Goal: Communication & Community: Answer question/provide support

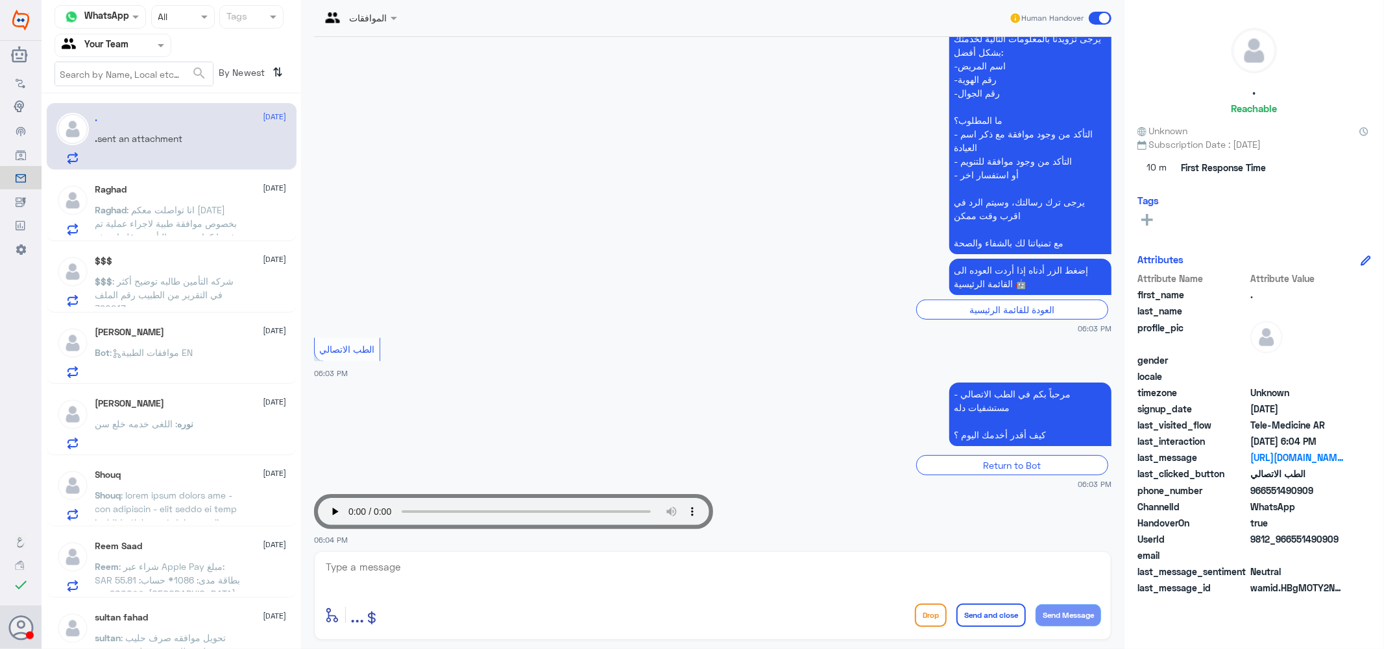
scroll to position [364, 0]
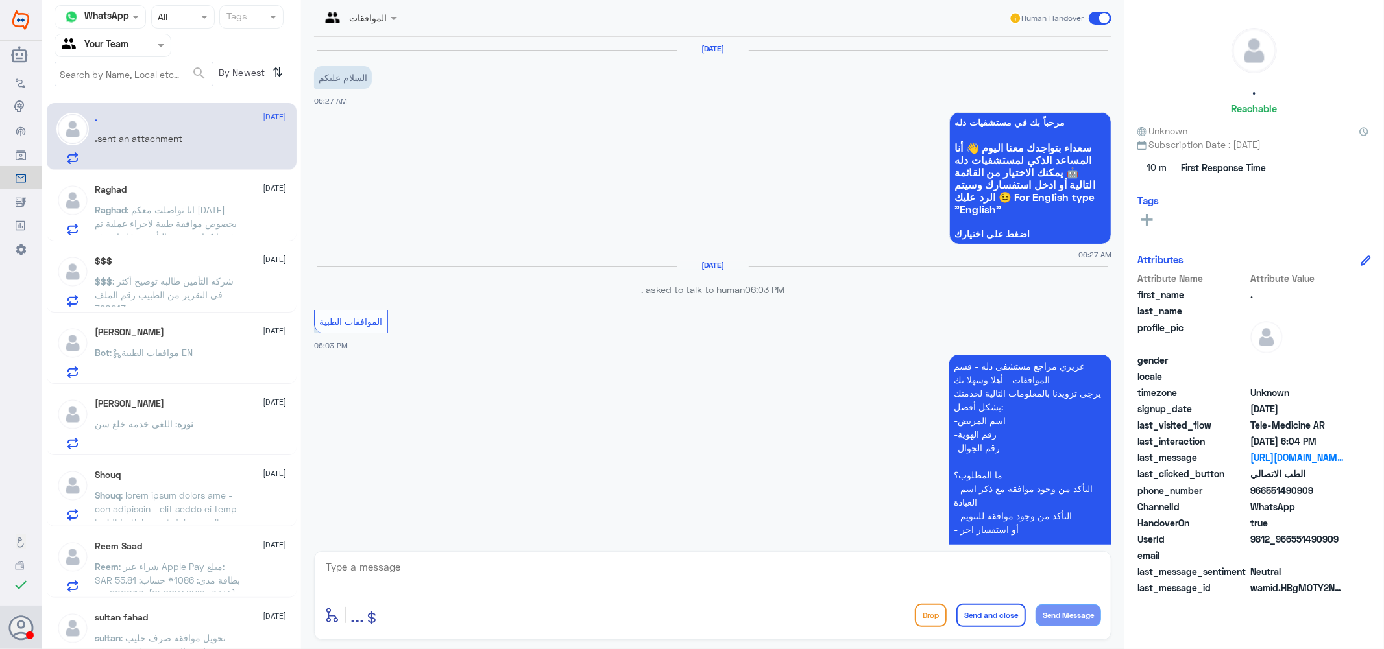
scroll to position [364, 0]
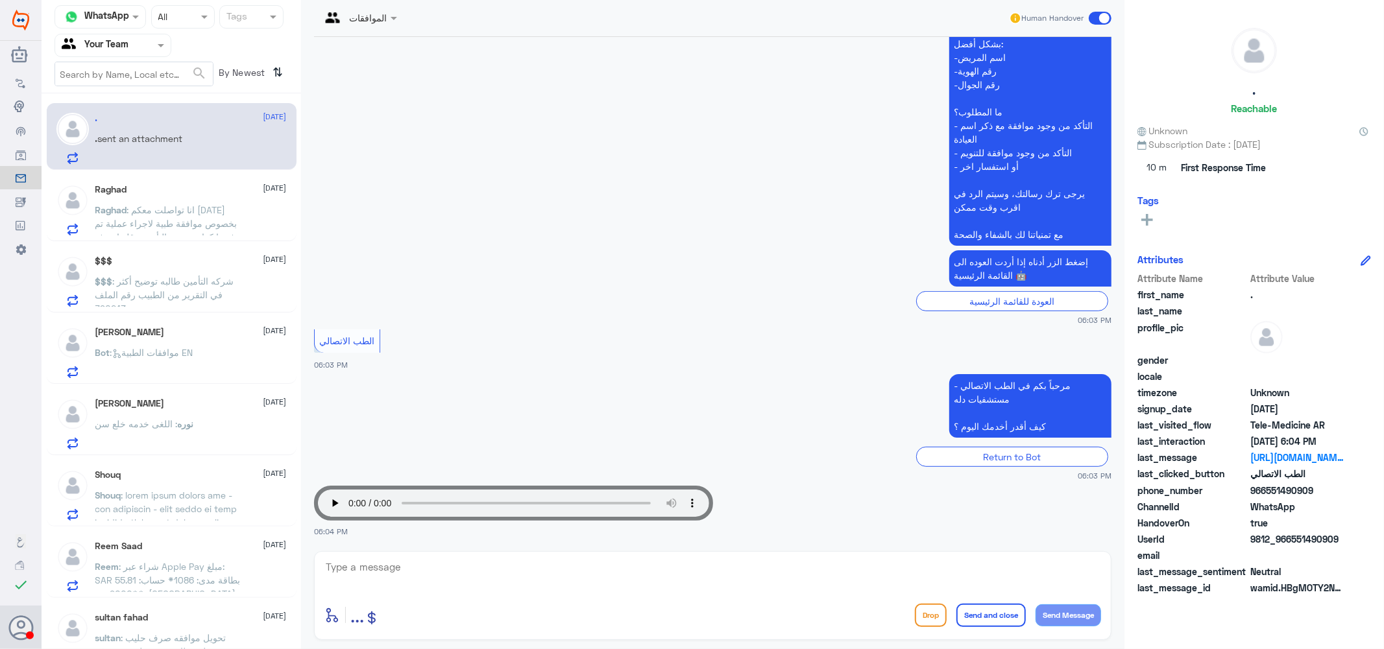
click at [195, 198] on div "Raghad [DATE] Raghad : انا تواصلت معكم [DATE] بخصوص موافقة طبية لاجراء عملية تم…" at bounding box center [190, 209] width 191 height 51
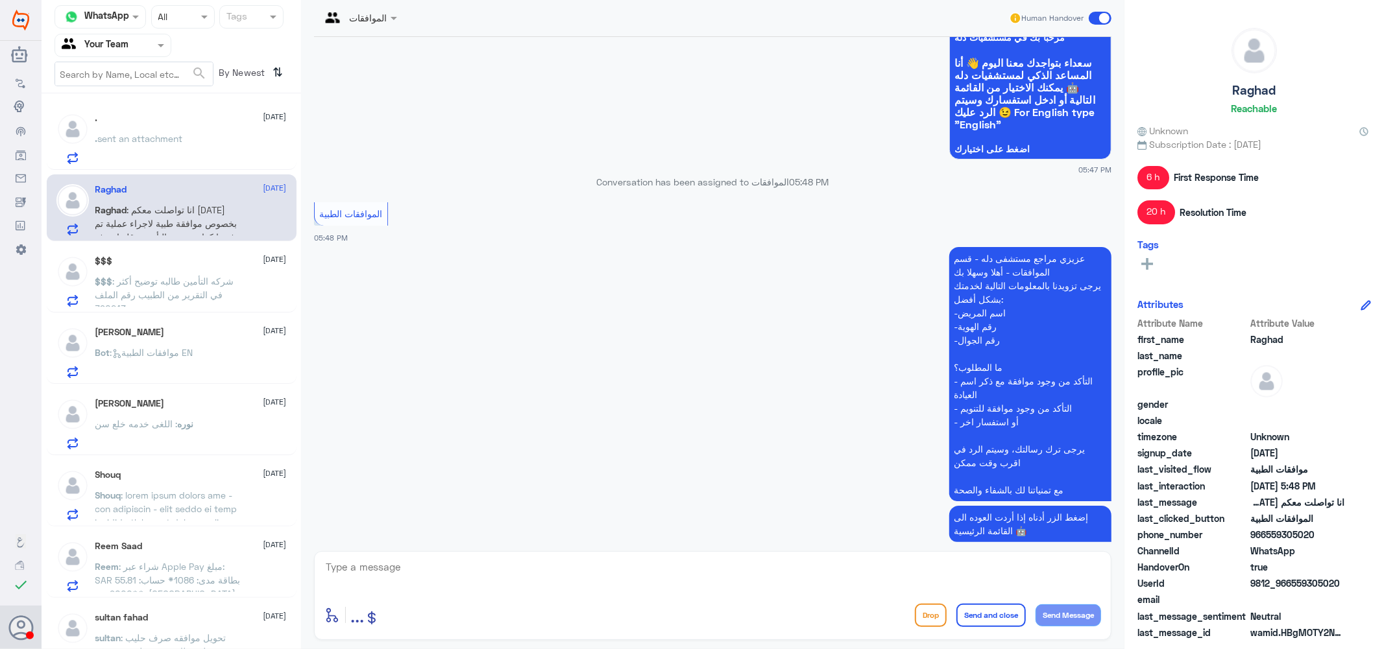
scroll to position [1105, 0]
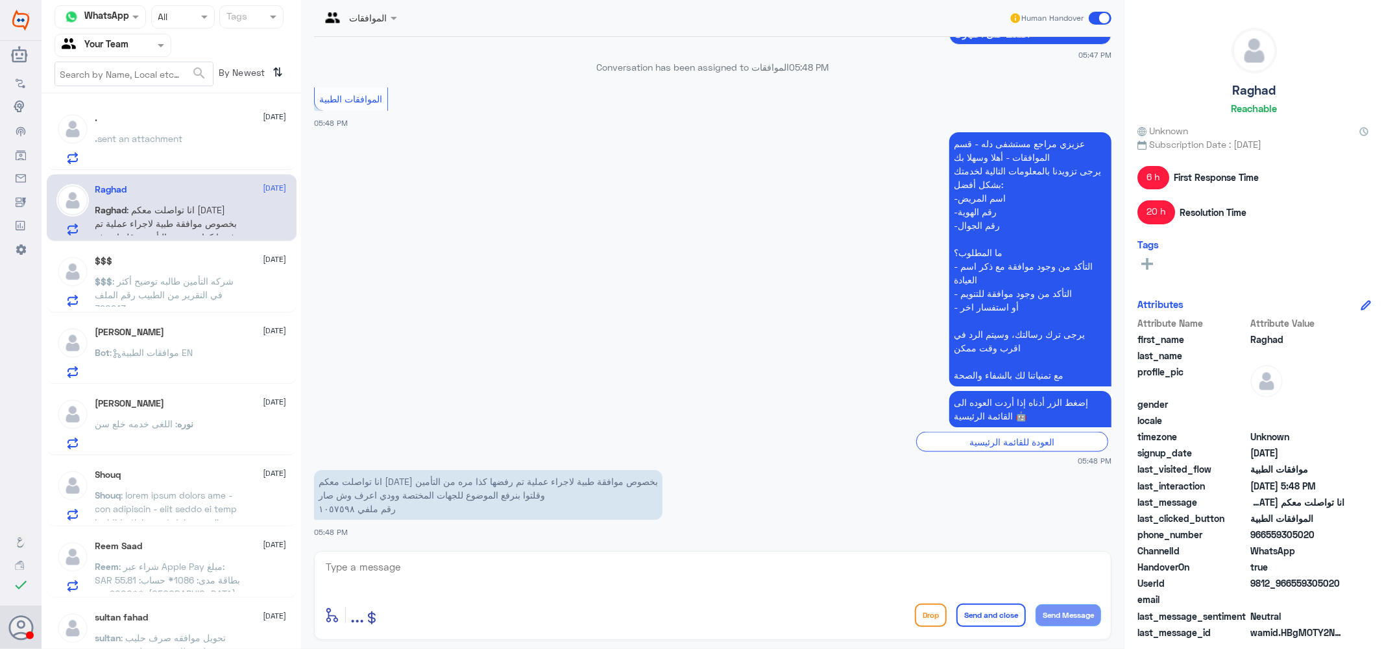
click at [416, 572] on textarea at bounding box center [712, 575] width 776 height 32
click at [417, 568] on textarea "1057598" at bounding box center [712, 575] width 776 height 32
type textarea "1057598"
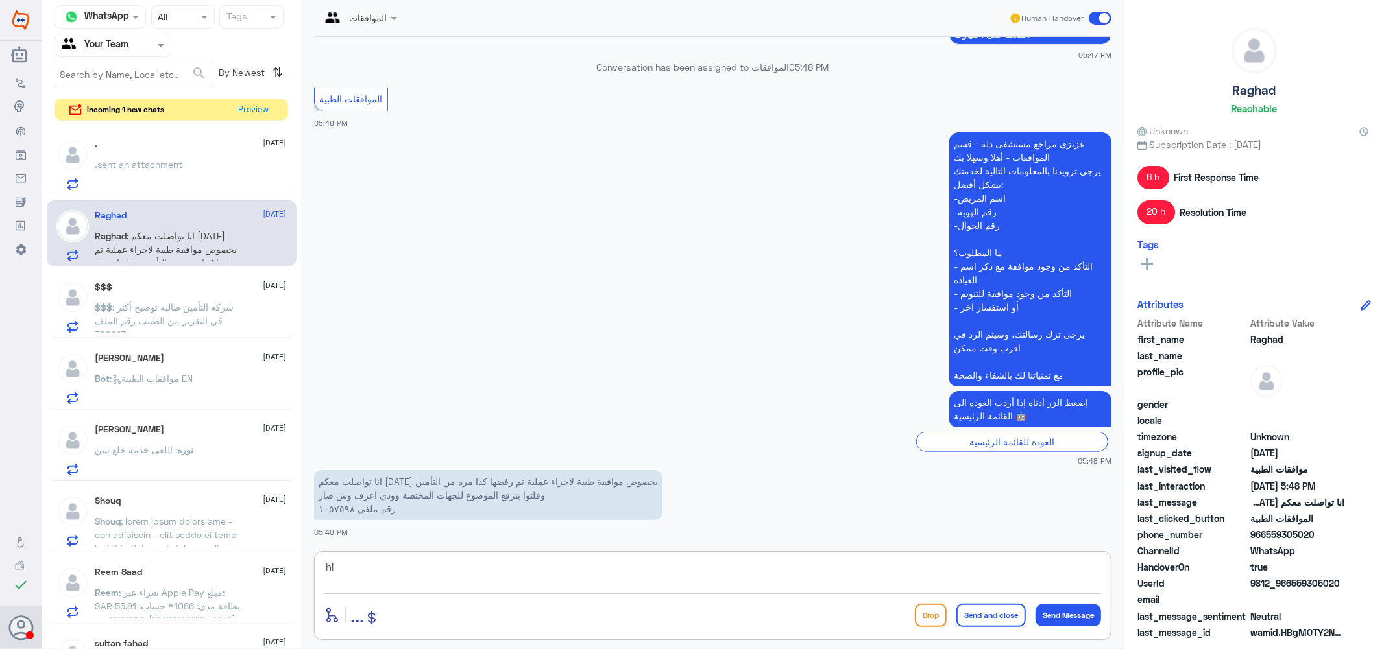
type textarea "h"
type textarea "اهلا بك تم رفع اكثر من تقرير ولا زالت مرفوضه يرجى التواصل مع شركه التامين عزيزتي"
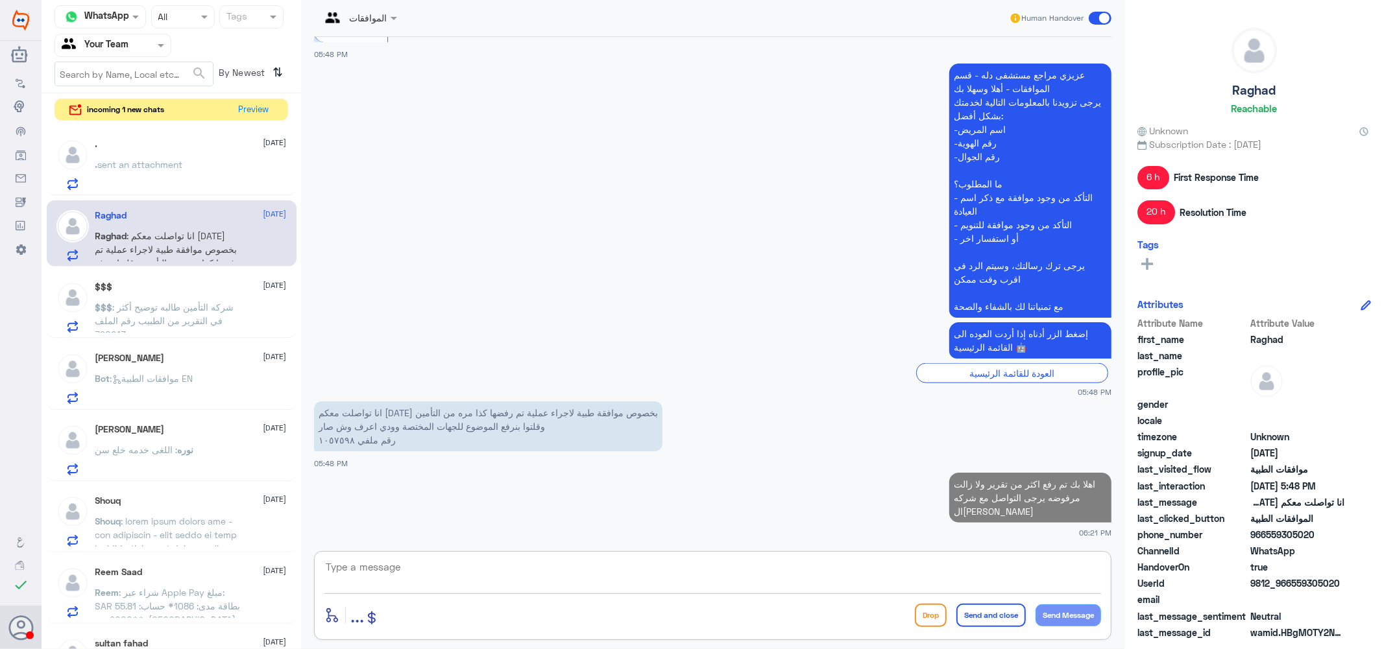
click at [210, 159] on div ". 4 September . sent an attachment" at bounding box center [190, 164] width 191 height 51
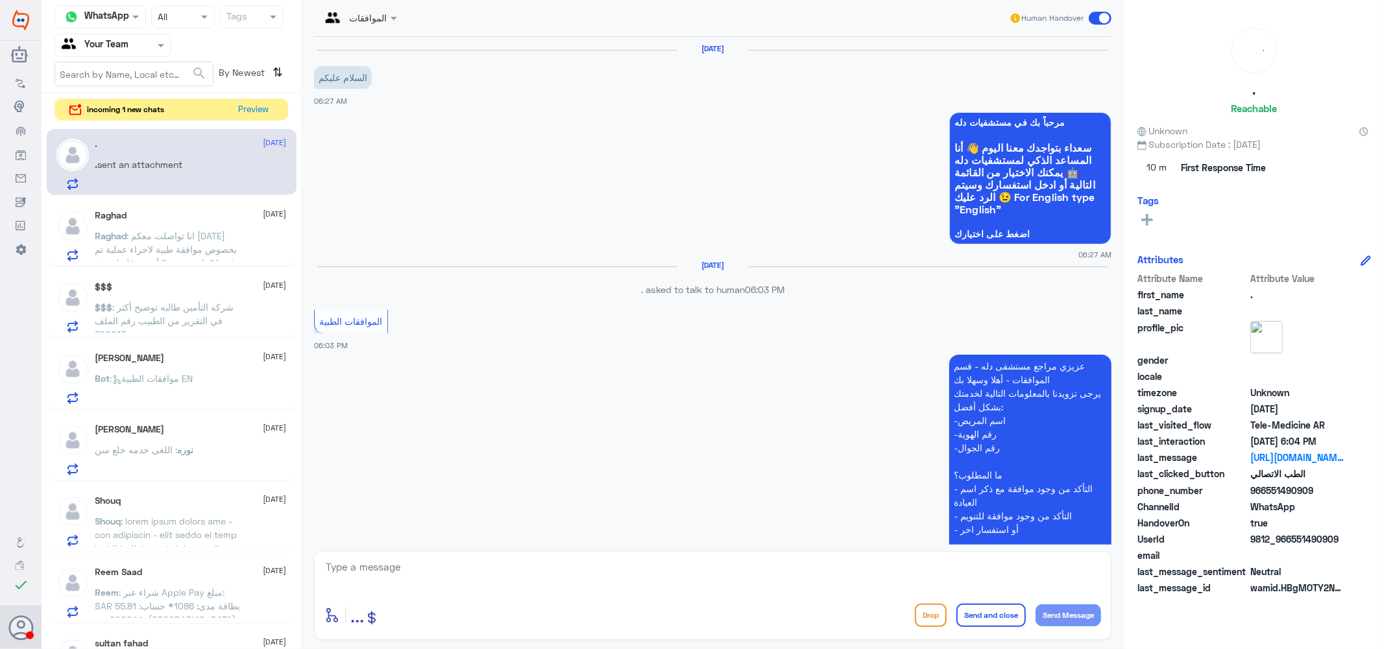
scroll to position [364, 0]
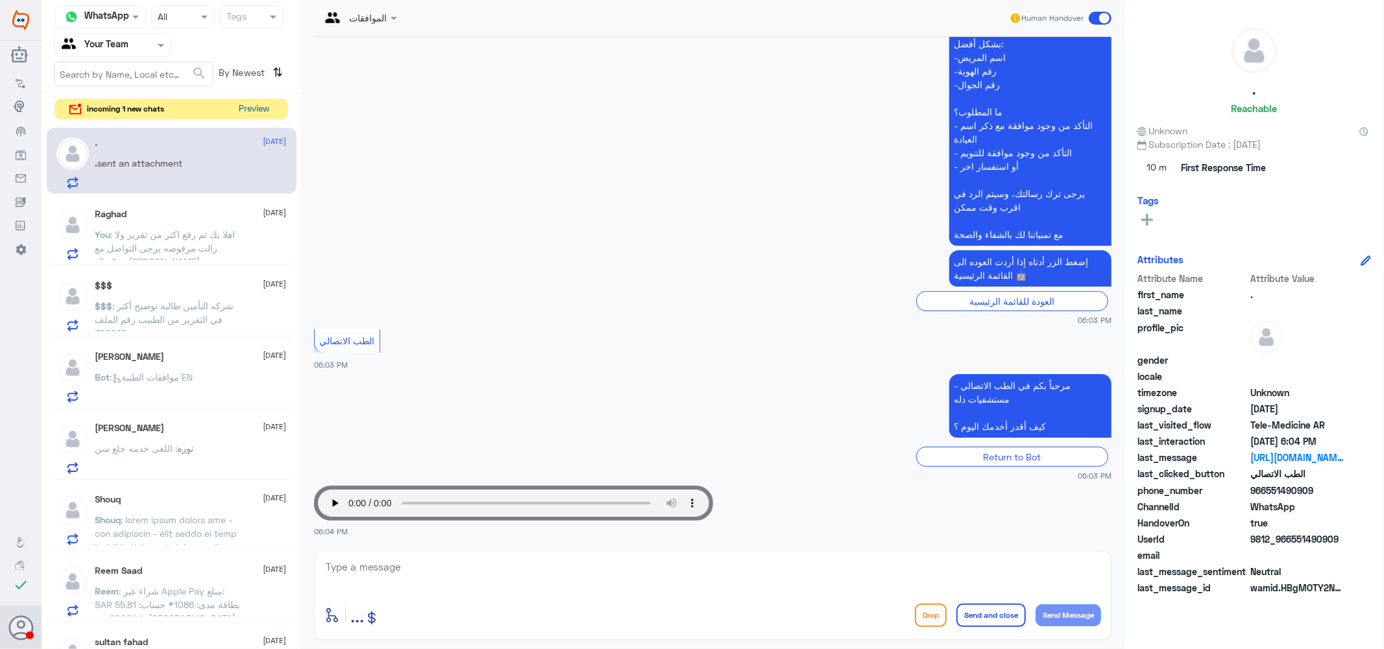
click at [261, 108] on button "Preview" at bounding box center [254, 109] width 40 height 20
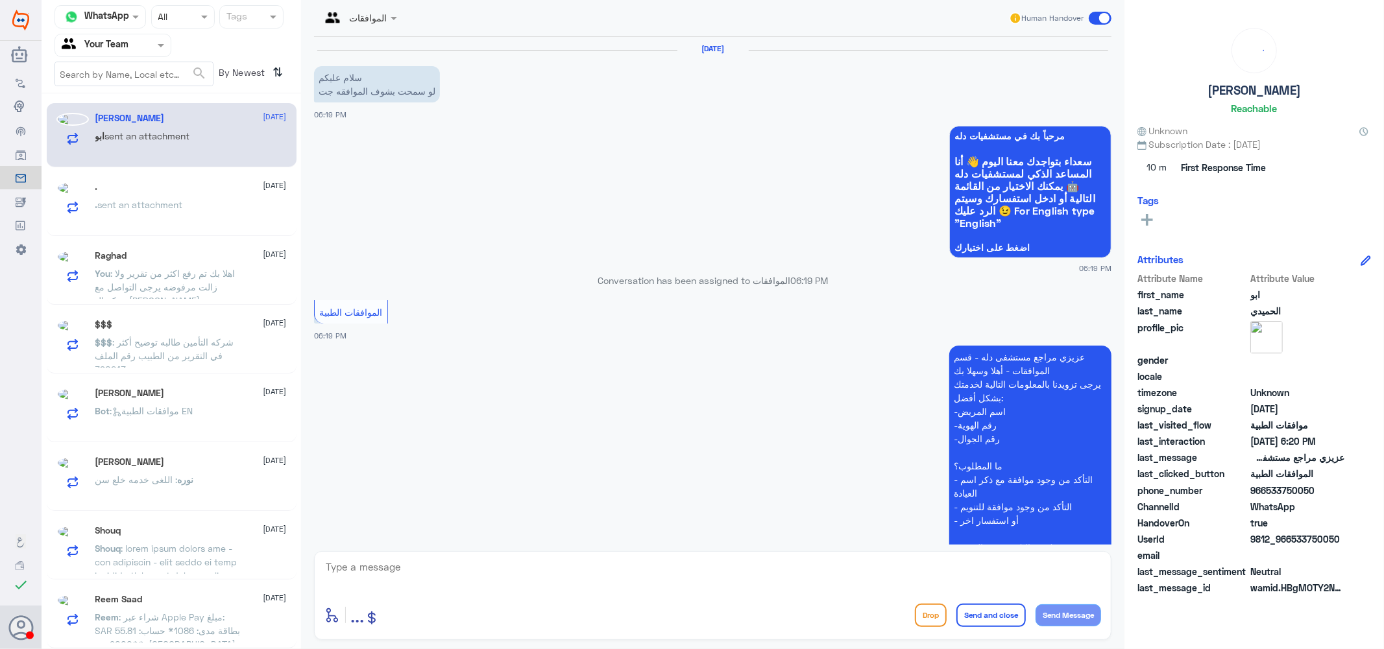
scroll to position [363, 0]
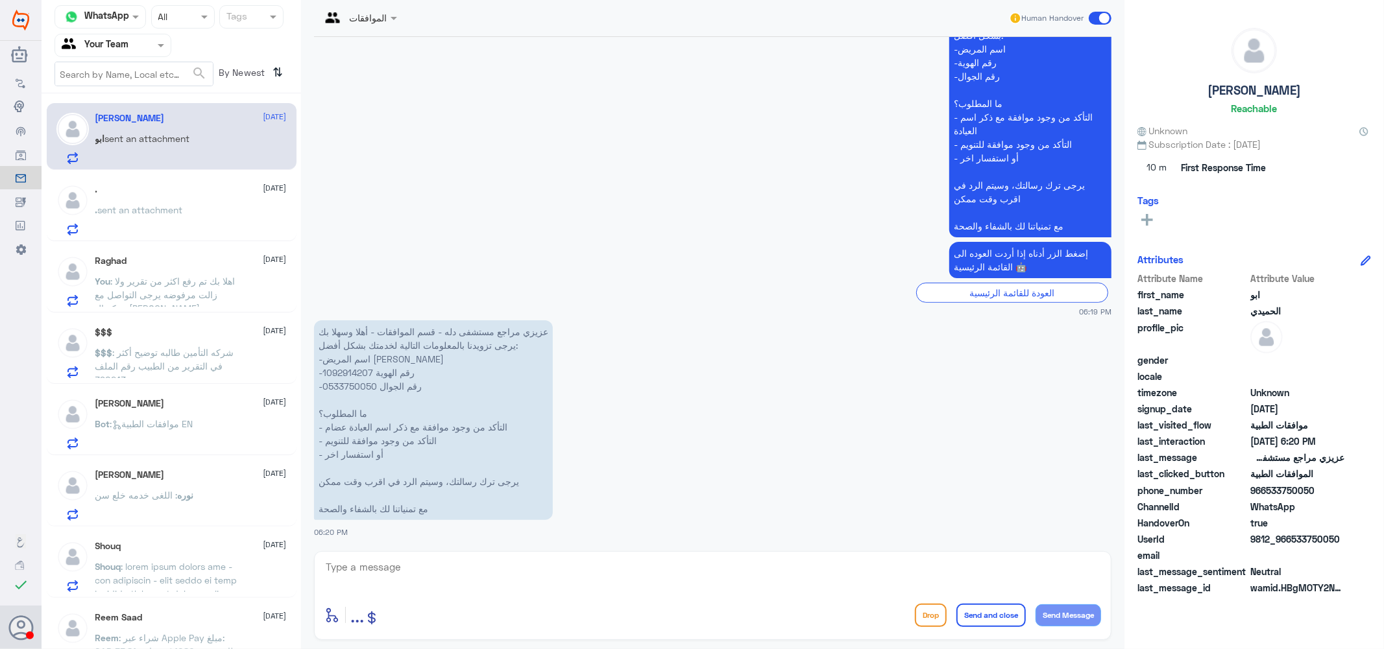
click at [352, 370] on p "عزيزي مراجع مستشفى دله - قسم الموافقات - أهلا وسهلا بك يرجى تزويدنا بالمعلومات …" at bounding box center [433, 420] width 239 height 200
copy p "1092914207"
click at [457, 571] on textarea at bounding box center [712, 575] width 776 height 32
type textarea "كيف اقدر اساعدك عزيزي ؟"
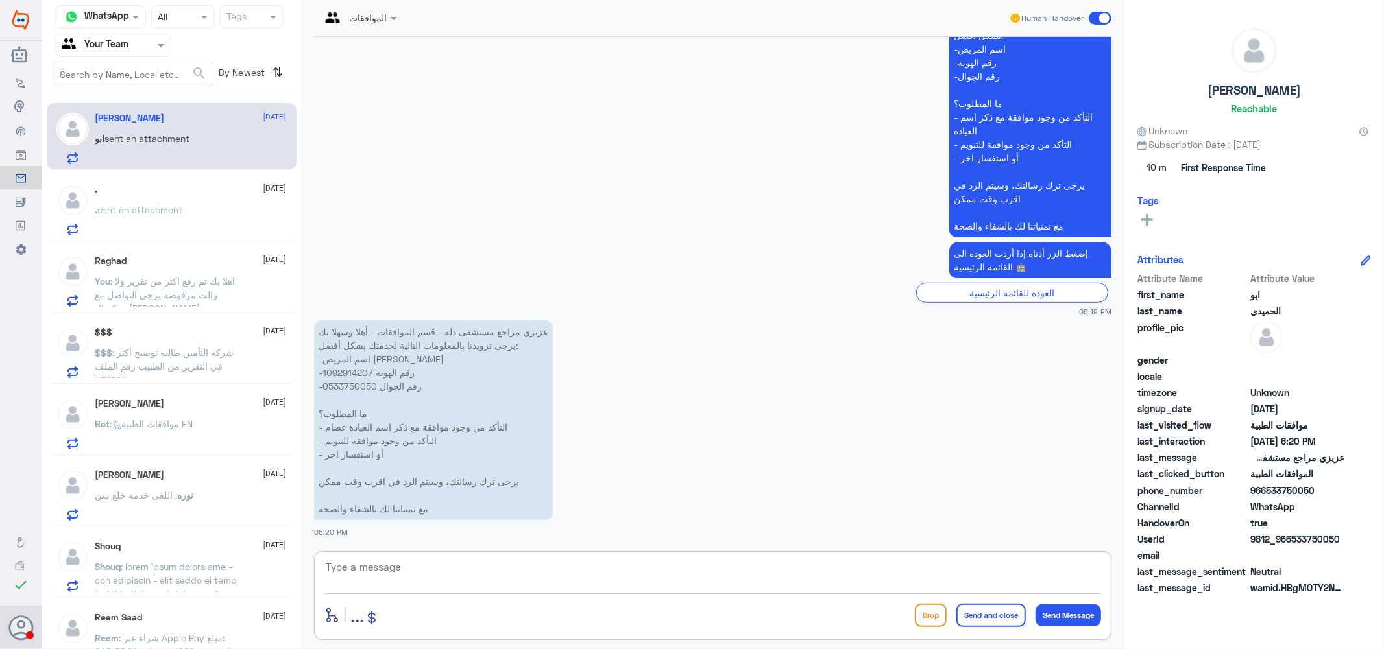
scroll to position [405, 0]
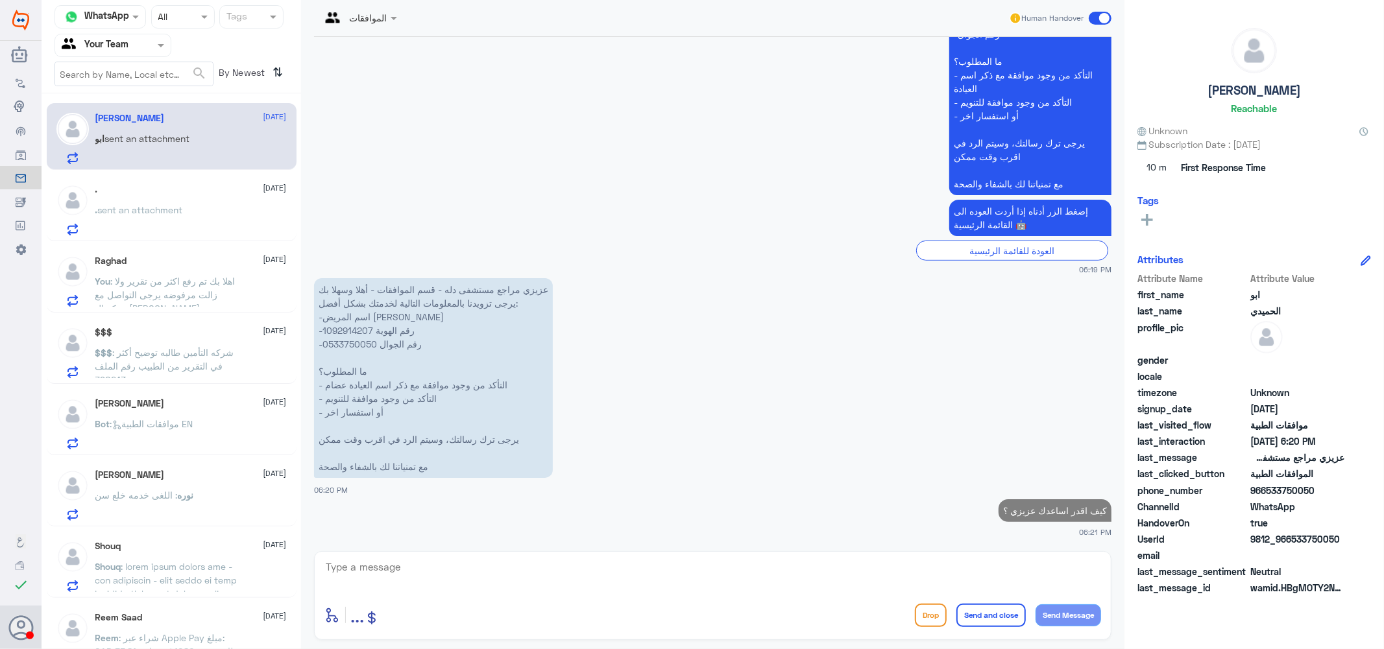
click at [197, 347] on span ": شركه التأمين طالبه توضيح أكثر في التقرير من الطبيب رقم الملف 790243" at bounding box center [164, 366] width 139 height 38
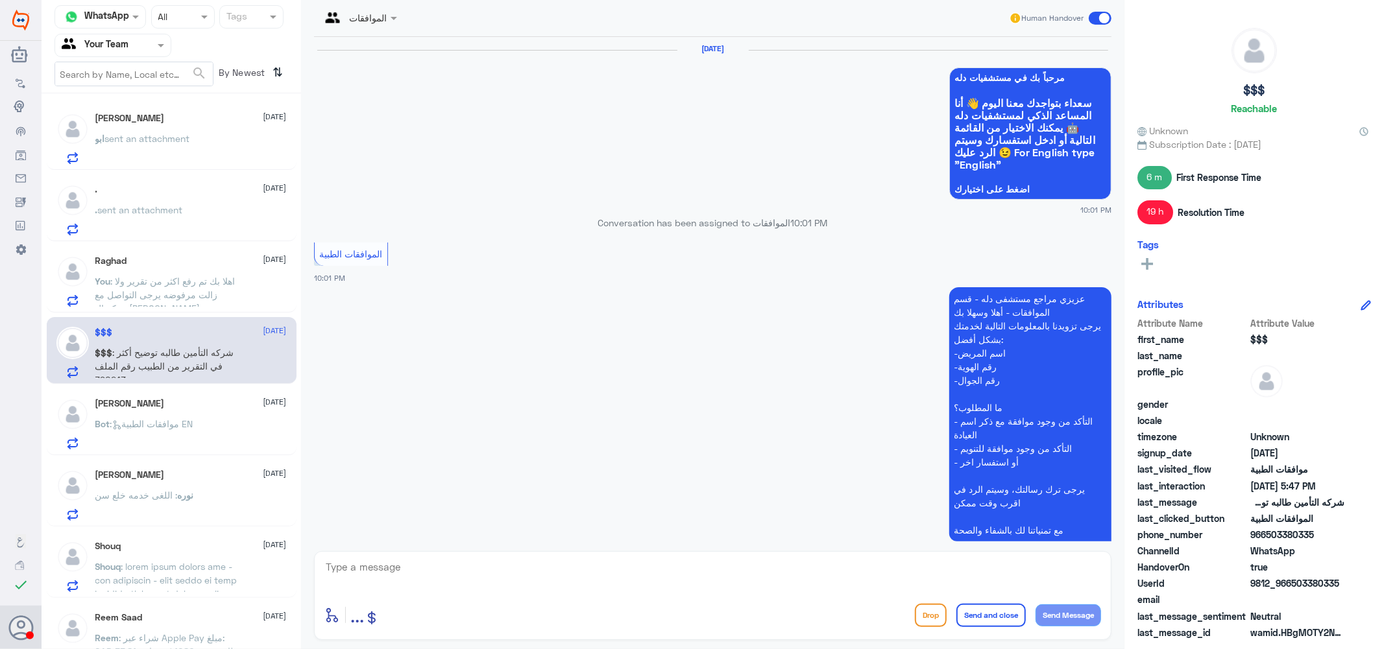
scroll to position [1155, 0]
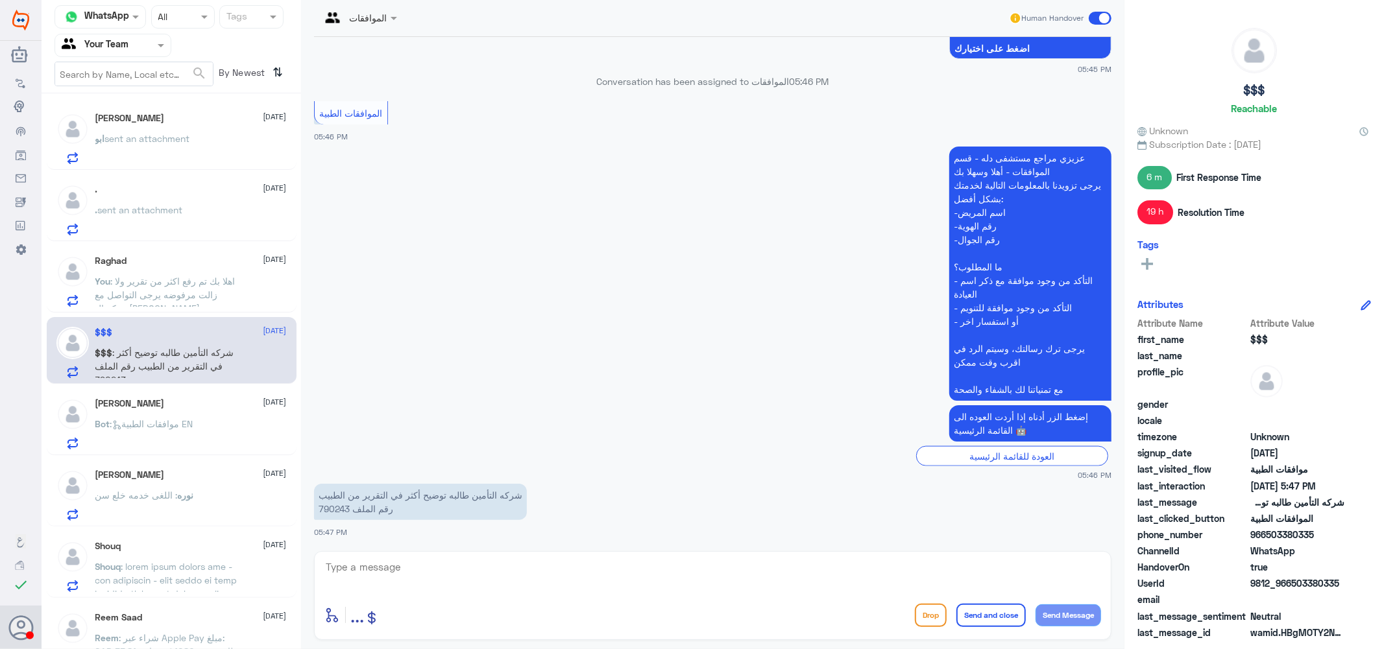
click at [337, 507] on p "شركه التأمين طالبه توضيح أكثر في التقرير من الطبيب رقم الملف 790243" at bounding box center [420, 502] width 213 height 36
copy p "790243"
click at [442, 564] on textarea at bounding box center [712, 575] width 776 height 32
type textarea "f"
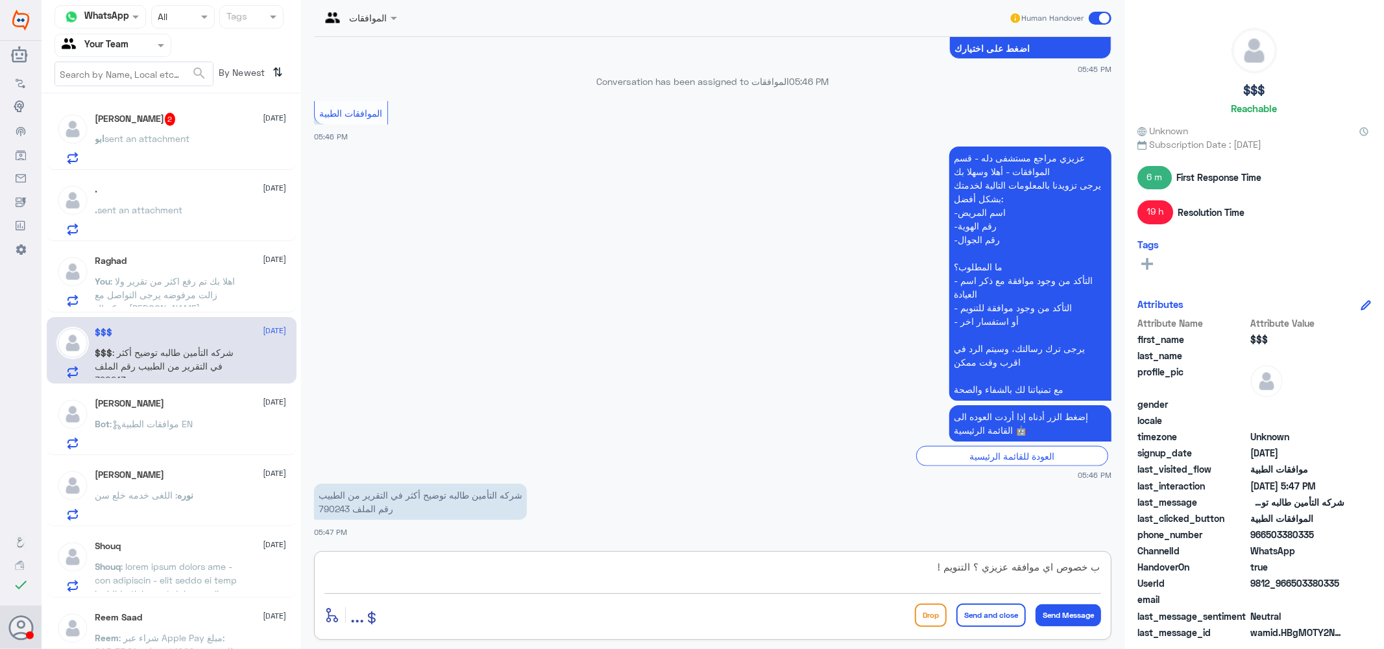
type textarea "ب خصوص اي موافقه عزيزي ؟ التنويم !"
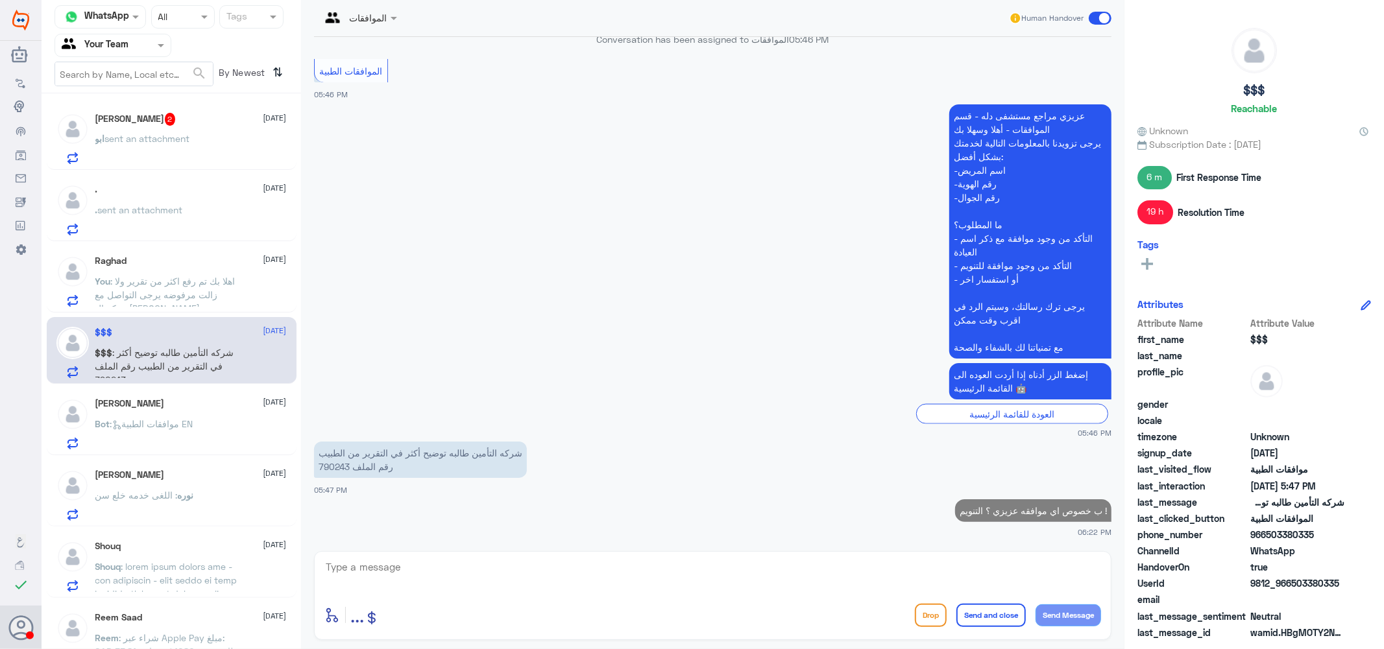
click at [171, 412] on div "JOEY 4 September Bot : موافقات الطبية EN" at bounding box center [190, 423] width 191 height 51
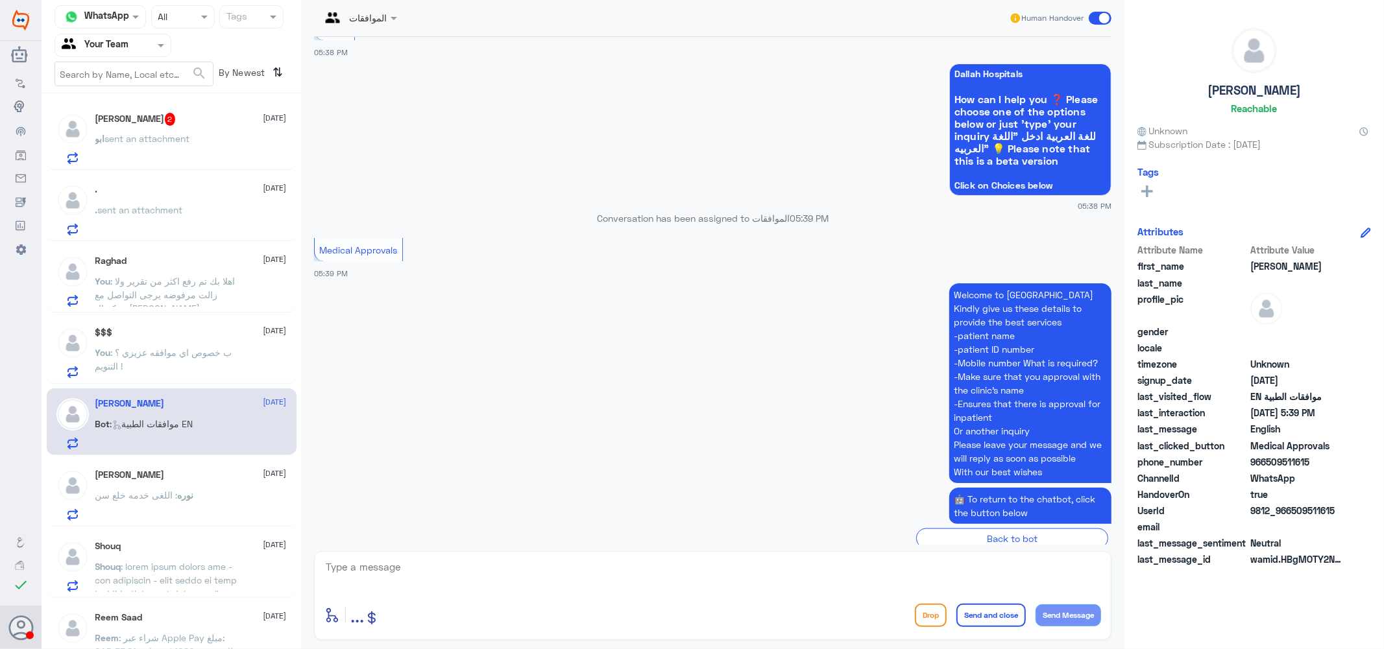
scroll to position [1199, 0]
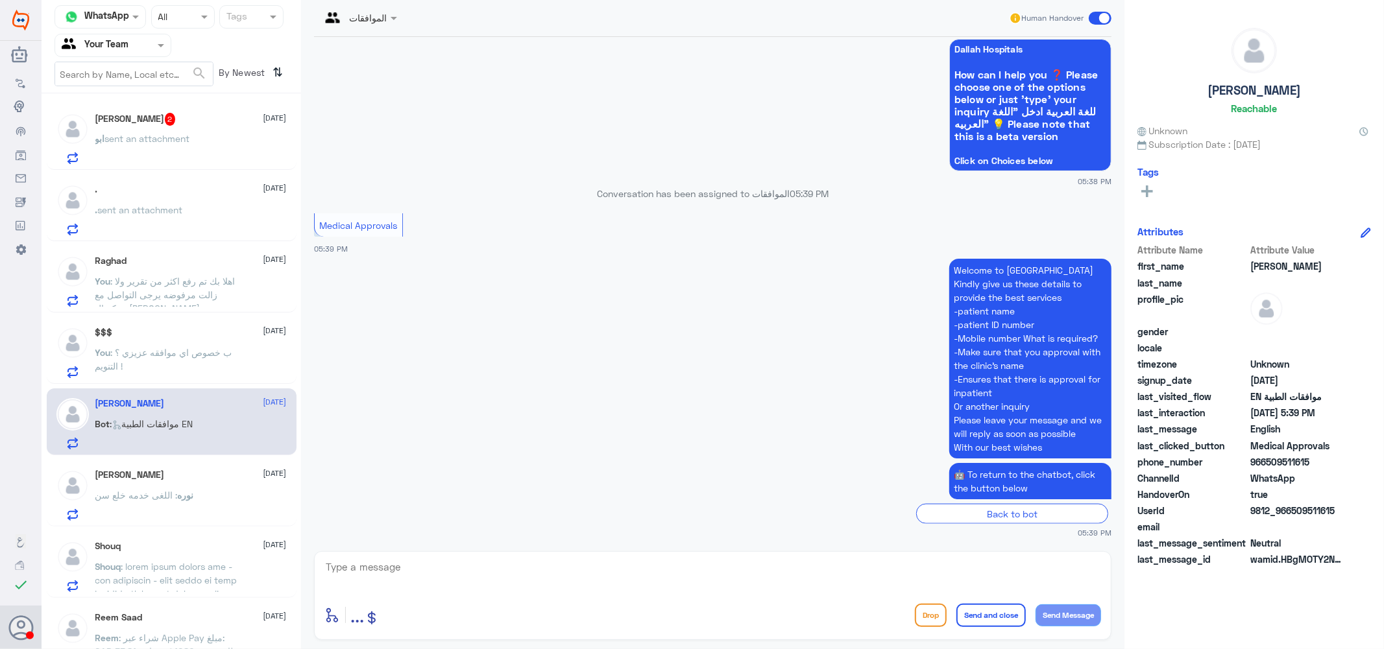
click at [165, 492] on span ": اللغى خدمه خلع سن" at bounding box center [136, 495] width 82 height 11
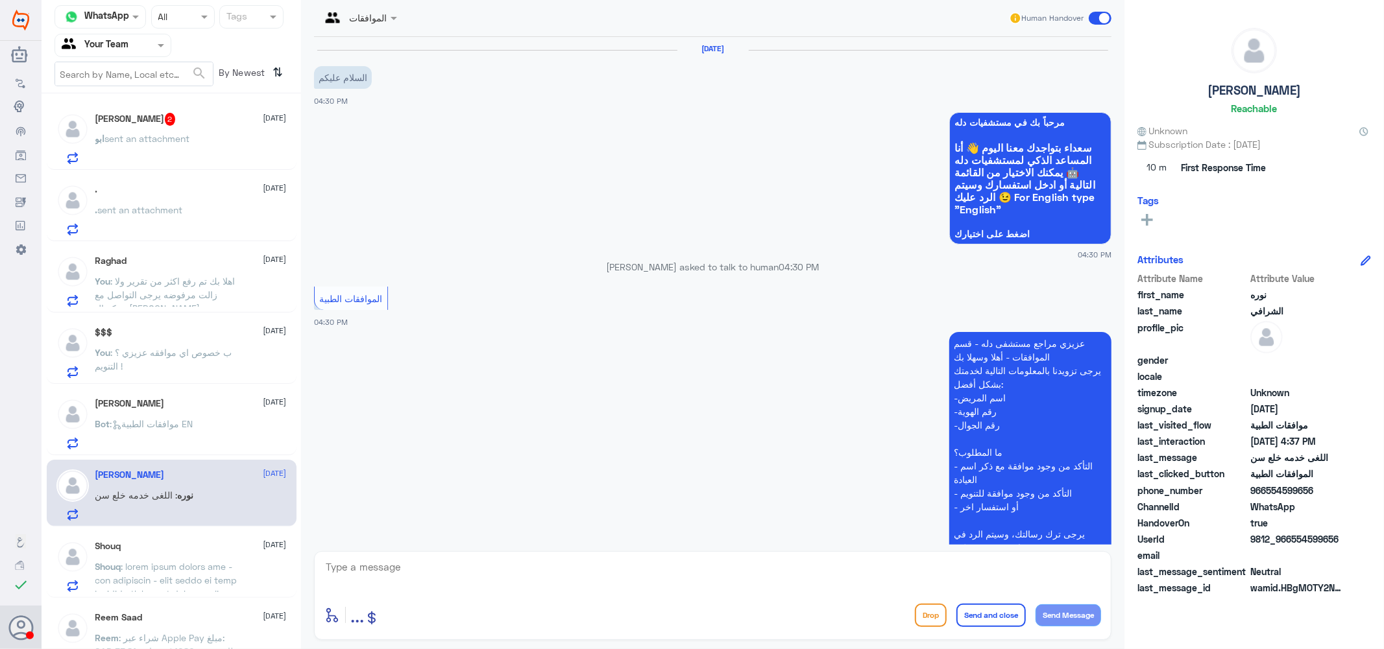
scroll to position [244, 0]
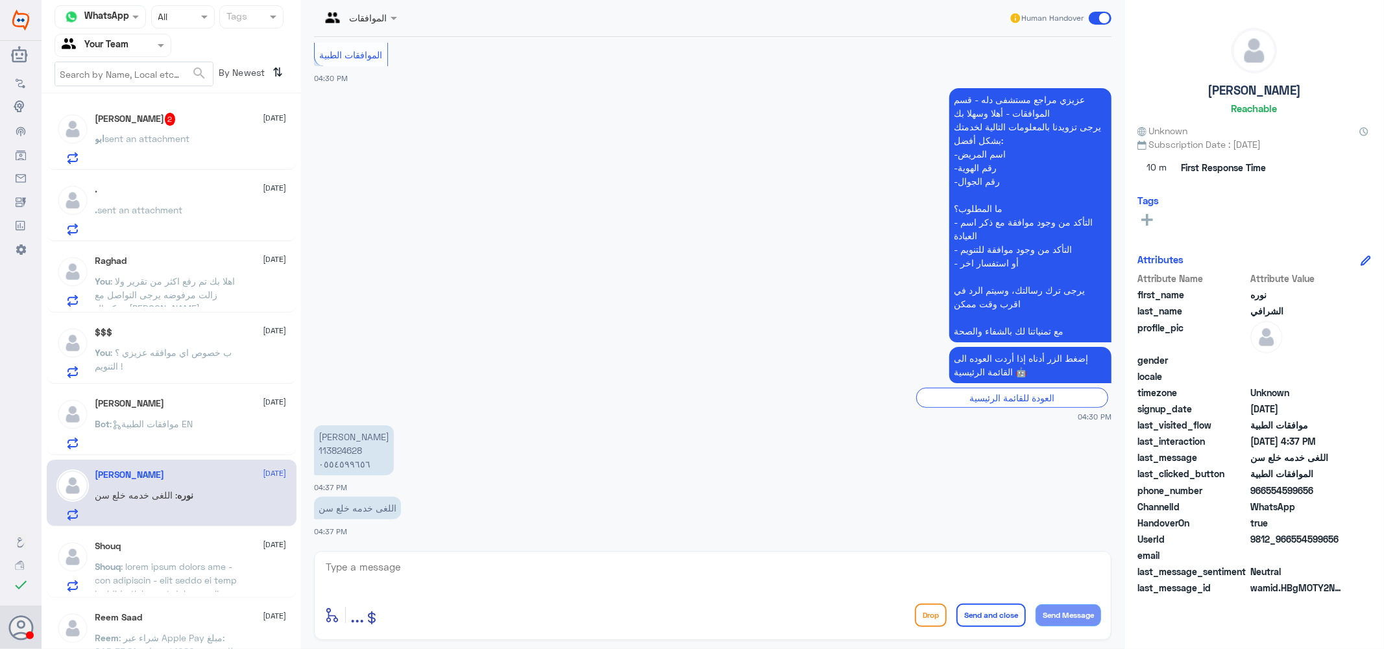
click at [335, 450] on p "نوره راشد الشرافي 113824628 ٠٥٥٤٥٩٩٦٥٦" at bounding box center [354, 451] width 80 height 50
copy p "113824628"
click at [373, 582] on textarea at bounding box center [712, 575] width 776 height 32
click at [373, 576] on textarea "0554599656" at bounding box center [712, 575] width 776 height 32
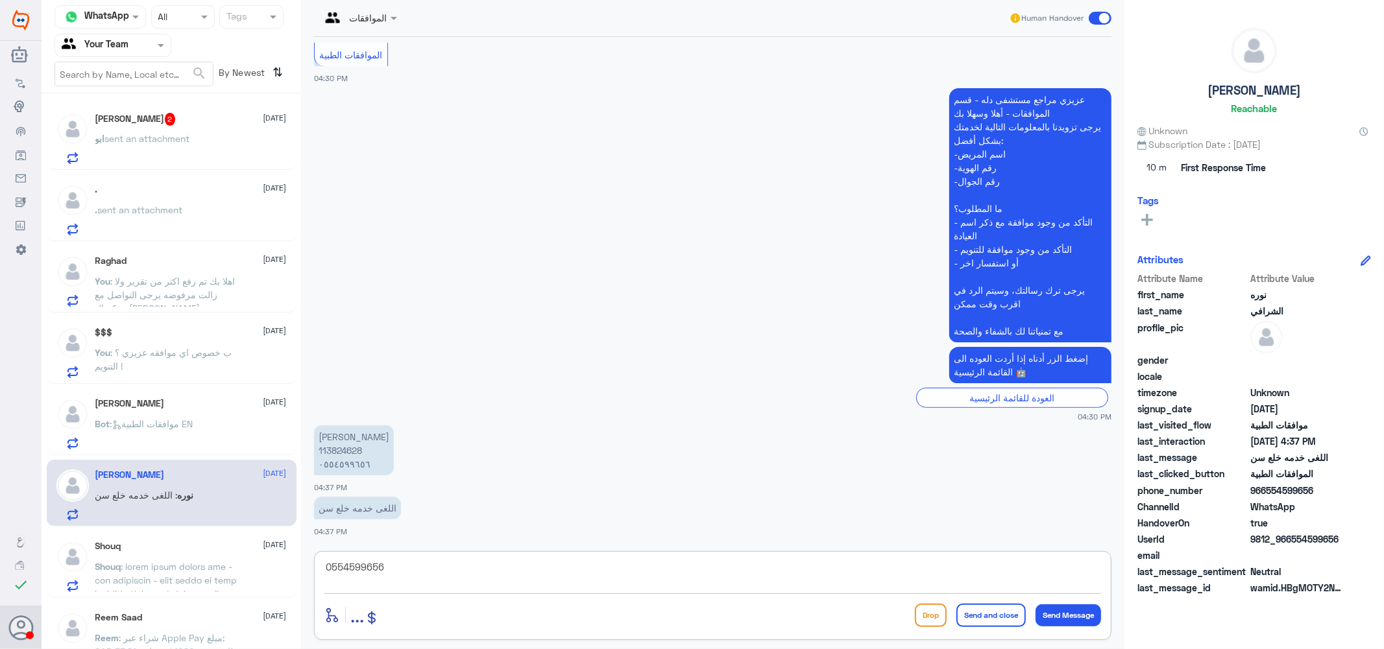
click at [373, 576] on textarea "0554599656" at bounding box center [712, 575] width 776 height 32
type textarea "0554599656"
type textarea "v"
type textarea "رقم الموافقه اذا ممكن .؟"
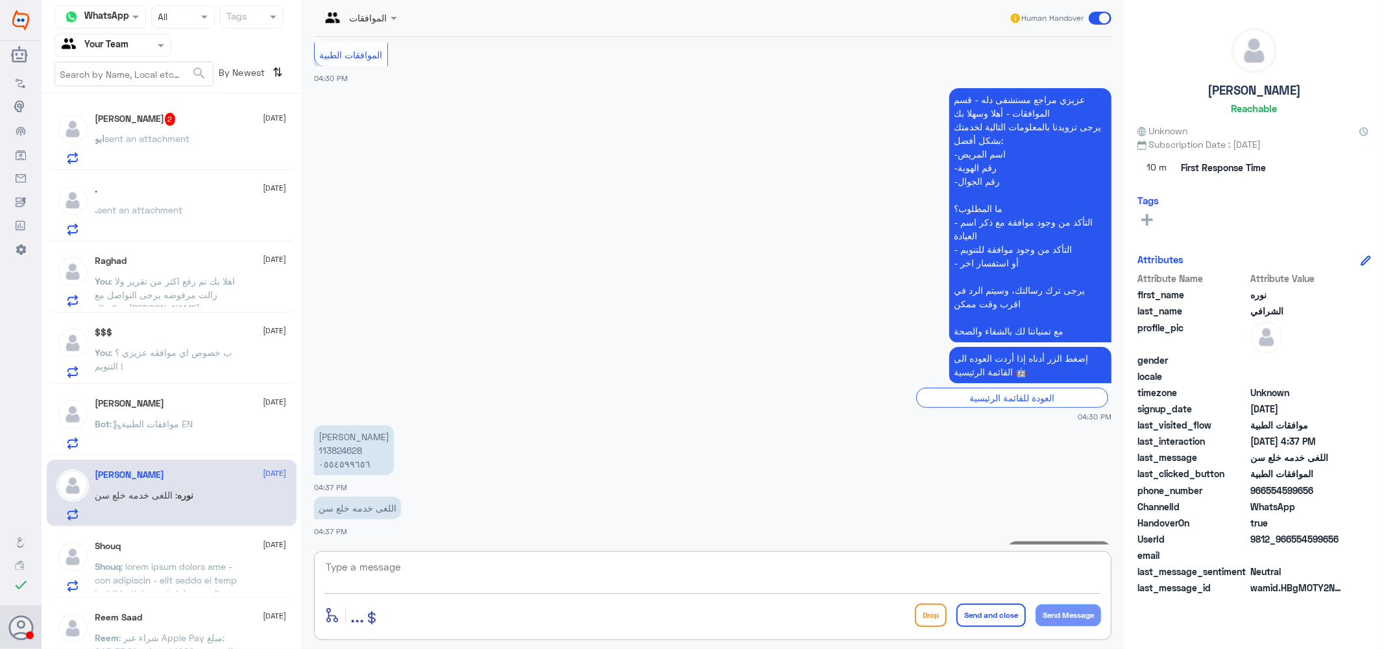
scroll to position [286, 0]
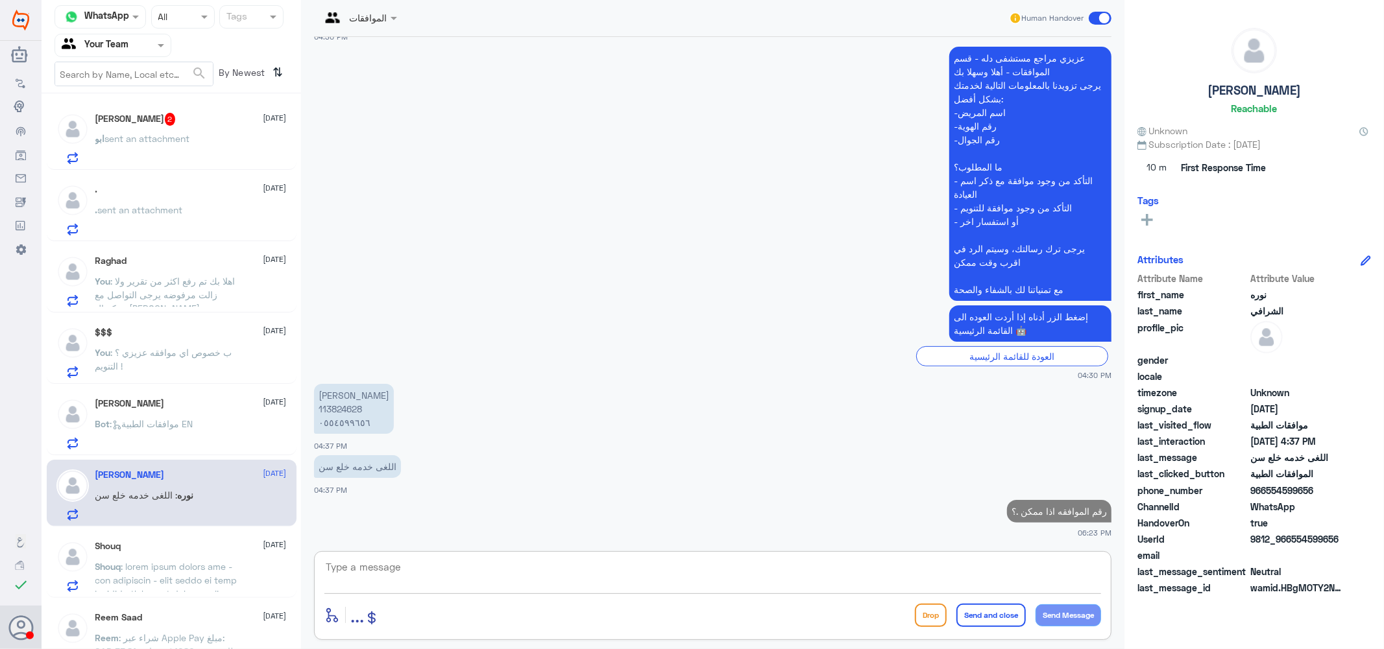
click at [192, 549] on div "Shouq 4 September" at bounding box center [190, 546] width 191 height 11
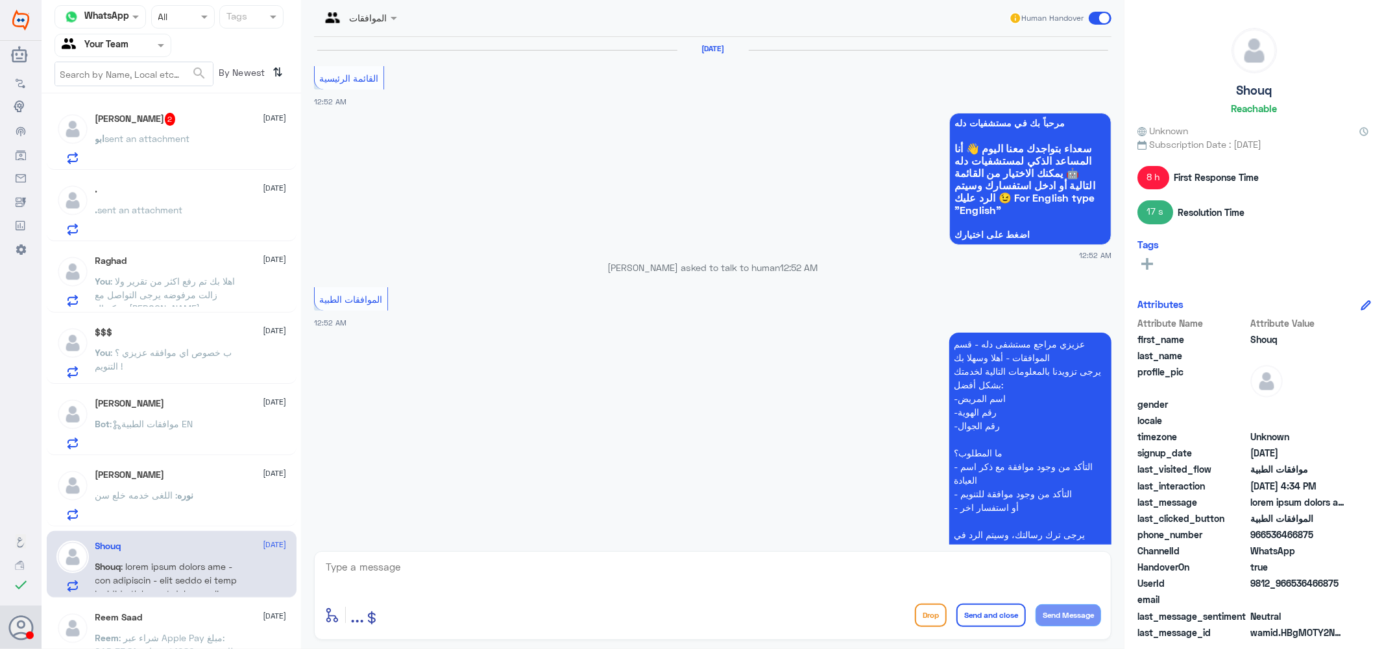
scroll to position [1501, 0]
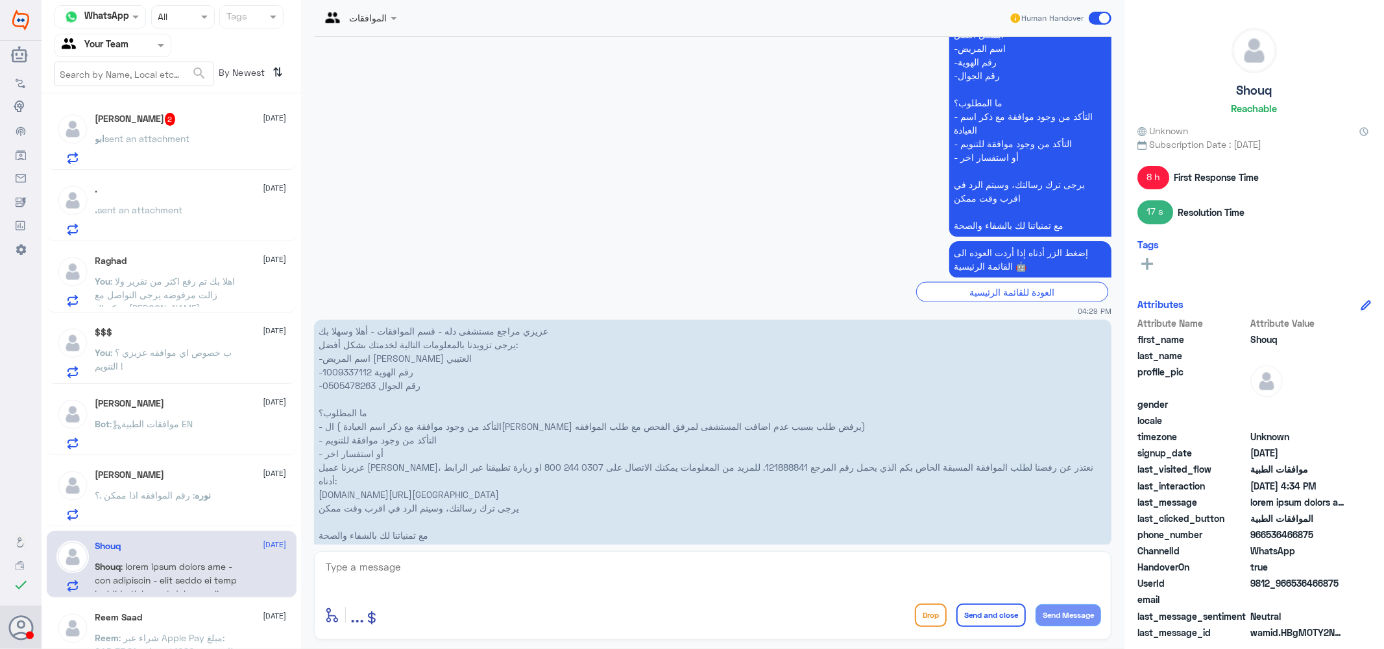
click at [664, 450] on p "عزيزي مراجع مستشفى دله - قسم الموافقات - أهلا وسهلا بك يرجى تزويدنا بالمعلومات …" at bounding box center [712, 433] width 797 height 227
copy p "121888841"
click at [618, 575] on textarea at bounding box center [712, 575] width 776 height 32
type textarea "j"
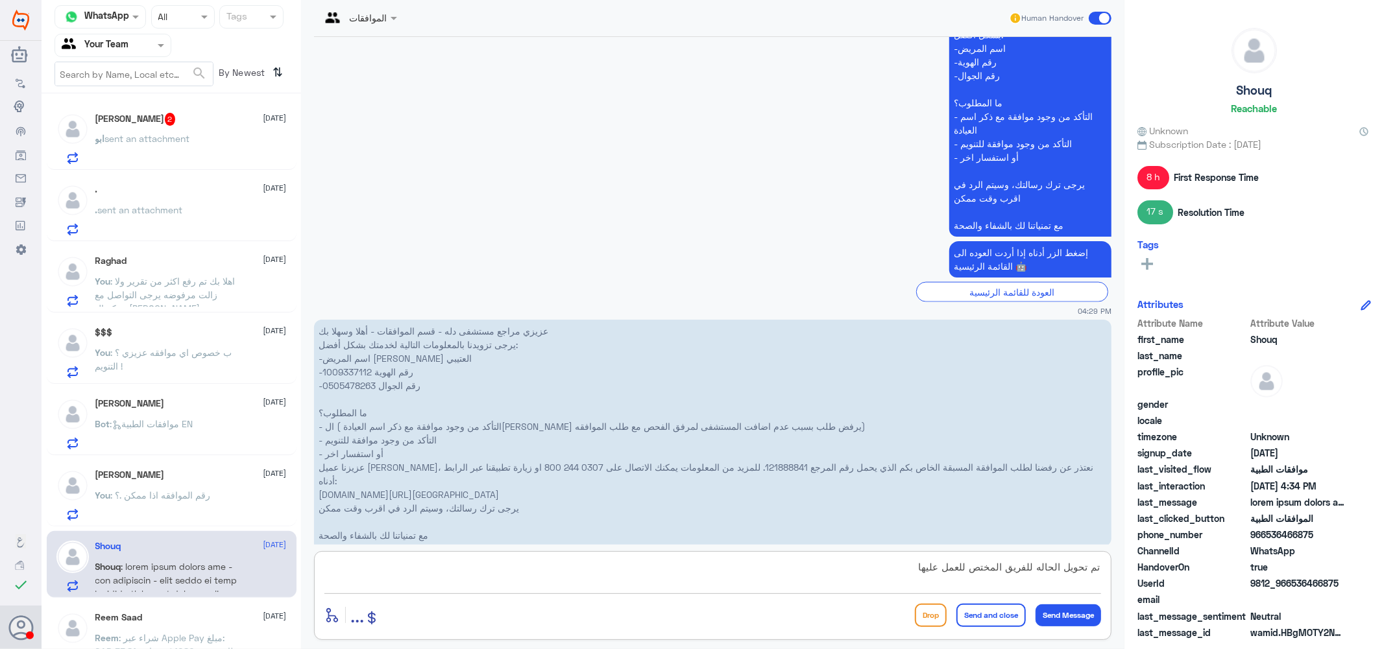
type textarea "تم تحويل الحاله للفريق المختص للعمل عليها"
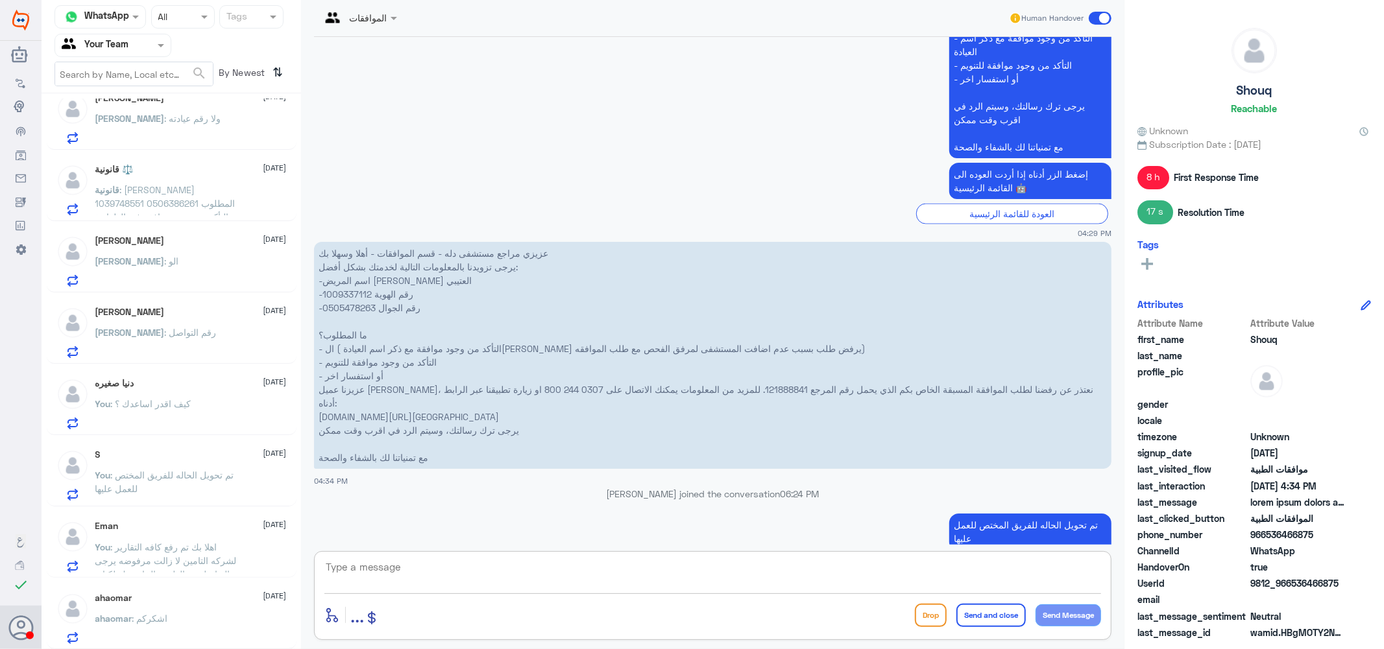
scroll to position [1804, 0]
click at [178, 597] on div "ahaomar 3 September" at bounding box center [190, 598] width 191 height 11
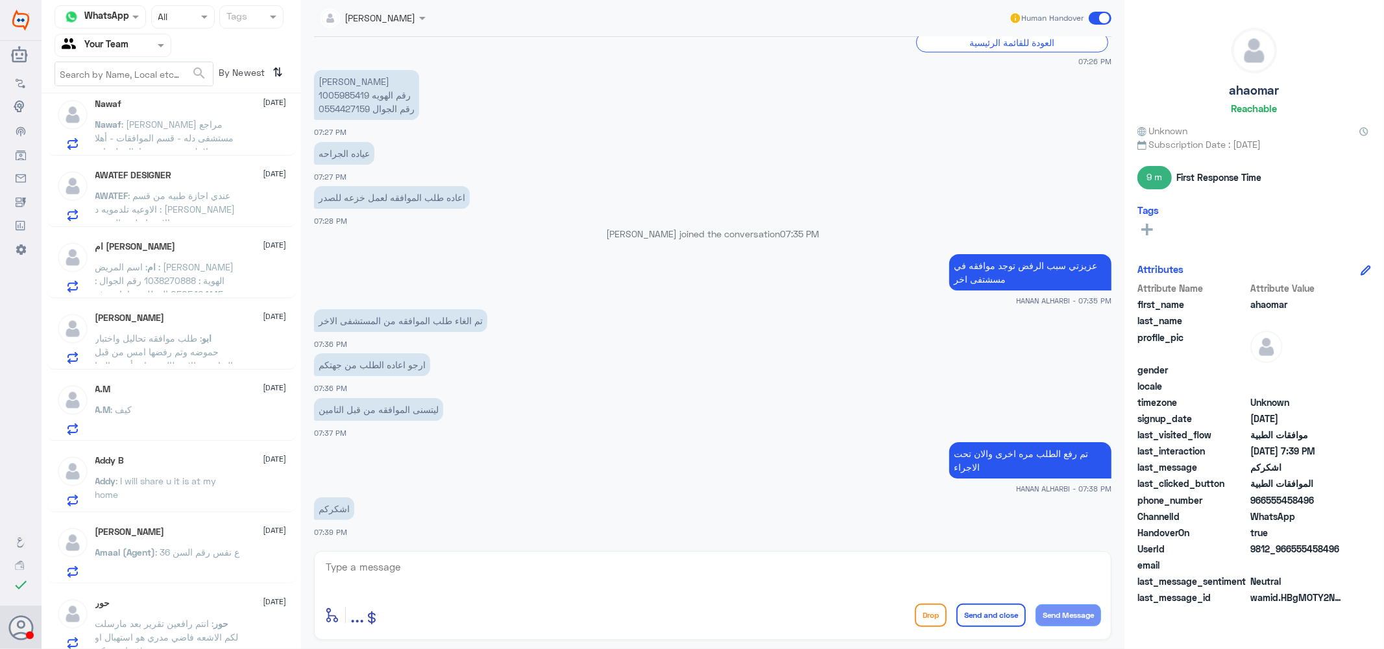
scroll to position [1083, 0]
click at [152, 195] on span ": عندي اجازة طبيه من قسم الاوعيه تلدمويه د : محمد عمران والى الان مانزلت بالمنصه" at bounding box center [165, 210] width 140 height 38
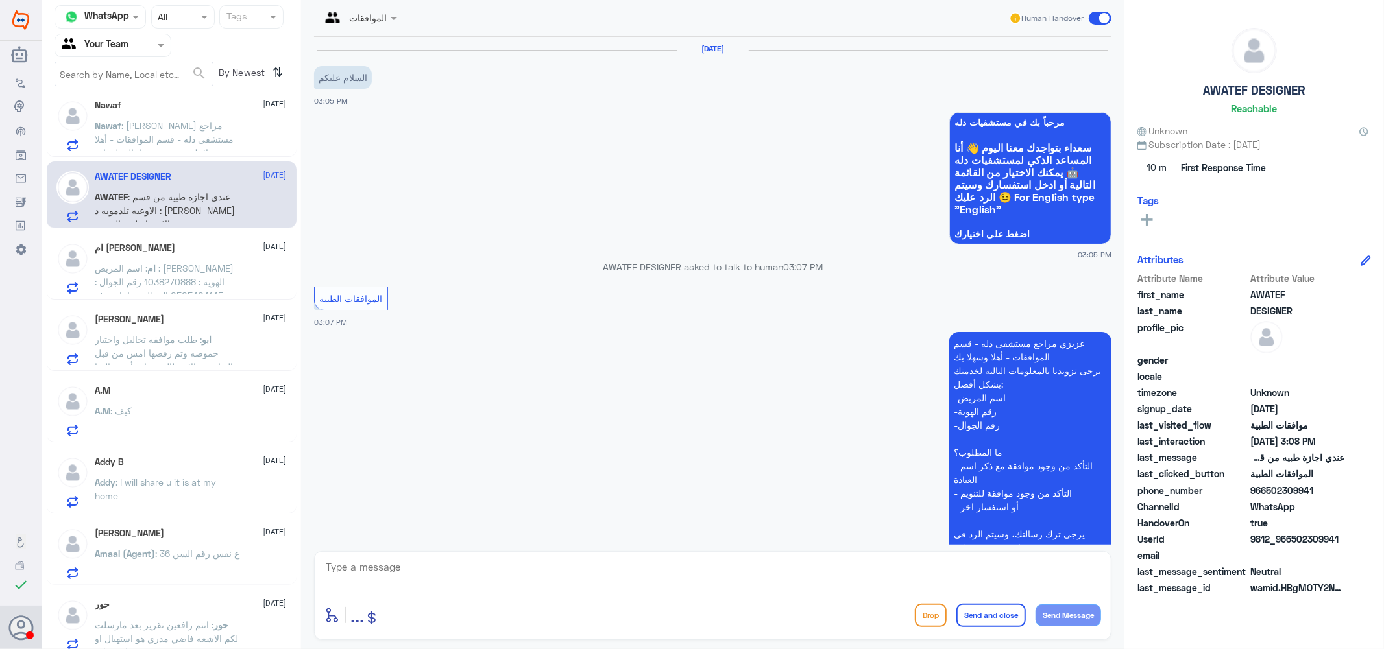
scroll to position [244, 0]
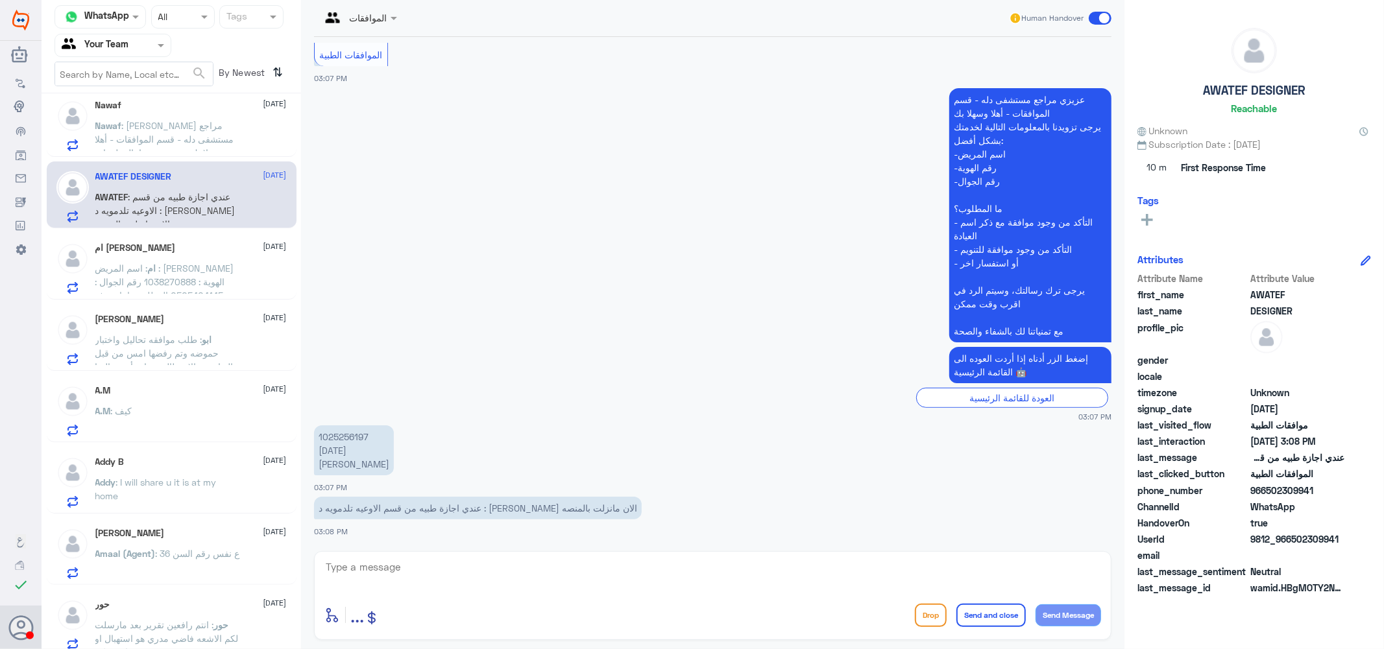
click at [371, 567] on textarea at bounding box center [712, 575] width 776 height 32
type textarea "اهلا بك يرجى التواصل مع التقارير الطبيه هنا فقط لموافقات التامين عزيزي"
click at [996, 620] on button "Send and close" at bounding box center [990, 615] width 69 height 23
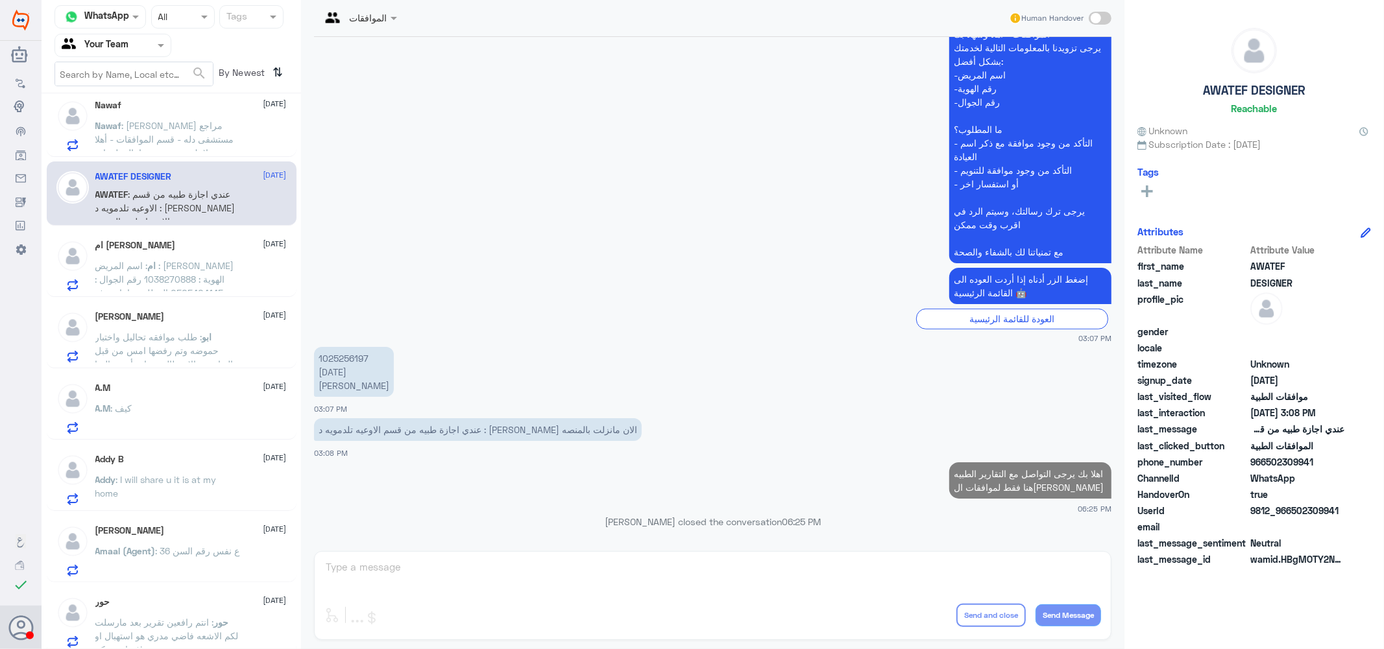
click at [195, 331] on span ": طلب موافقه تحاليل واختبار حموضه وتم رفضها امس من قبل التعاونيه والان طالبين ن…" at bounding box center [164, 364] width 138 height 66
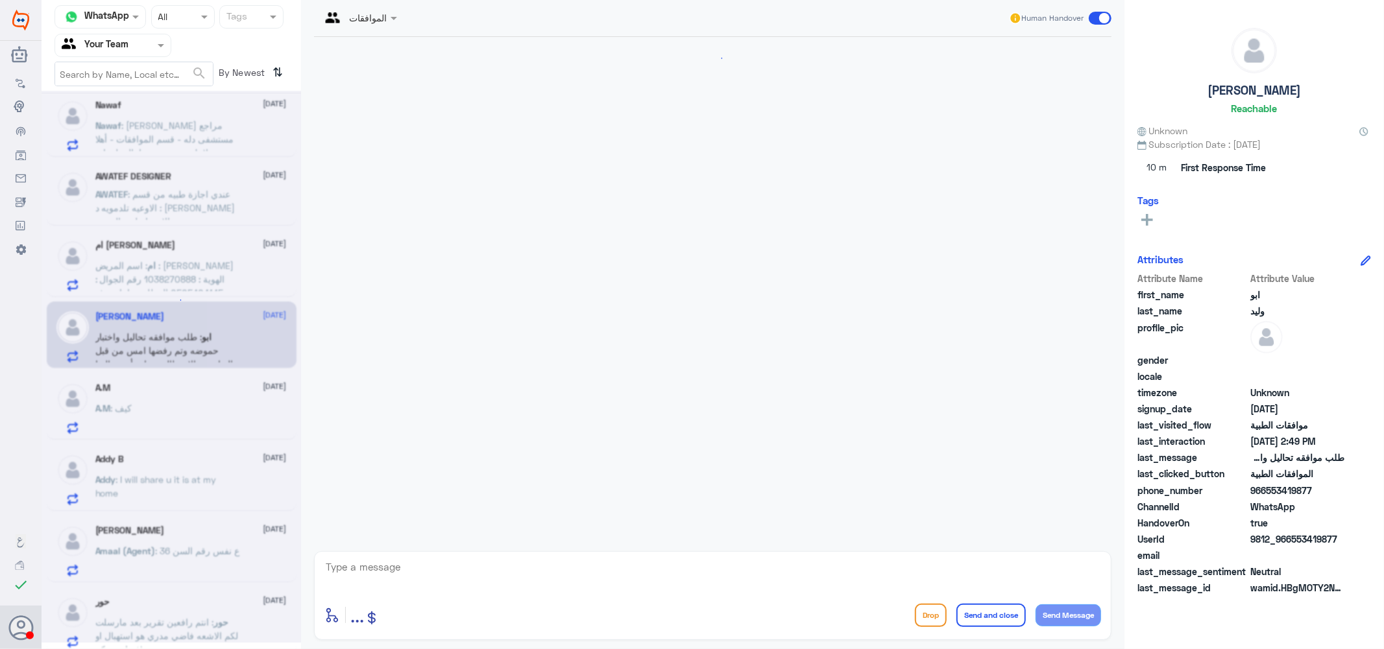
scroll to position [268, 0]
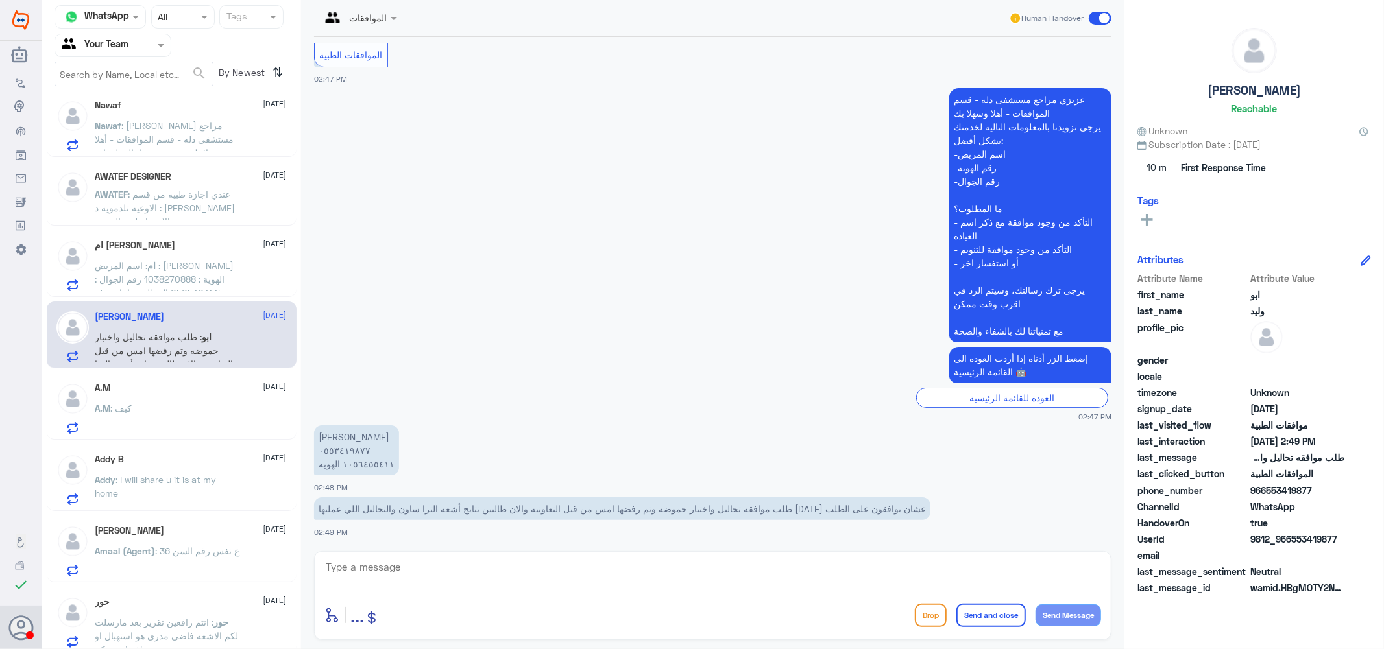
click at [178, 412] on div "A.M : كيف" at bounding box center [190, 419] width 191 height 29
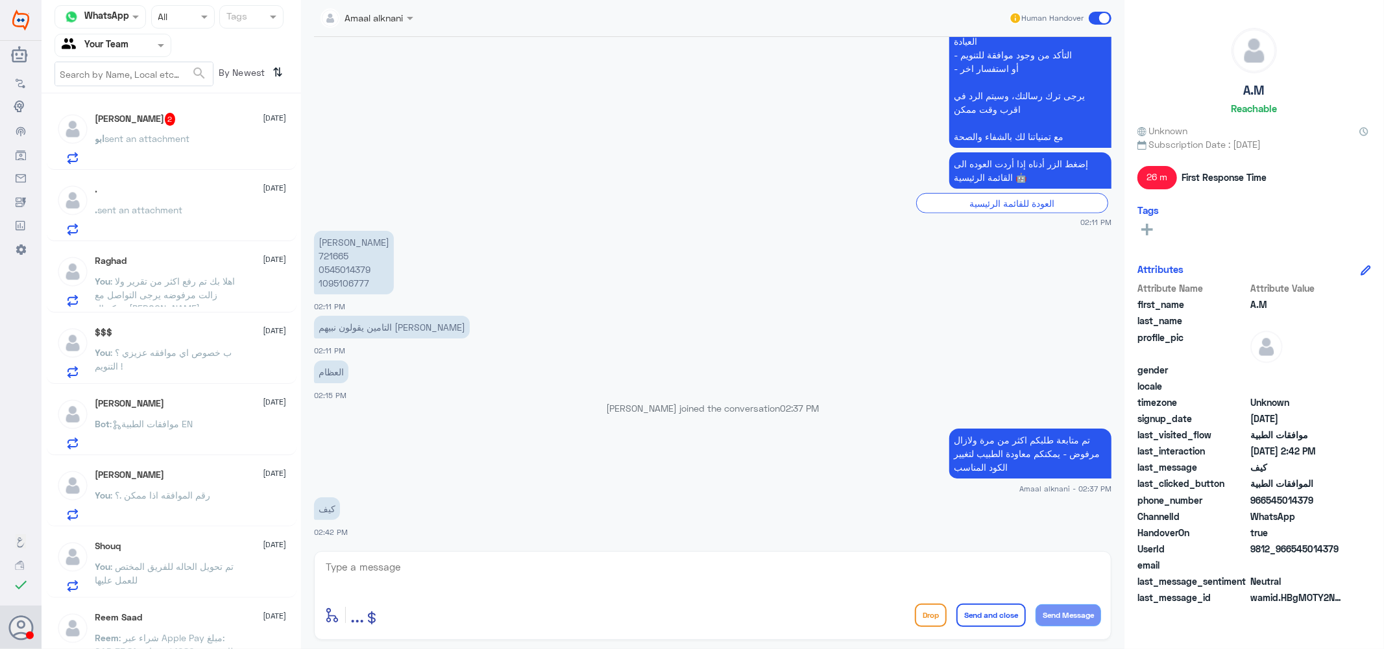
click at [174, 134] on span "sent an attachment" at bounding box center [147, 138] width 85 height 11
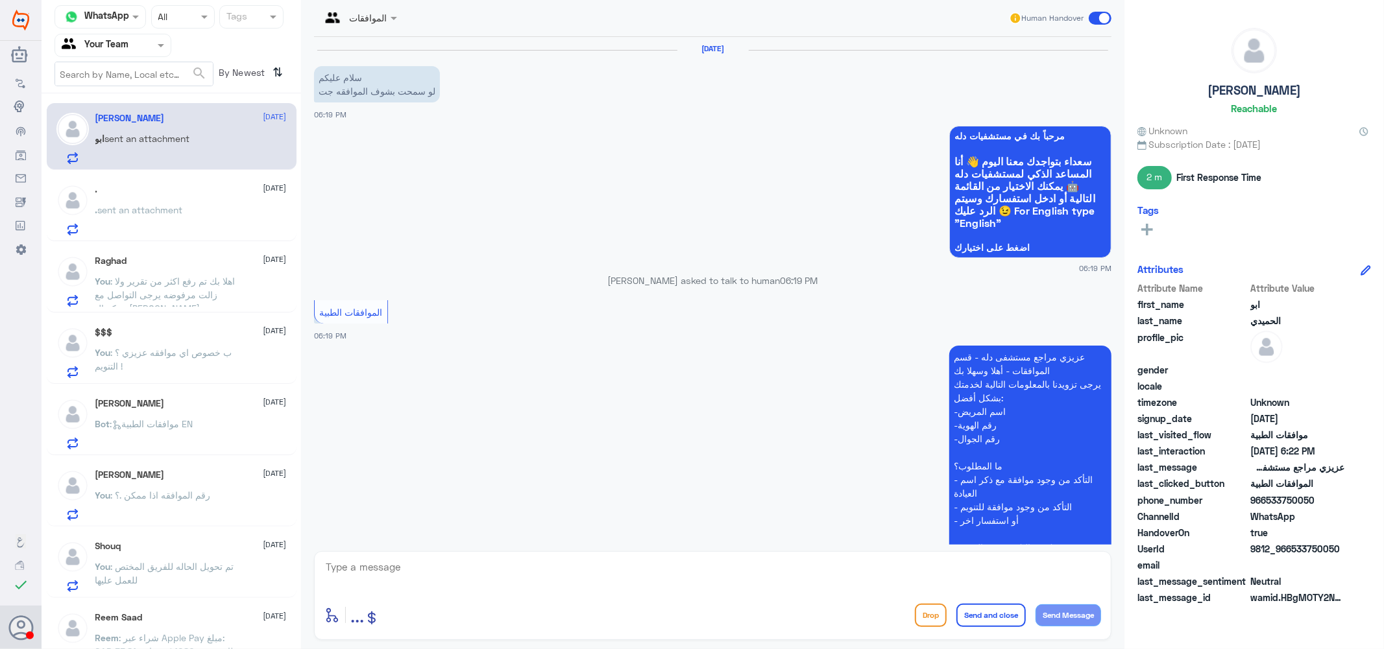
scroll to position [694, 0]
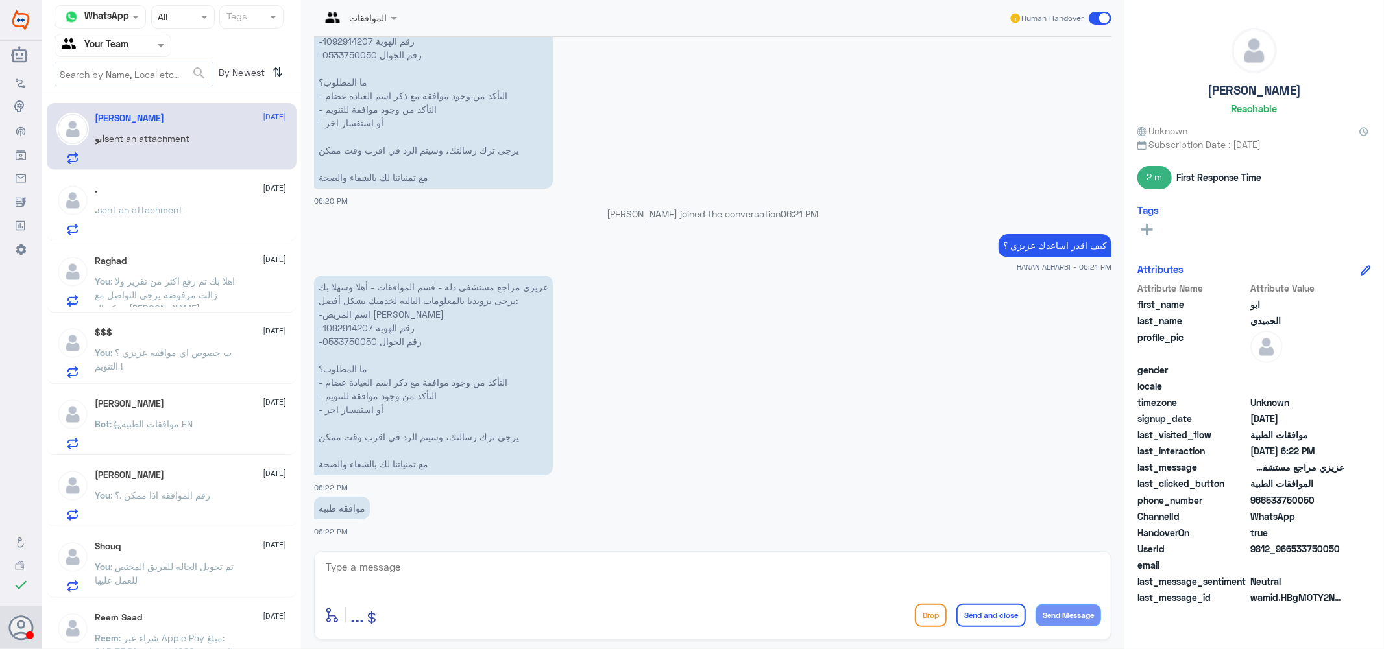
click at [346, 327] on p "عزيزي مراجع مستشفى دله - قسم الموافقات - أهلا وسهلا بك يرجى تزويدنا بالمعلومات …" at bounding box center [433, 376] width 239 height 200
copy p "1092914207"
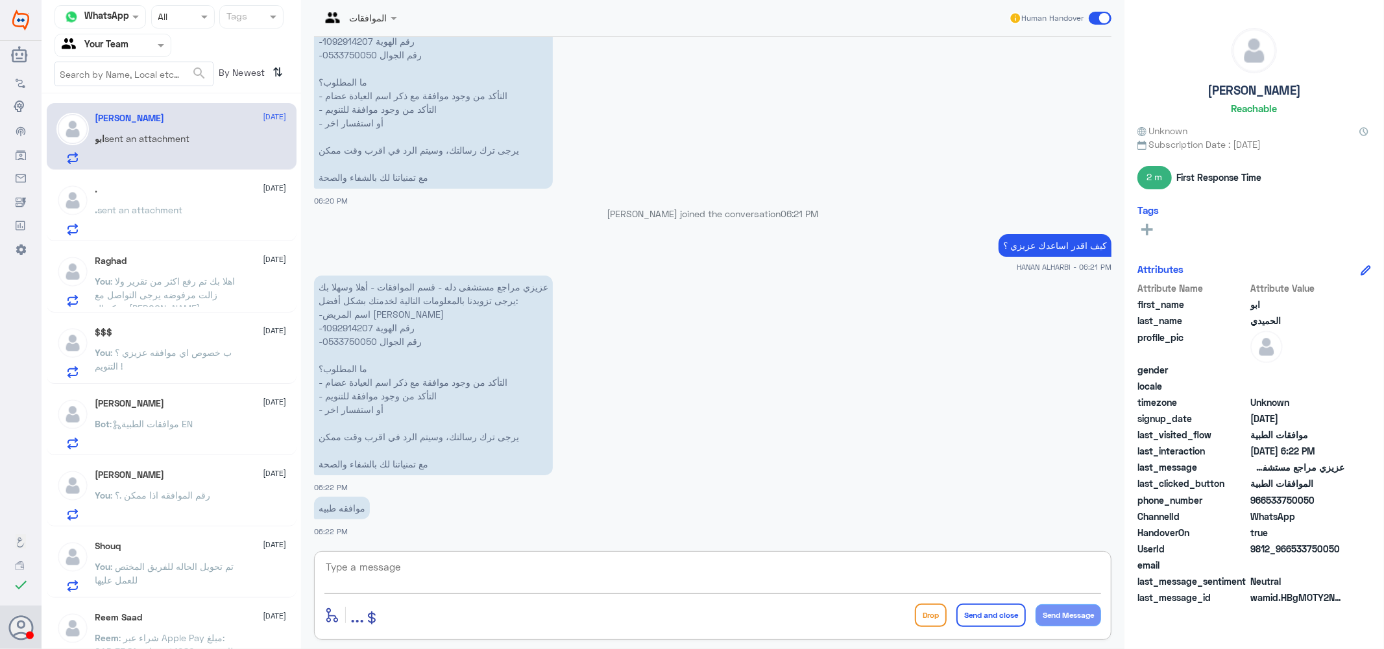
click at [449, 575] on textarea at bounding box center [712, 575] width 776 height 32
type textarea "u"
type textarea "عزيزي توجد موافقه على الاشعه"
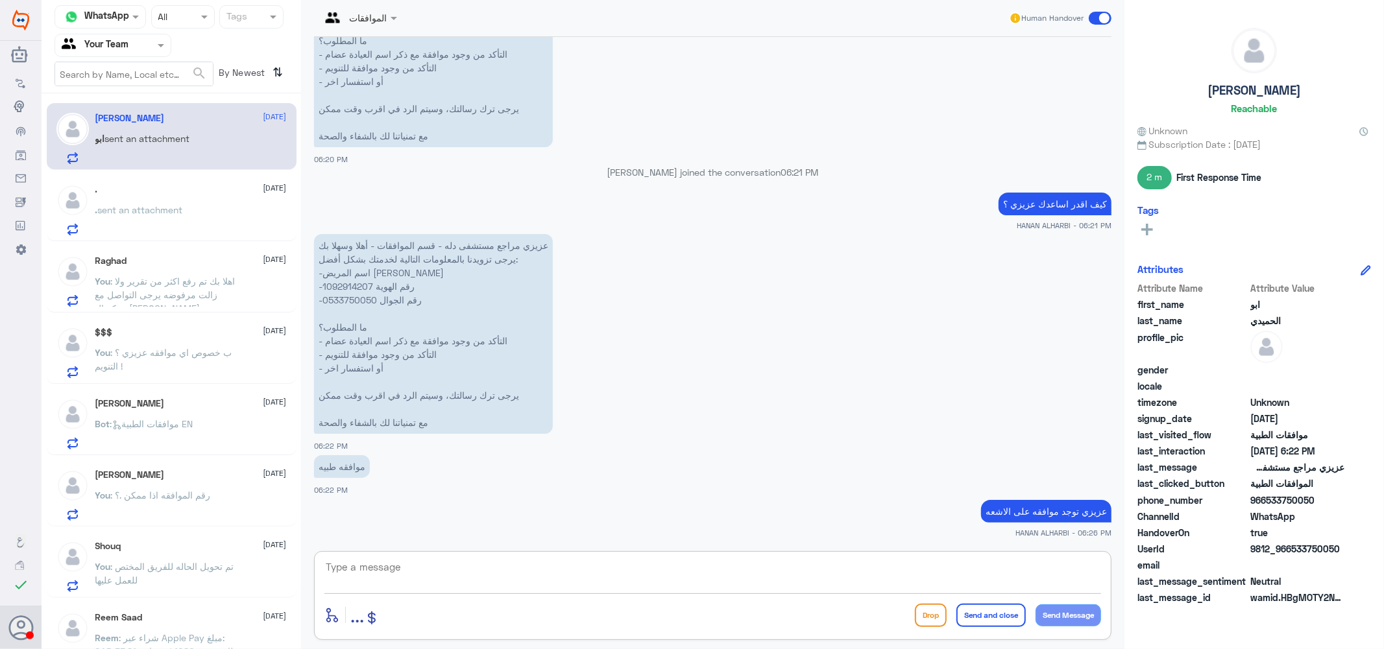
click at [831, 572] on textarea at bounding box center [712, 575] width 776 height 32
type textarea "هل تقصد موافقه اخرى ؟"
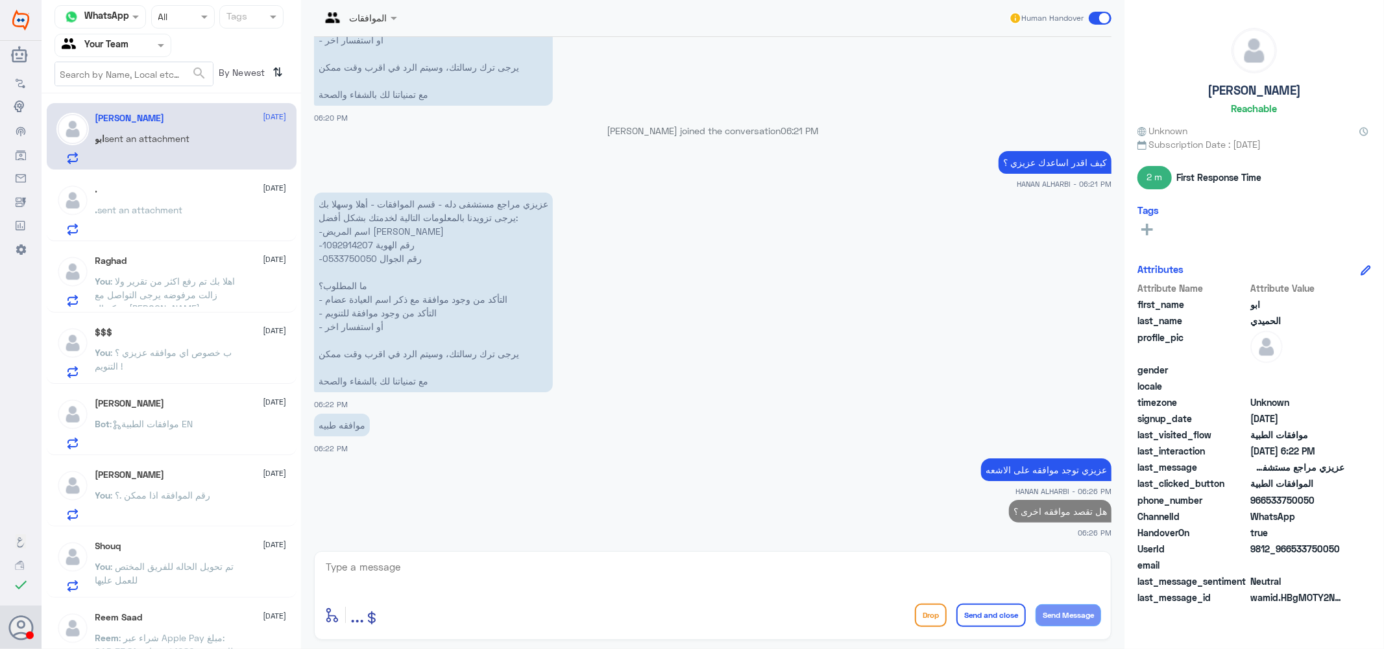
click at [174, 205] on span "sent an attachment" at bounding box center [140, 209] width 85 height 11
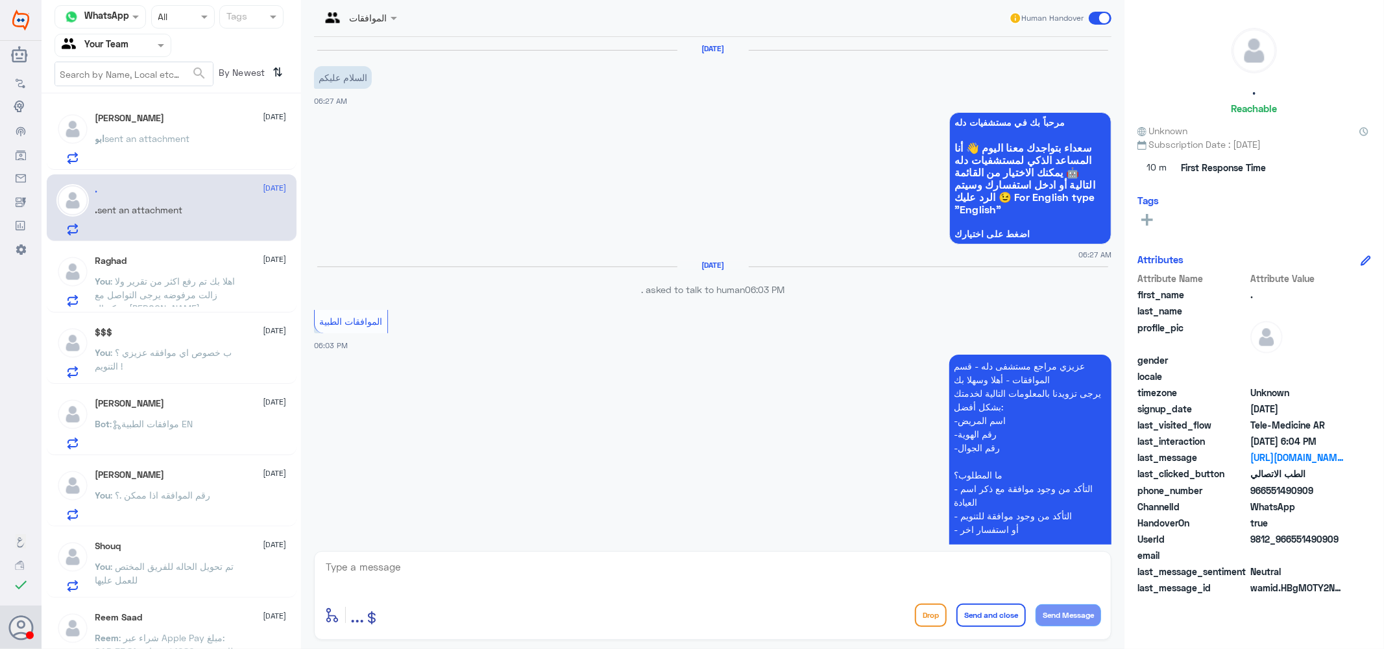
scroll to position [364, 0]
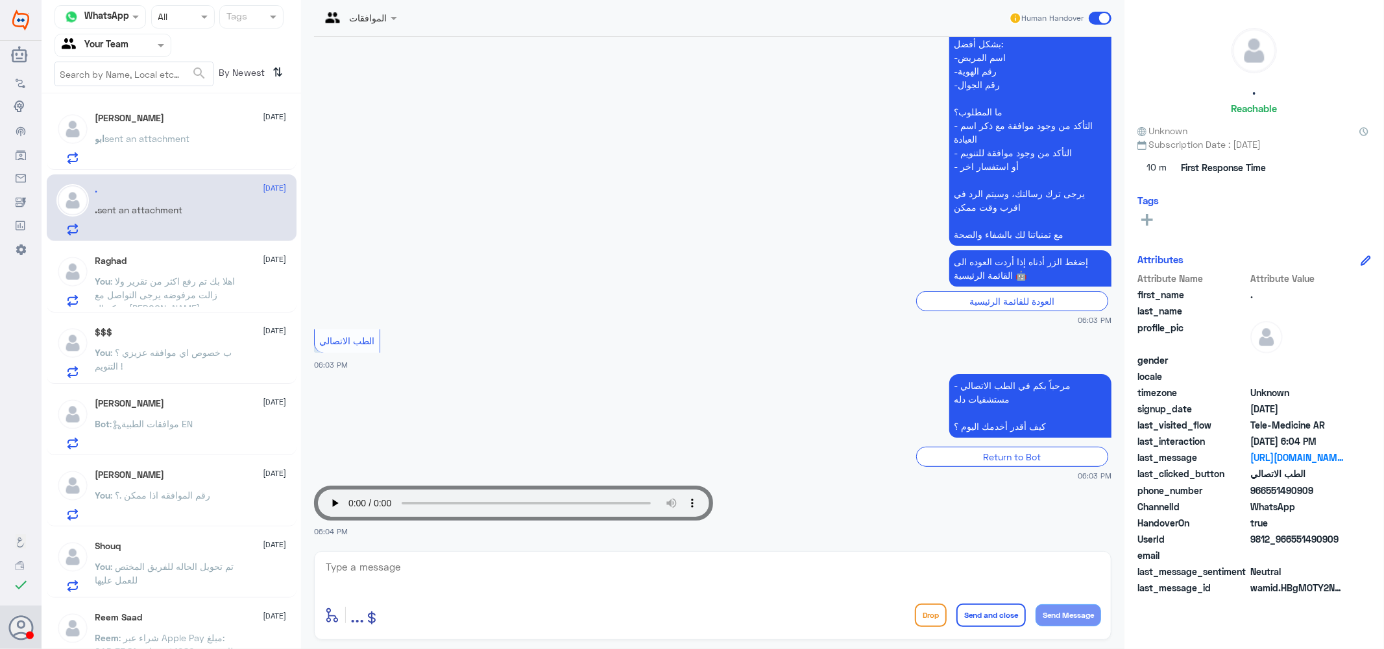
click at [173, 292] on span ": اهلا بك تم رفع اكثر من تقرير ولا زالت مرفوضه يرجى التواصل مع شركه التامين عزي…" at bounding box center [165, 295] width 140 height 38
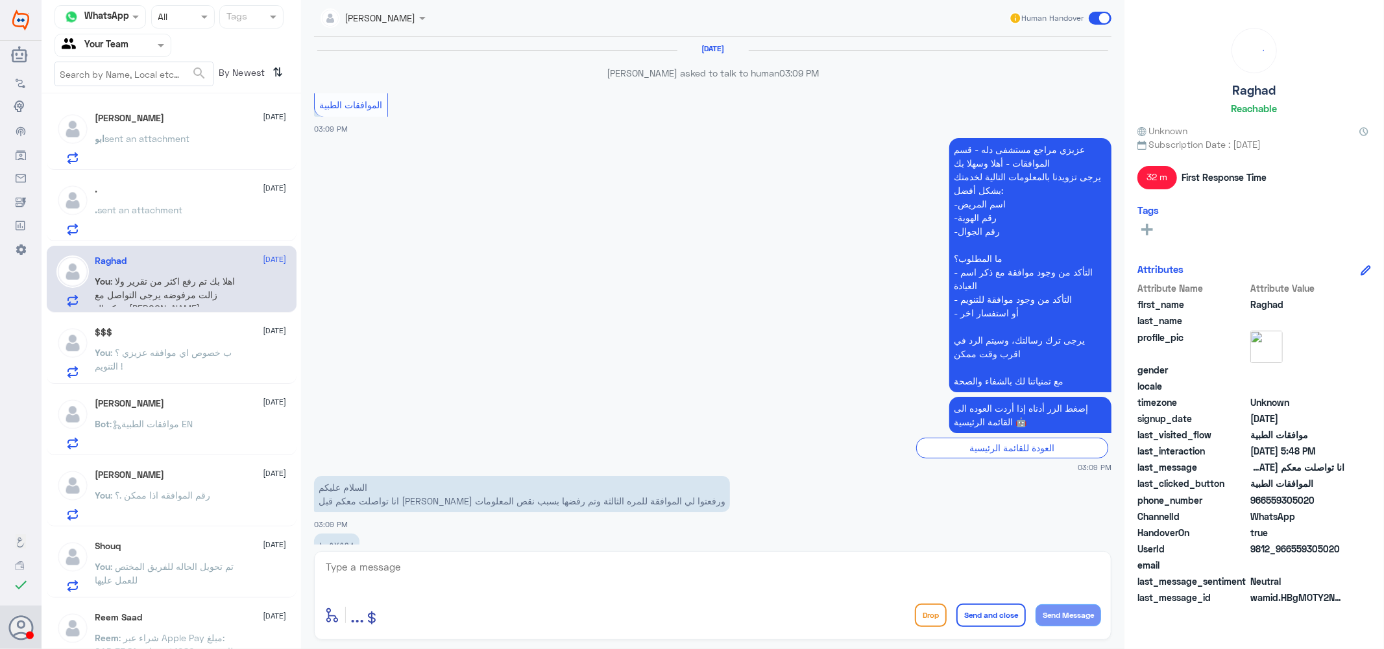
scroll to position [1048, 0]
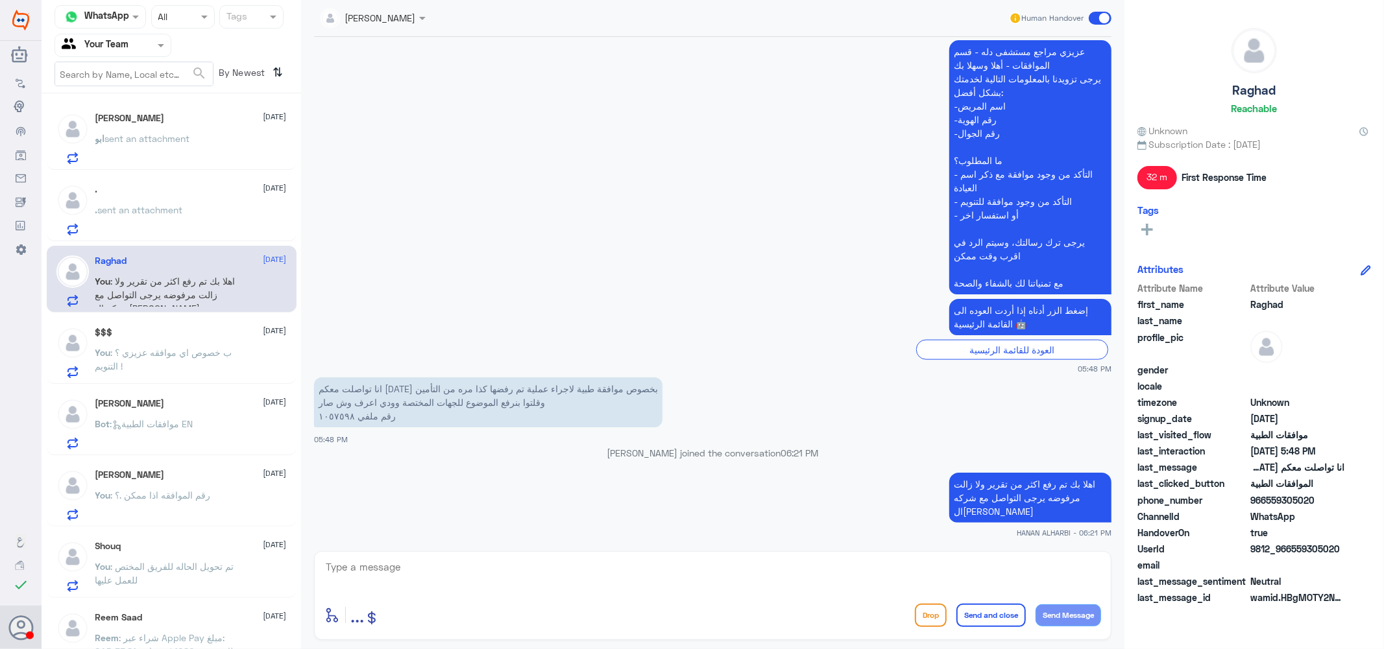
click at [176, 348] on span ": ب خصوص اي موافقه عزيزي ؟ التنويم !" at bounding box center [163, 359] width 137 height 25
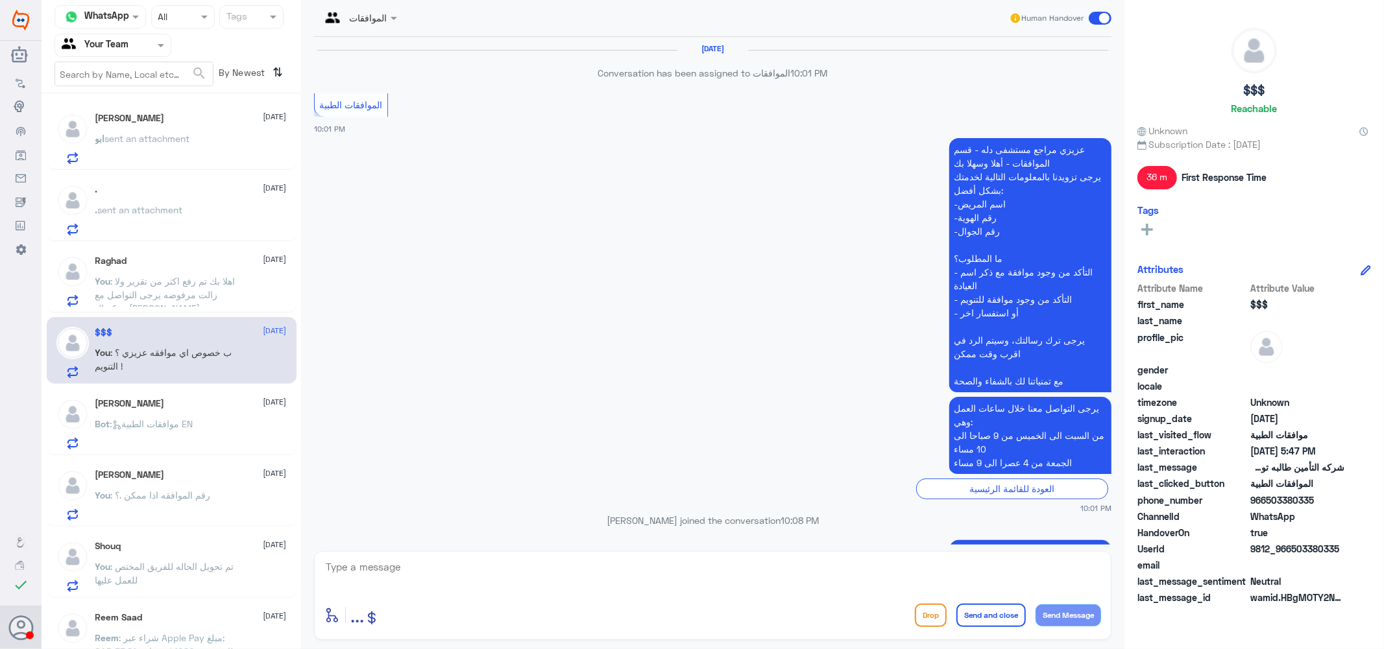
scroll to position [1070, 0]
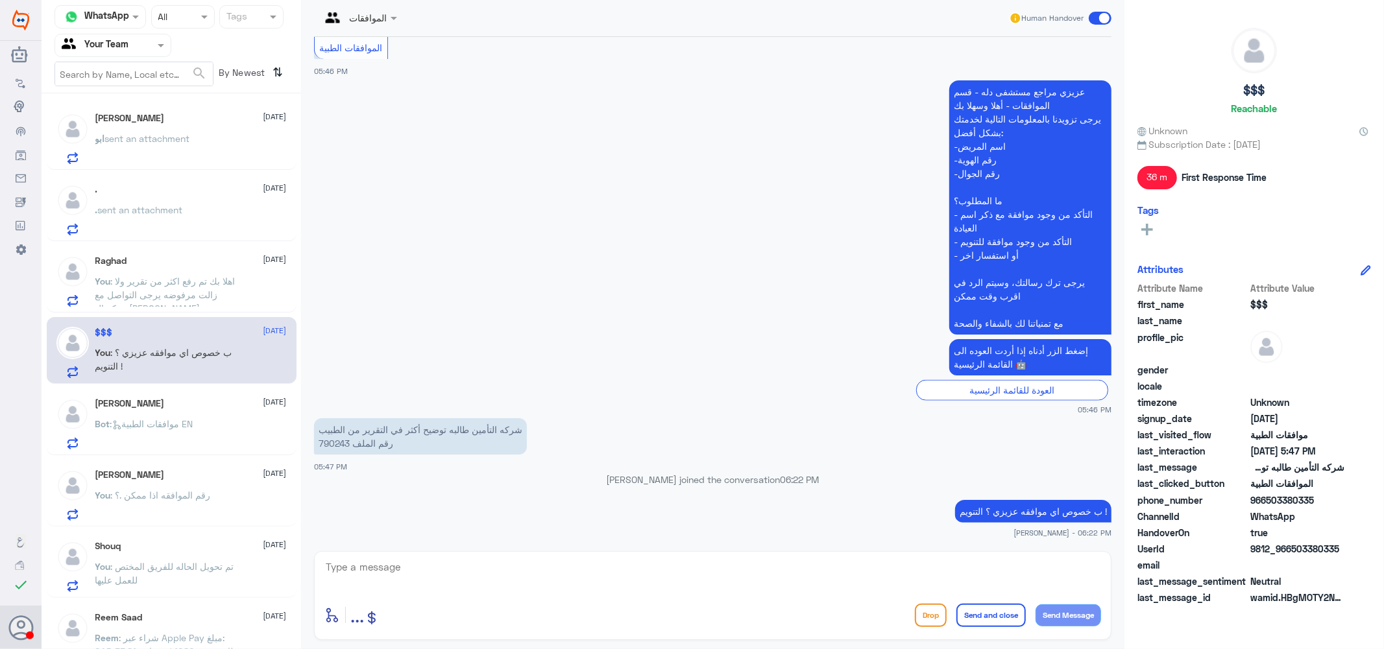
click at [178, 412] on div "JOEY 4 September Bot : موافقات الطبية EN" at bounding box center [190, 423] width 191 height 51
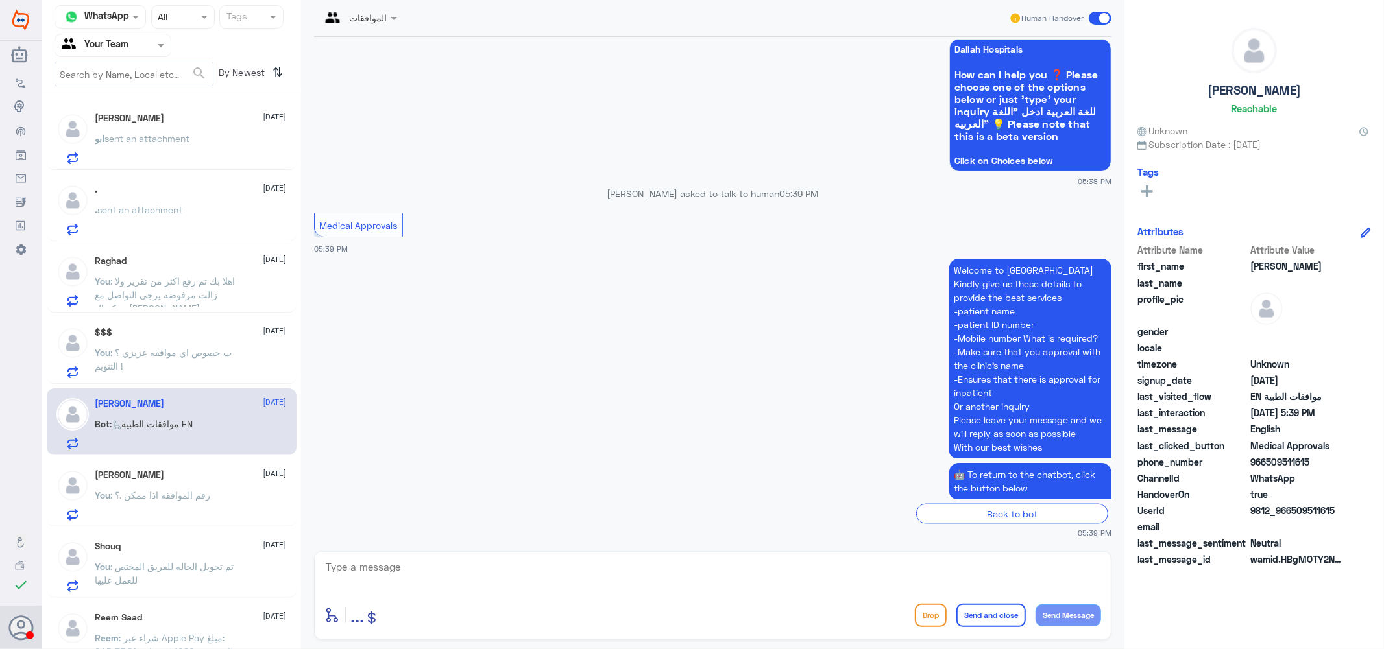
scroll to position [72, 0]
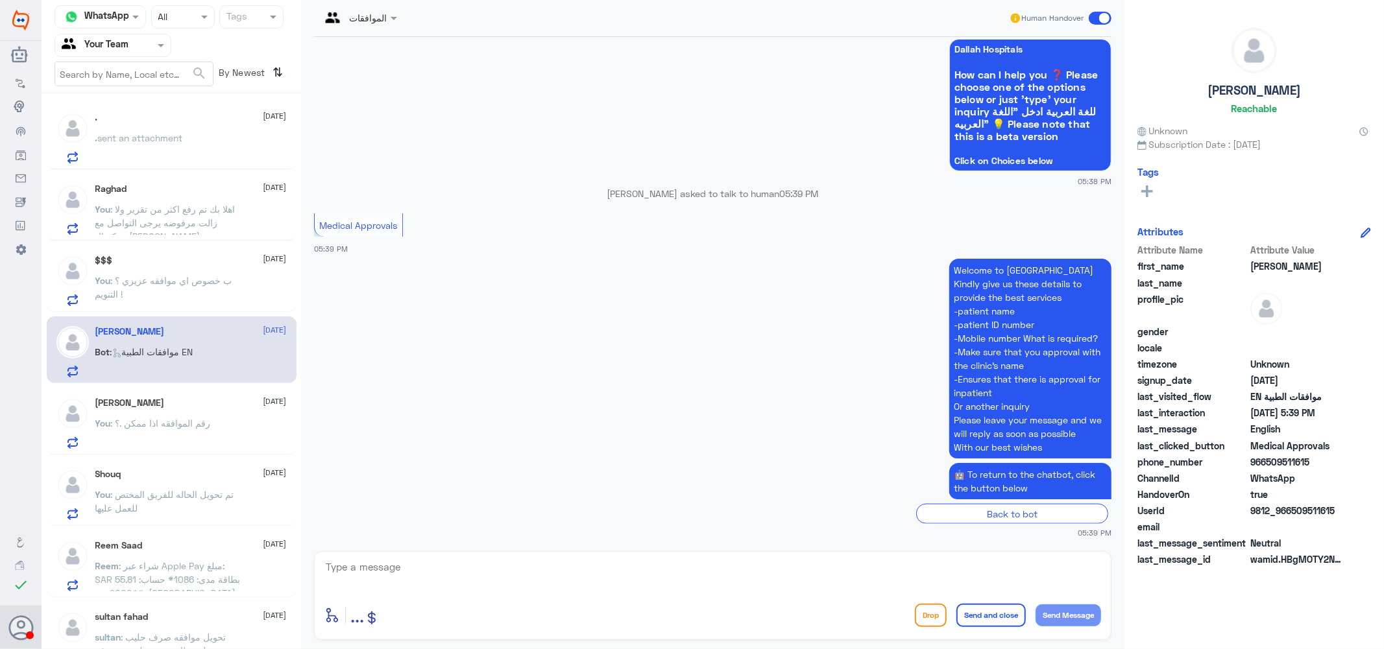
click at [162, 562] on span ": شراء عبر Apple Pay مبلغ: SAR 55.81 بطاقة مدى: 1086* حساب: **9000 من: Dallah H…" at bounding box center [167, 586] width 145 height 52
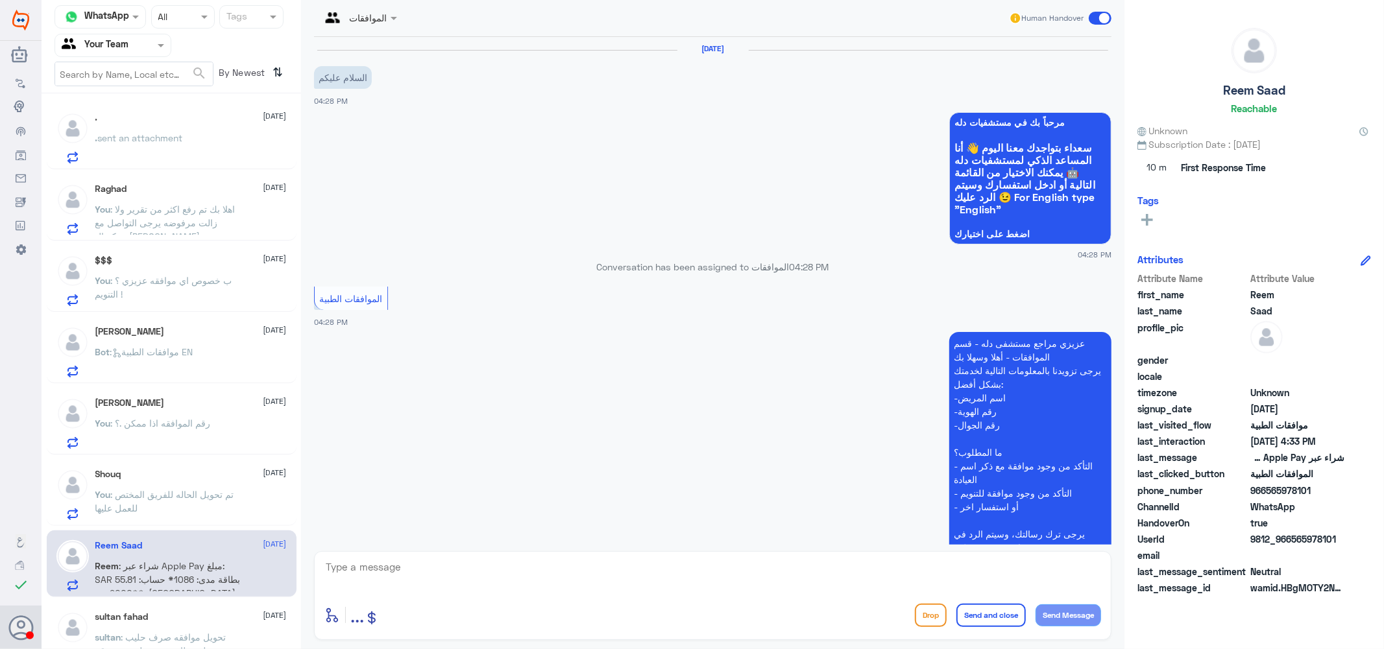
scroll to position [299, 0]
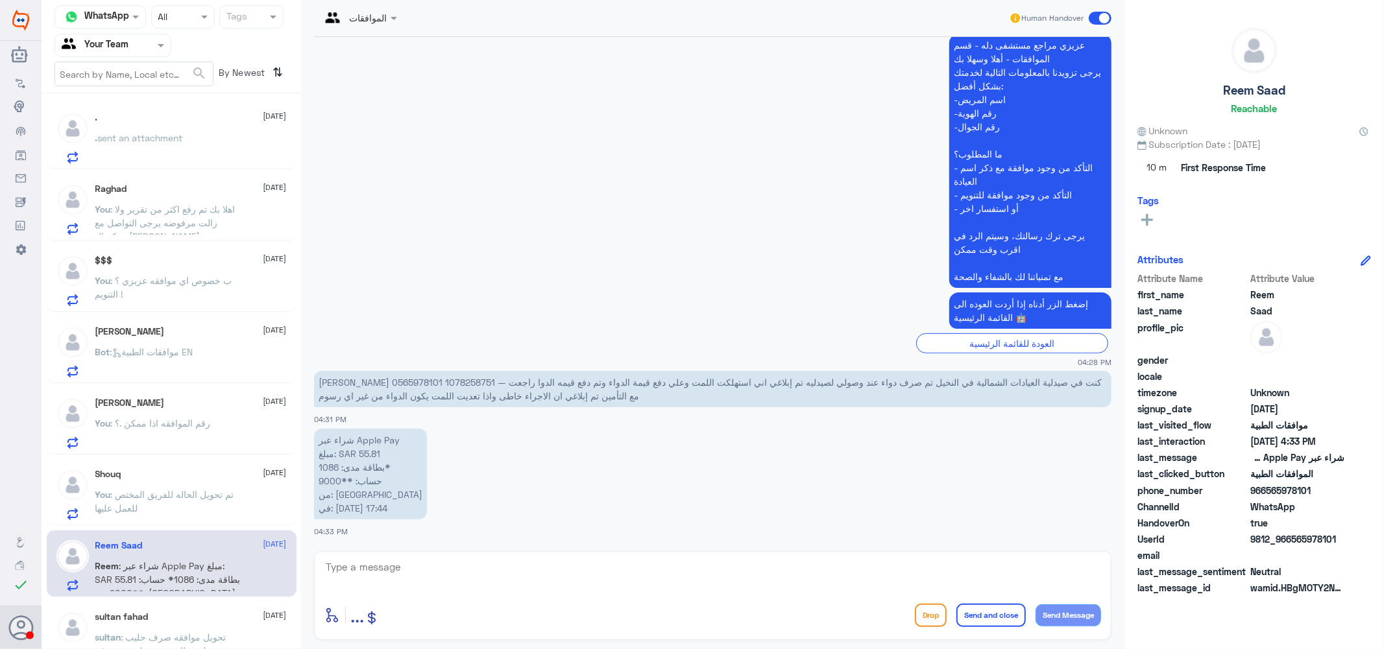
click at [939, 381] on p "ريم سعد العبدالعزيز 0565978101 1078258751 — كنت في صيدلية العيادات الشمالية في …" at bounding box center [712, 389] width 797 height 36
click at [938, 381] on p "ريم سعد العبدالعزيز 0565978101 1078258751 — كنت في صيدلية العيادات الشمالية في …" at bounding box center [712, 389] width 797 height 36
copy p "1078258751"
click at [468, 573] on textarea at bounding box center [712, 575] width 776 height 32
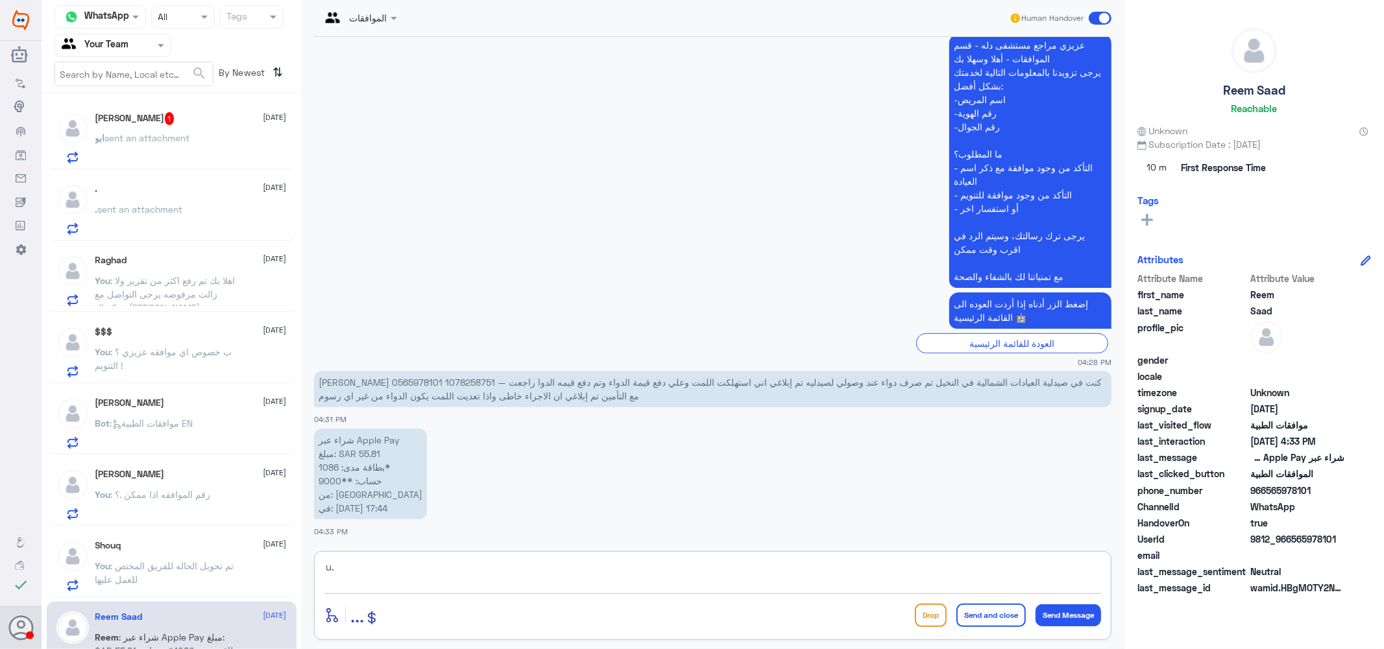
click at [494, 573] on textarea "u." at bounding box center [712, 575] width 776 height 32
type textarea "u"
drag, startPoint x: 900, startPoint y: 566, endPoint x: 863, endPoint y: 571, distance: 37.3
click at [863, 571] on textarea "اهلا بك توجد لديك نسبه على الادويه المحليه والمتسدورده" at bounding box center [712, 575] width 776 height 32
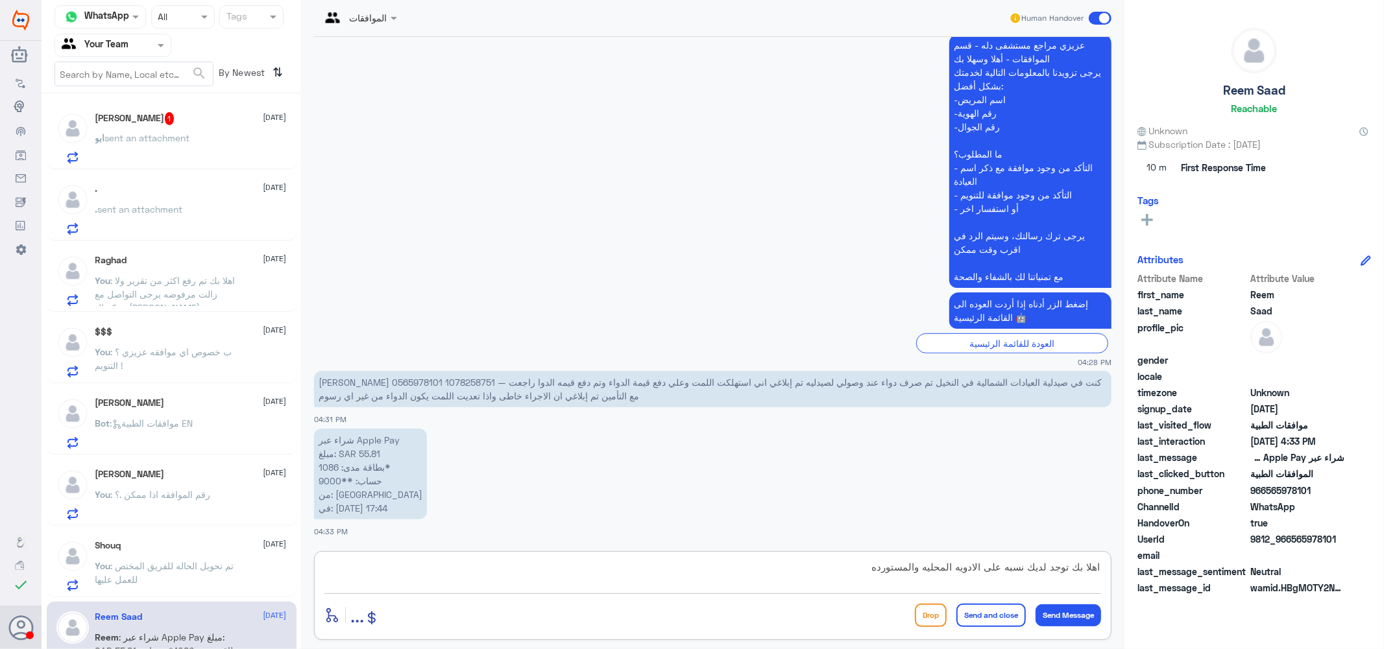
type textarea "اهلا بك توجد لديك نسبه على الادويه المحليه والمستورده"
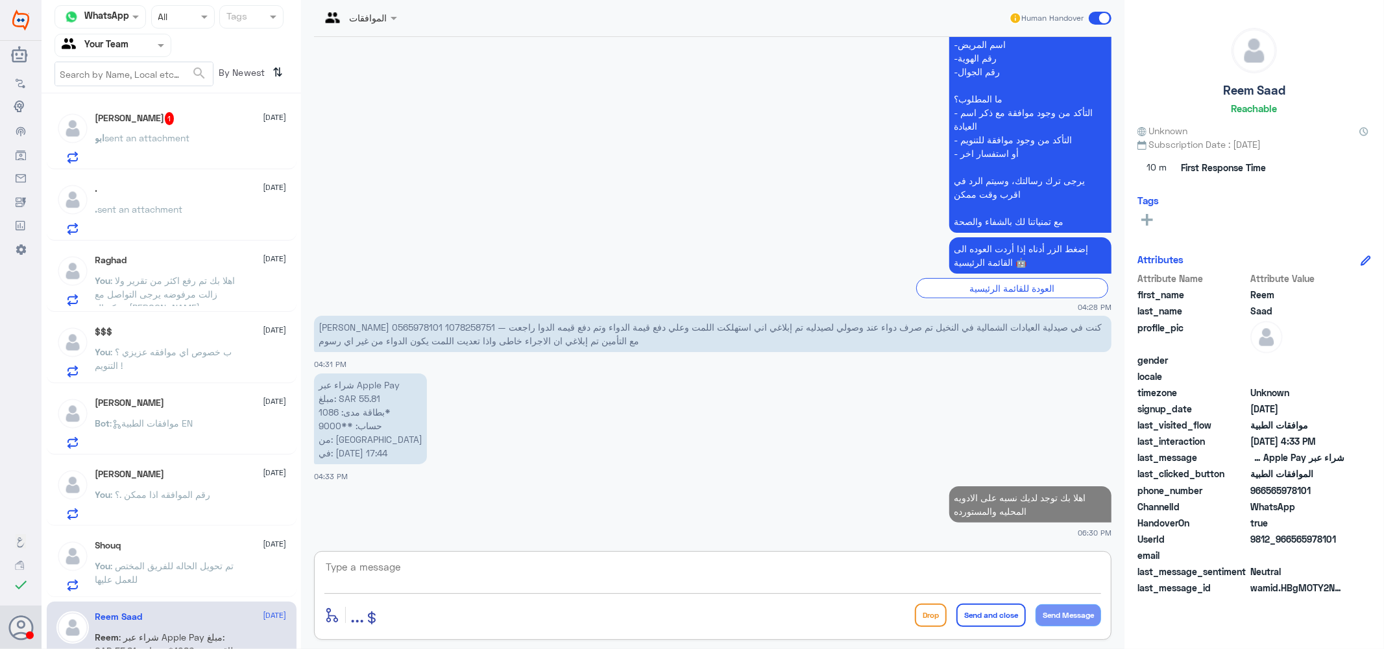
click at [156, 121] on div "ابو الحميدي 1 4 September" at bounding box center [190, 118] width 191 height 13
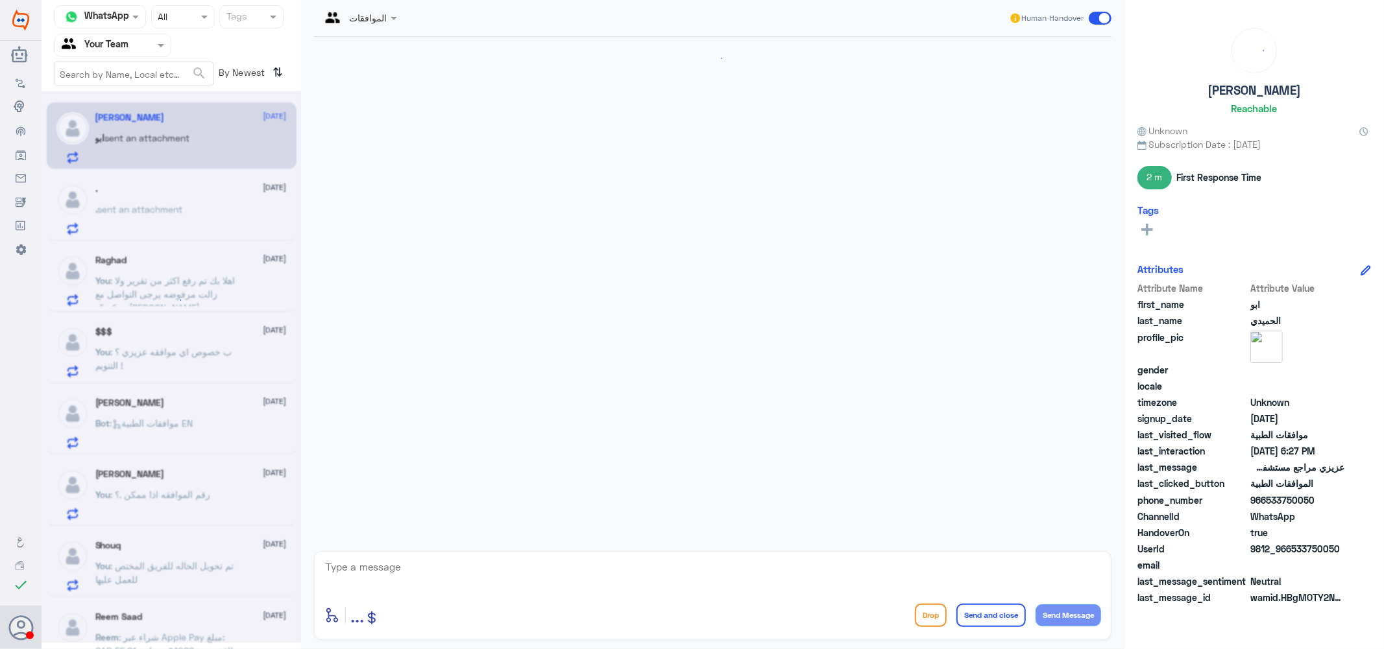
scroll to position [821, 0]
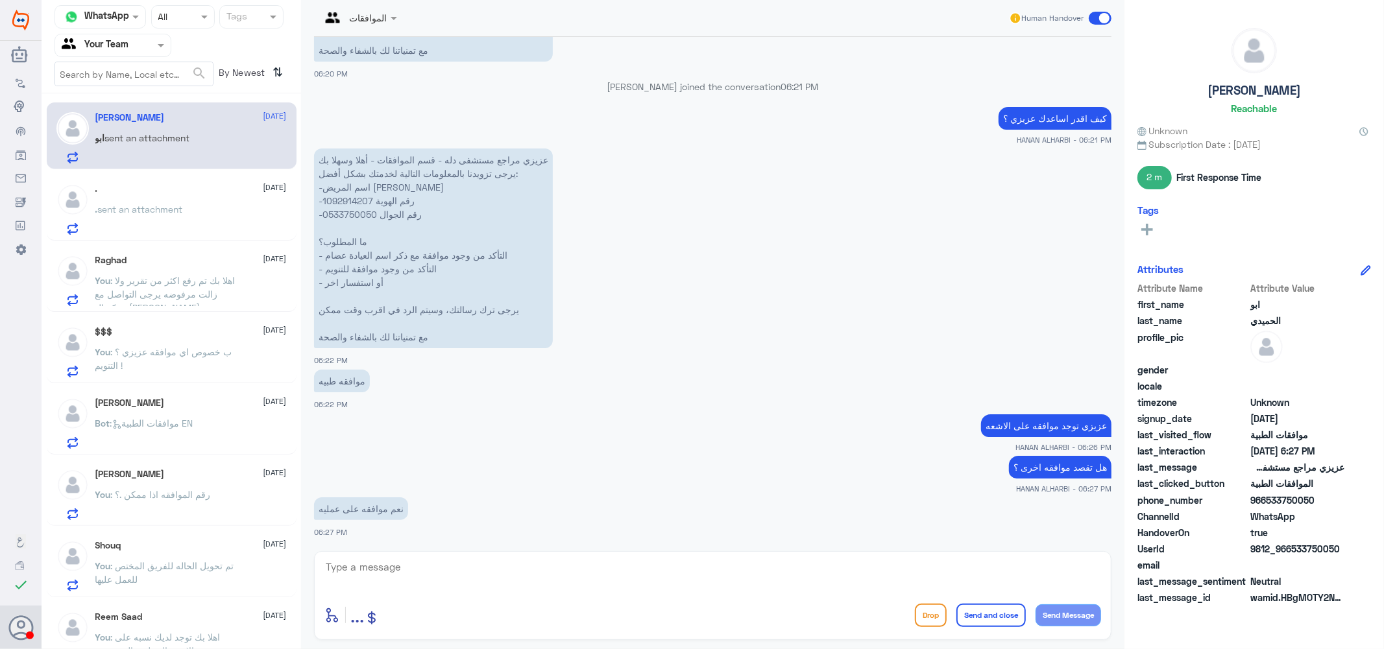
click at [344, 199] on p "عزيزي مراجع مستشفى دله - قسم الموافقات - أهلا وسهلا بك يرجى تزويدنا بالمعلومات …" at bounding box center [433, 249] width 239 height 200
click at [343, 199] on p "عزيزي مراجع مستشفى دله - قسم الموافقات - أهلا وسهلا بك يرجى تزويدنا بالمعلومات …" at bounding box center [433, 249] width 239 height 200
copy p "1092914207"
click at [475, 584] on textarea at bounding box center [712, 575] width 776 height 32
type textarea "اهلا بك لم يتم رفع طلب العمليه من قبل الطبيب الى الان يرجى التواصل مع طبيبك الخ…"
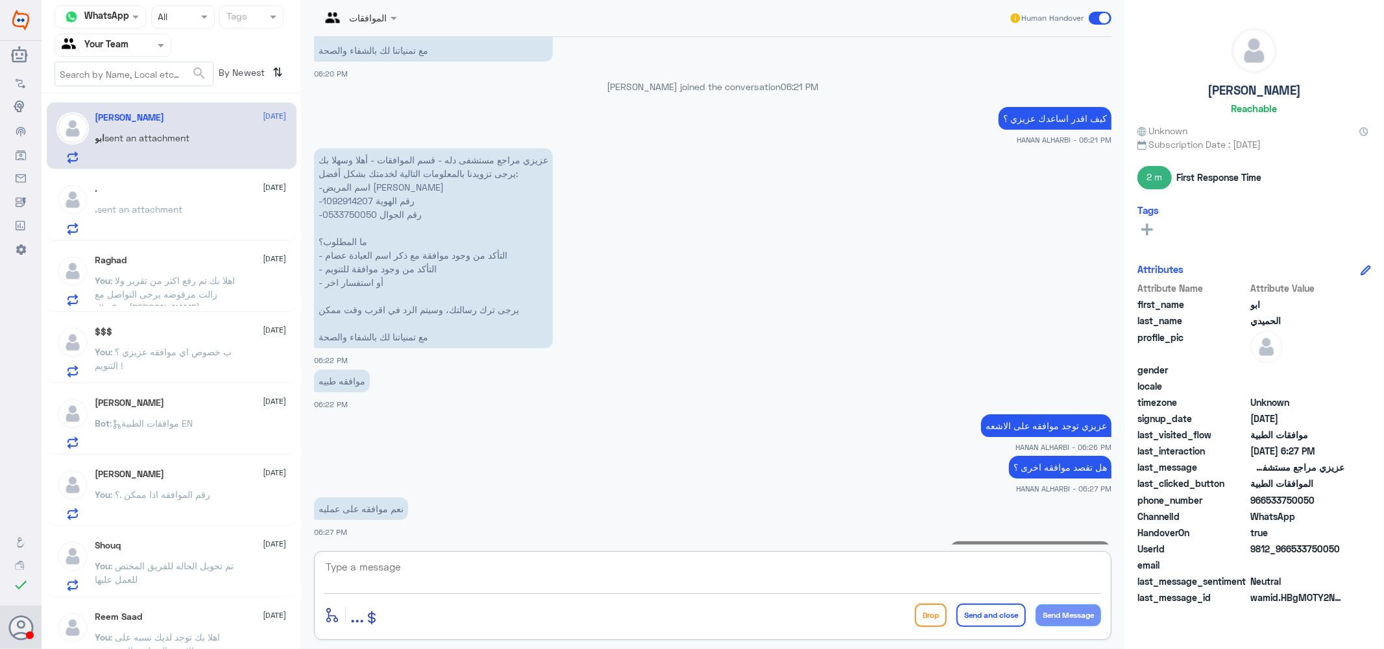
scroll to position [891, 0]
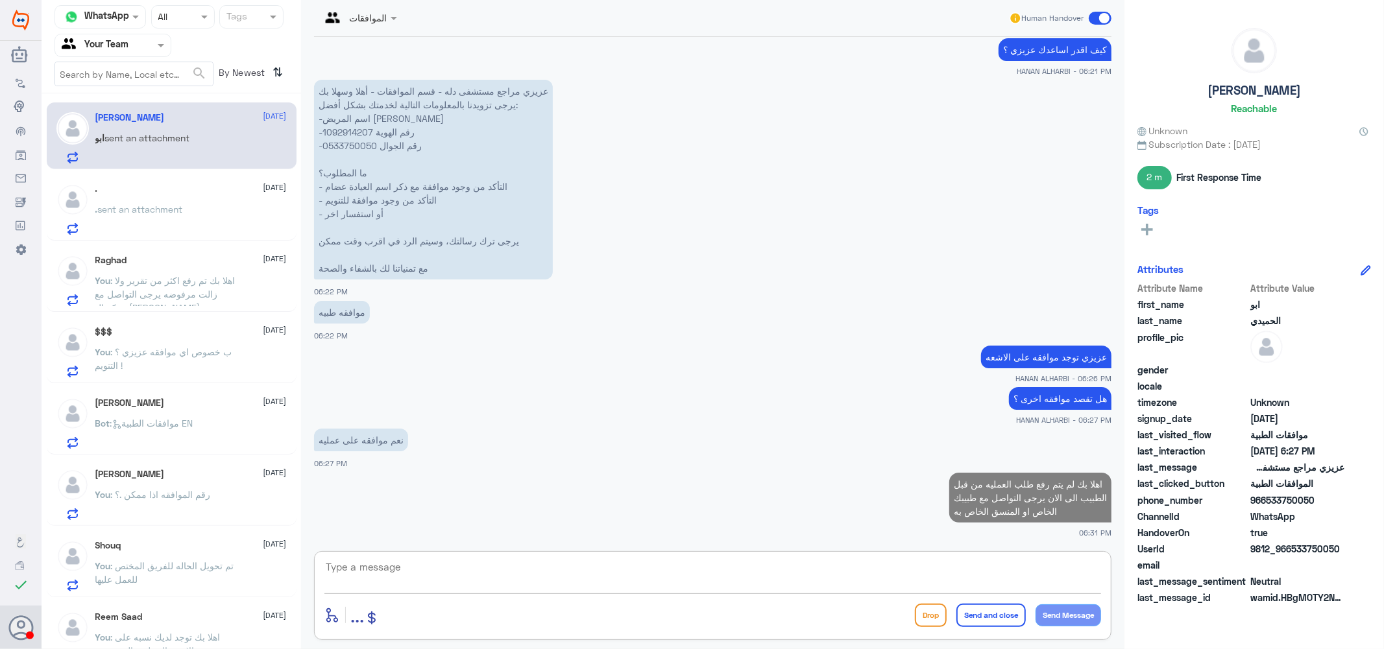
click at [189, 215] on div ". sent an attachment" at bounding box center [190, 220] width 191 height 29
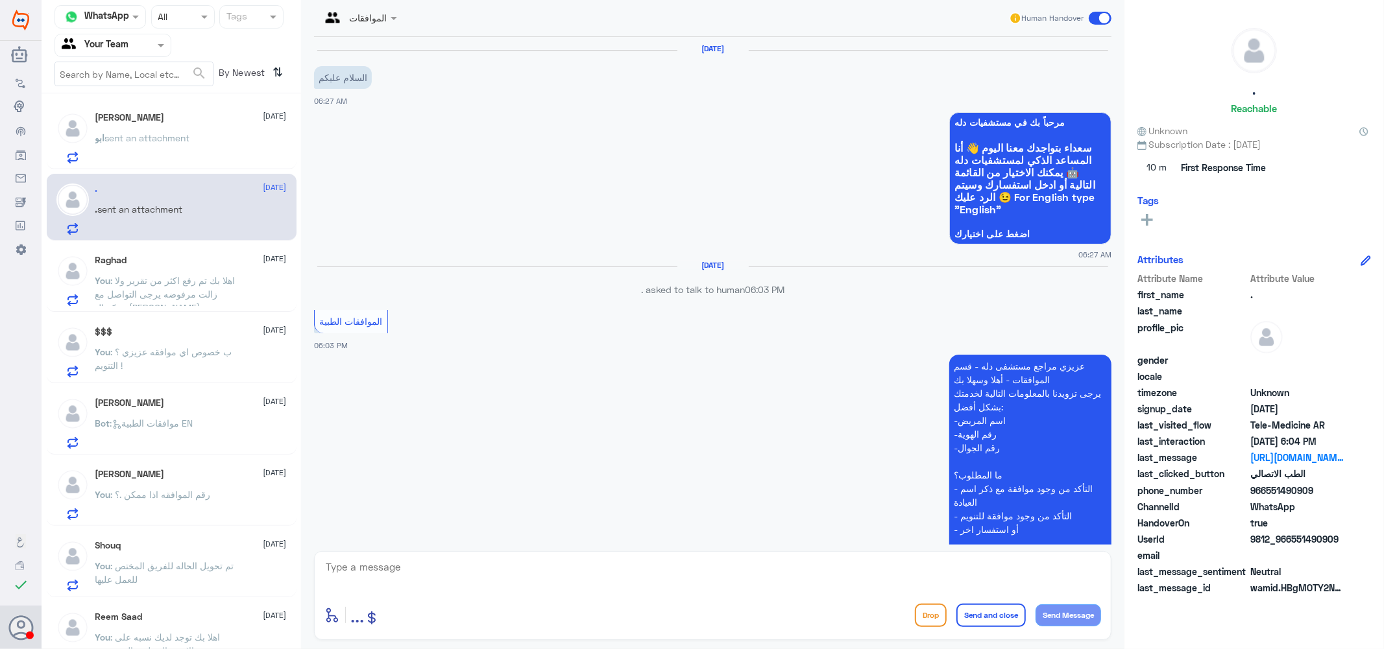
scroll to position [364, 0]
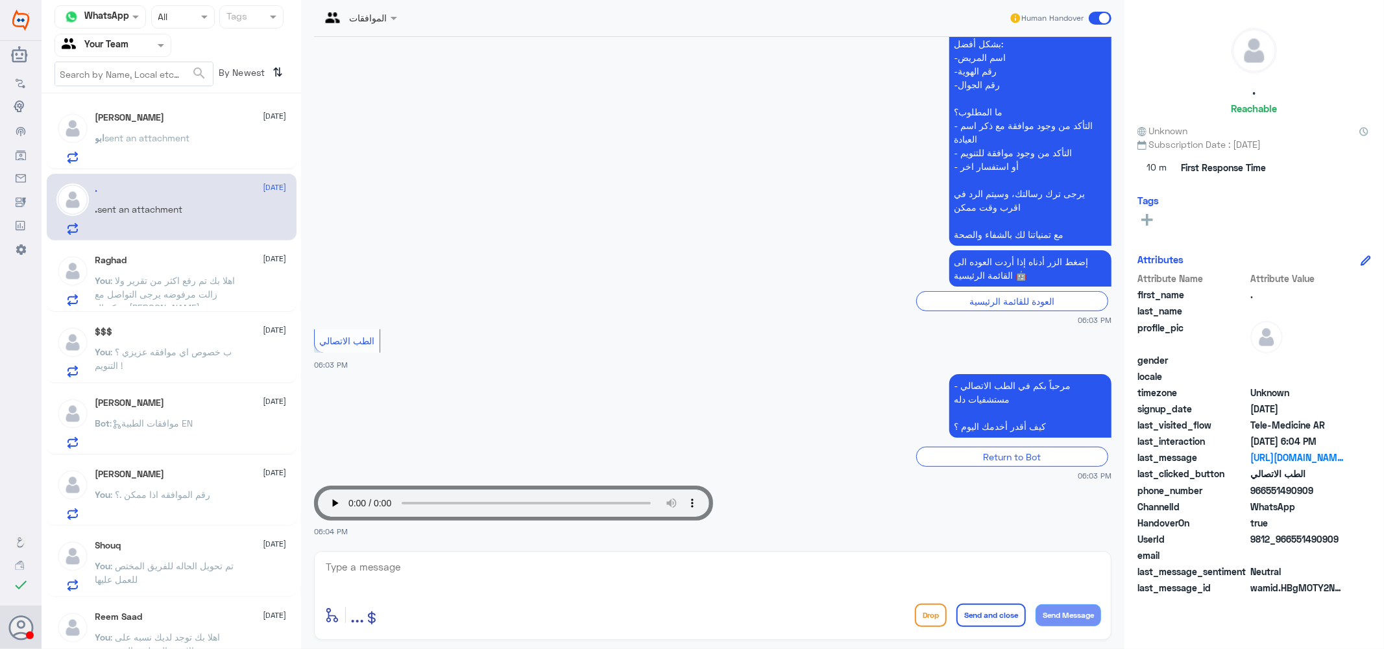
click at [186, 268] on div "Raghad 4 September You : اهلا بك تم رفع اكثر من تقرير ولا زالت مرفوضه يرجى التو…" at bounding box center [190, 280] width 191 height 51
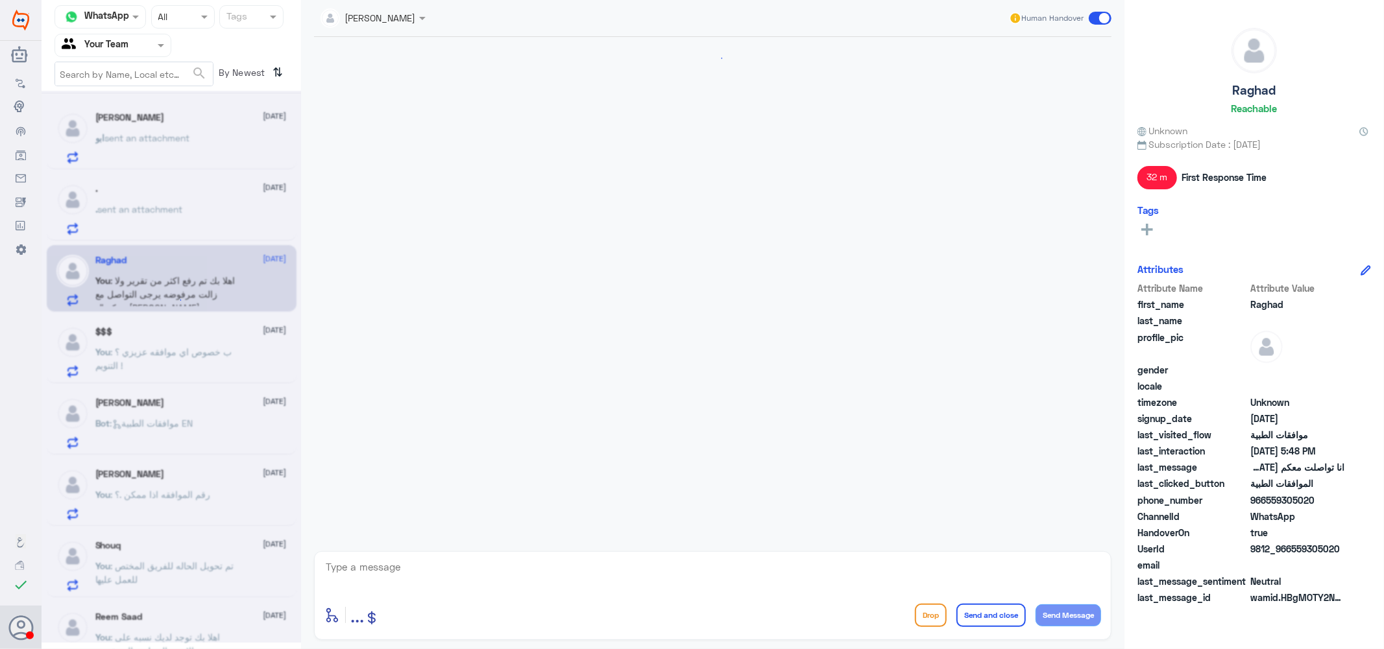
scroll to position [1048, 0]
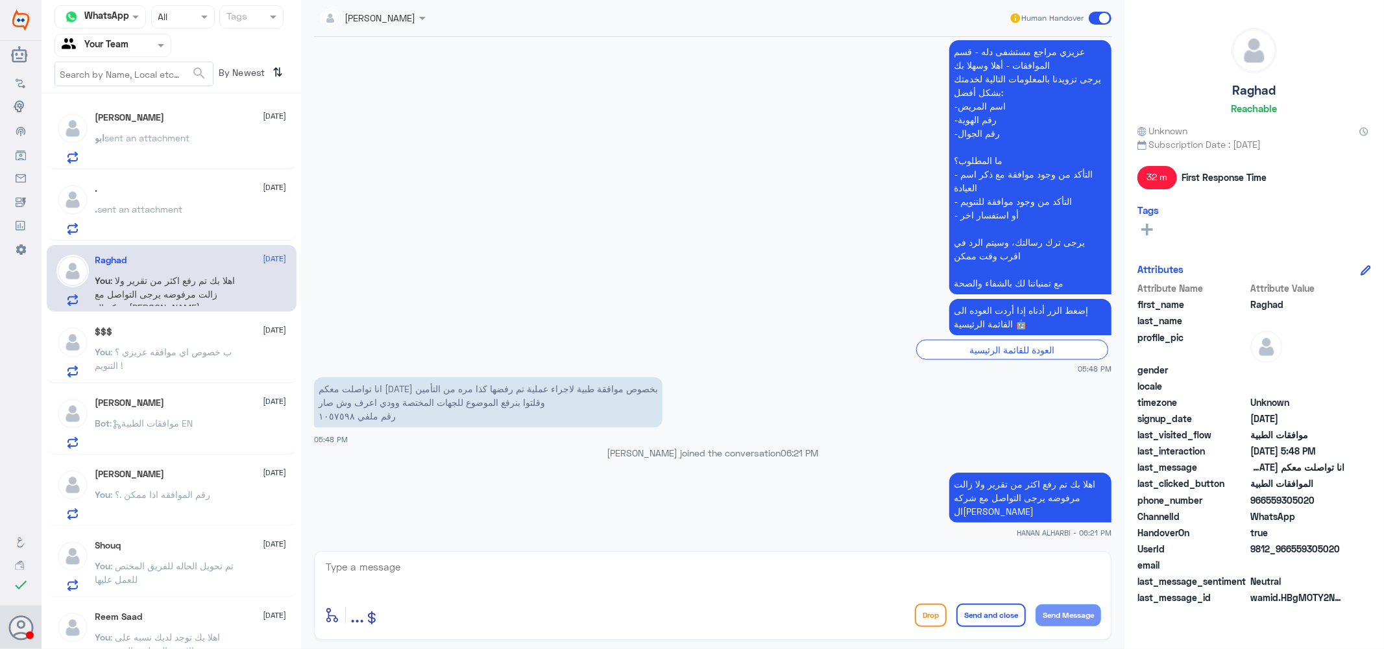
click at [182, 333] on div "$$$ 4 September" at bounding box center [190, 331] width 191 height 11
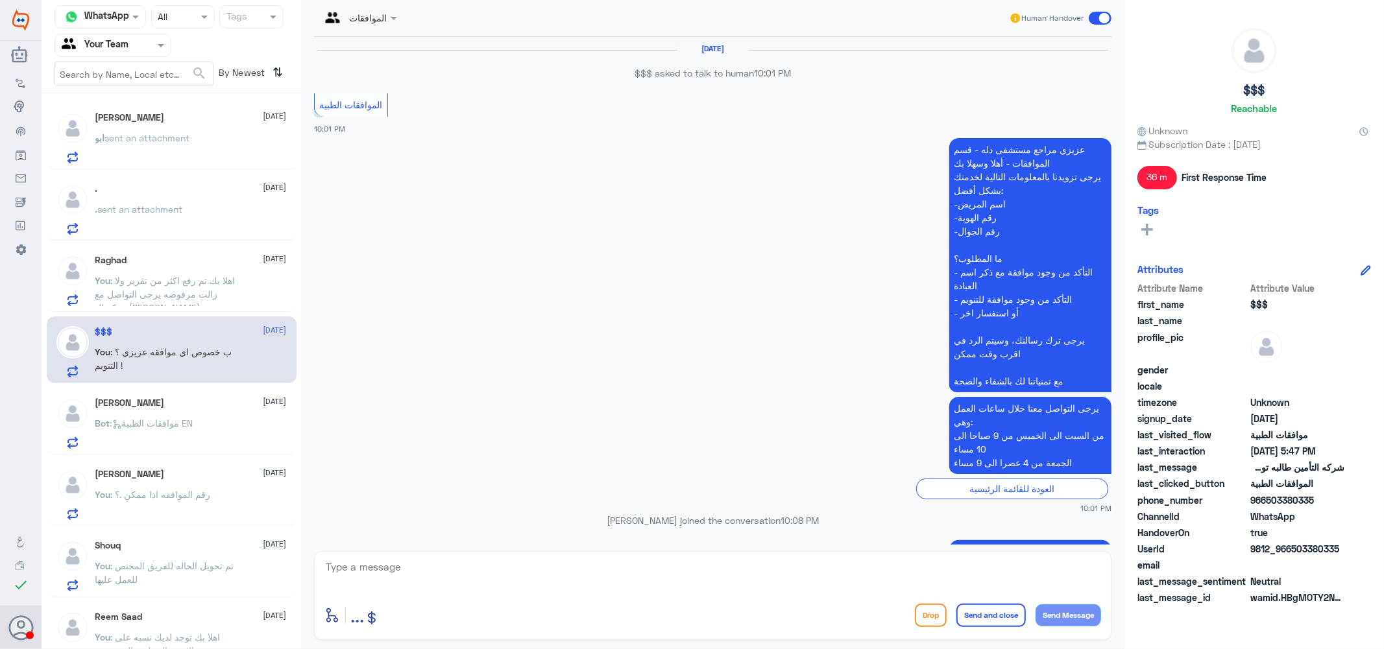
scroll to position [1070, 0]
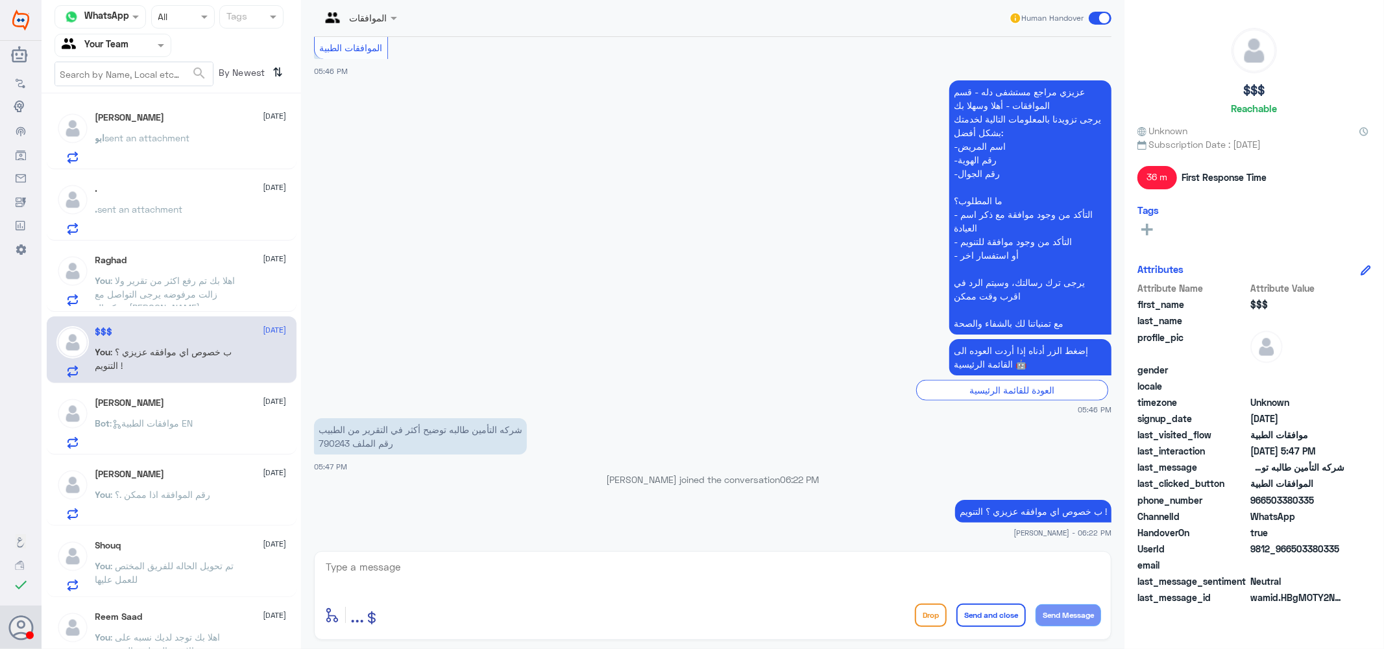
click at [180, 413] on div "JOEY 4 September Bot : موافقات الطبية EN" at bounding box center [190, 423] width 191 height 51
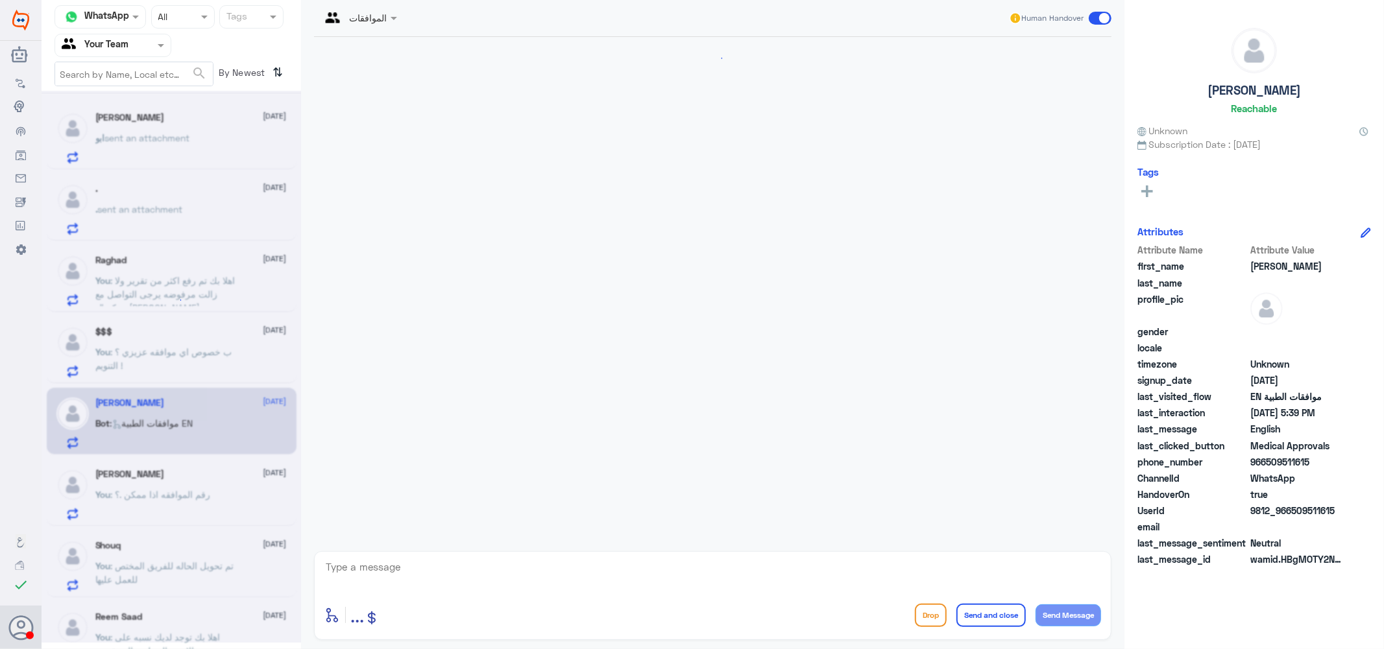
scroll to position [1199, 0]
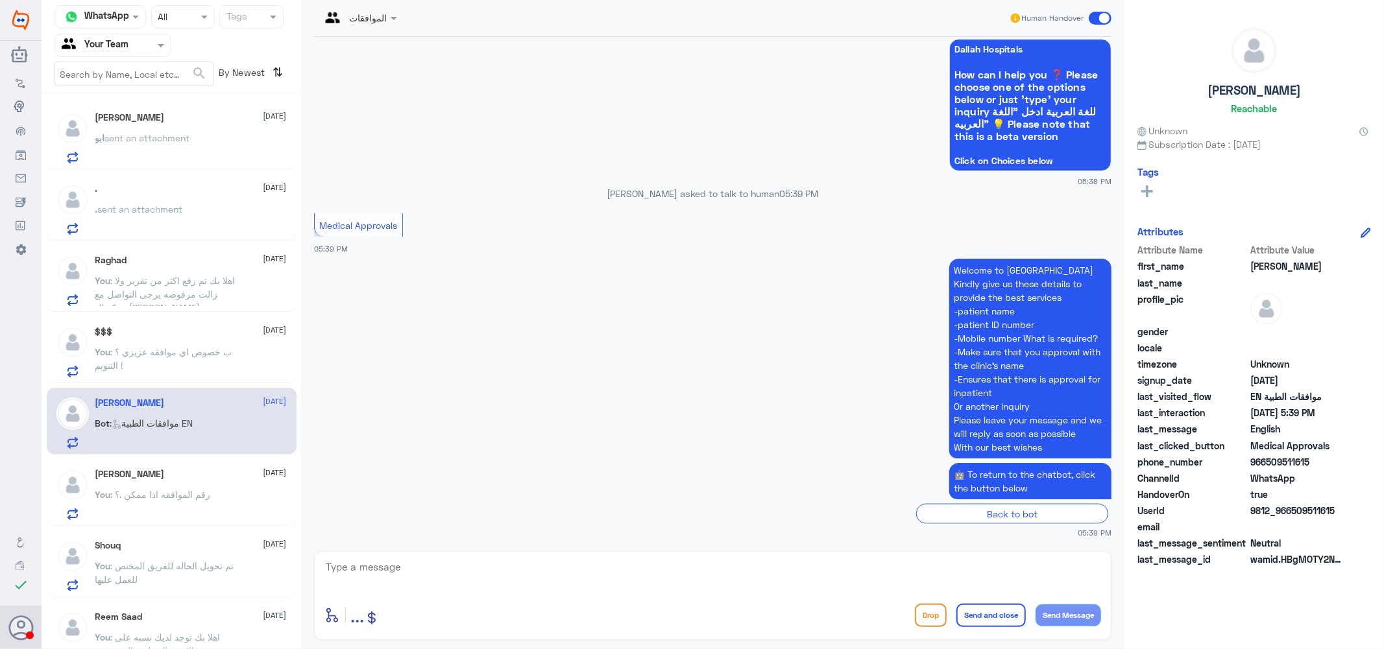
click at [180, 476] on div "نوره الشرافي 4 September" at bounding box center [190, 474] width 191 height 11
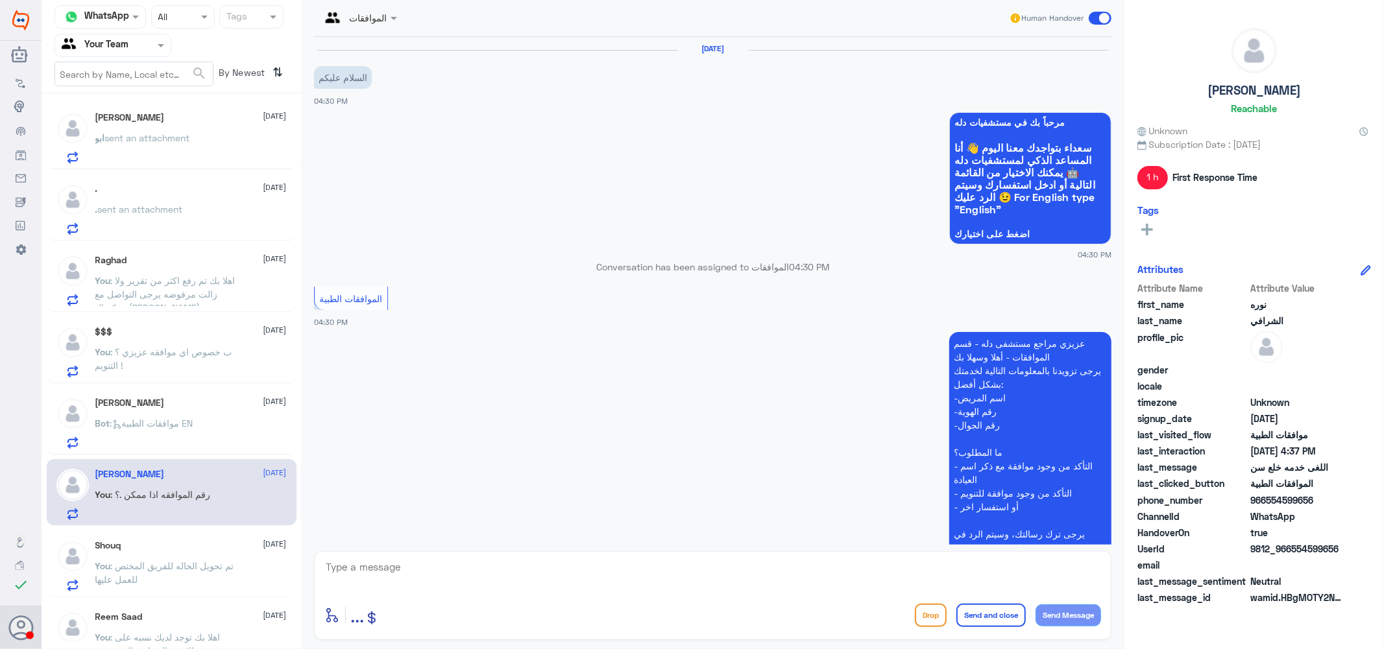
scroll to position [309, 0]
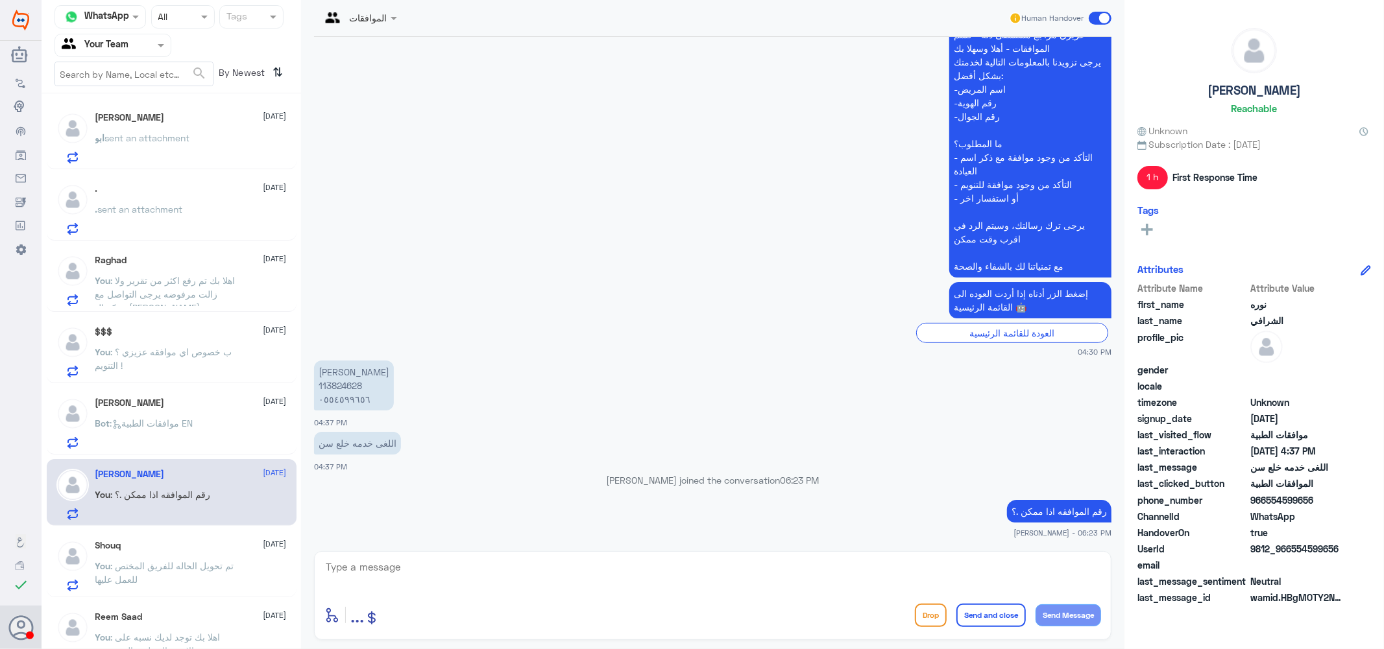
click at [182, 566] on span ": تم تحويل الحاله للفريق المختص للعمل عليها" at bounding box center [164, 572] width 139 height 25
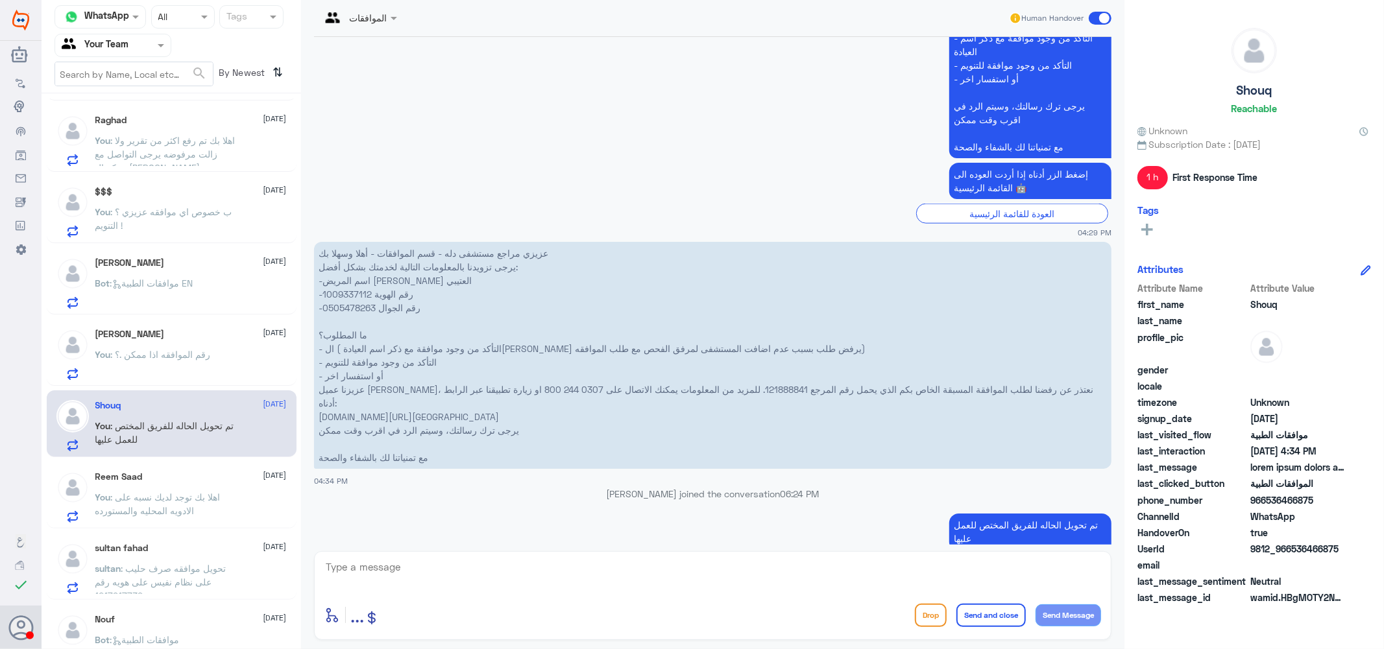
scroll to position [216, 0]
click at [180, 482] on div "Reem Saad 4 September You : اهلا بك توجد لديك نسبه على الادويه المحليه والمستور…" at bounding box center [190, 493] width 191 height 51
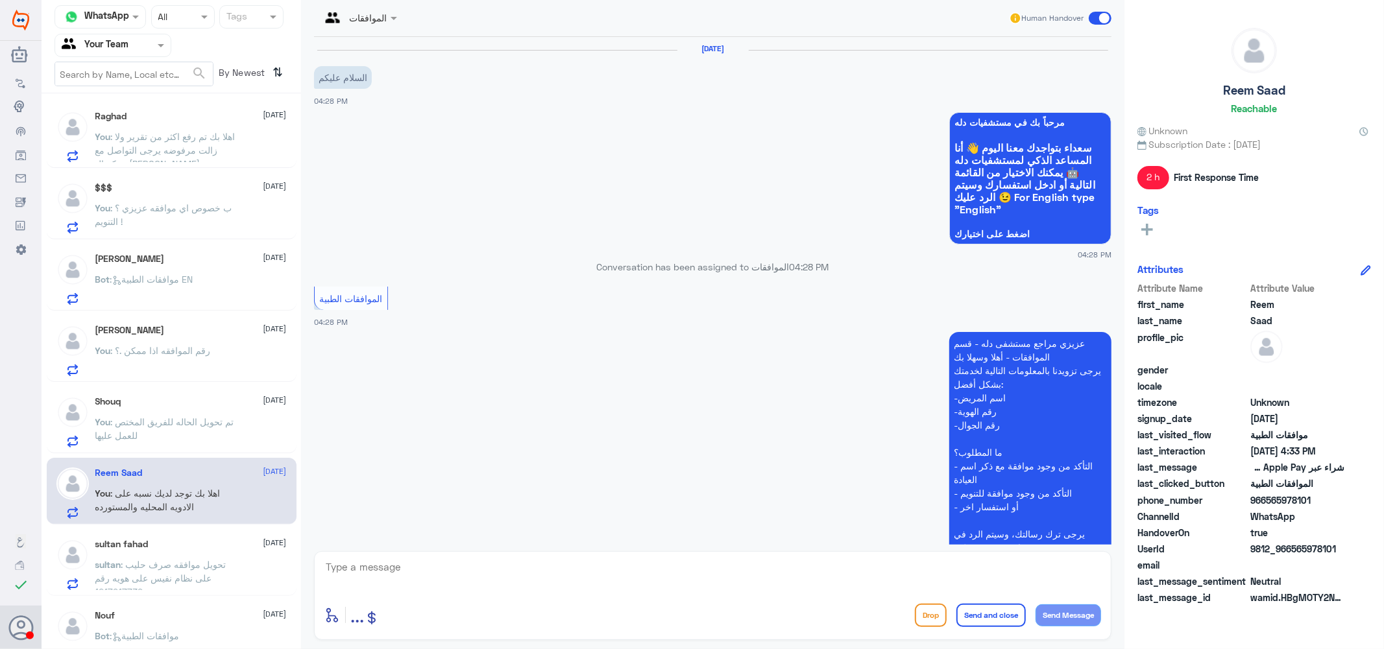
scroll to position [378, 0]
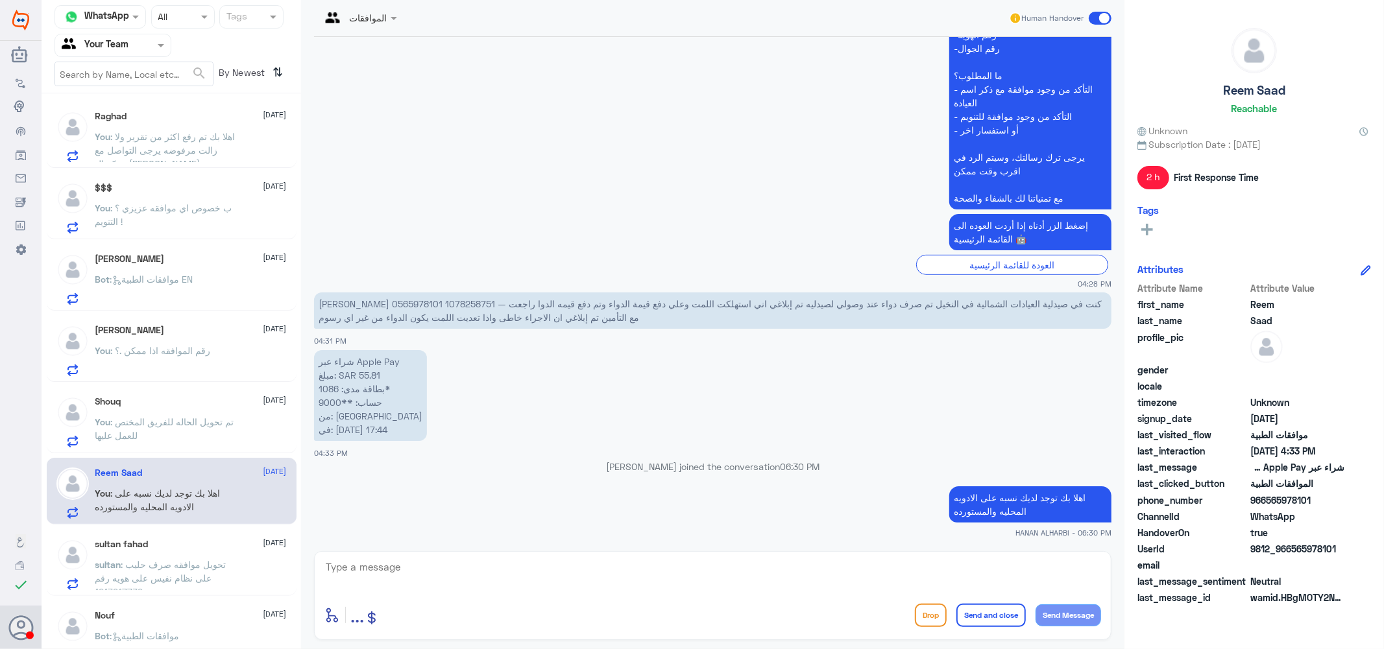
click at [191, 565] on span ": تحويل موافقه صرف حليب على نظام نفيس على هويه رقم 1217917739" at bounding box center [160, 578] width 131 height 38
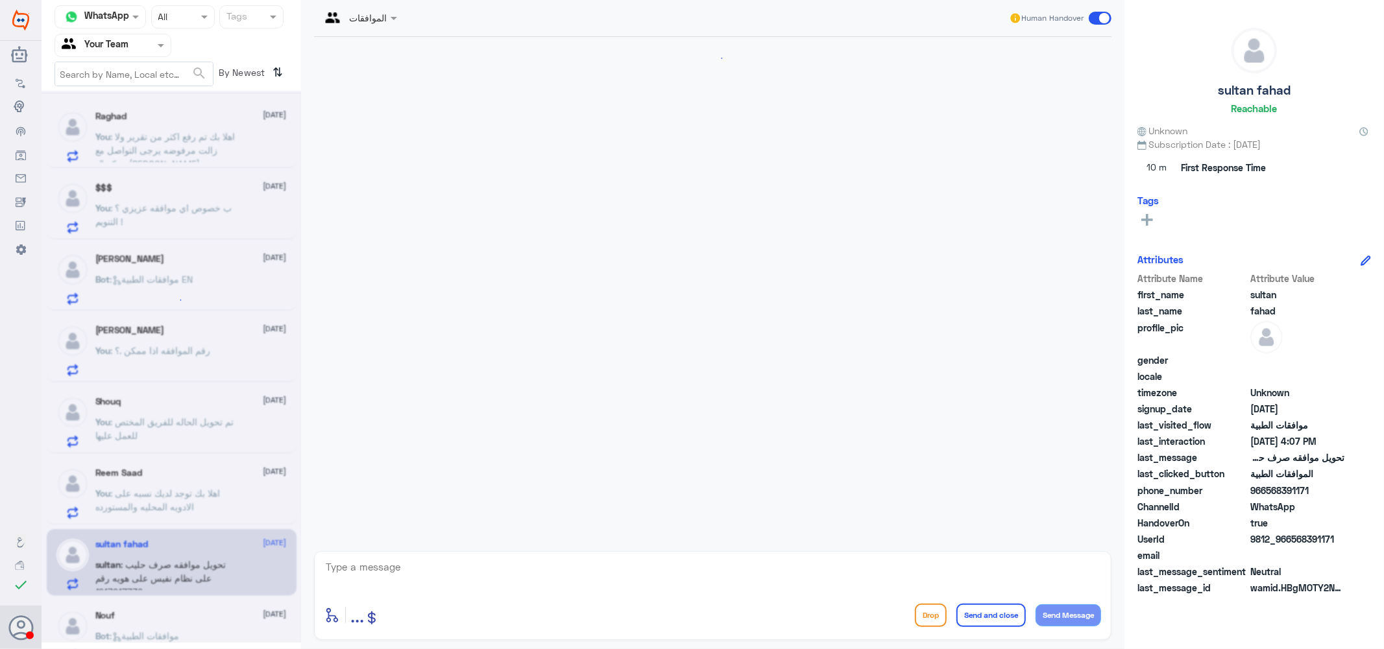
scroll to position [981, 0]
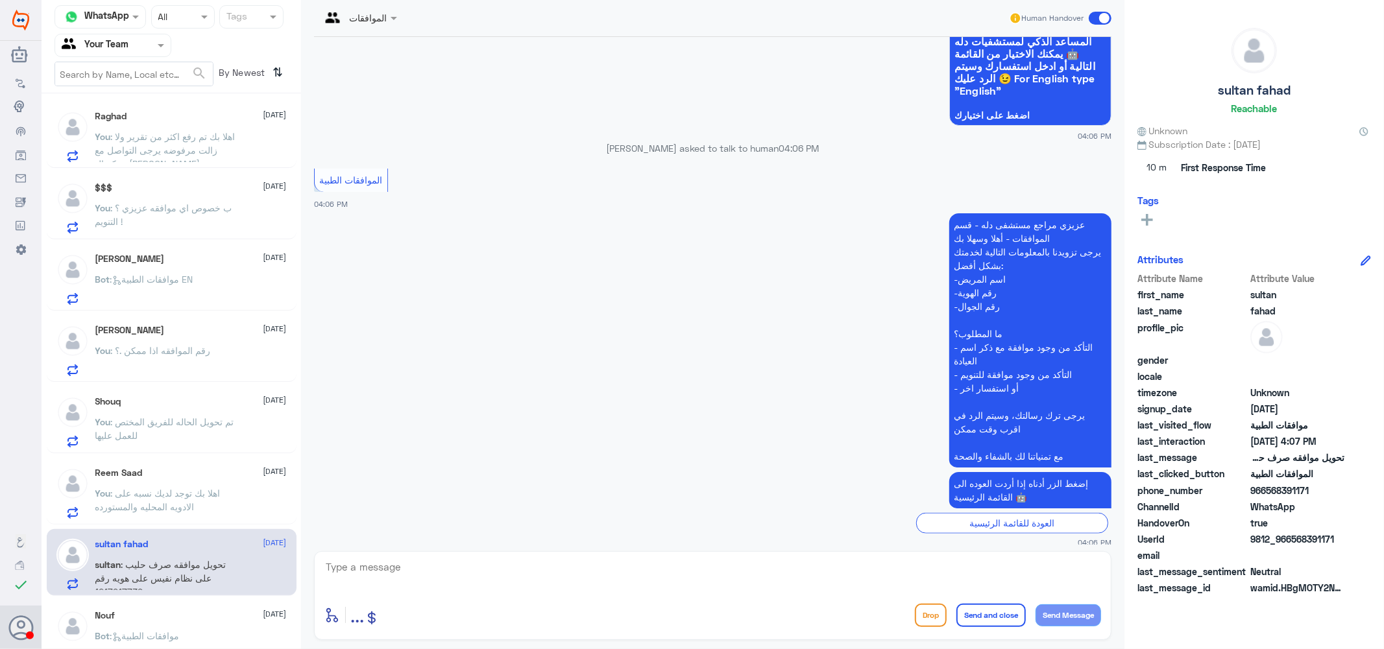
drag, startPoint x: 367, startPoint y: 507, endPoint x: 322, endPoint y: 509, distance: 45.5
click at [321, 551] on p "تحويل موافقه صرف حليب على نظام نفيس على هويه رقم 1217917739" at bounding box center [454, 562] width 280 height 23
click at [333, 551] on p "تحويل موافقه صرف حليب على نظام نفيس على هويه رقم 1217917739" at bounding box center [454, 562] width 280 height 23
copy p "1217917739"
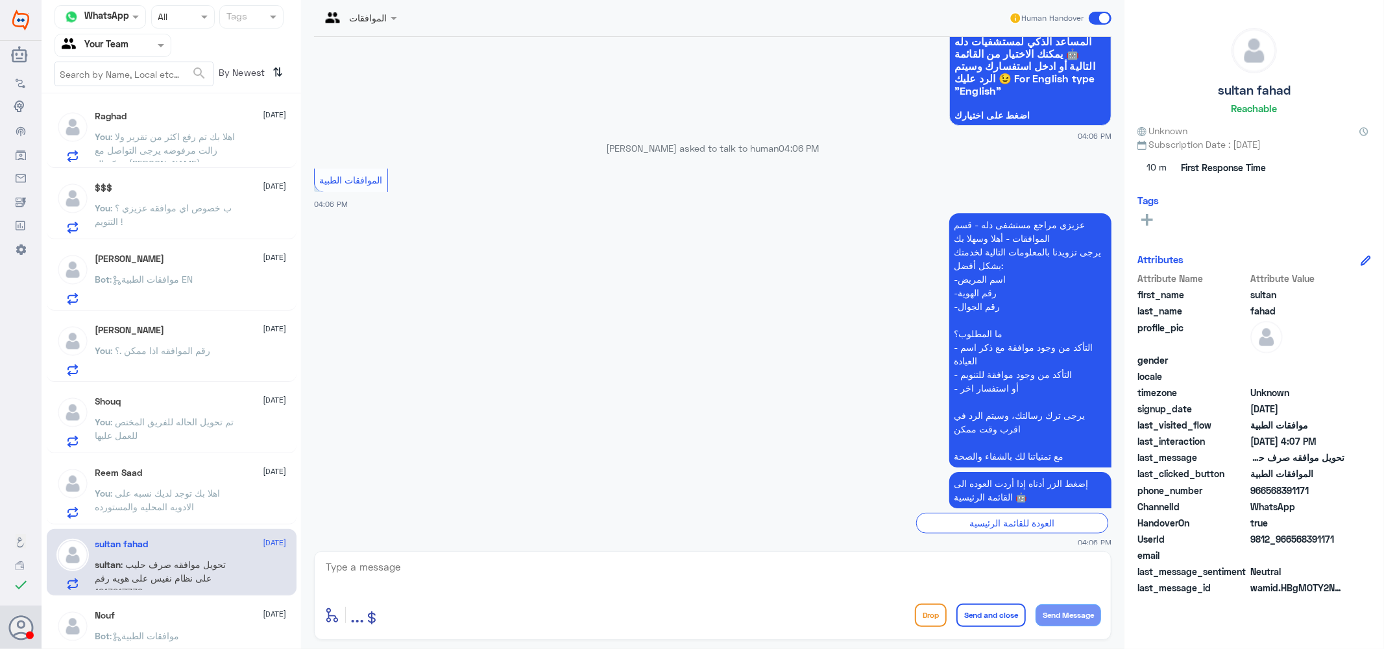
click at [467, 586] on textarea at bounding box center [712, 575] width 776 height 32
type textarea "u"
type textarea "ه"
type textarea "عزيزي لا يوجد لديك طلب تحويل اليوم"
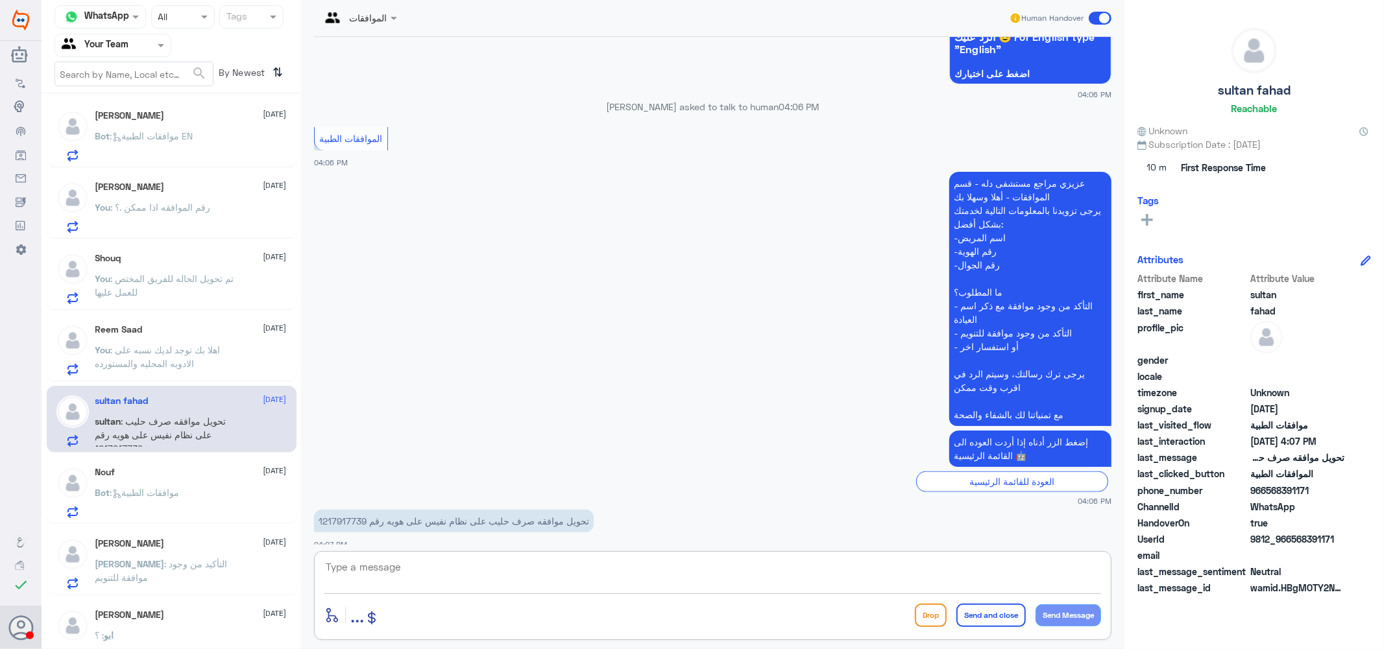
scroll to position [360, 0]
click at [157, 478] on div "Nouf 4 September Bot : موافقات الطبية" at bounding box center [190, 491] width 191 height 51
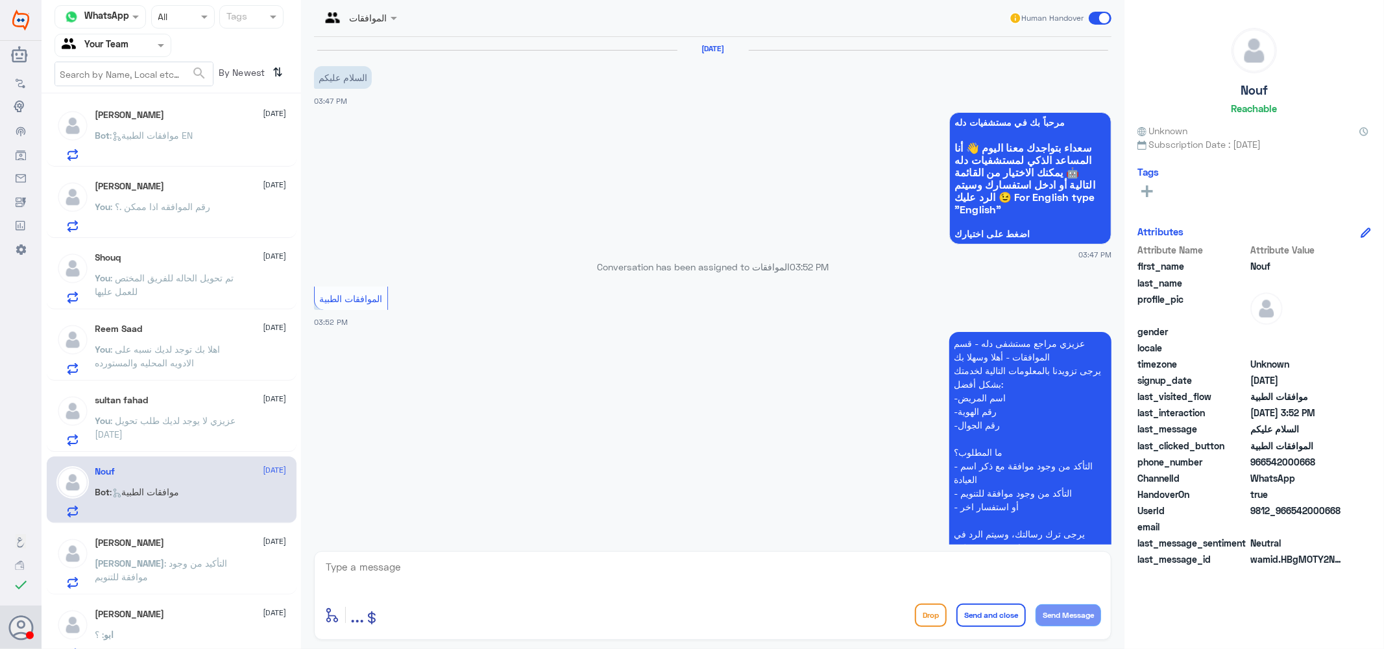
click at [424, 571] on textarea at bounding box center [712, 575] width 776 height 32
type textarea "كيف اقدر اساعدك ؟"
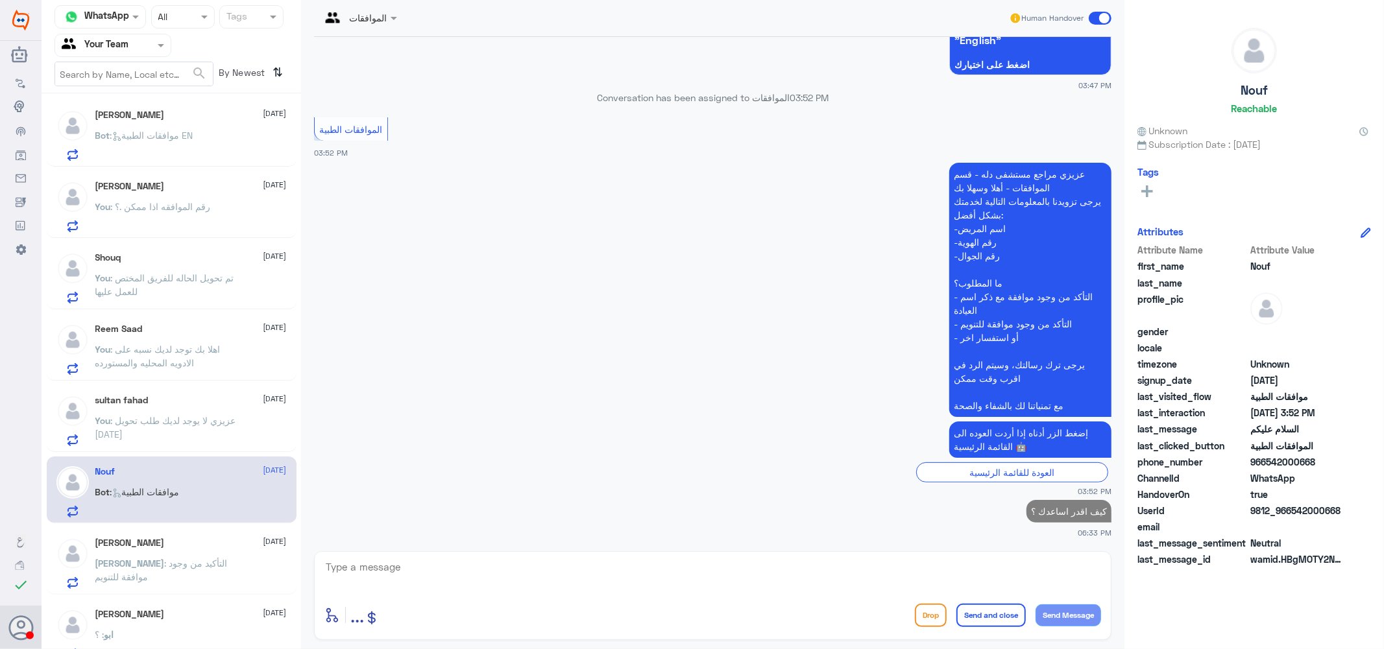
click at [161, 552] on div "Ahmed Shaheen 4 September Ahmed : التأكيد من وجود موافقة للتنويم" at bounding box center [190, 563] width 191 height 51
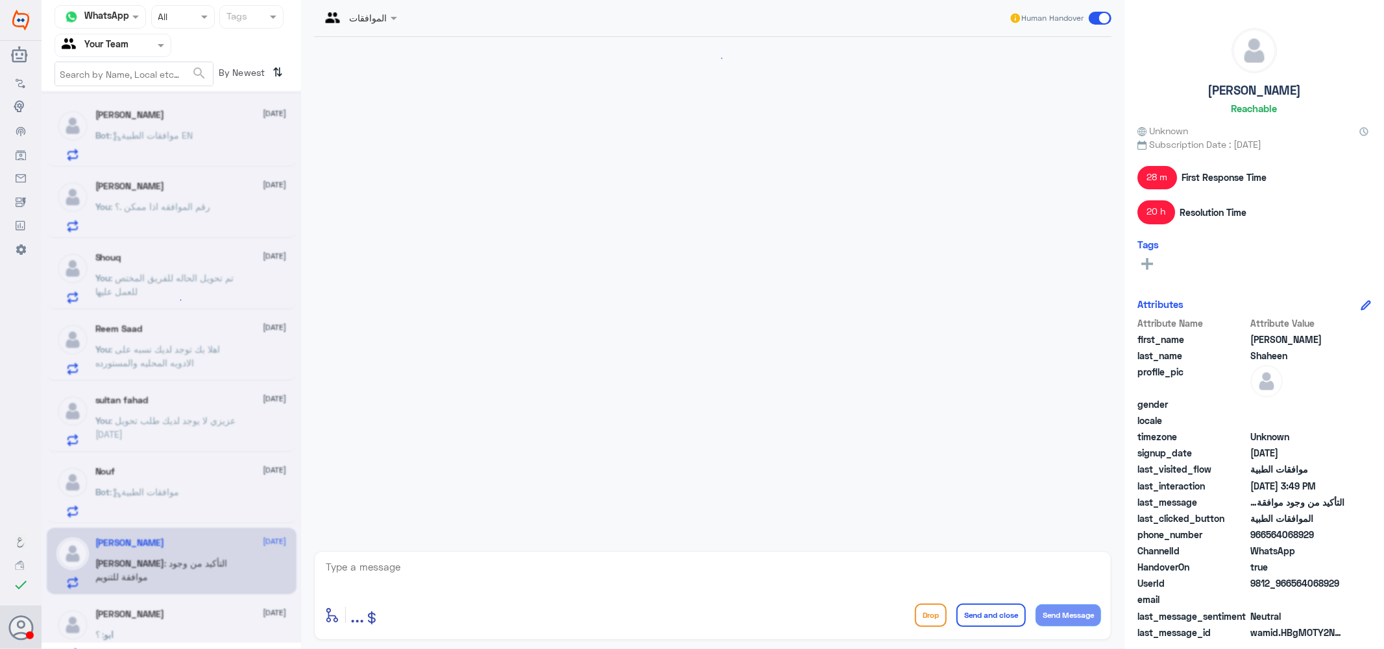
scroll to position [1130, 0]
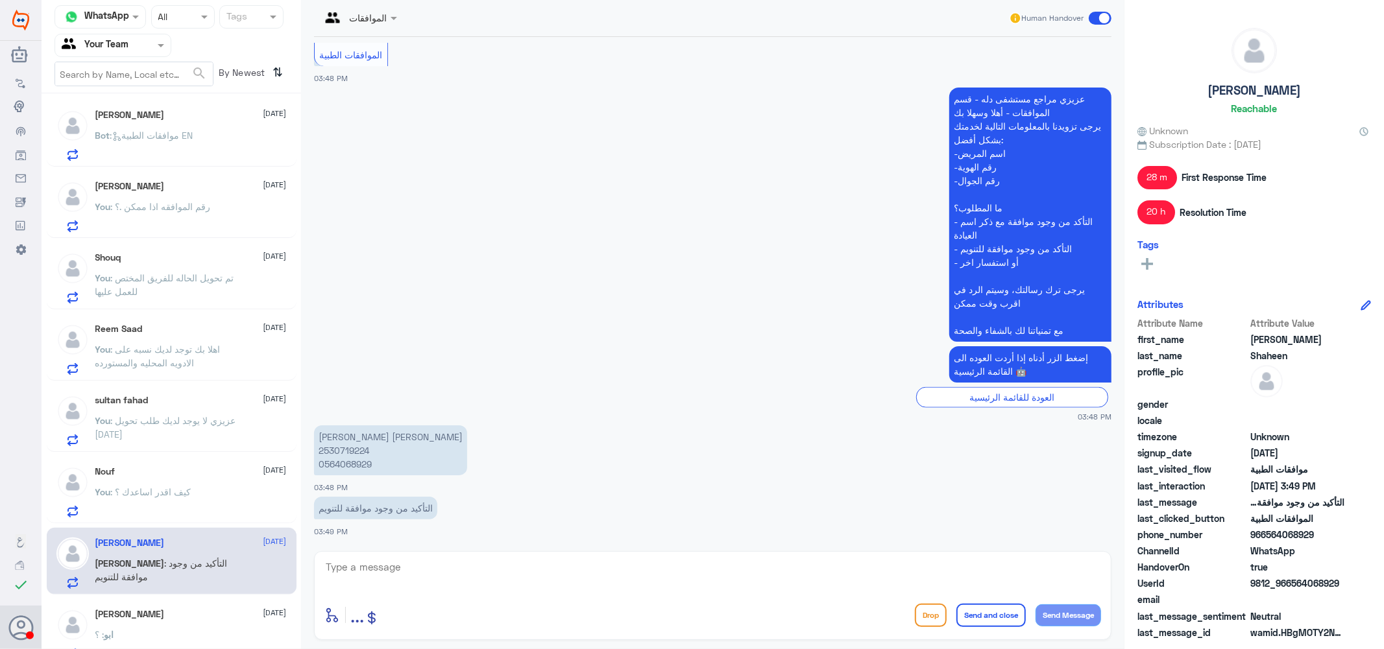
click at [357, 456] on p "أحمد محمد عبدالفتاح شاهين 2530719224 0564068929" at bounding box center [390, 451] width 153 height 50
click at [355, 452] on p "أحمد محمد عبدالفتاح شاهين 2530719224 0564068929" at bounding box center [390, 451] width 153 height 50
copy p "2530719224"
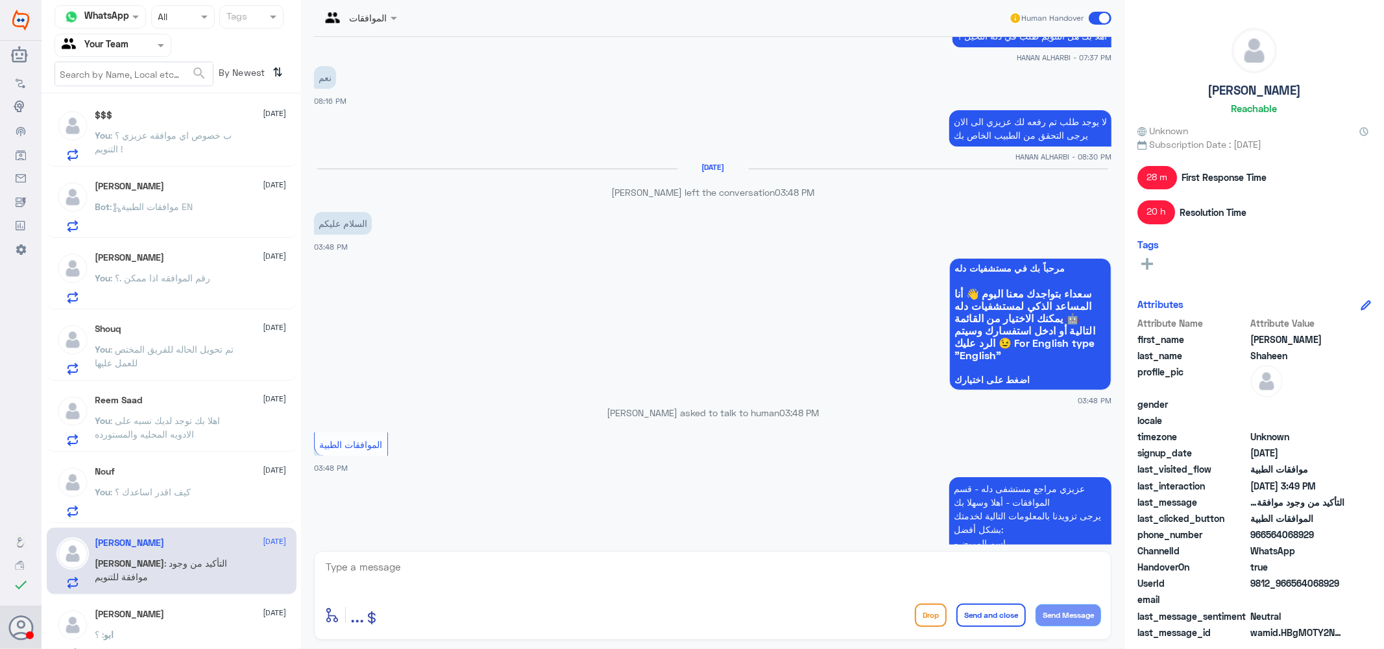
scroll to position [697, 0]
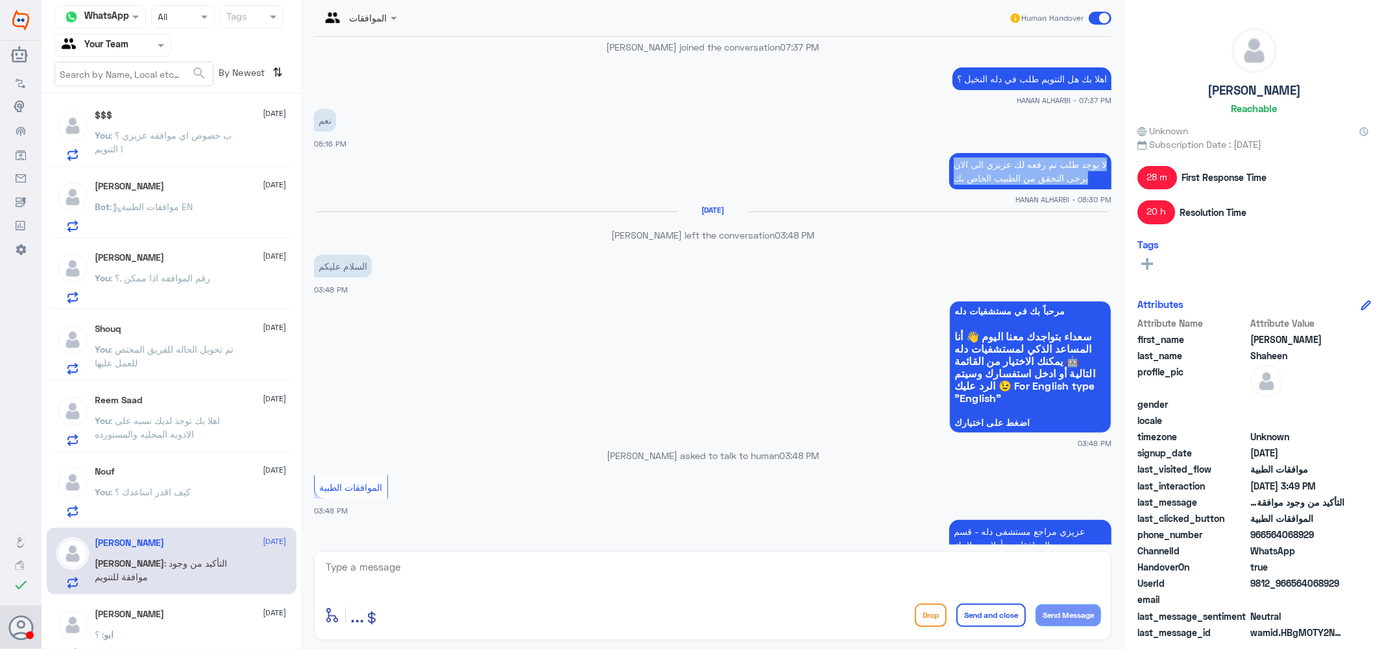
drag, startPoint x: 1085, startPoint y: 178, endPoint x: 947, endPoint y: 166, distance: 138.0
click at [949, 166] on p "لا يوجد طلب تم رفعه لك عزيزي الى الان يرجى التحقق من الطبيب الخاص بك" at bounding box center [1030, 171] width 162 height 36
copy p "لا يوجد طلب تم رفعه لك عزيزي الى الان يرجى التحقق من الطبيب الخاص بك"
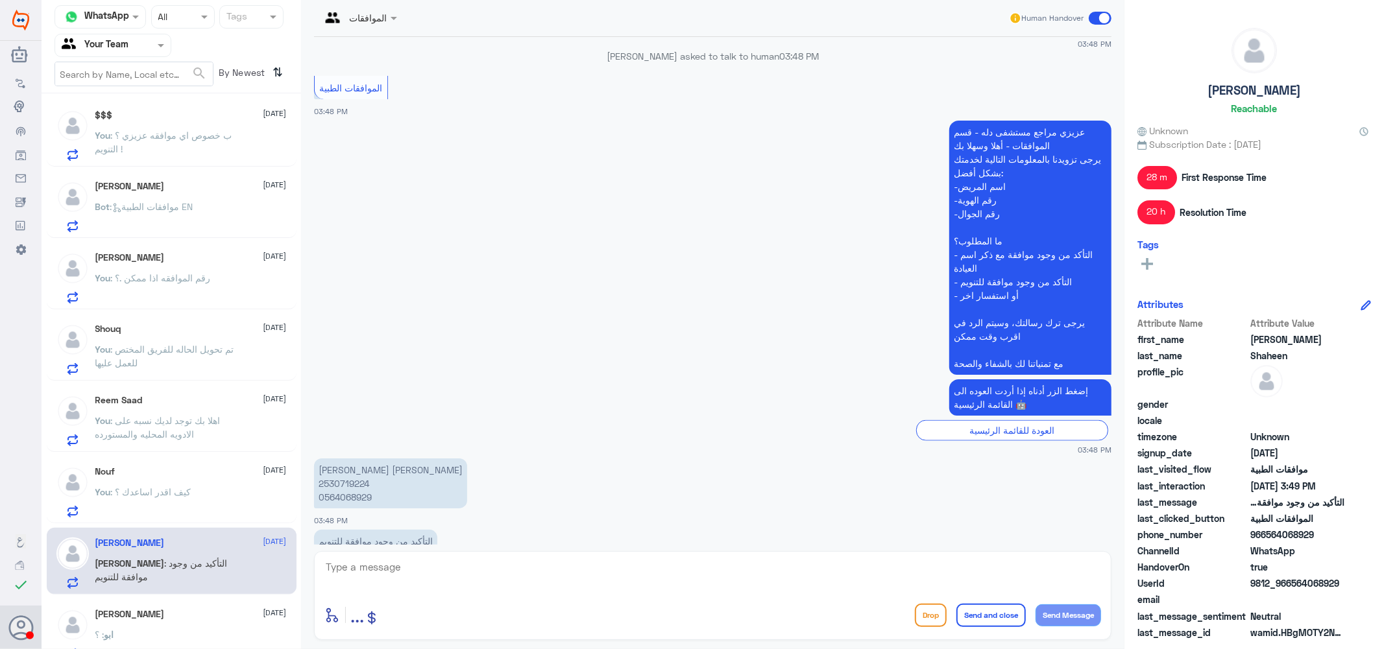
scroll to position [1130, 0]
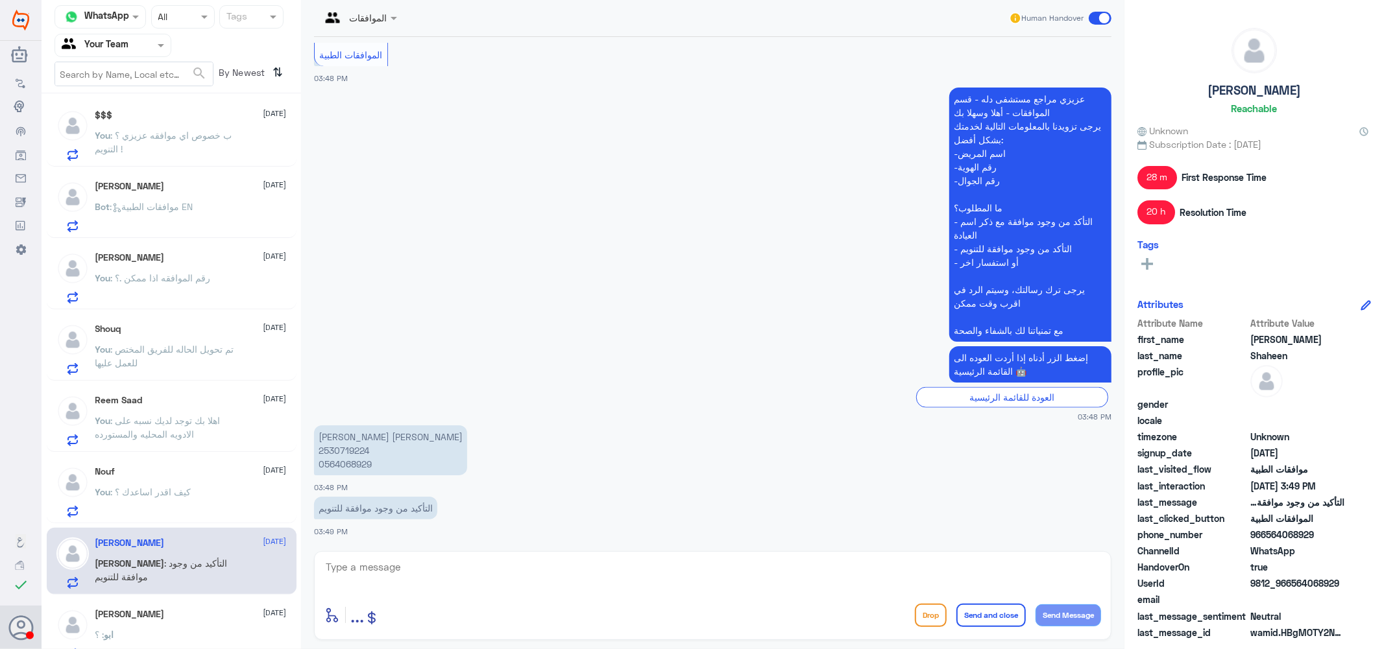
click at [411, 576] on textarea at bounding box center [712, 575] width 776 height 32
paste textarea "لا يوجد طلب تم رفعه لك عزيزي الى الان يرجى التحقق من الطبيب الخاص بك"
type textarea "لا يوجد طلب تم رفعه لك عزيزي الى الان يرجى التحقق من الطبيب الخاص بك"
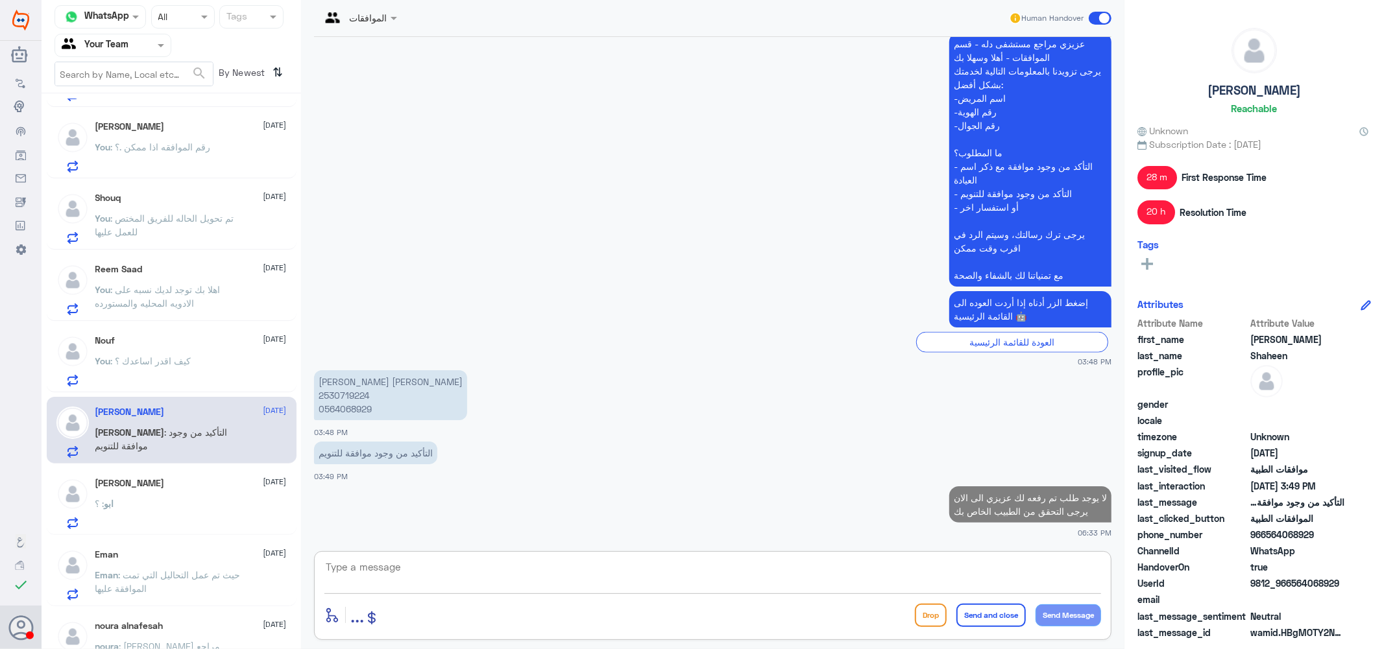
scroll to position [504, 0]
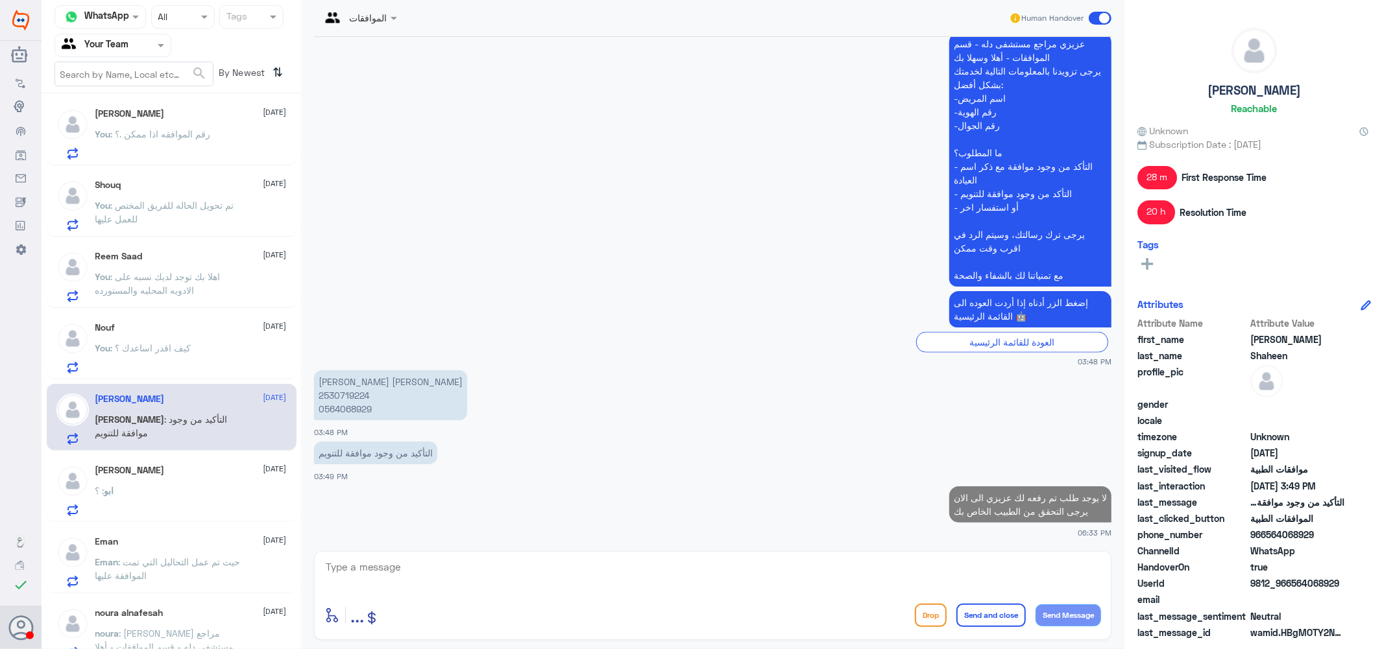
click at [147, 475] on div "ابو عبدالله 4 September" at bounding box center [190, 470] width 191 height 11
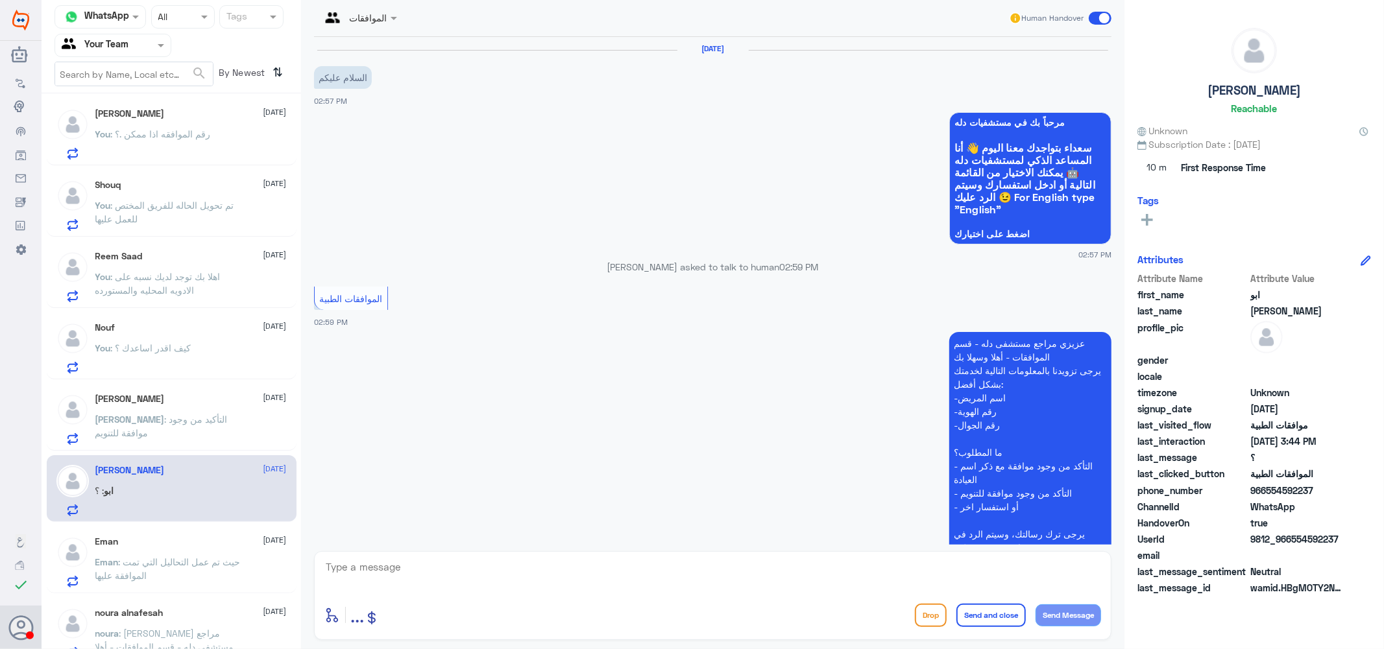
scroll to position [360, 0]
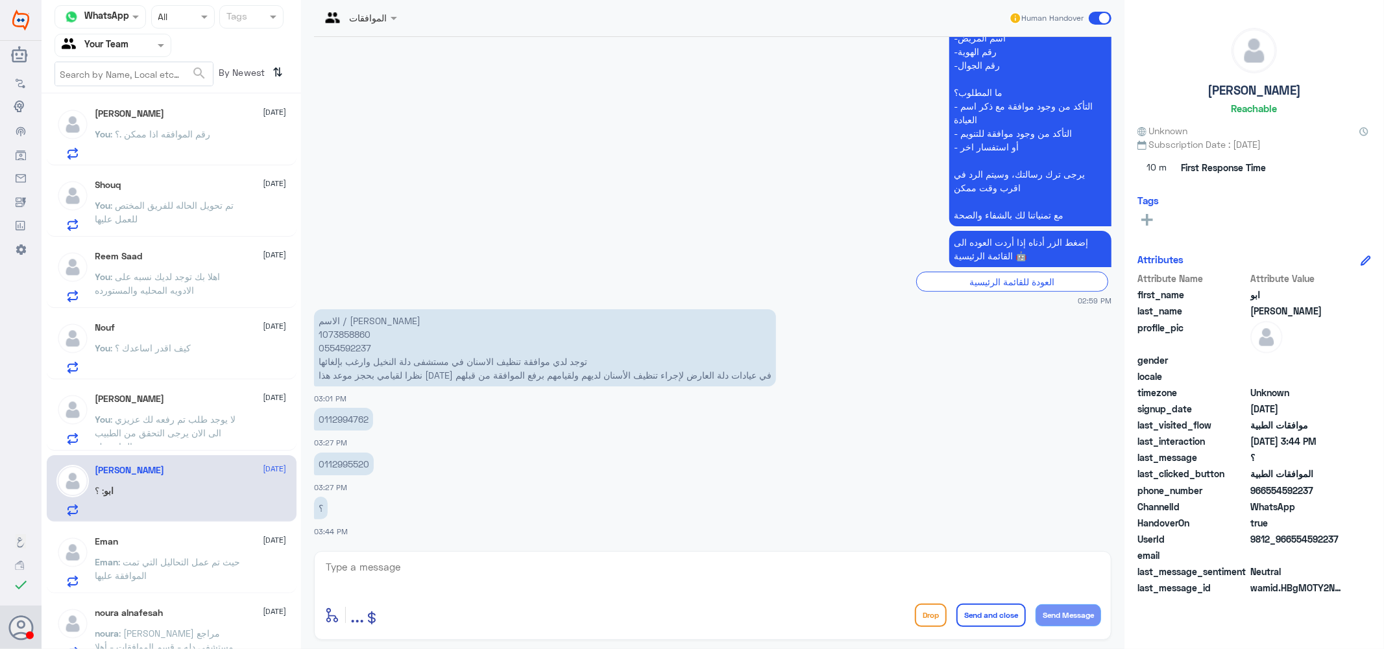
click at [339, 418] on p "0112994762" at bounding box center [343, 419] width 59 height 23
click at [344, 329] on p "الاسم / اسامه عبدالله الشراري 1073858860 0554592237 توجد لدي موافقة تنظيف الاسن…" at bounding box center [545, 347] width 462 height 77
click at [385, 579] on textarea at bounding box center [712, 575] width 776 height 32
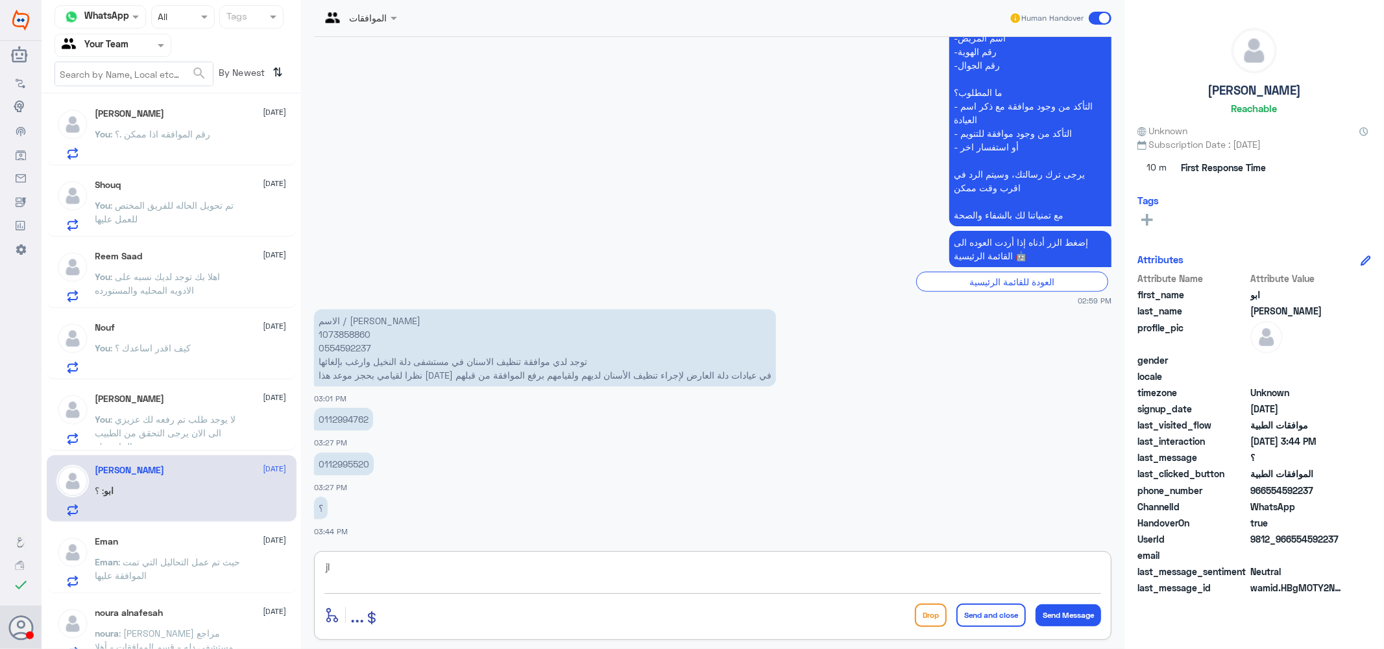
type textarea "j"
type textarea "تم الالغاء عززس بناء على طلبك نتمتى لك دوام الصحه والعافيه .."
click at [989, 617] on button "Send and close" at bounding box center [990, 615] width 69 height 23
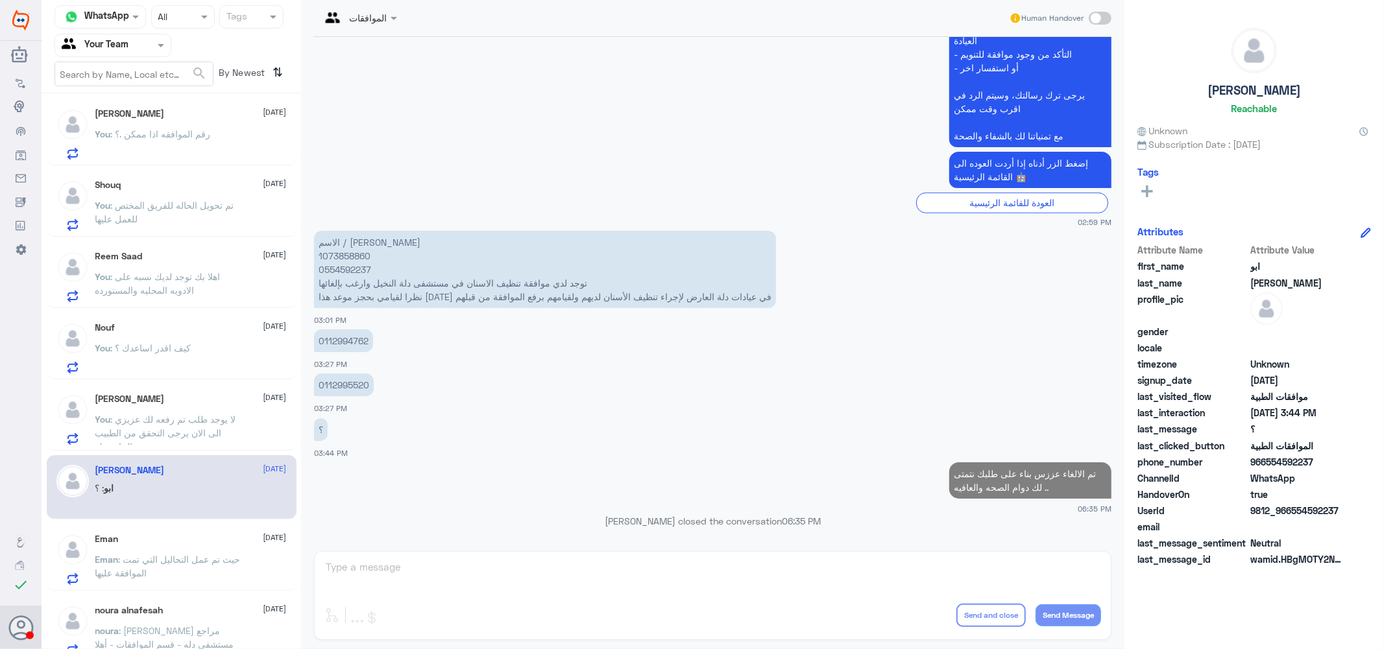
click at [203, 554] on span ": حيث تم عمل التحاليل التي تمت الموافقة عليها" at bounding box center [167, 566] width 145 height 25
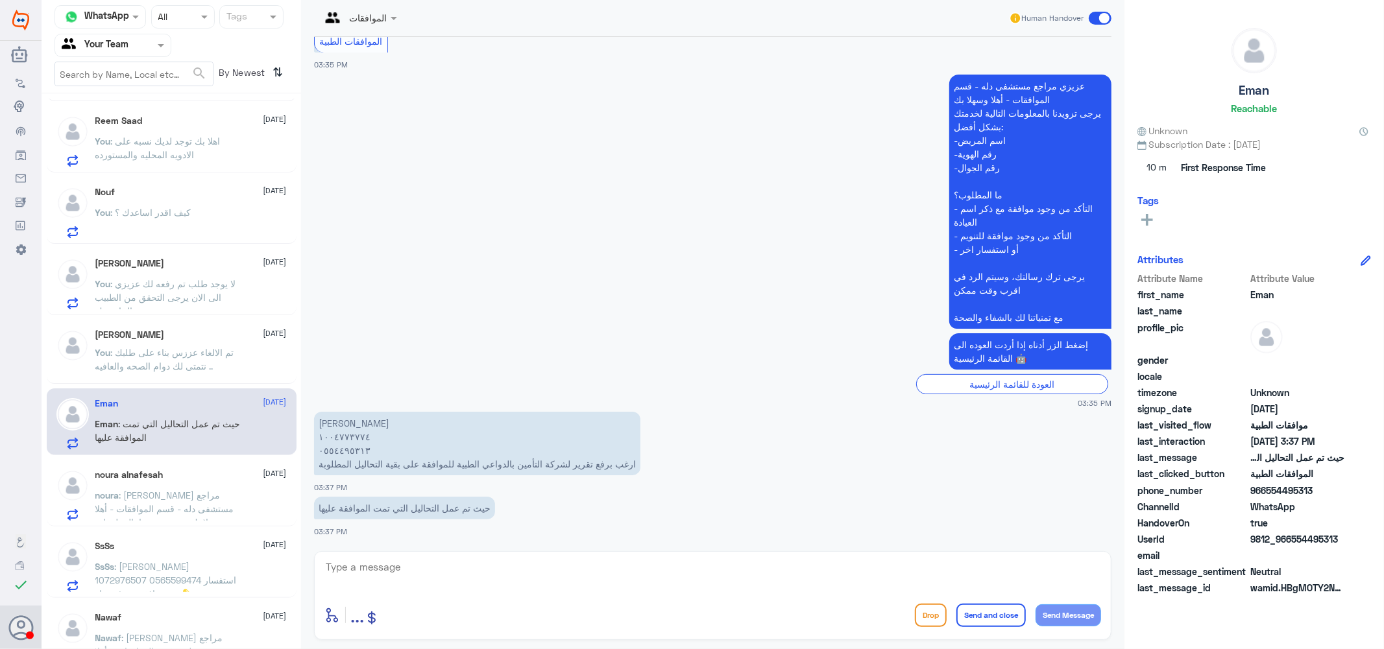
scroll to position [721, 0]
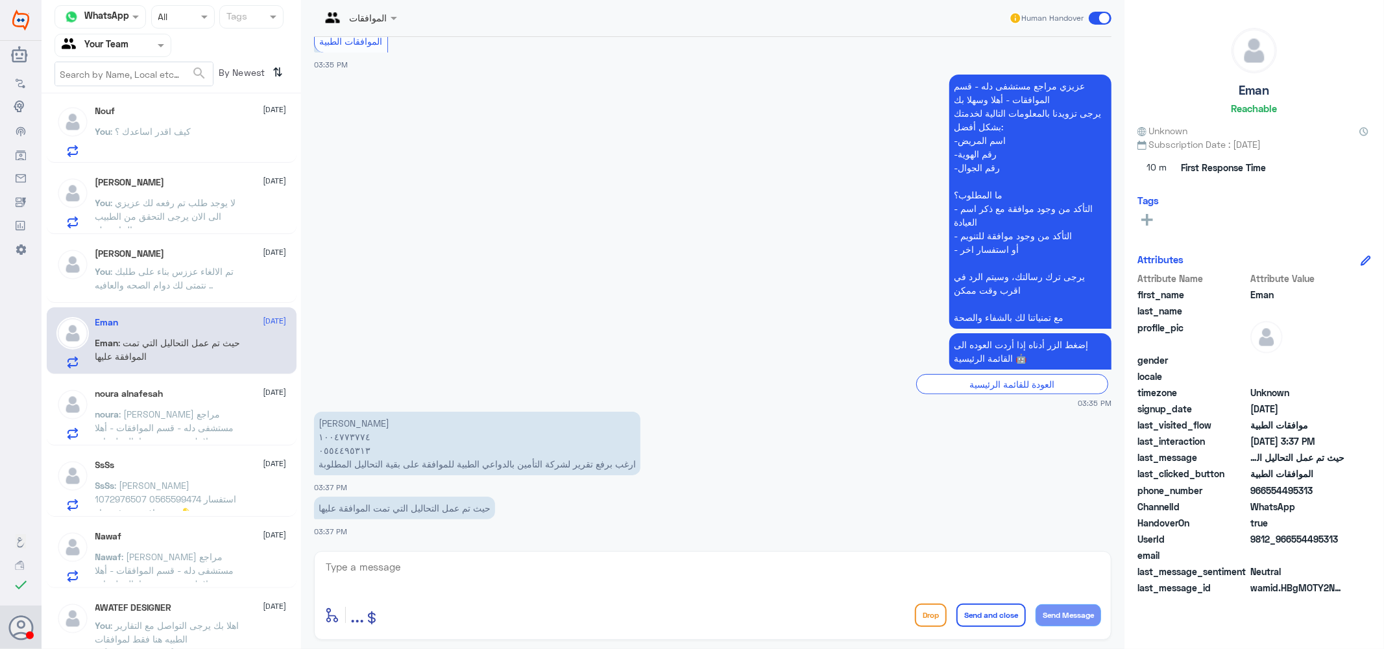
click at [210, 430] on span ": عزيزي مراجع مستشفى دله - قسم الموافقات - أهلا وسهلا بك يرجى تزويدنا بالمعلوما…" at bounding box center [166, 476] width 143 height 134
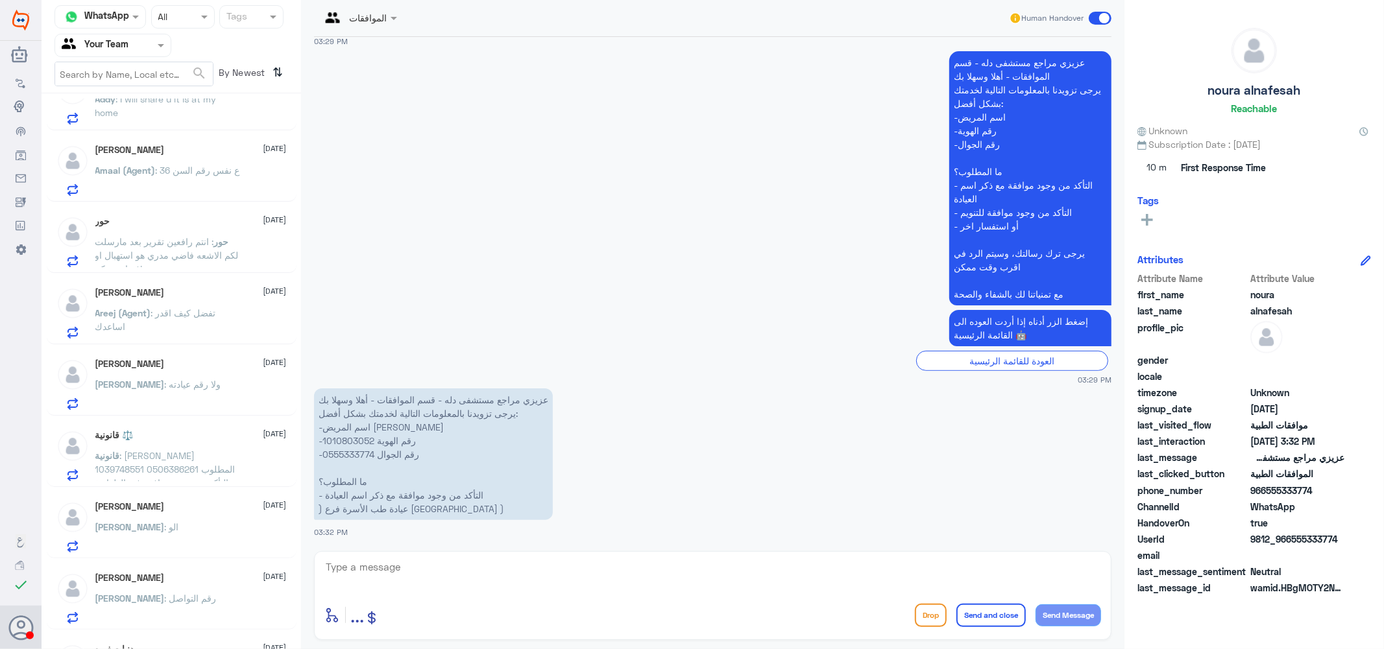
scroll to position [1585, 0]
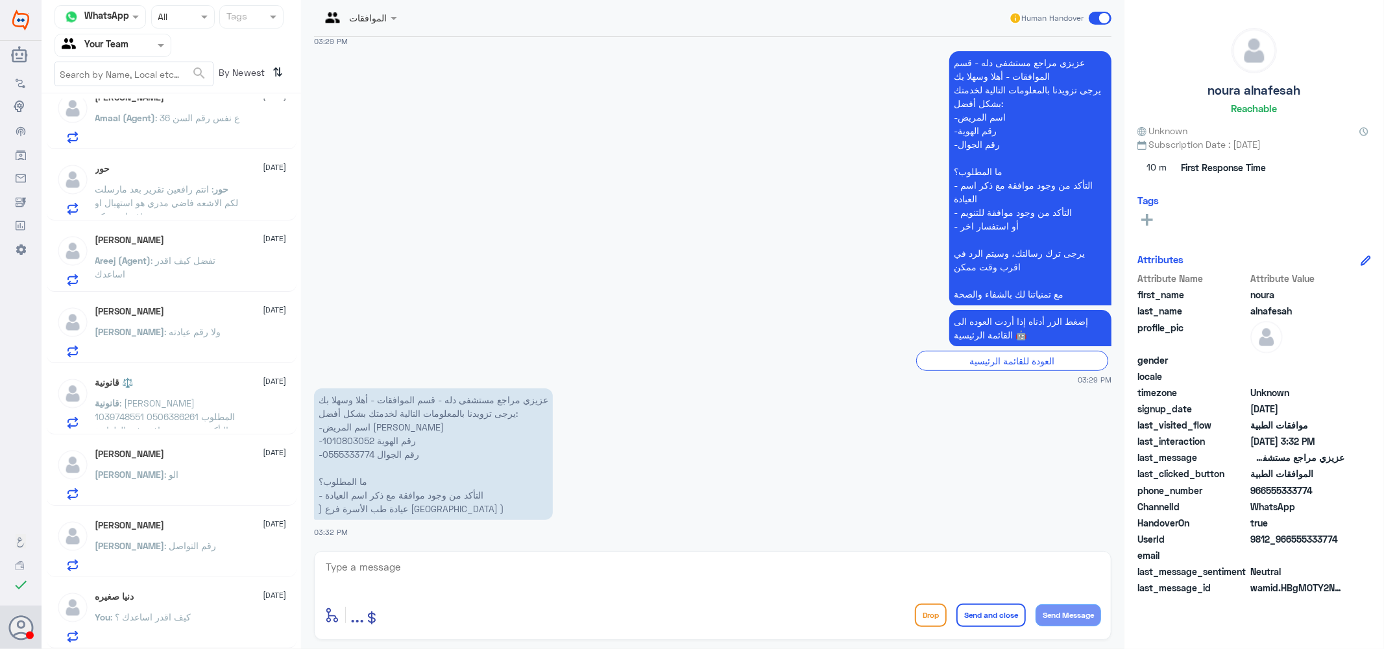
click at [152, 192] on span ": انتم رافعين تقرير بعد مارسلت لكم الاشعه فاضي مدري هو استهبال او فضاوه منكم!" at bounding box center [166, 203] width 143 height 38
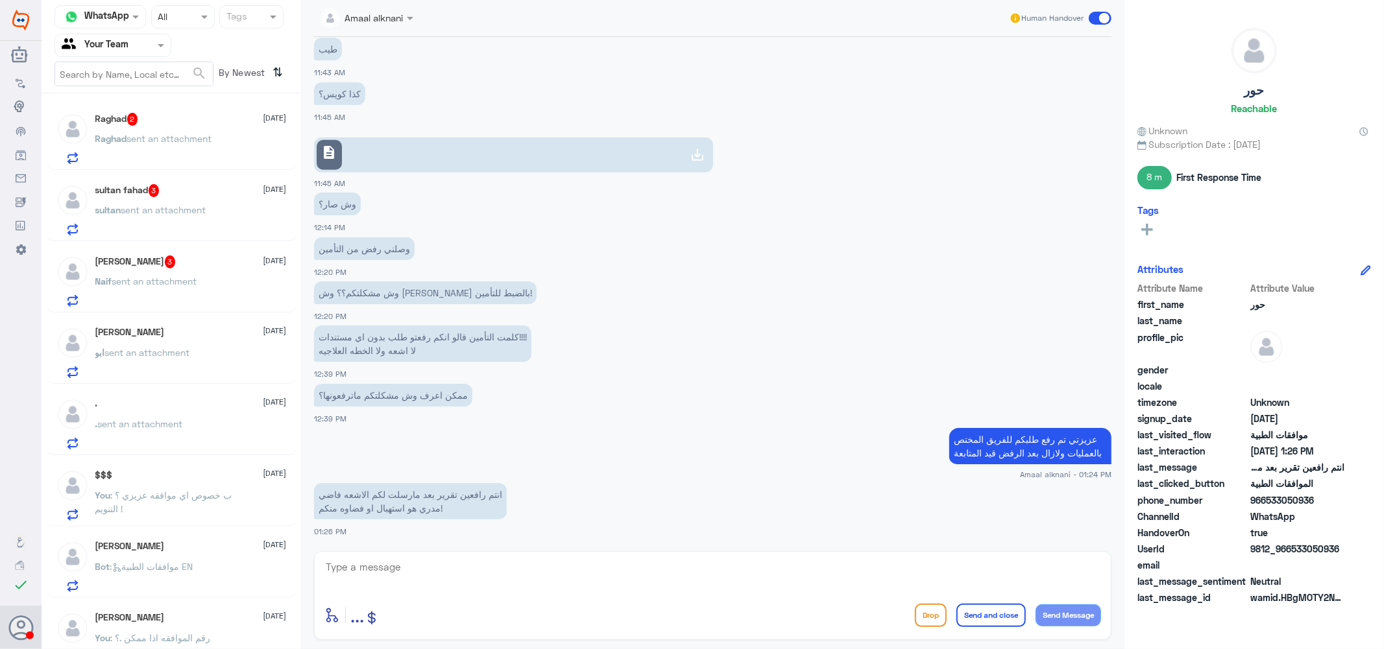
click at [191, 266] on div "Naif Alabsi 3 4 September" at bounding box center [190, 262] width 191 height 13
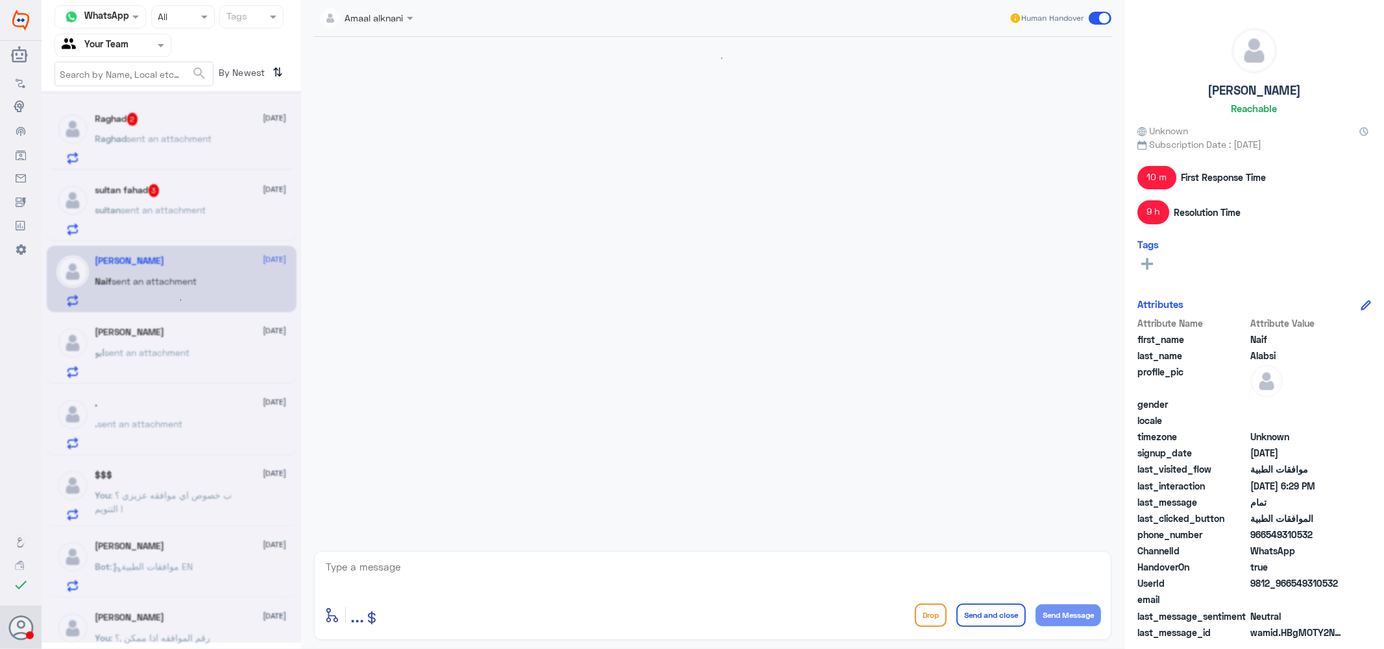
scroll to position [747, 0]
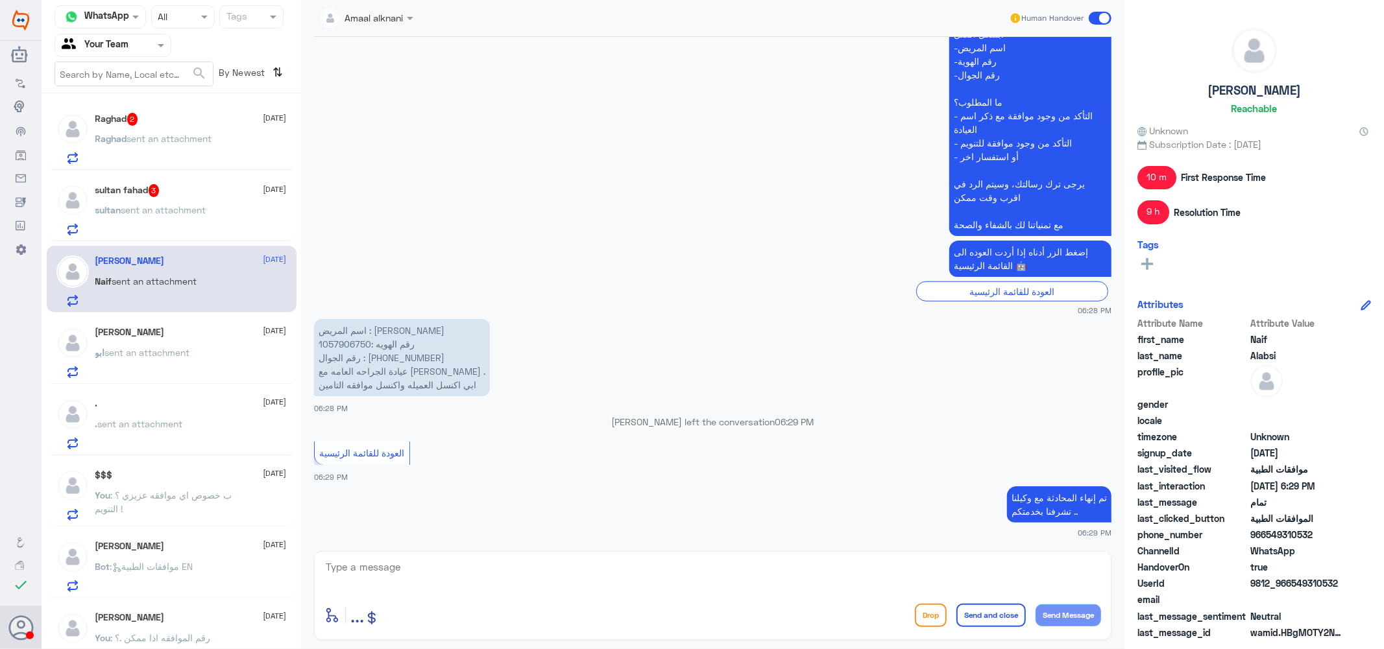
click at [174, 204] on span "sent an attachment" at bounding box center [163, 209] width 85 height 11
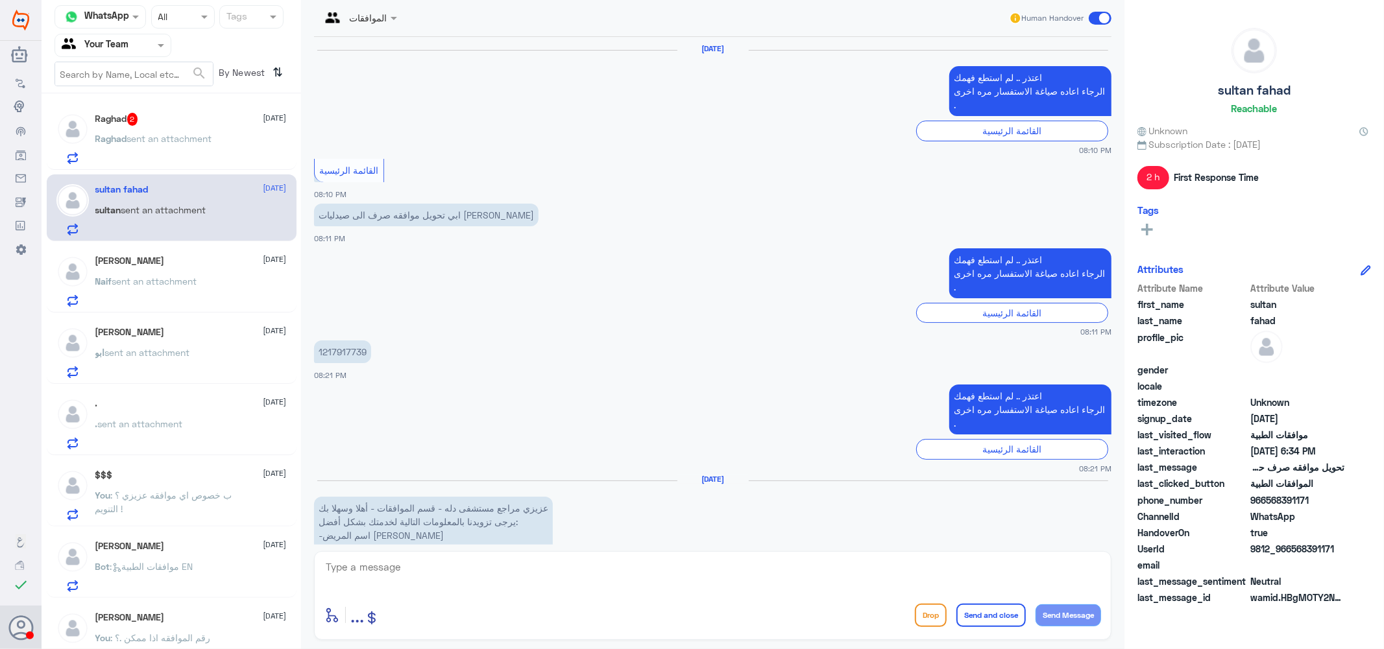
scroll to position [1094, 0]
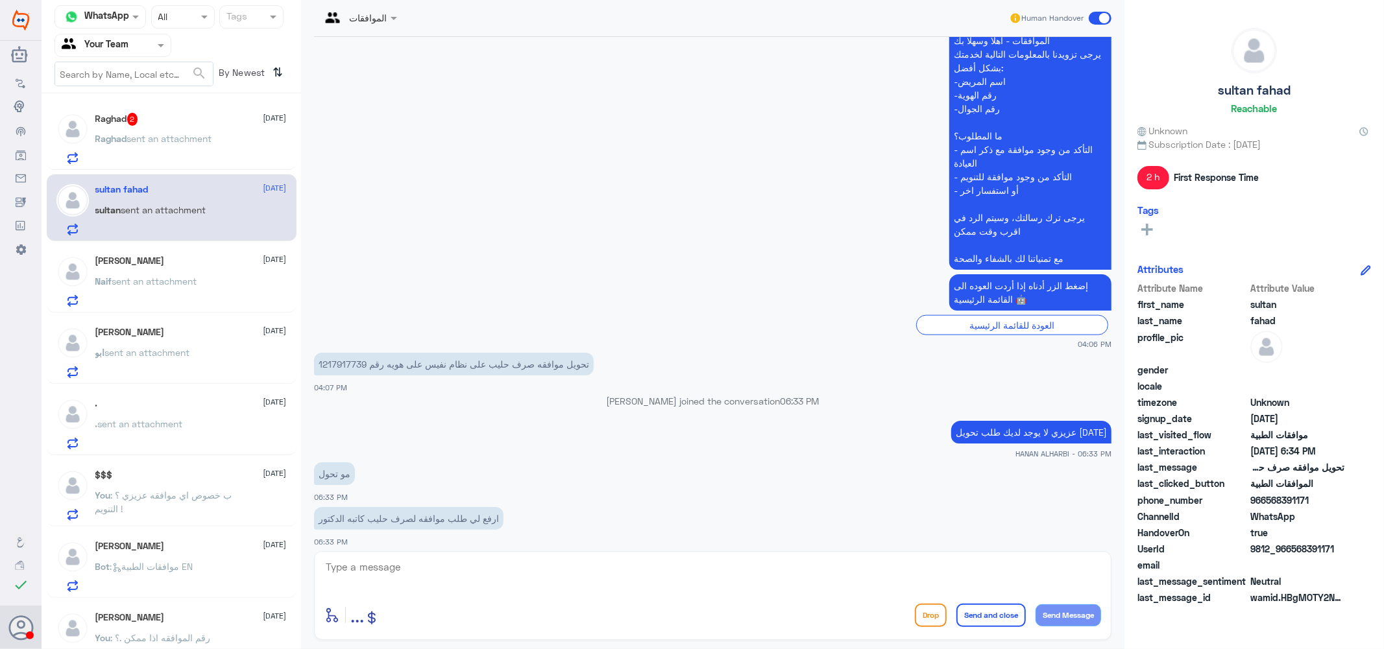
click at [531, 551] on p "هذا رقم الملف 2269992 وصف الدكتور لنا حليب ارفعوا الموافقه يرحم والديك" at bounding box center [464, 562] width 300 height 23
click at [396, 20] on span at bounding box center [395, 18] width 16 height 14
click at [388, 68] on div "Afnan Salem" at bounding box center [385, 60] width 115 height 23
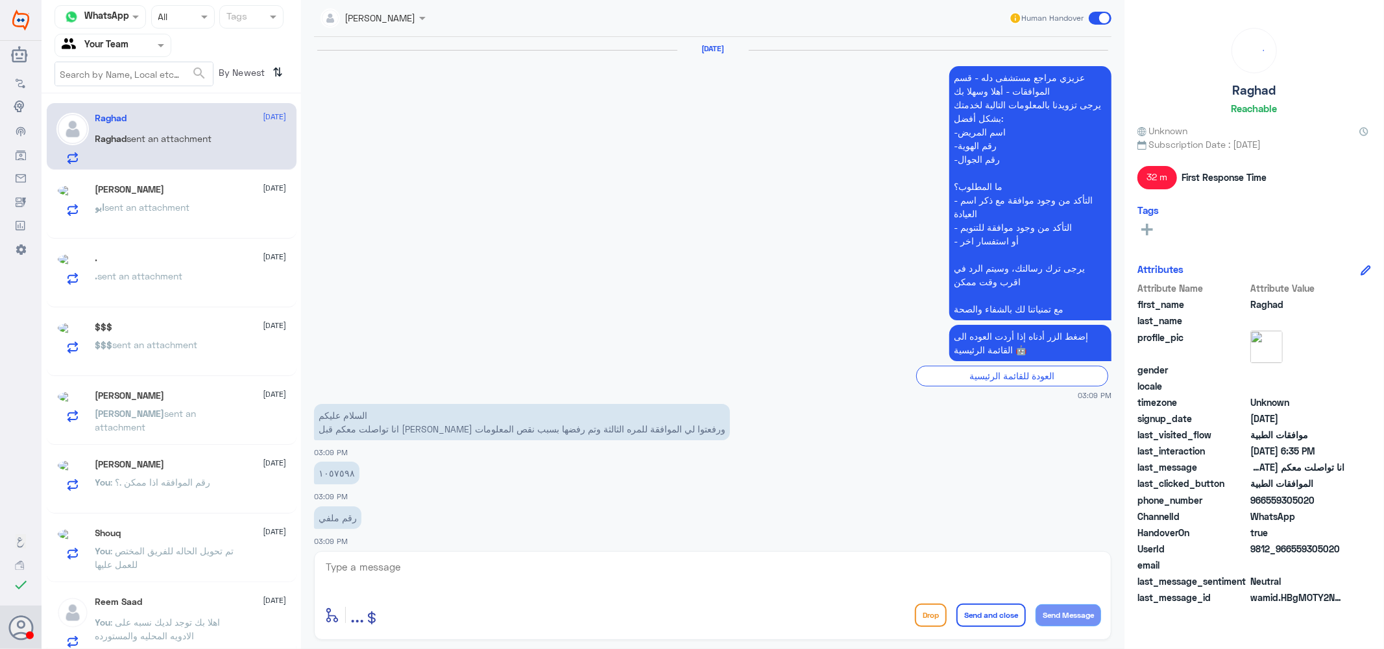
scroll to position [1066, 0]
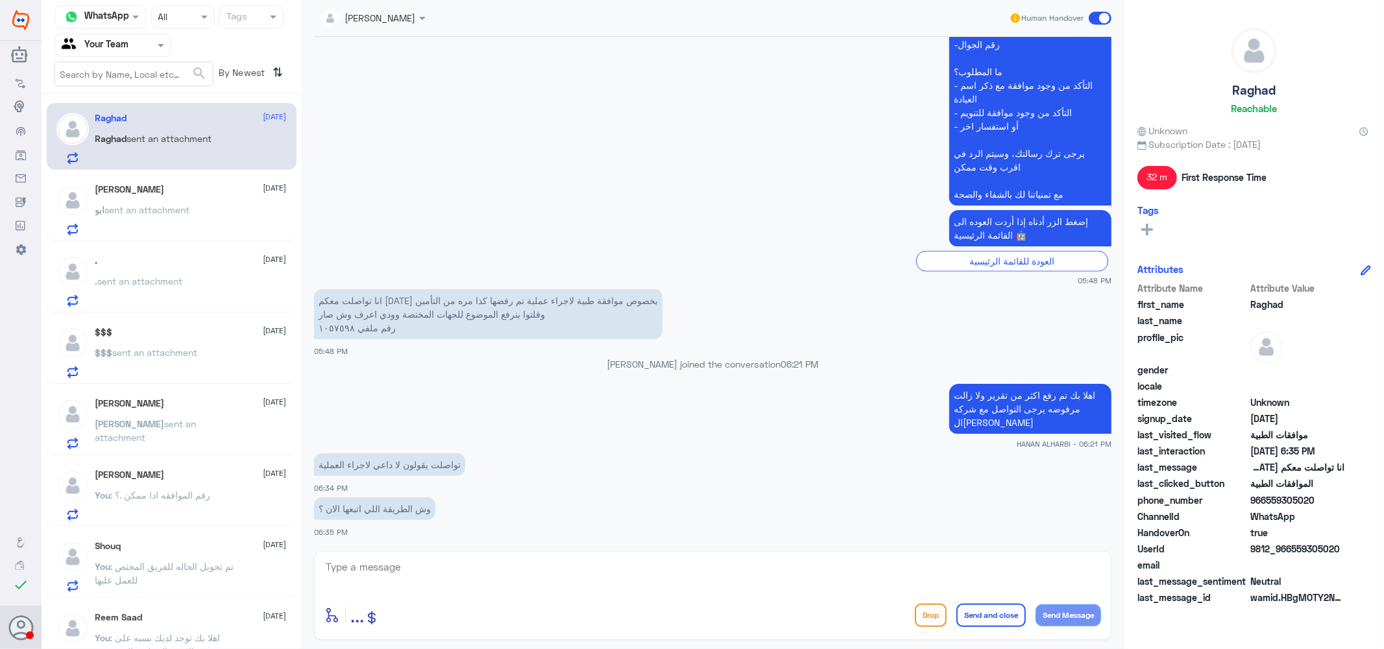
click at [430, 571] on textarea at bounding box center [712, 575] width 776 height 32
click at [370, 562] on textarea at bounding box center [712, 575] width 776 height 32
type textarea "t"
type textarea "يفضل التواصل مع طبيبك الخاص عزيزتي ل كتابه تقارير مفصله عن احتياجك للفيام ب الع…"
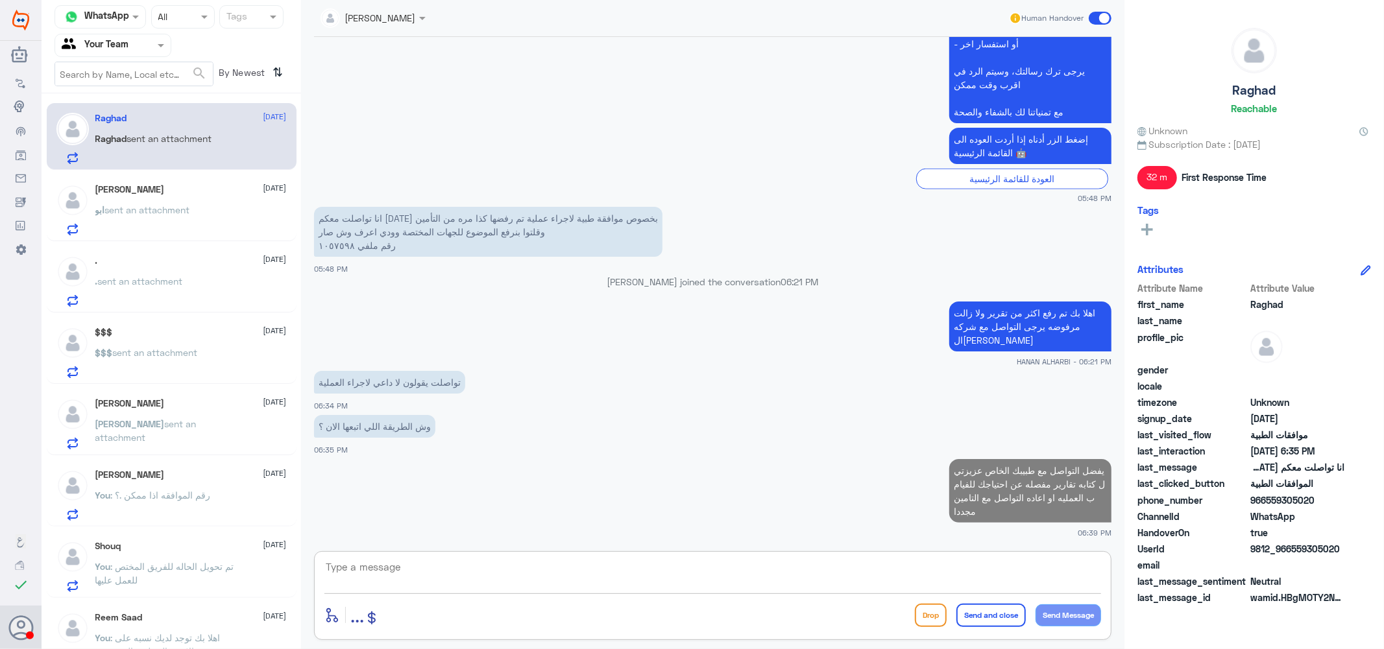
click at [150, 199] on div "ابو الحميدي 4 September ابو sent an attachment" at bounding box center [190, 209] width 191 height 51
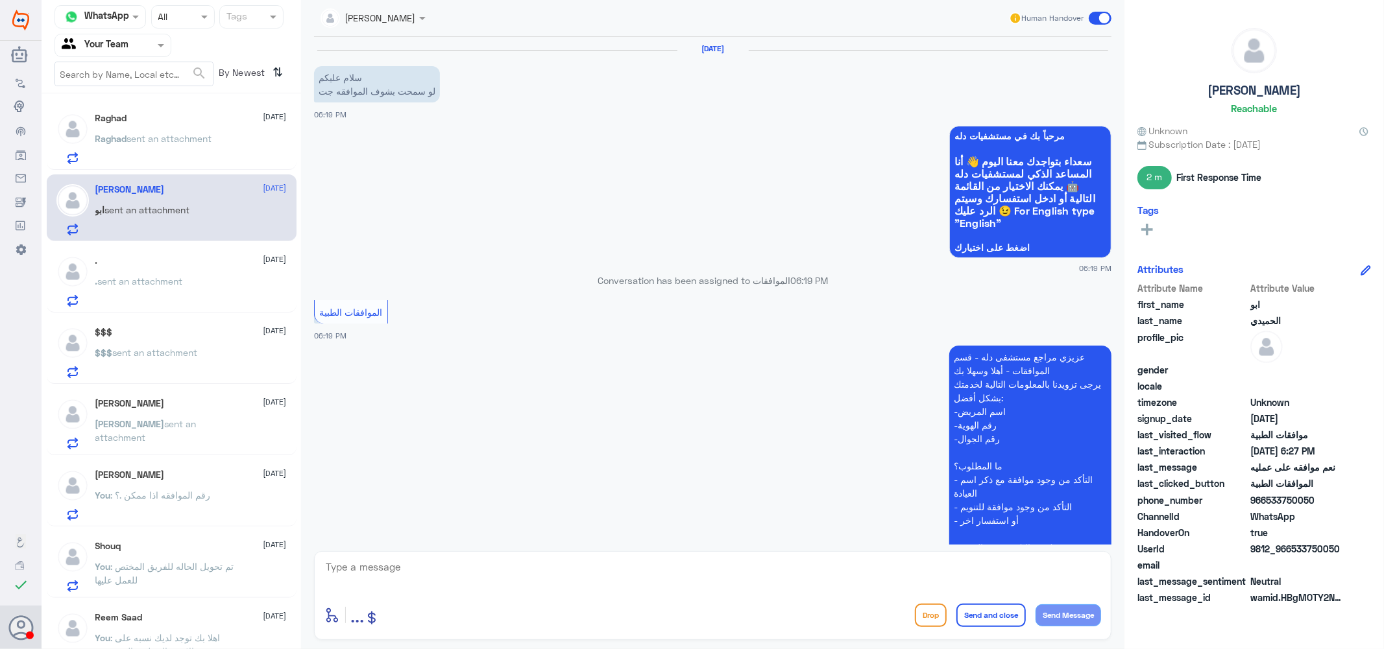
scroll to position [891, 0]
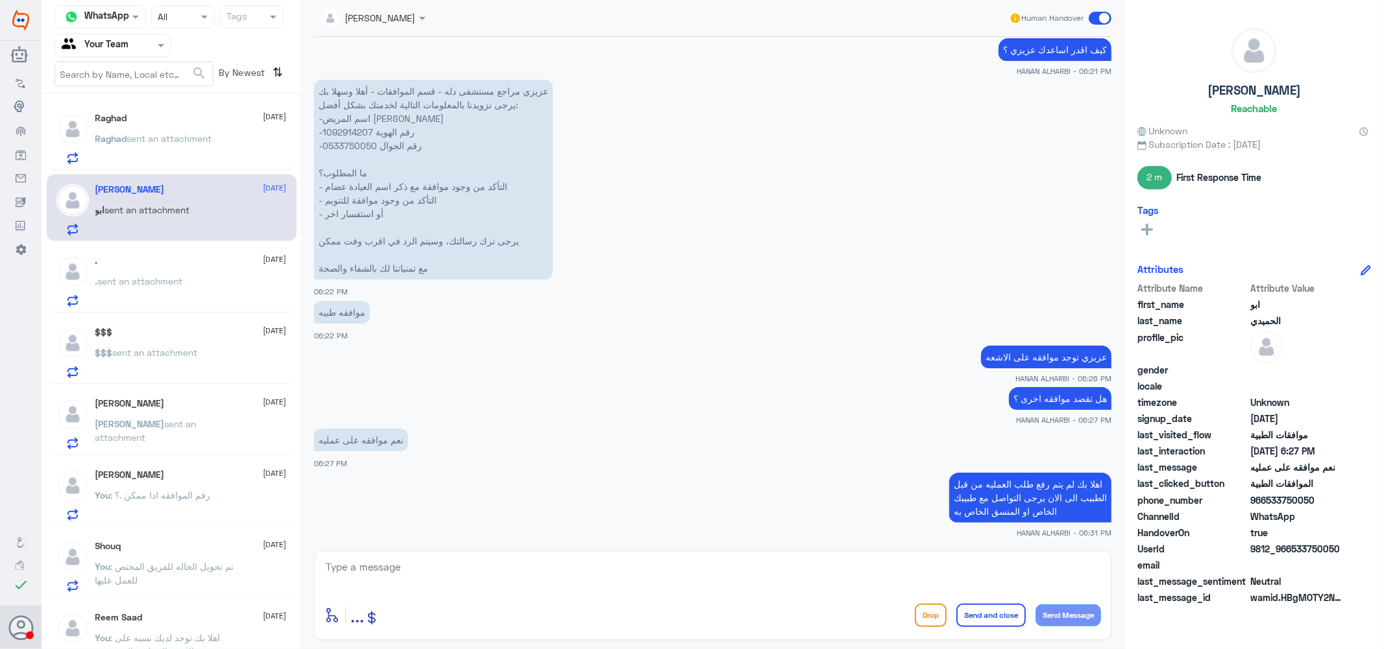
click at [147, 273] on div ". 4 September . sent an attachment" at bounding box center [190, 281] width 191 height 51
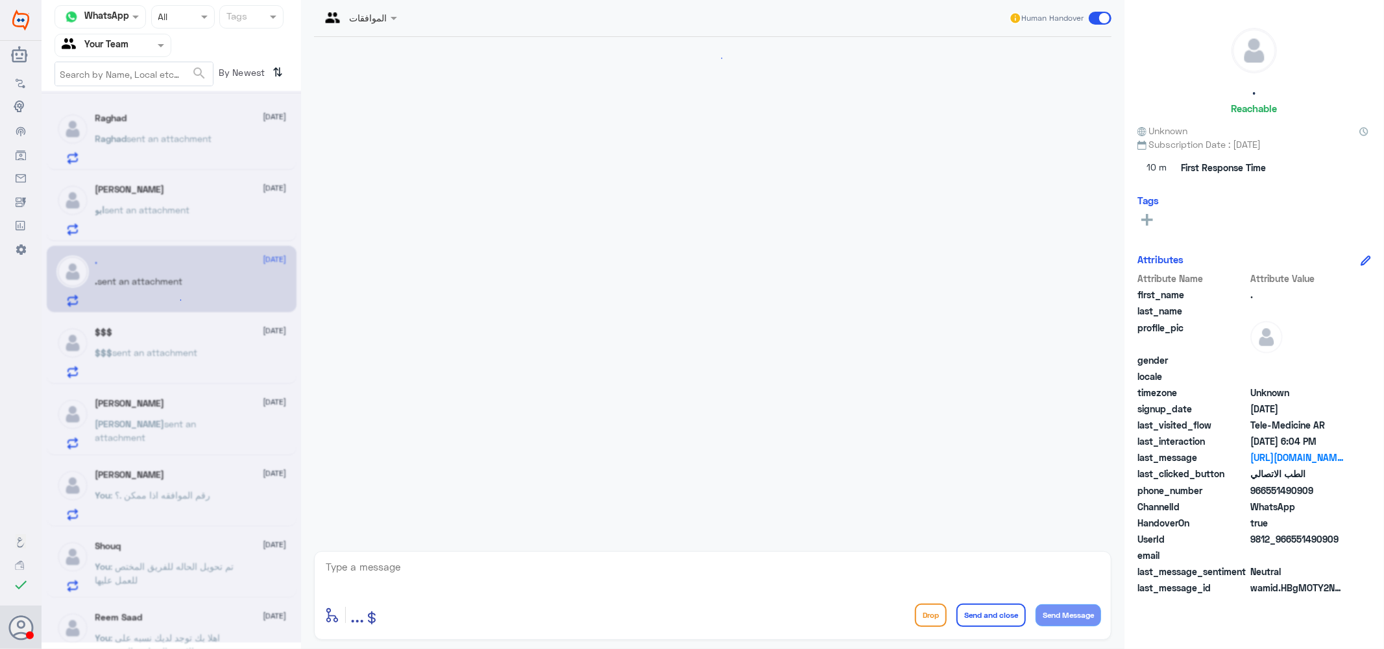
scroll to position [364, 0]
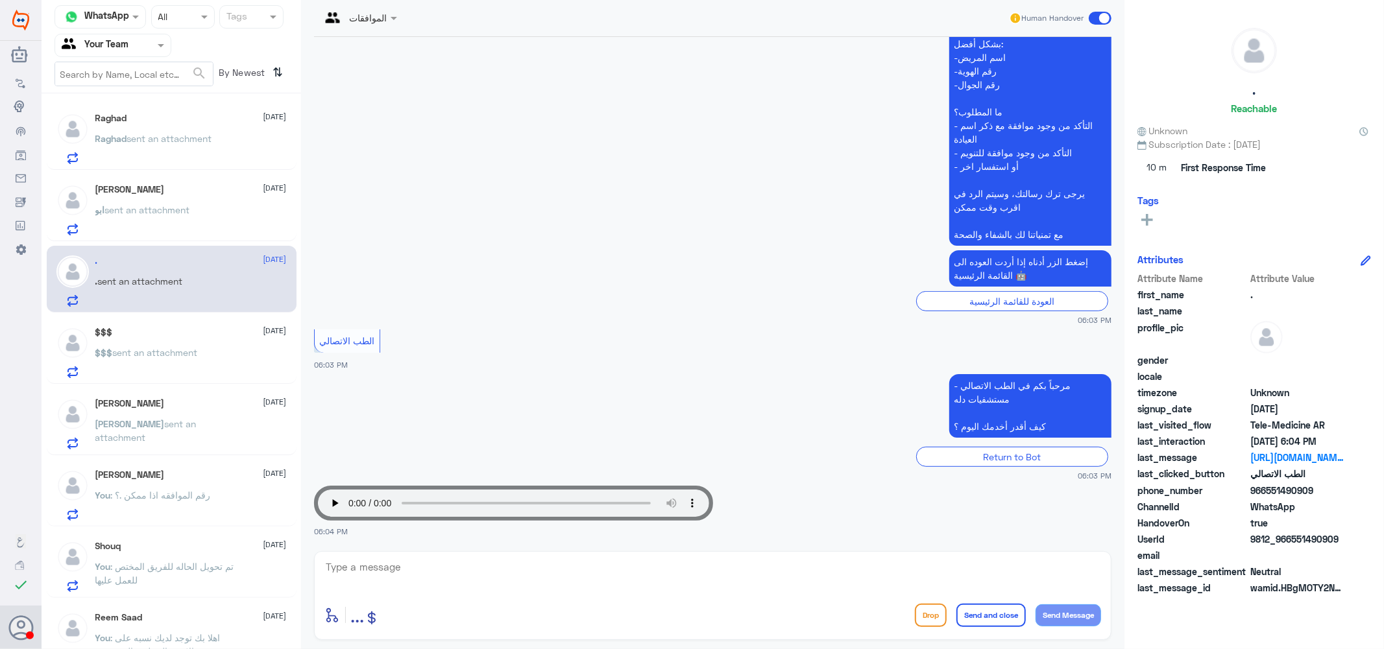
click at [145, 341] on div "$$$ 4 September $$$ sent an attachment" at bounding box center [190, 352] width 191 height 51
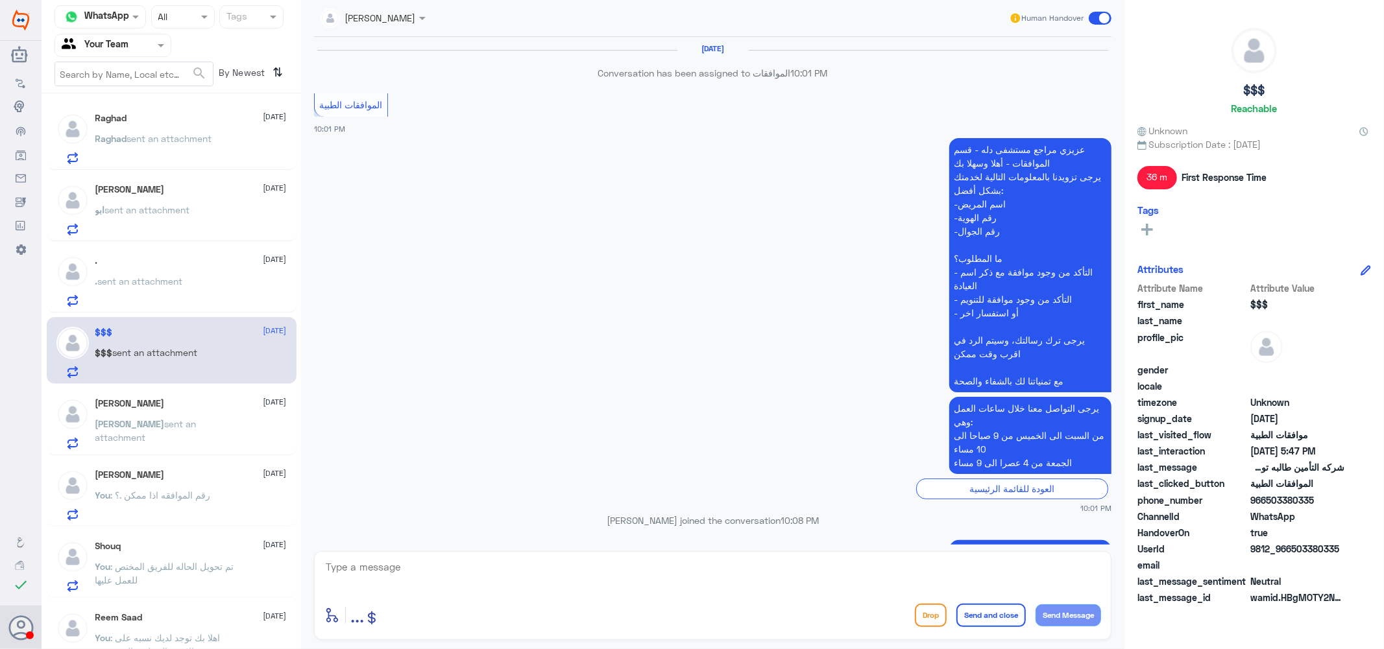
scroll to position [1070, 0]
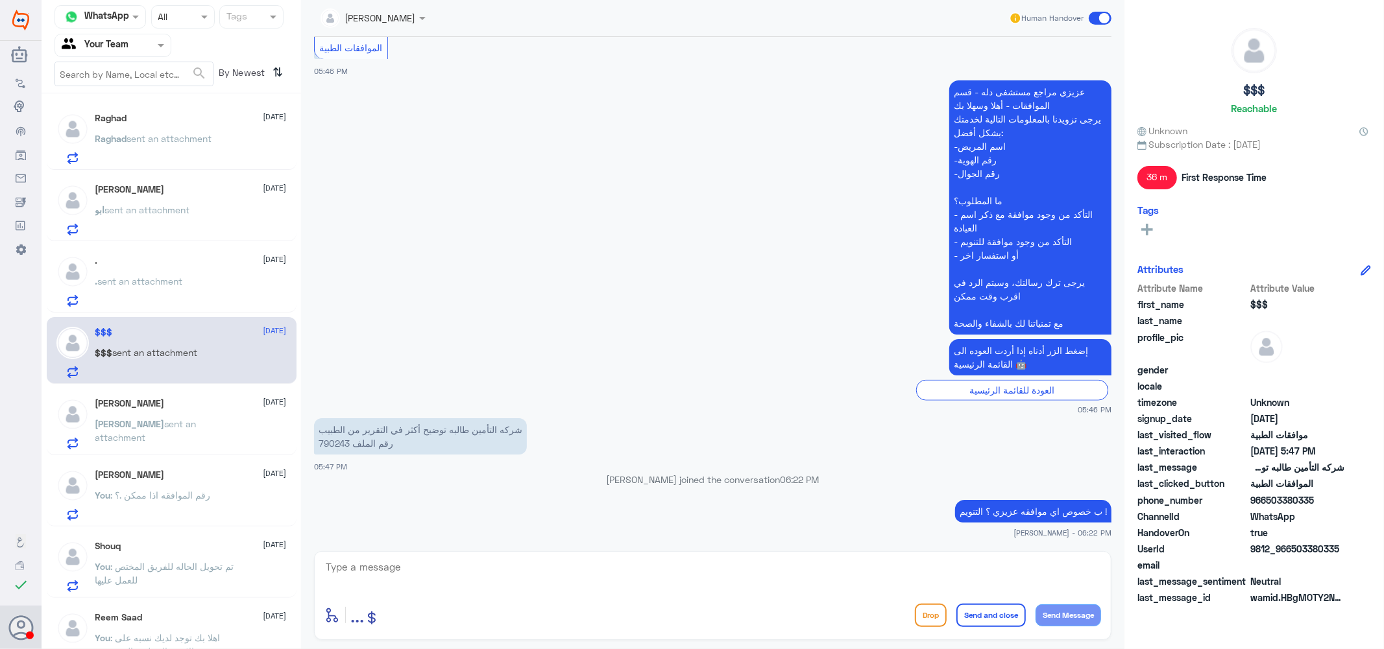
click at [158, 407] on div "JOEY 4 September" at bounding box center [190, 403] width 191 height 11
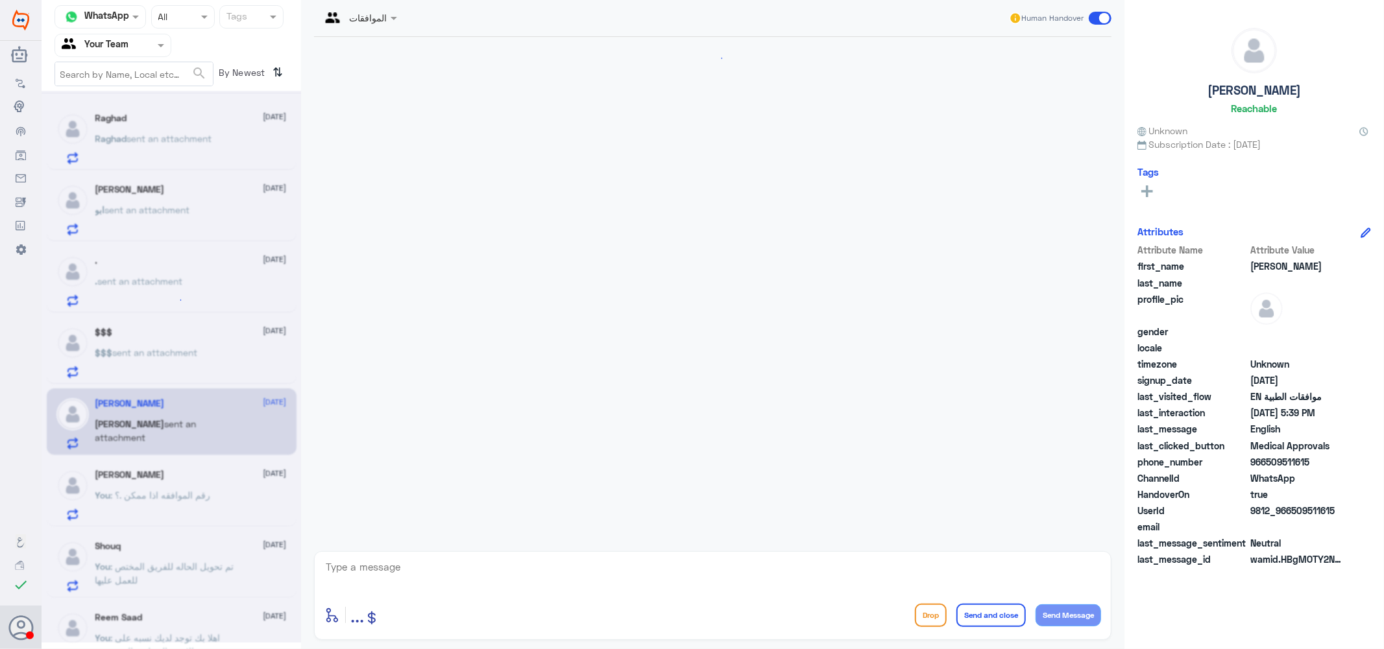
scroll to position [1199, 0]
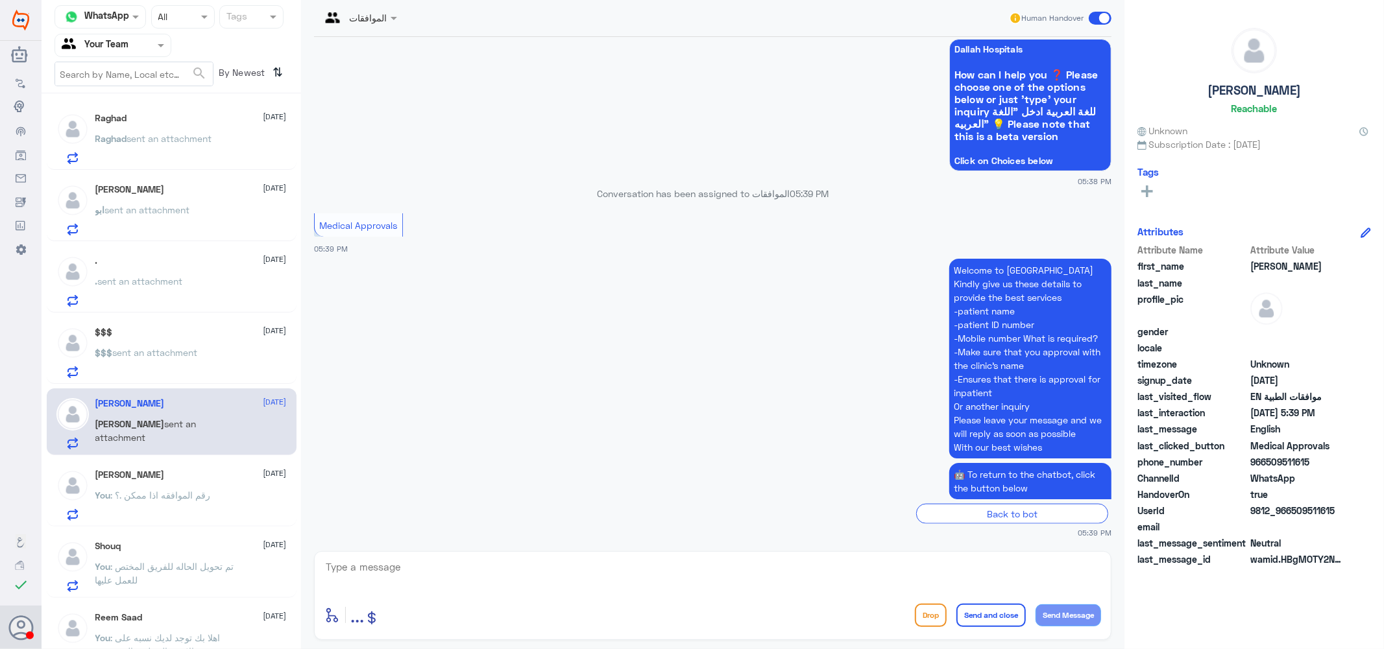
click at [138, 476] on h5 "[PERSON_NAME]" at bounding box center [129, 475] width 69 height 11
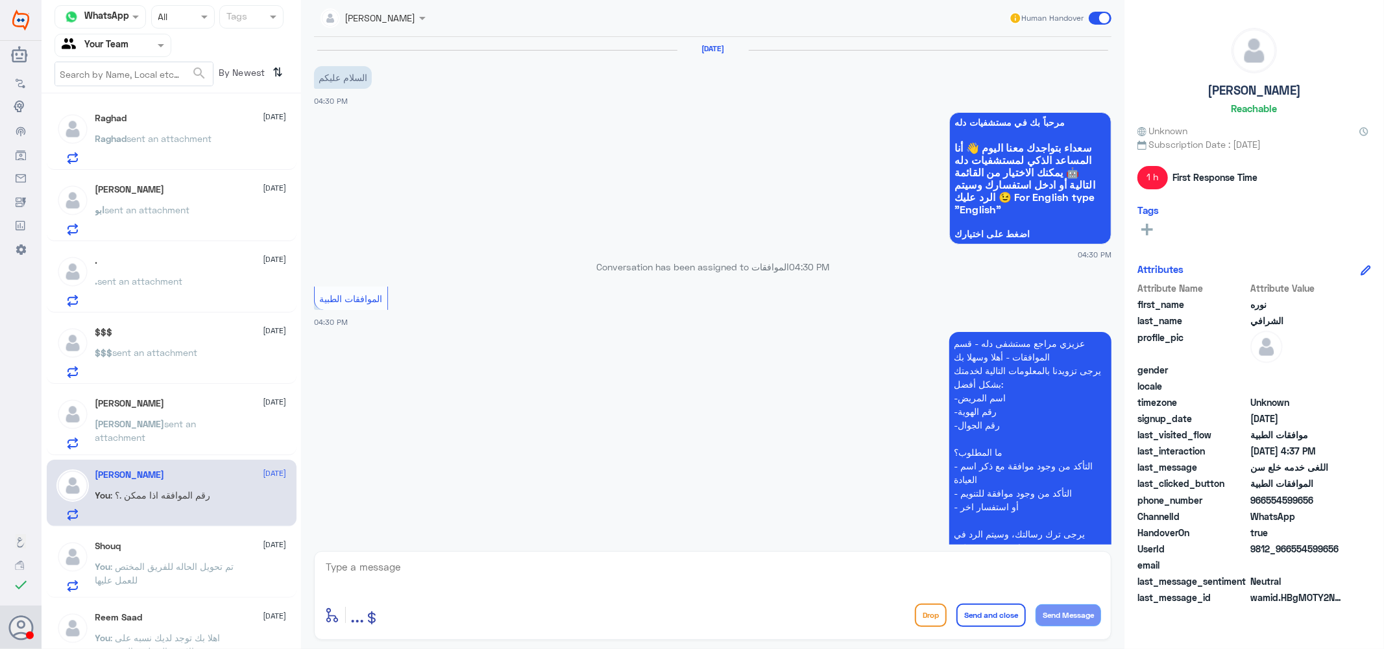
scroll to position [309, 0]
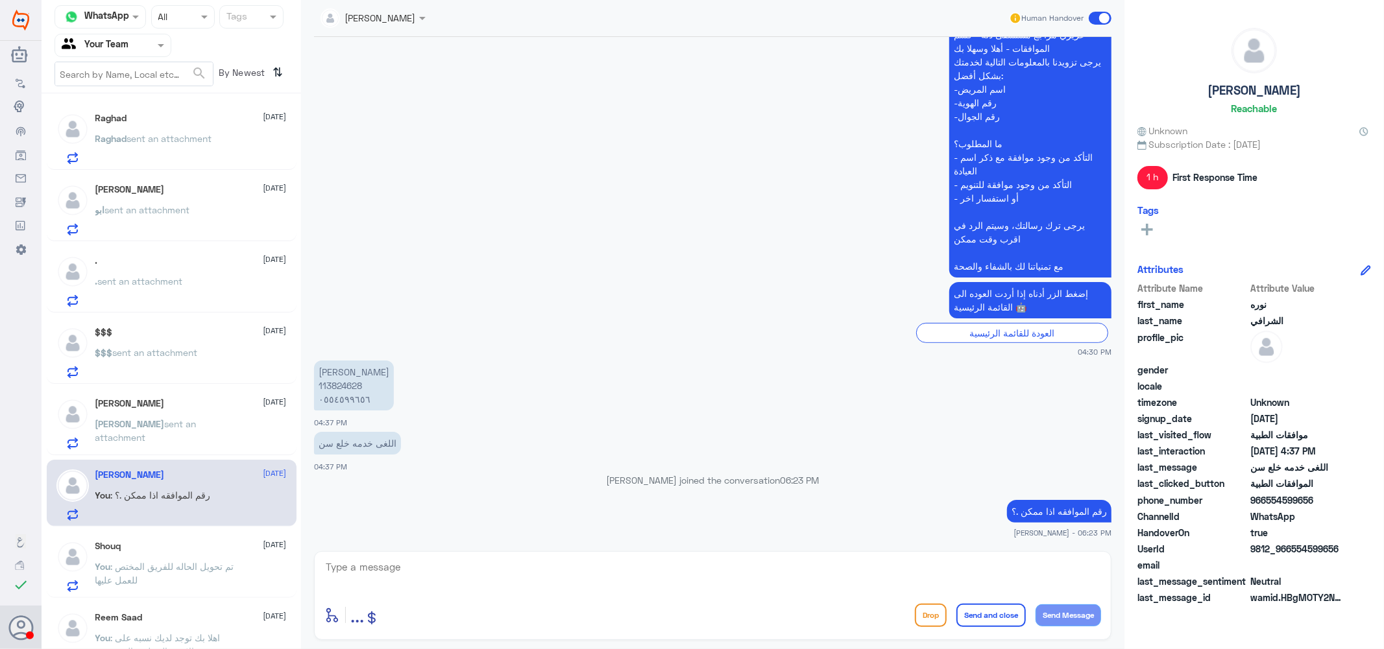
click at [146, 562] on span ": تم تحويل الحاله للفريق المختص للعمل عليها" at bounding box center [164, 573] width 139 height 25
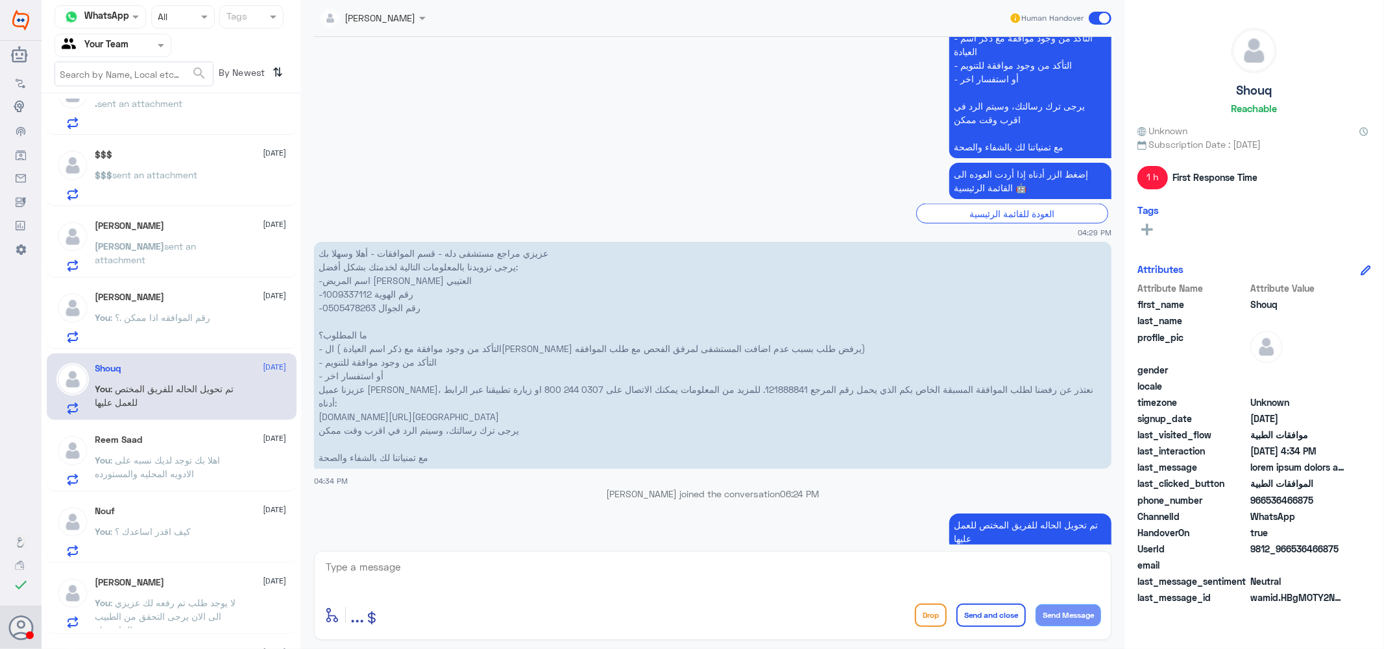
scroll to position [216, 0]
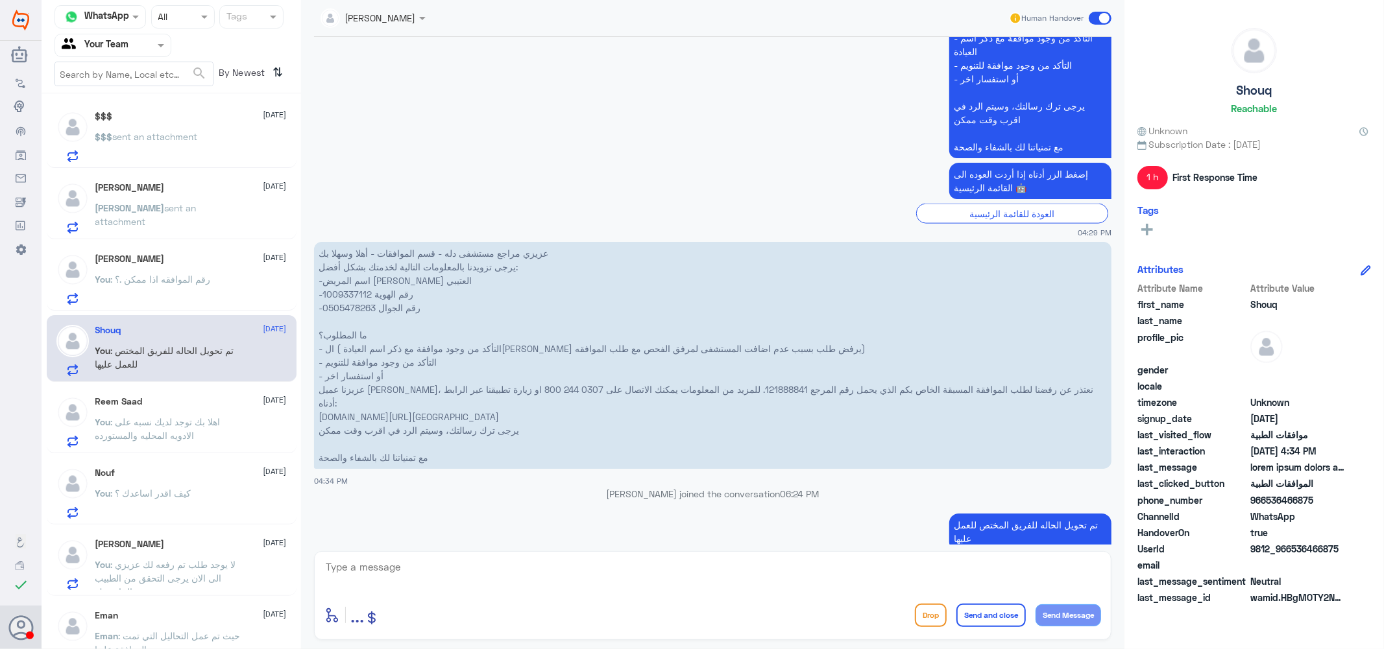
click at [173, 476] on div "Nouf 4 September" at bounding box center [190, 473] width 191 height 11
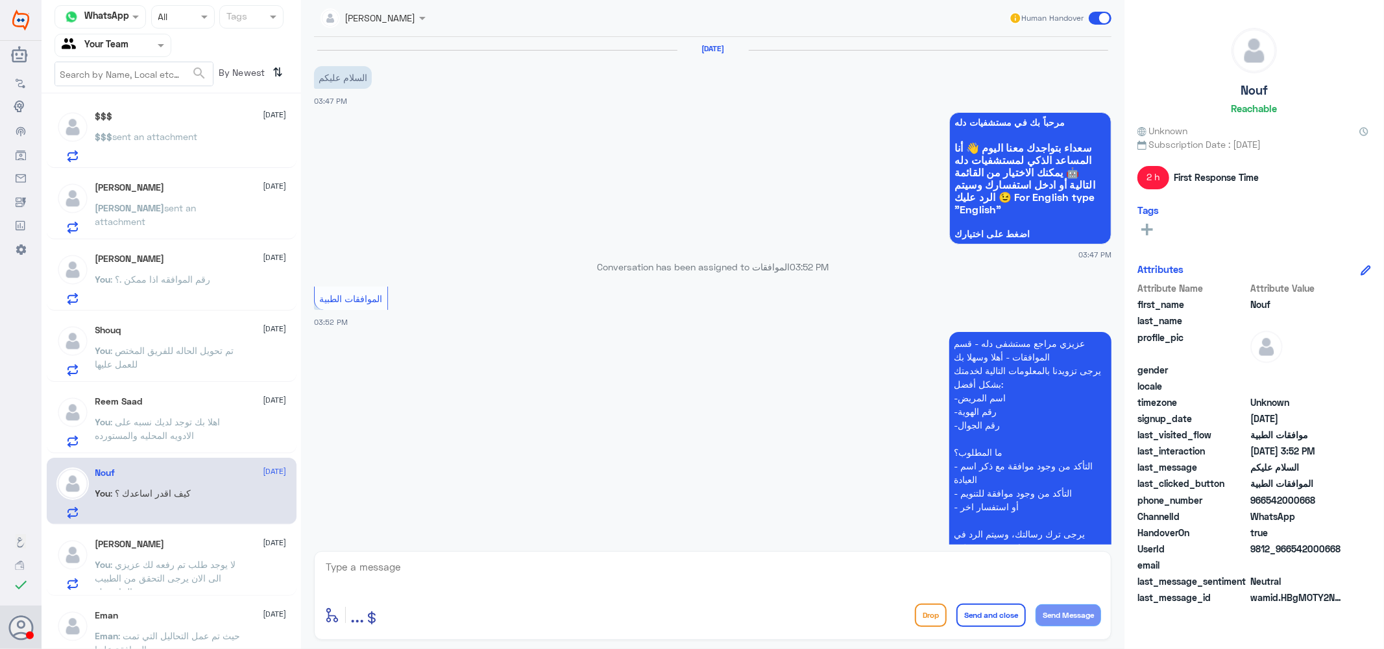
scroll to position [193, 0]
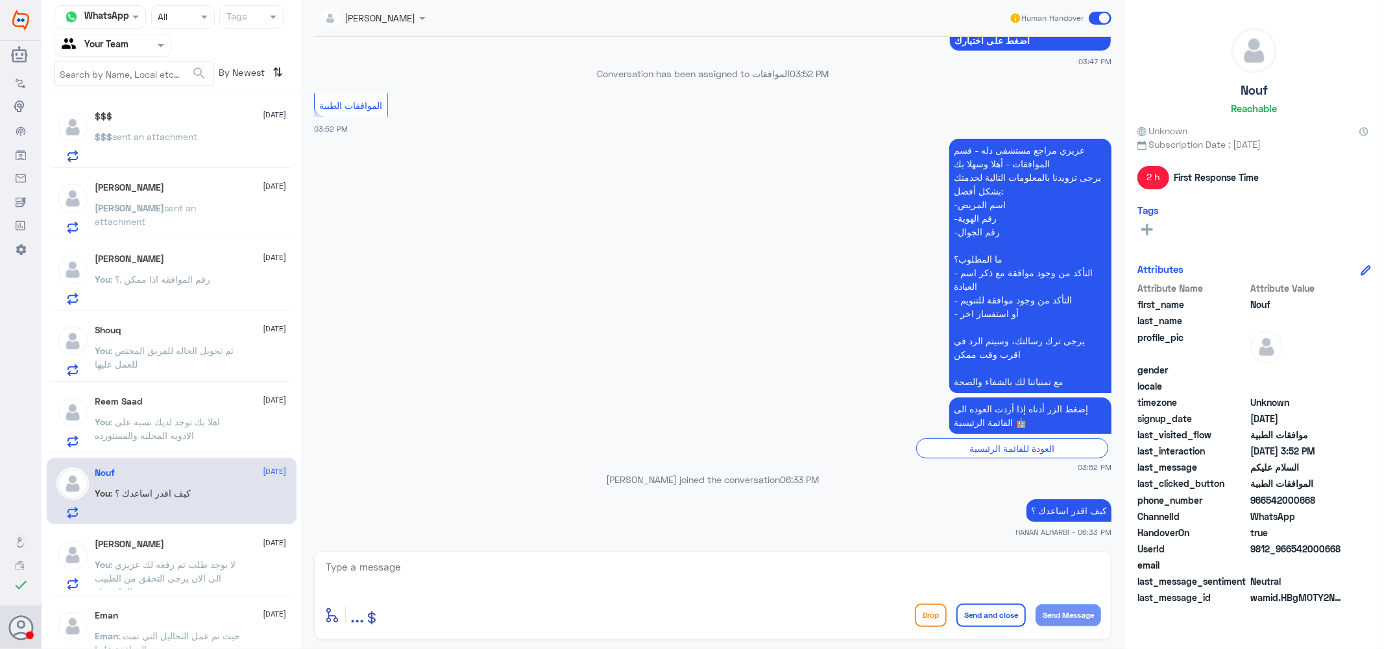
click at [154, 558] on p "You : لا يوجد طلب تم رفعه لك عزيزي الى الان يرجى التحقق من الطبيب الخاص بك" at bounding box center [168, 574] width 146 height 32
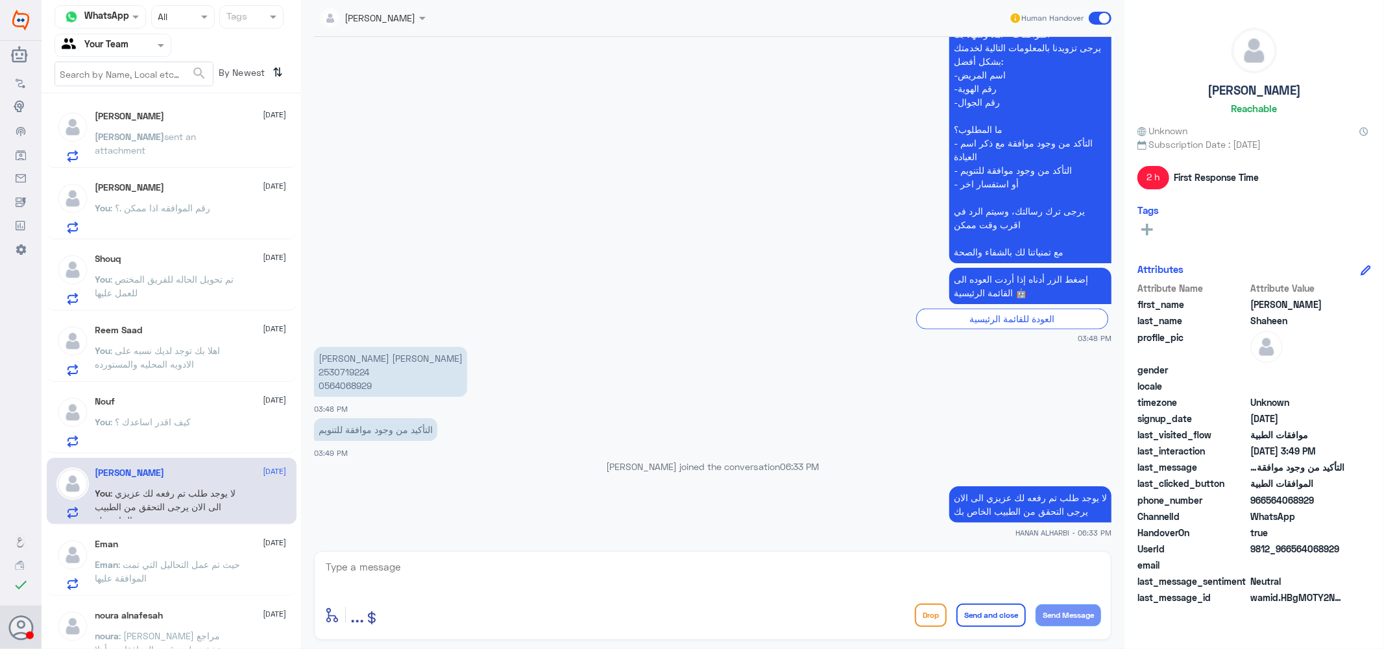
scroll to position [288, 0]
click at [174, 568] on span ": حيث تم عمل التحاليل التي تمت الموافقة عليها" at bounding box center [167, 571] width 145 height 25
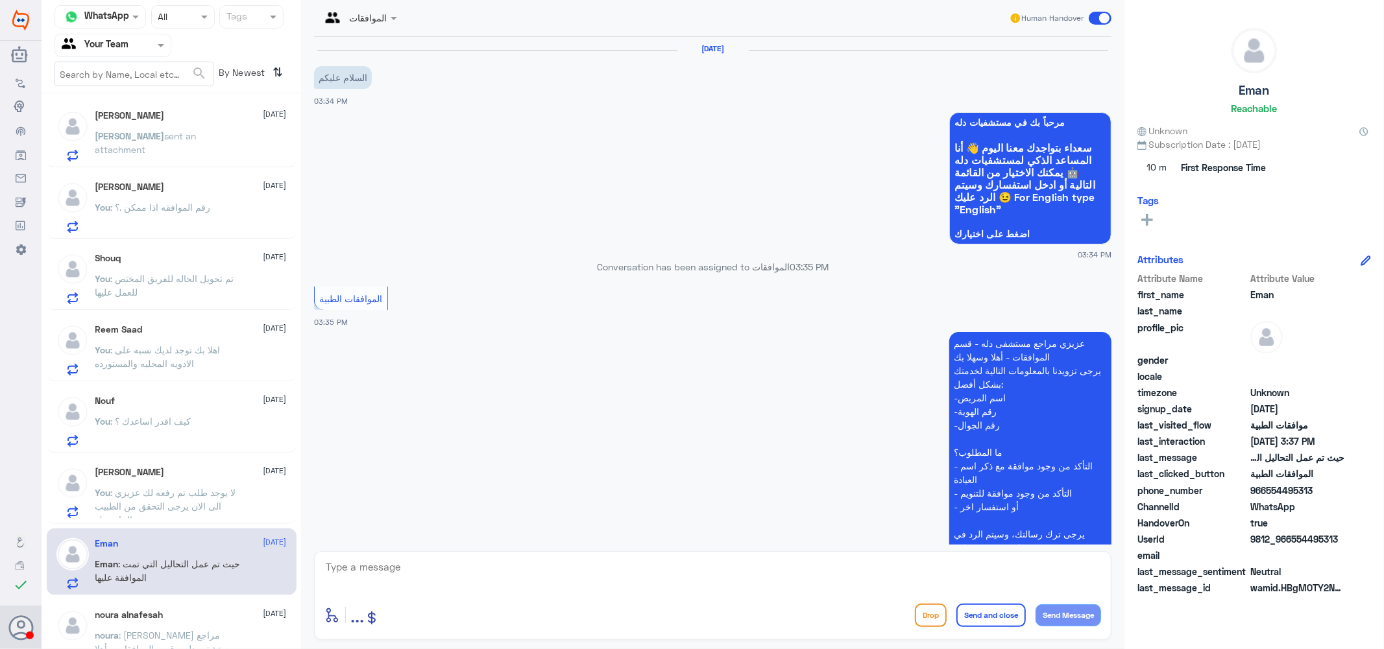
scroll to position [258, 0]
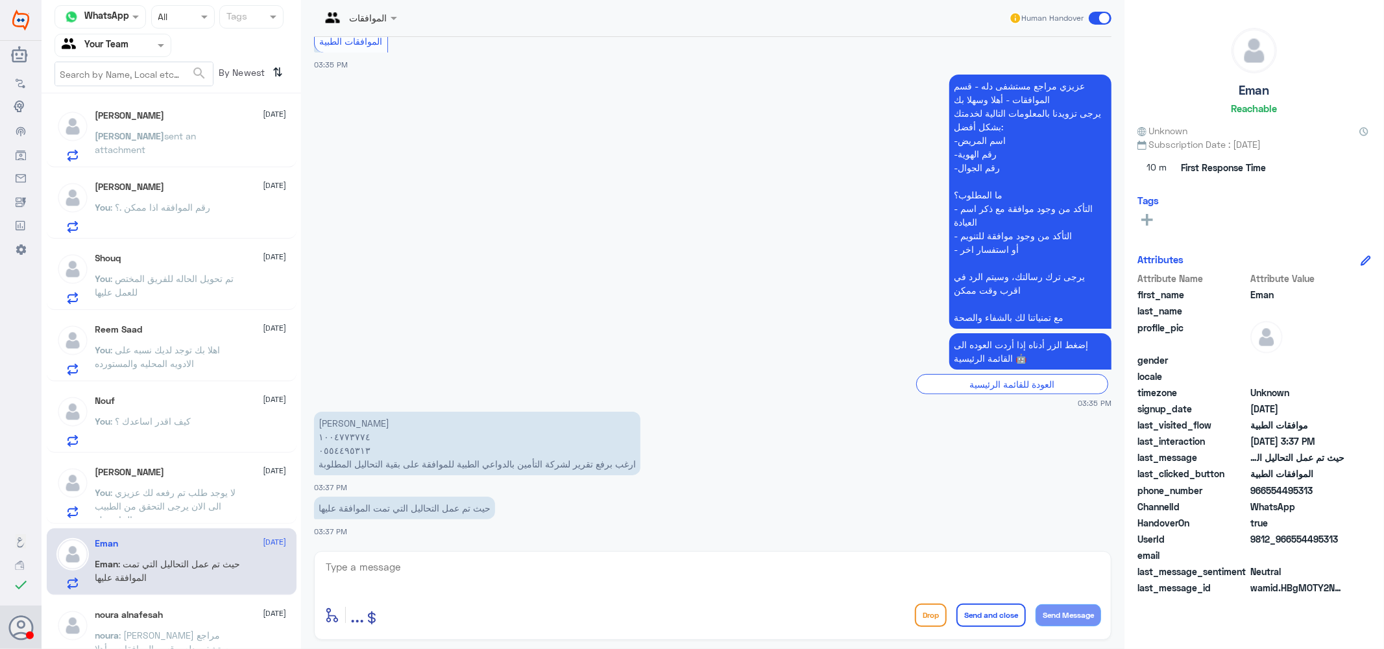
click at [365, 568] on textarea at bounding box center [712, 575] width 776 height 32
click at [365, 568] on textarea "1004773774" at bounding box center [712, 575] width 776 height 32
type textarea "1004773774"
type textarea "j"
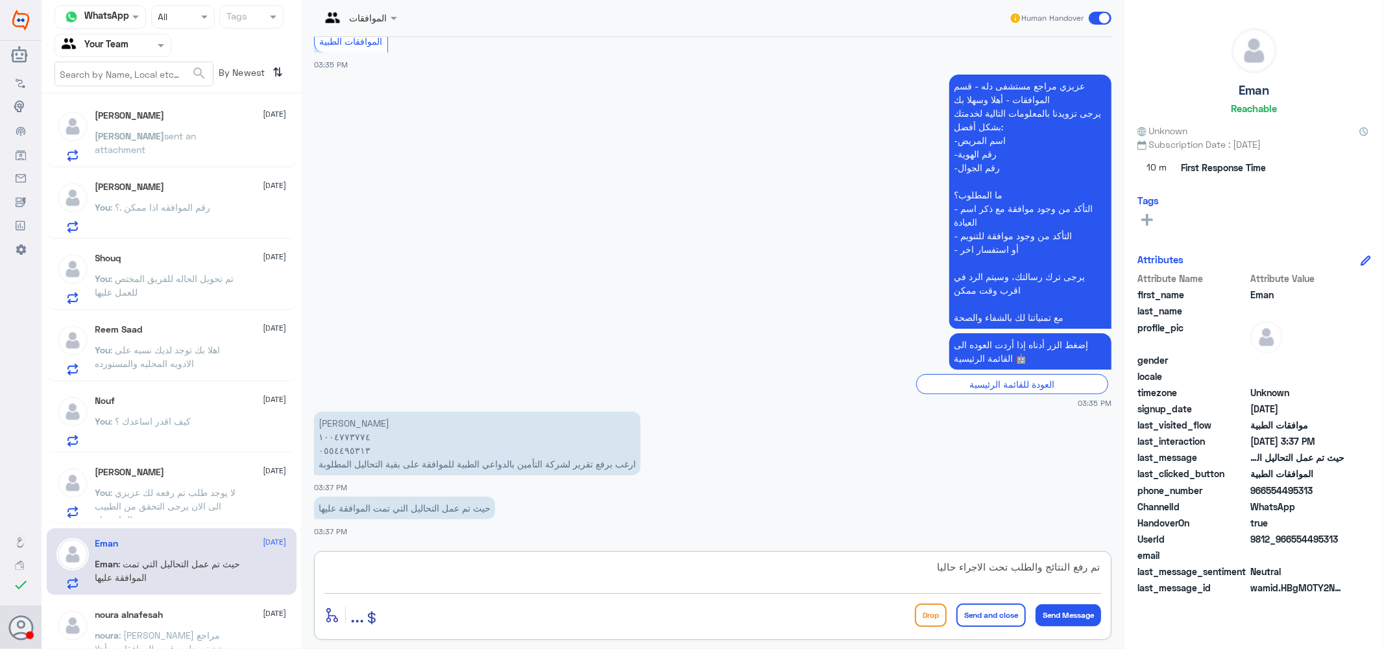
type textarea "تم رفع النتائج والطلب تحت الاجراء حاليا"
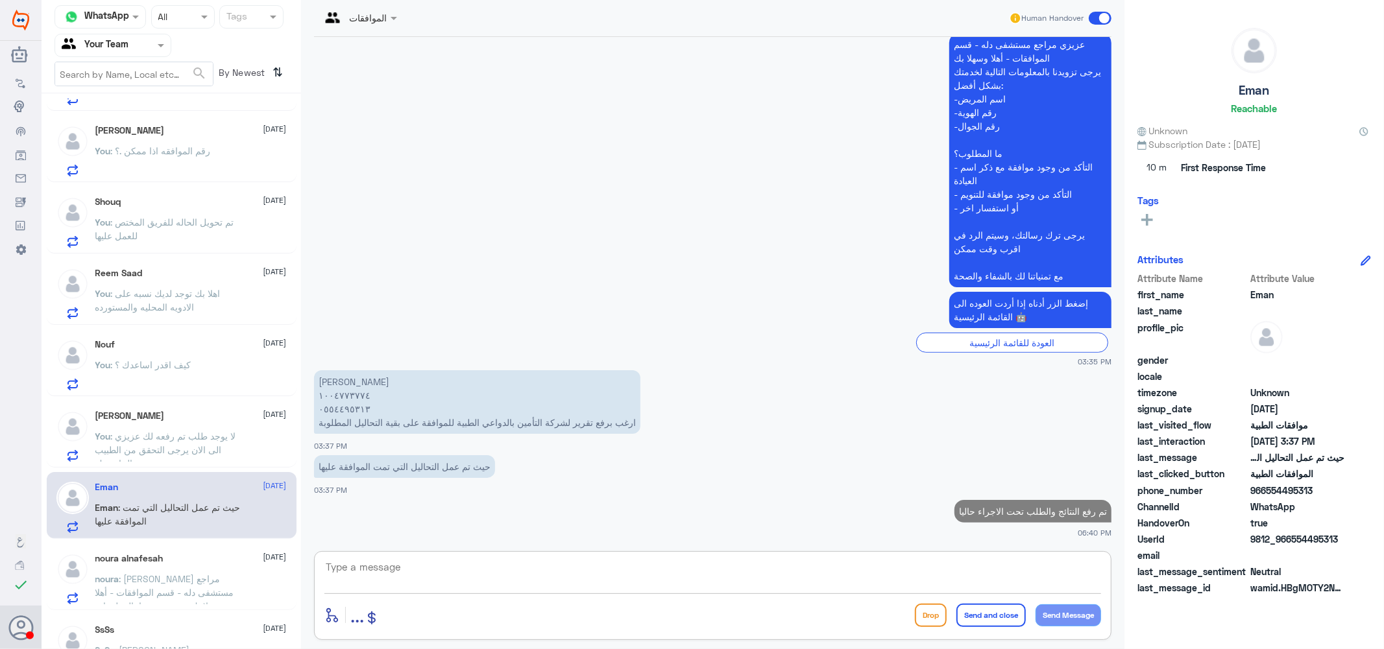
scroll to position [432, 0]
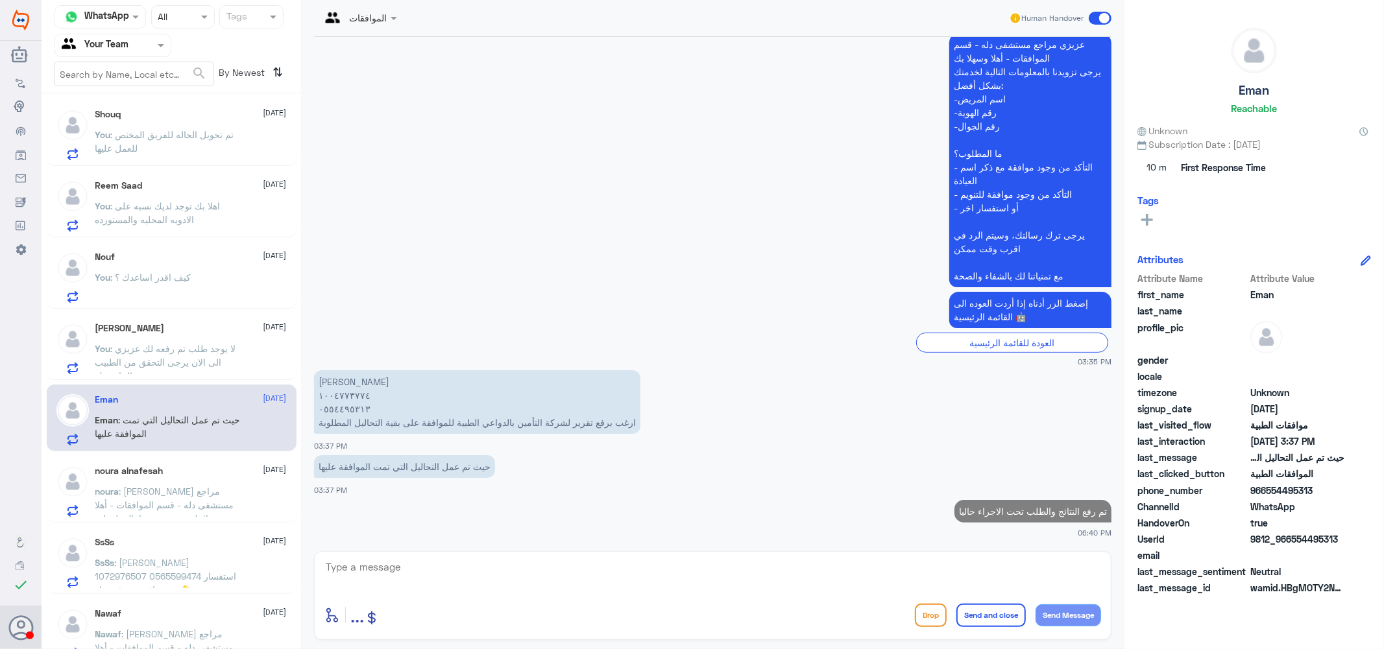
click at [156, 480] on div "noura alnafesah 4 September noura : عزيزي مراجع مستشفى دله - قسم الموافقات - أه…" at bounding box center [190, 491] width 191 height 51
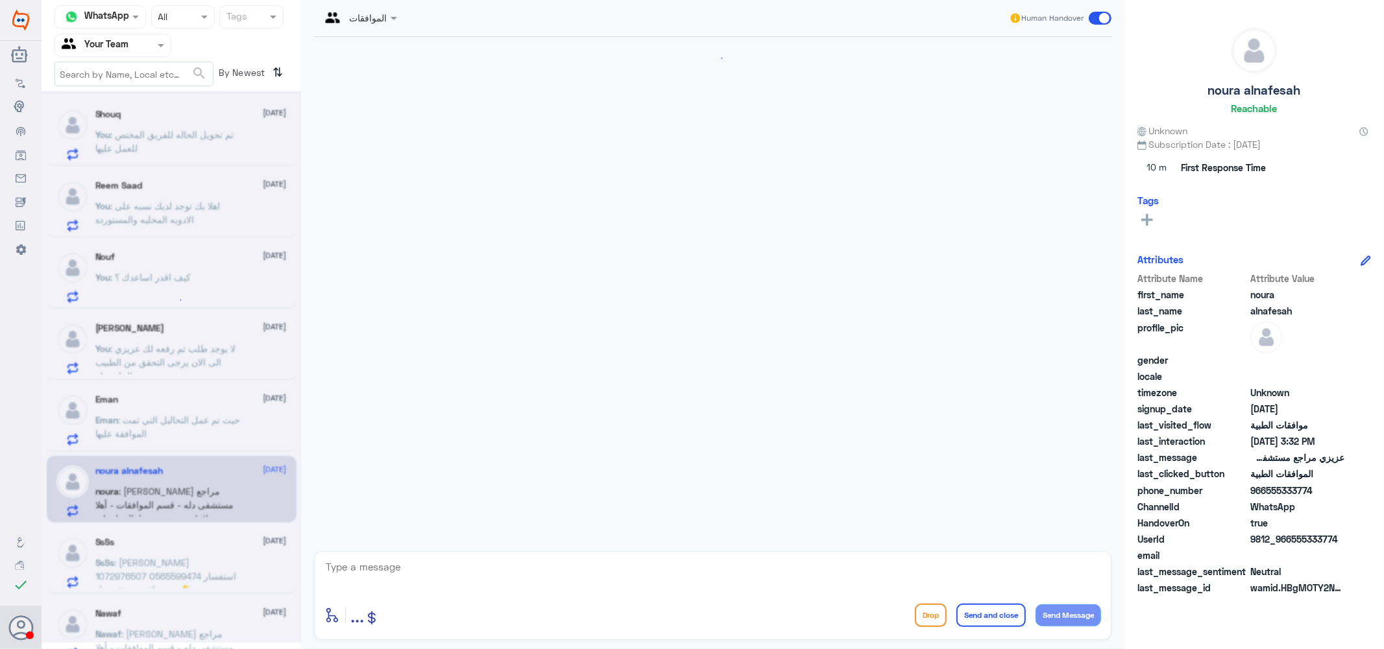
scroll to position [309, 0]
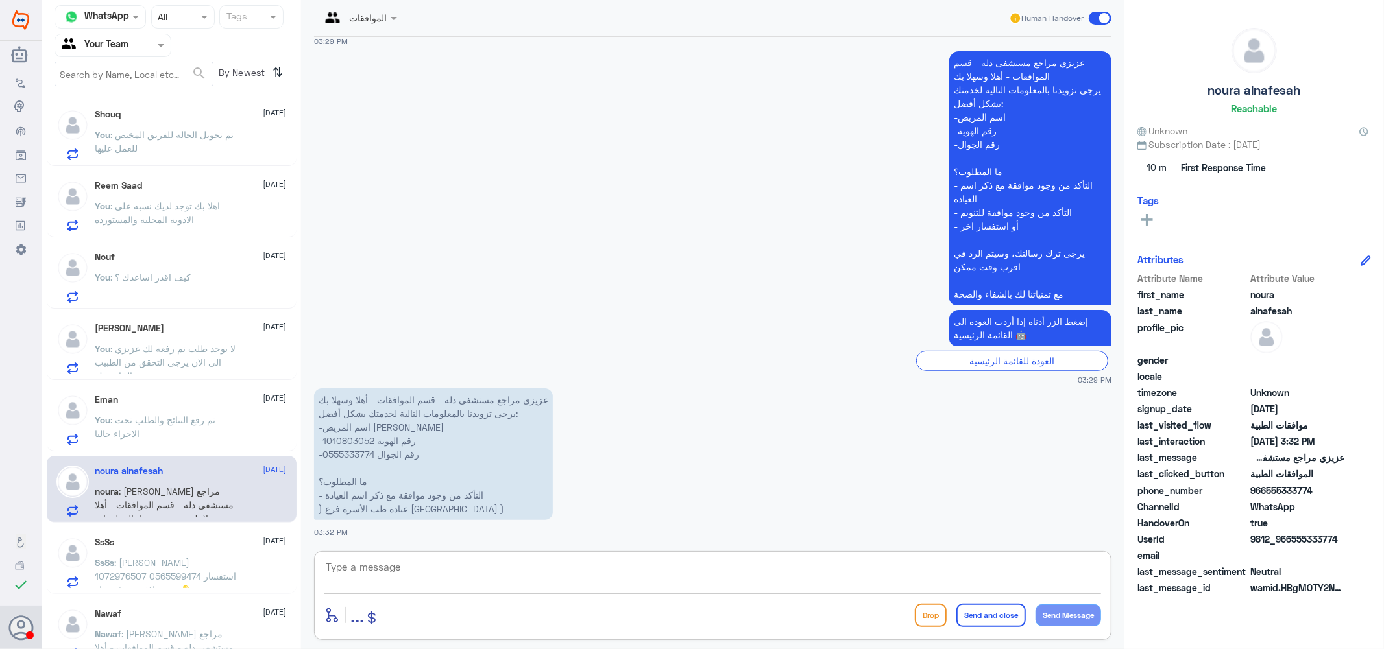
click at [404, 573] on textarea at bounding box center [712, 575] width 776 height 32
type textarea "اهلا بك اعتذر منك عزيزي هنا فقط لموافقات دله النخيل يرجى التواصل مع فرع قرطبه ن…"
click at [983, 613] on button "Send and close" at bounding box center [990, 615] width 69 height 23
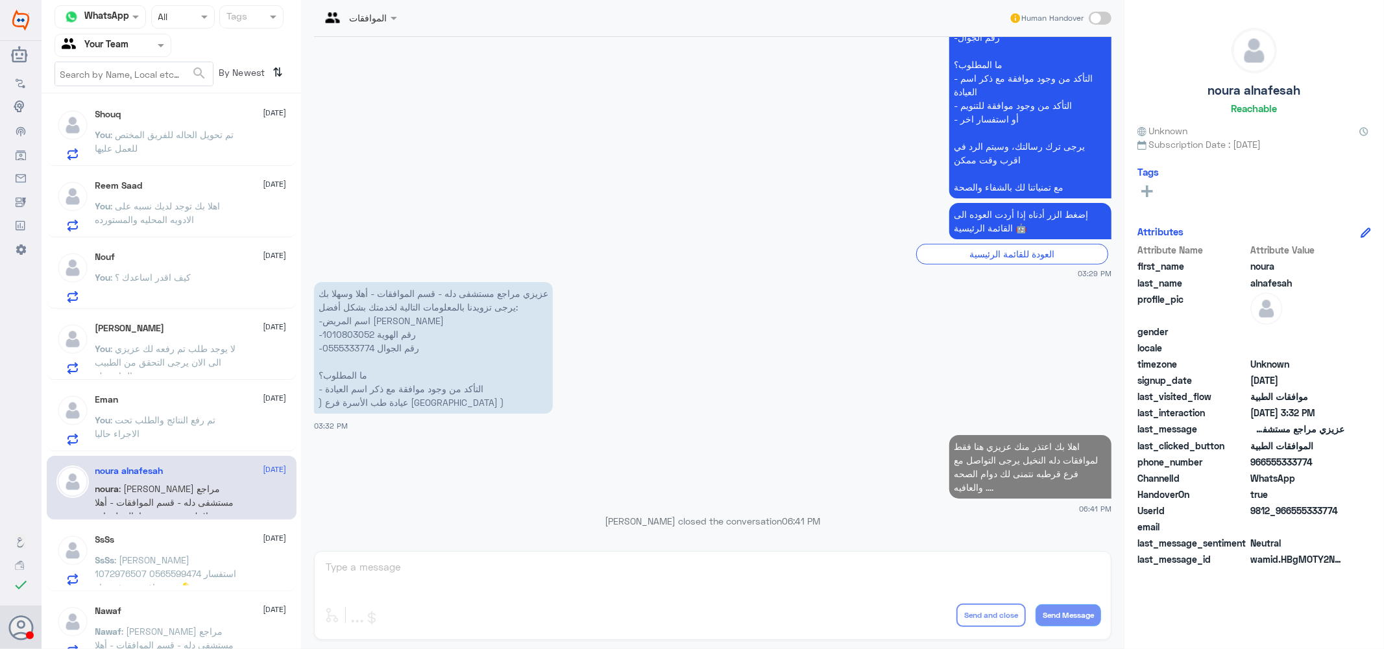
click at [175, 561] on span ": سعود القحطاني 1072976507 0565599474 استفسار عن موافقة صرف دواء 💊" at bounding box center [165, 574] width 141 height 38
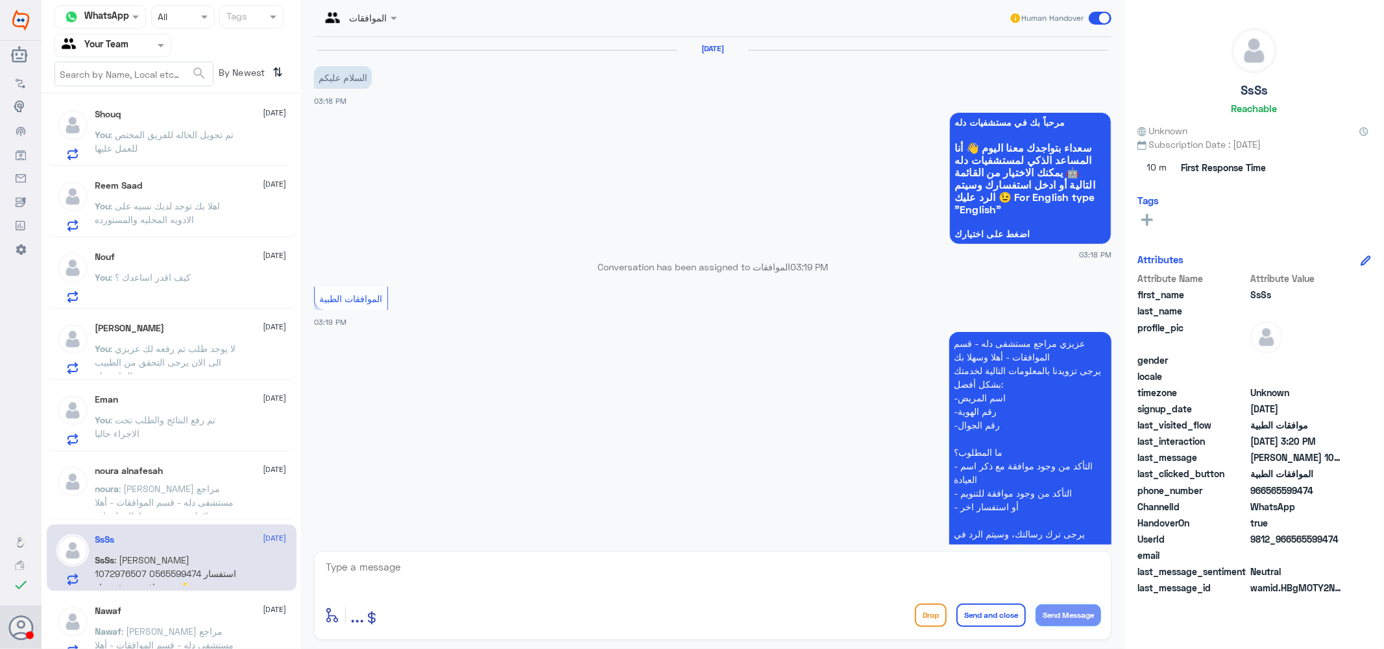
scroll to position [213, 0]
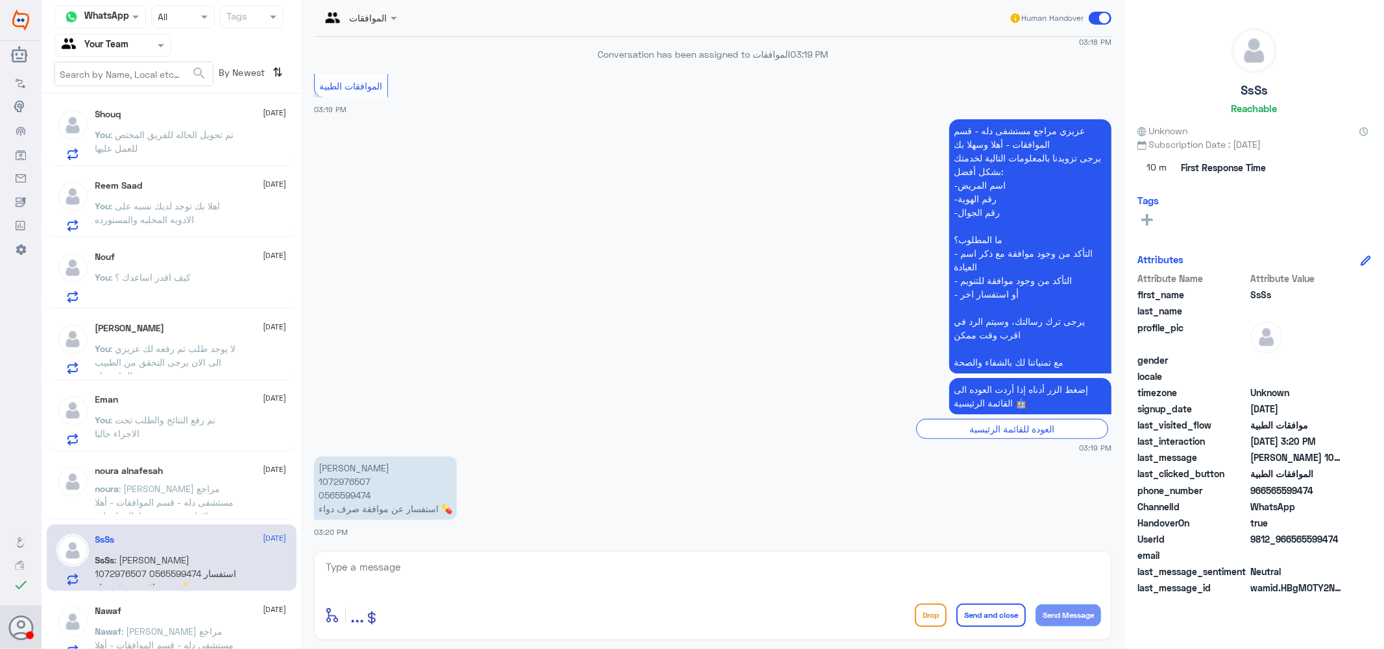
click at [335, 478] on p "سعود القحطاني 1072976507 0565599474 استفسار عن موافقة صرف دواء 💊" at bounding box center [385, 489] width 143 height 64
drag, startPoint x: 480, startPoint y: 575, endPoint x: 485, endPoint y: 569, distance: 7.4
click at [487, 569] on textarea at bounding box center [712, 575] width 776 height 32
type textarea "اهلا بك اخر موافقه على صرف الادويه كانت بتاريخ 27/8 وتمت الموافقه عزيزي"
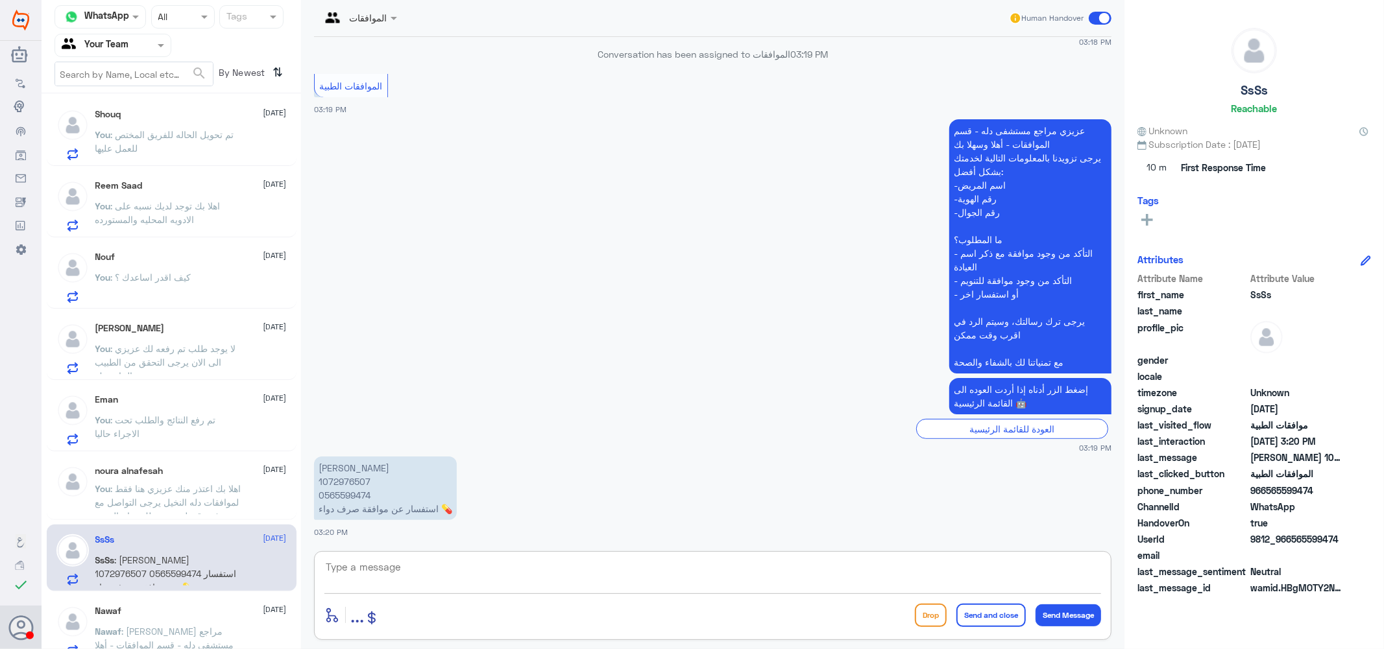
scroll to position [269, 0]
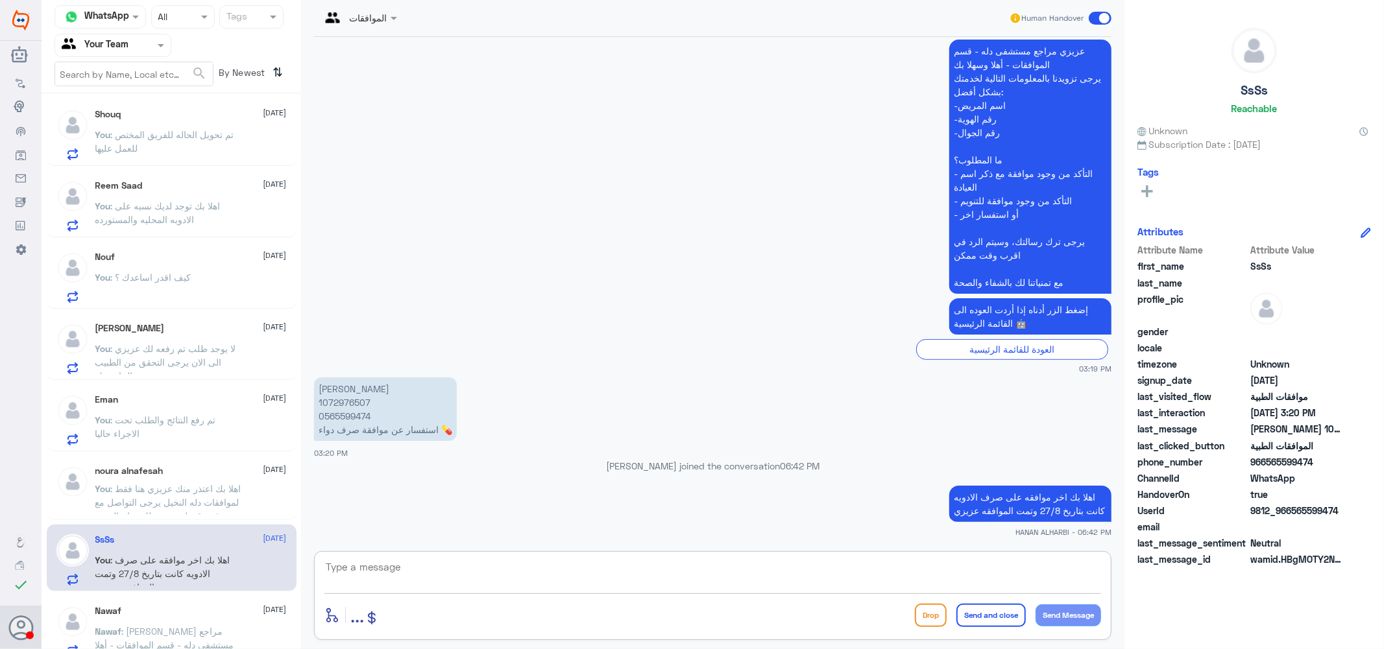
click at [767, 565] on textarea at bounding box center [712, 575] width 776 height 32
paste textarea "Urago 40 mg/tablet,"
click at [544, 579] on textarea "Urago 40 mg/tablet,و" at bounding box center [712, 575] width 776 height 32
paste textarea "Livazo 2mg Tablet"
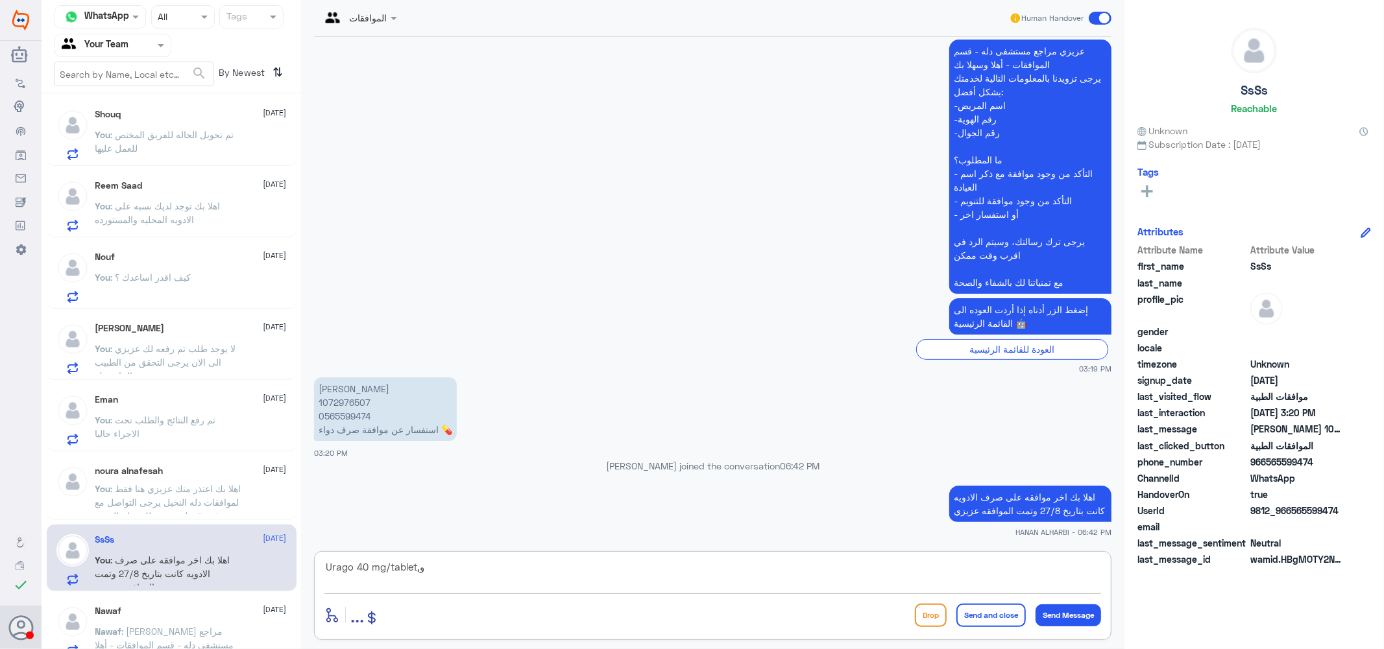
type textarea "Urago 40 mg/tablet,و Livazo 2mg Tablet"
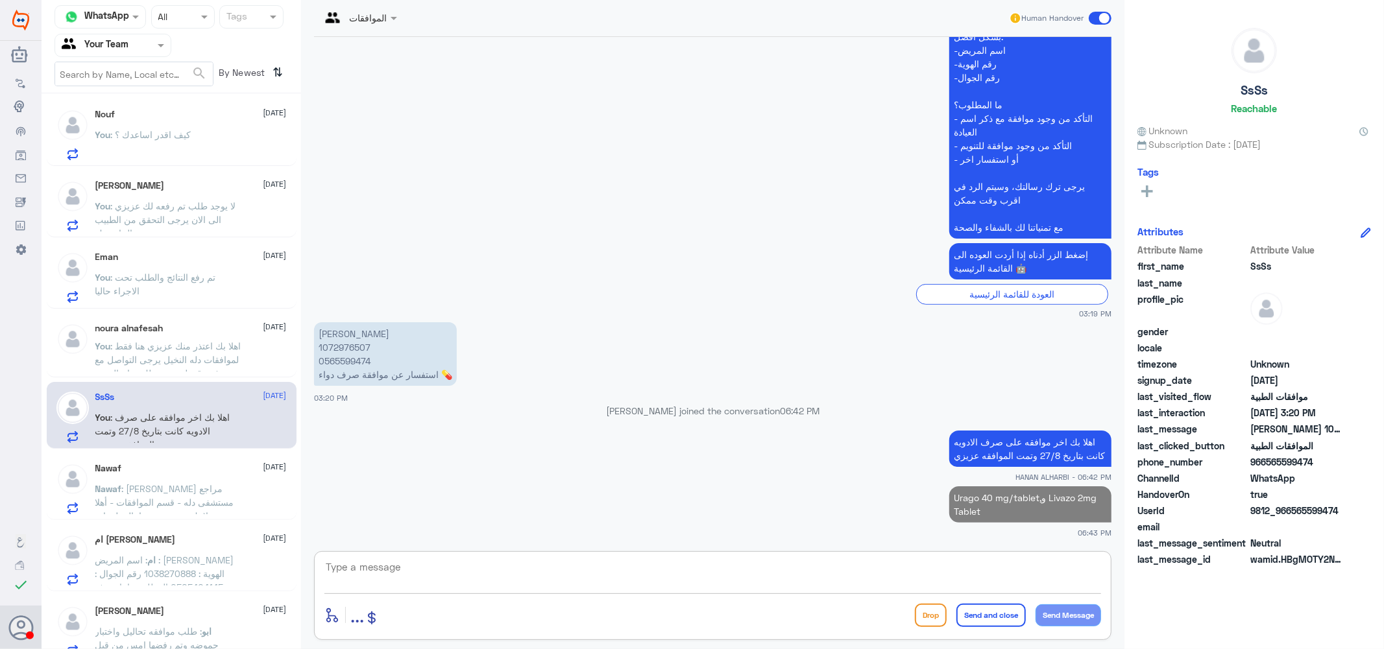
scroll to position [576, 0]
click at [152, 483] on span ": عزيزي مراجع مستشفى دله - قسم الموافقات - أهلا وسهلا بك يرجى تزويدنا بالمعلوما…" at bounding box center [167, 596] width 145 height 229
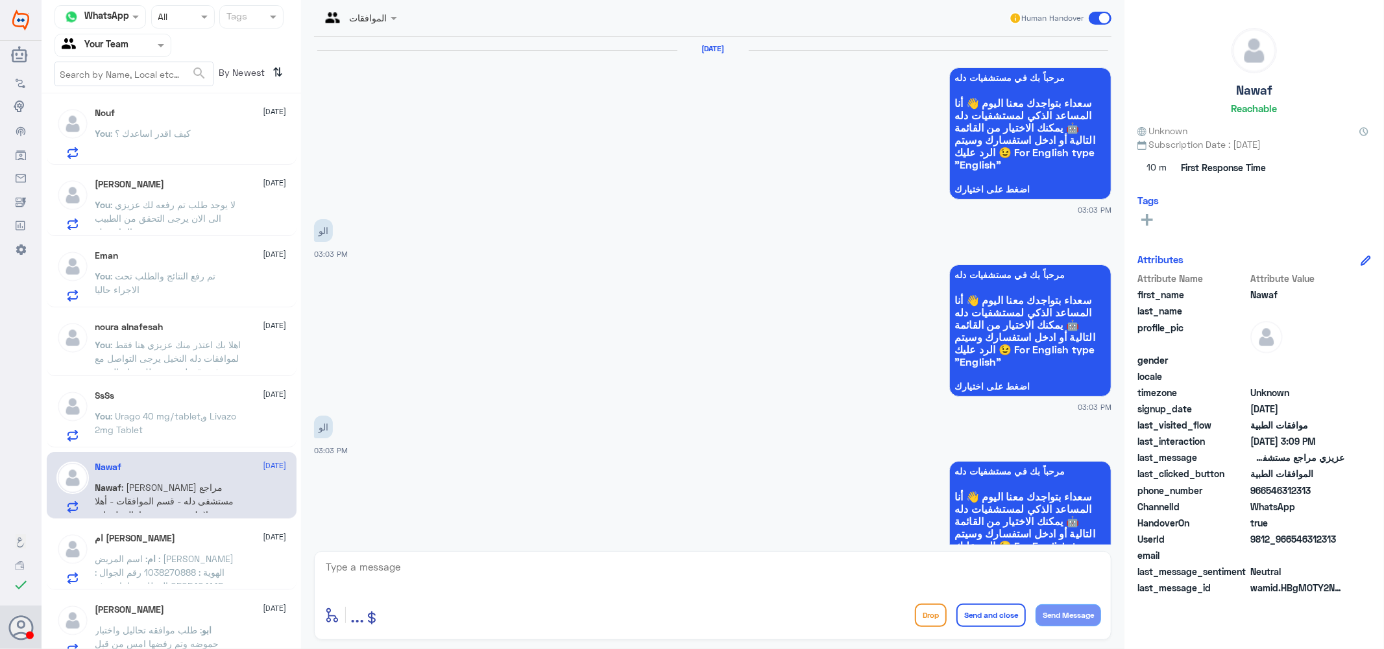
scroll to position [1703, 0]
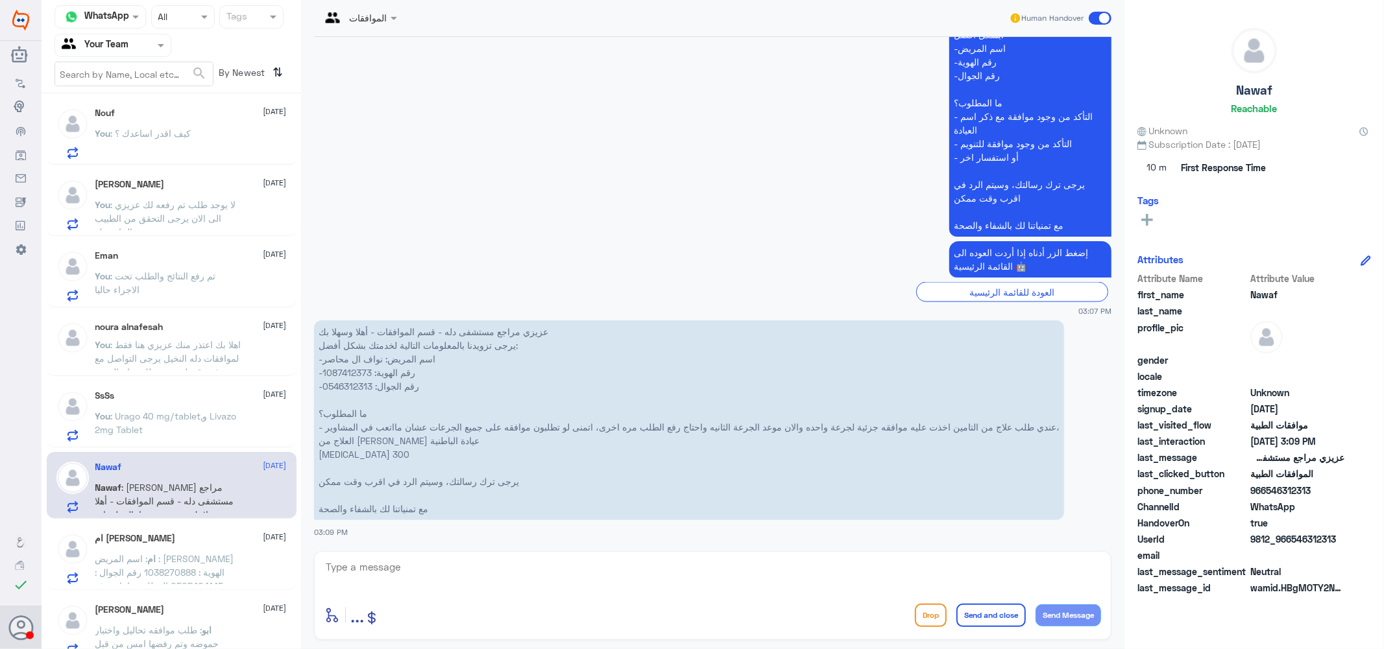
click at [348, 370] on p "عزيزي مراجع مستشفى دله - قسم الموافقات - أهلا وسهلا بك يرجى تزويدنا بالمعلومات …" at bounding box center [689, 420] width 750 height 200
click at [437, 589] on textarea at bounding box center [712, 575] width 776 height 32
type textarea "h"
type textarea "اهلا بك عزيزي لابد من فتح كشفيه على الطبيب ويتم الرفع من الطبيب على الادويه عزي…"
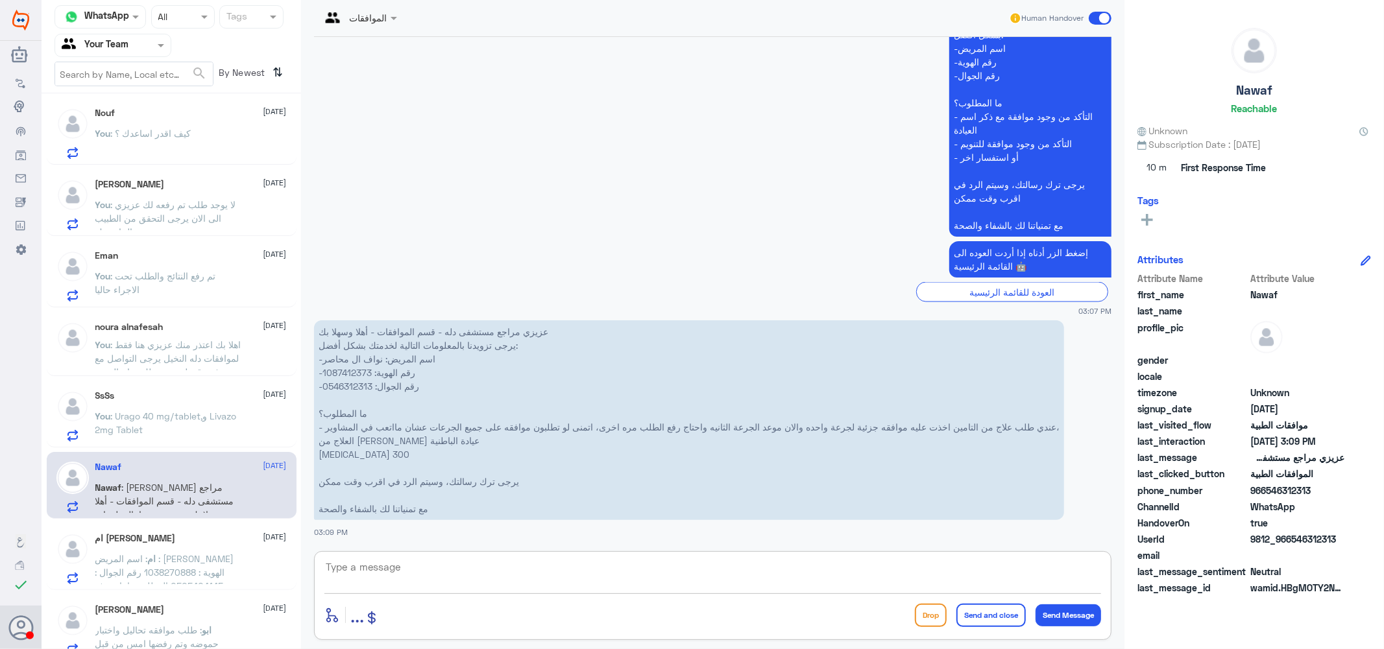
scroll to position [1773, 0]
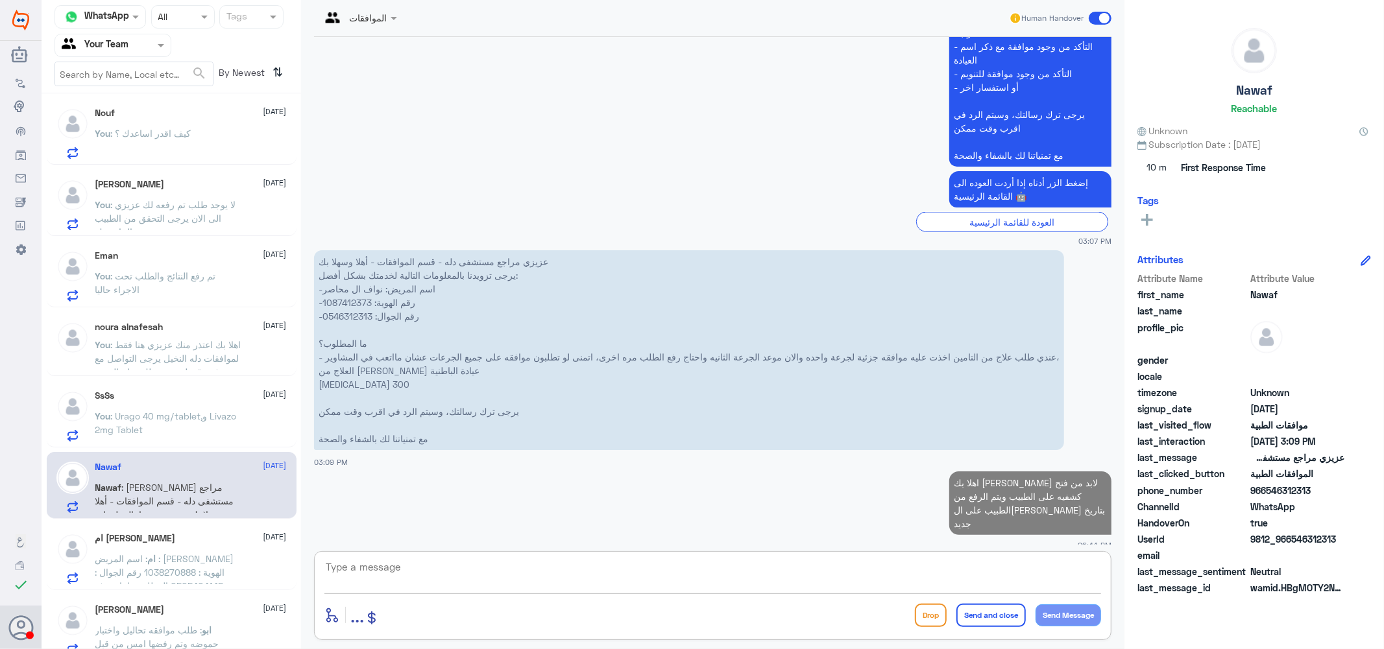
click at [127, 548] on div "ام فهد 4 September ام : اسم المريض : هيفاء بن ثويني رقم الهوية : 1038270888 رقم…" at bounding box center [190, 558] width 191 height 51
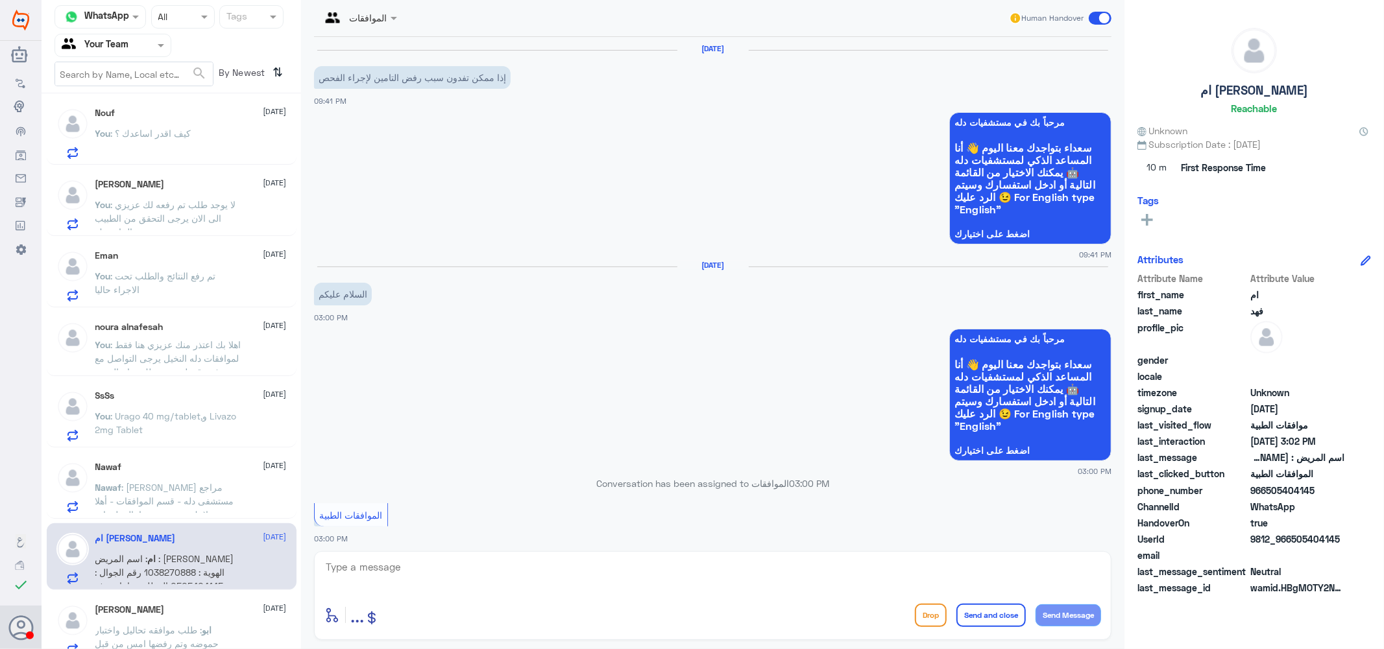
scroll to position [498, 0]
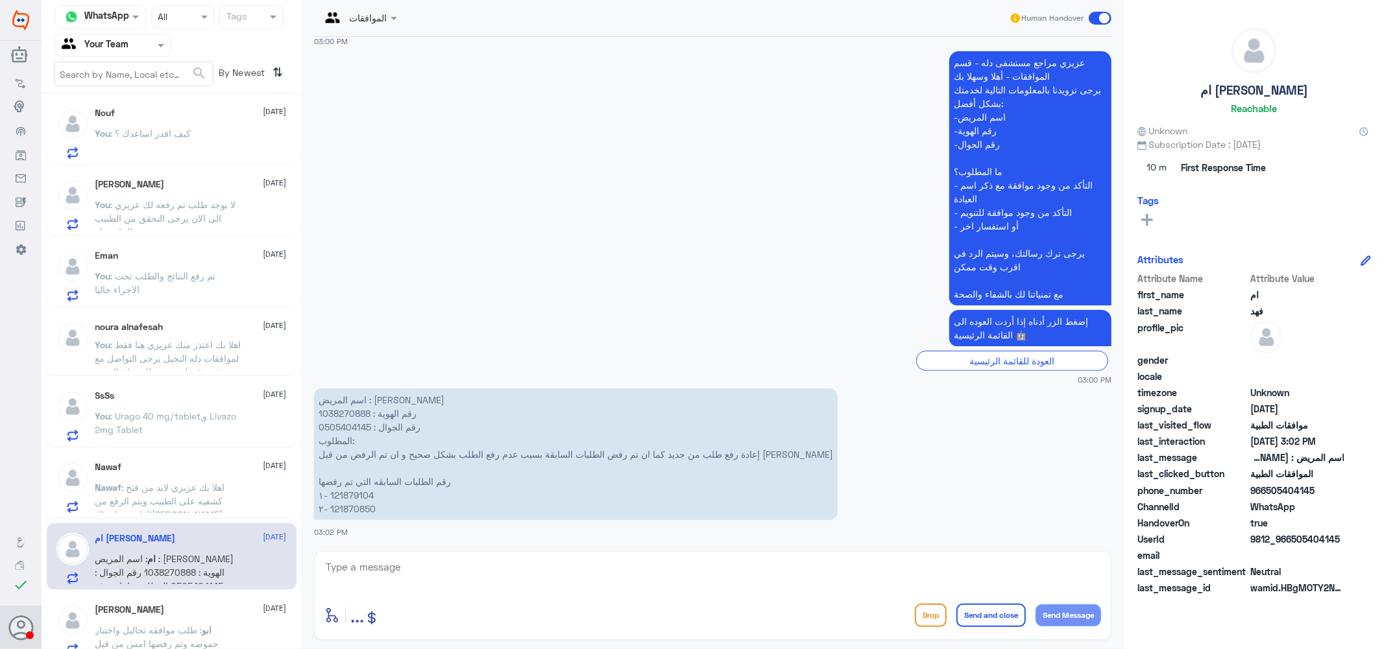
click at [348, 492] on p "اسم المريض : هيفاء بن ثويني رقم الهوية : 1038270888 رقم الجوال : 0505404145 الم…" at bounding box center [575, 455] width 523 height 132
click at [348, 410] on p "اسم المريض : هيفاء بن ثويني رقم الهوية : 1038270888 رقم الجوال : 0505404145 الم…" at bounding box center [575, 455] width 523 height 132
drag, startPoint x: 329, startPoint y: 490, endPoint x: 380, endPoint y: 498, distance: 51.7
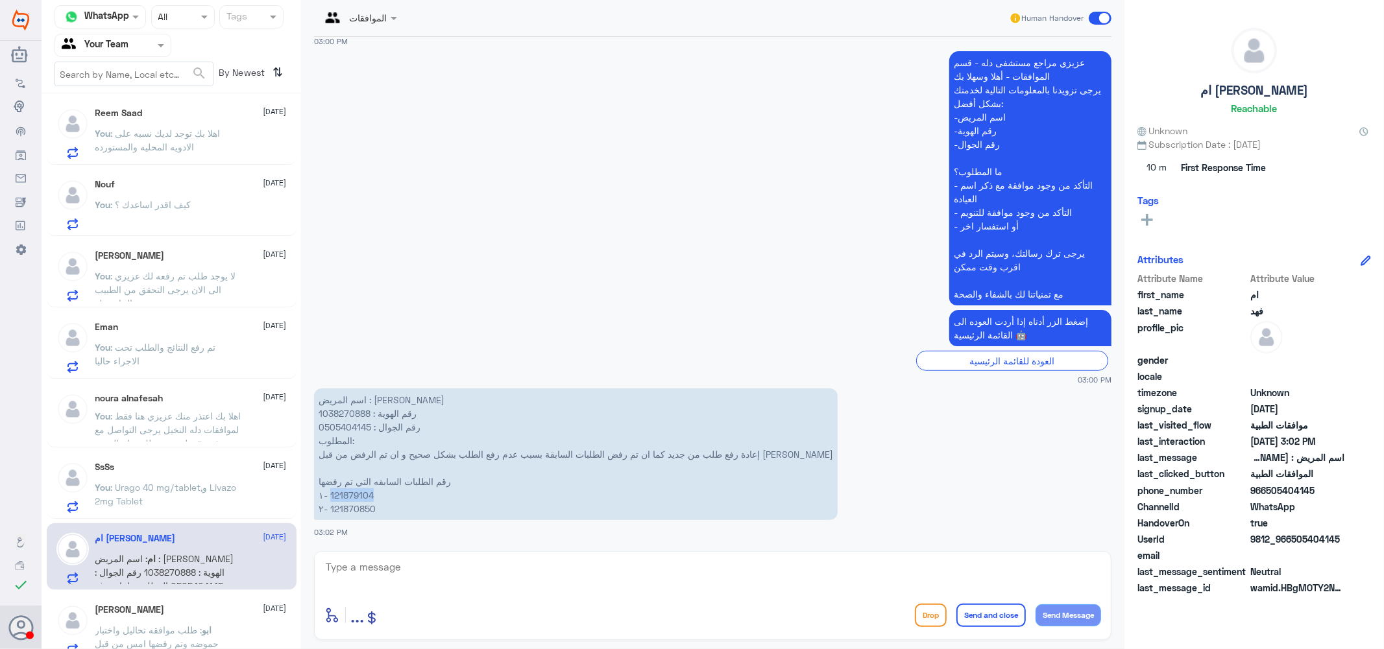
click at [380, 498] on p "اسم المريض : هيفاء بن ثويني رقم الهوية : 1038270888 رقم الجوال : 0505404145 الم…" at bounding box center [575, 455] width 523 height 132
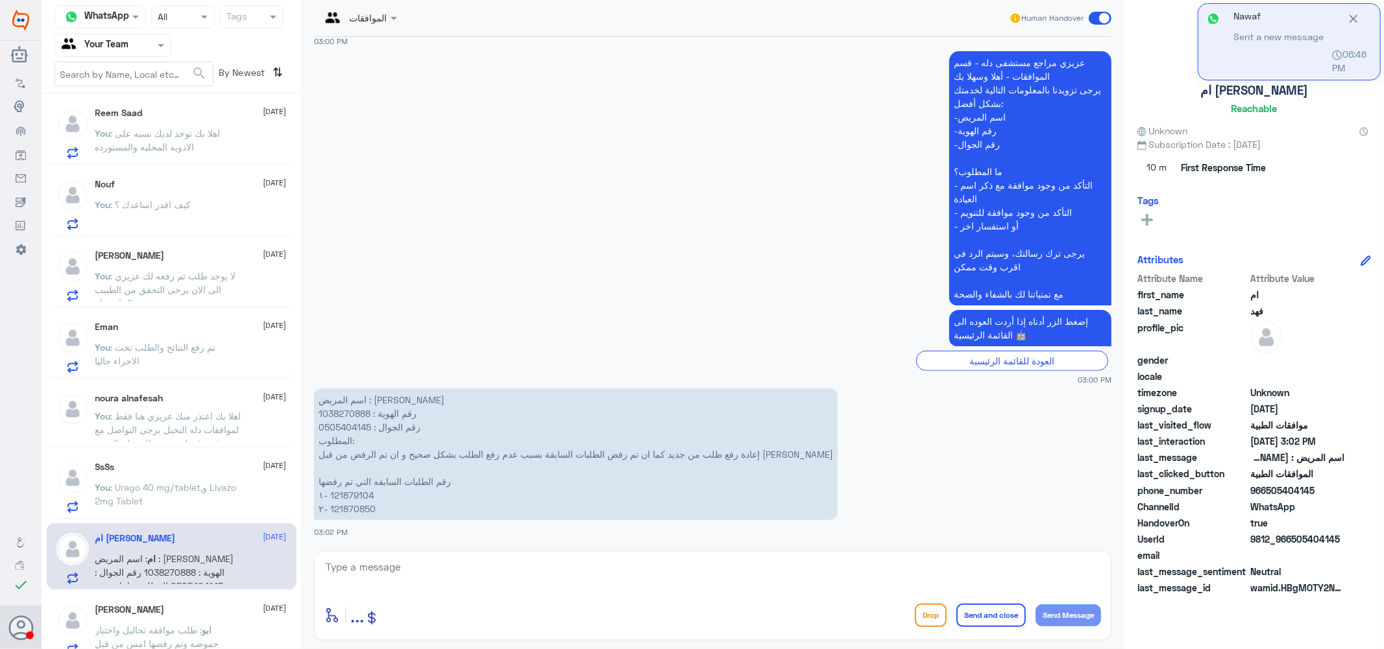
click at [403, 566] on textarea at bounding box center [712, 575] width 776 height 32
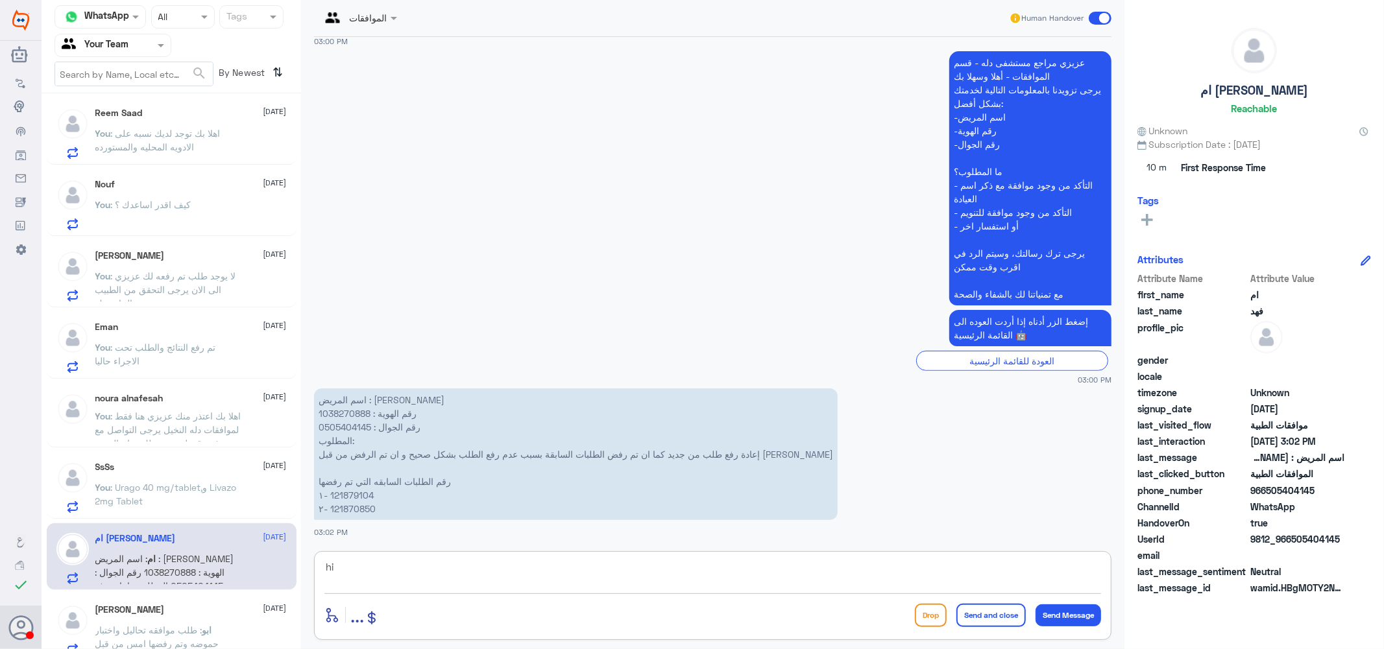
type textarea "h"
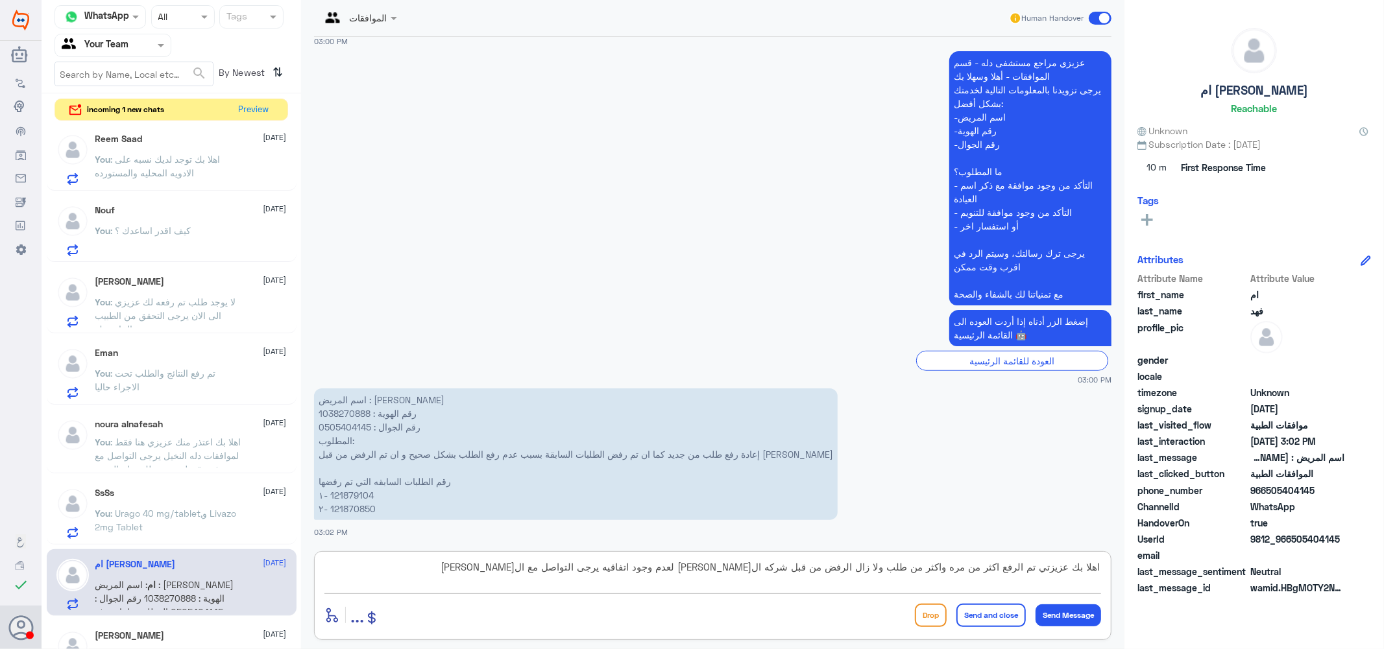
type textarea "اهلا بك عزيزتي تم الرفع اكثر من مره واكثر من طلب ولا زال الرفض من قبل شركه التا…"
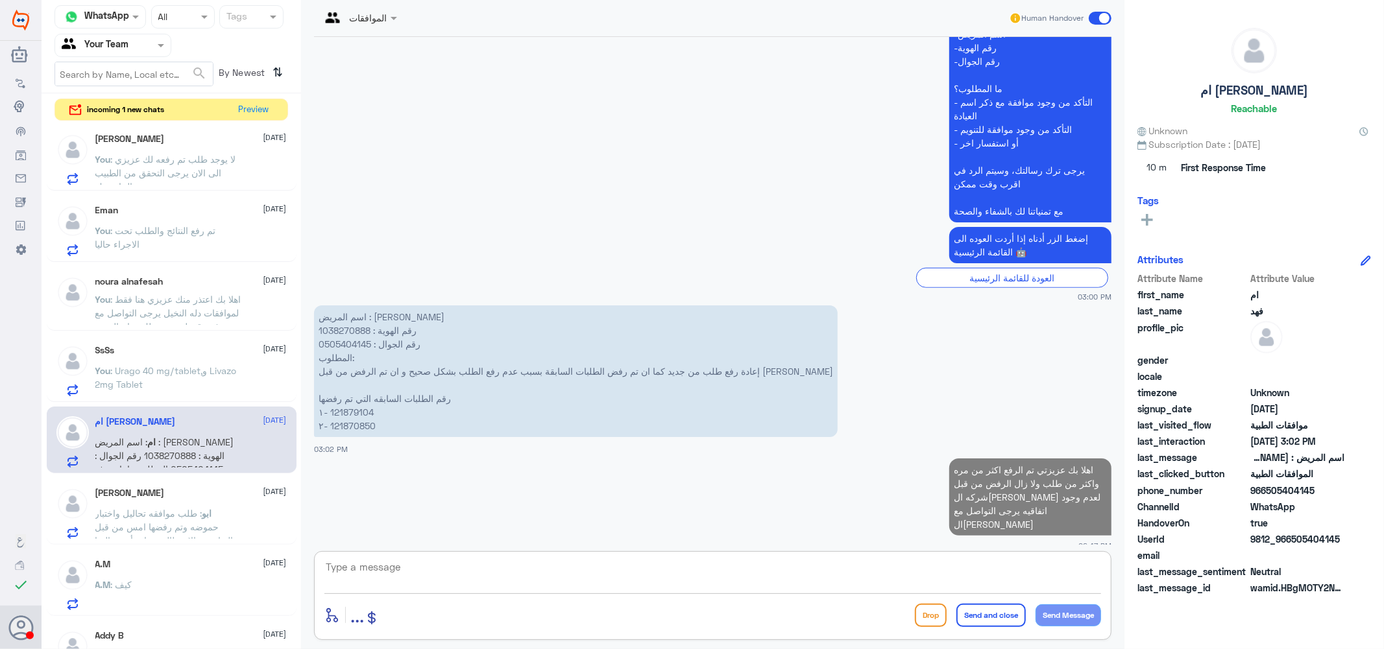
scroll to position [721, 0]
click at [180, 511] on span ": طلب موافقه تحاليل واختبار حموضه وتم رفضها امس من قبل التعاونيه والان طالبين ن…" at bounding box center [164, 539] width 138 height 66
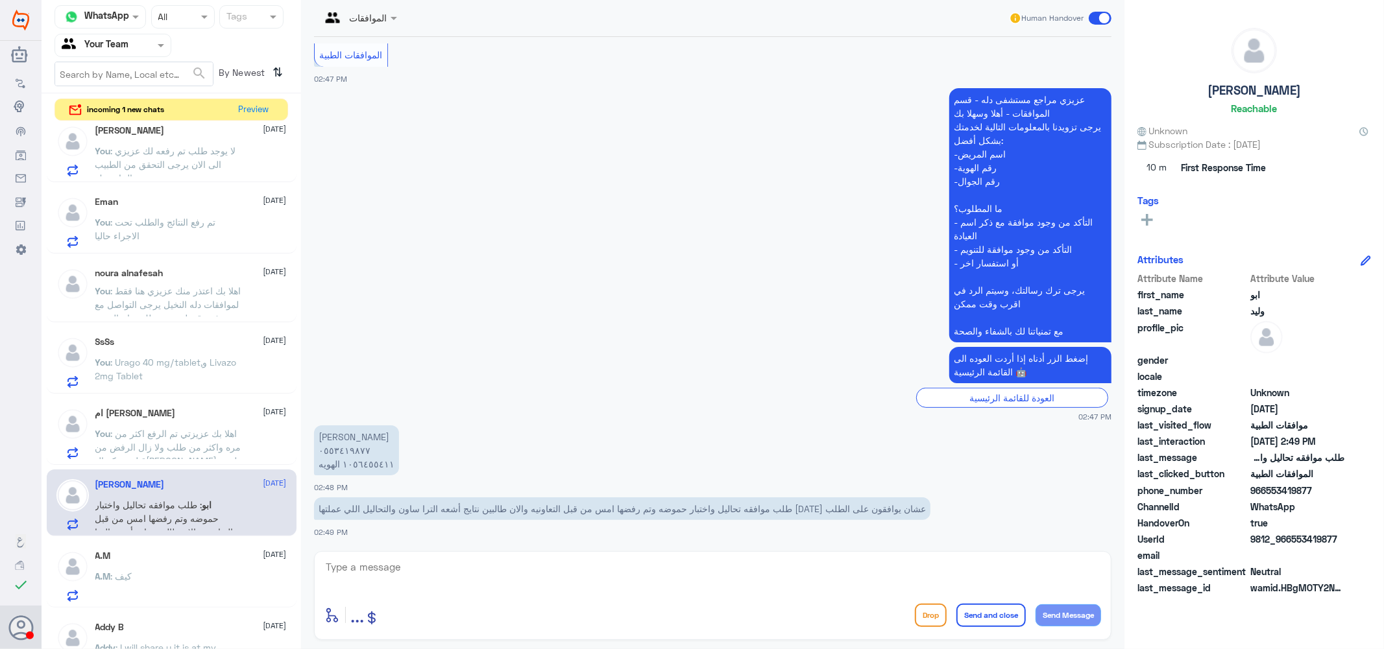
scroll to position [900, 0]
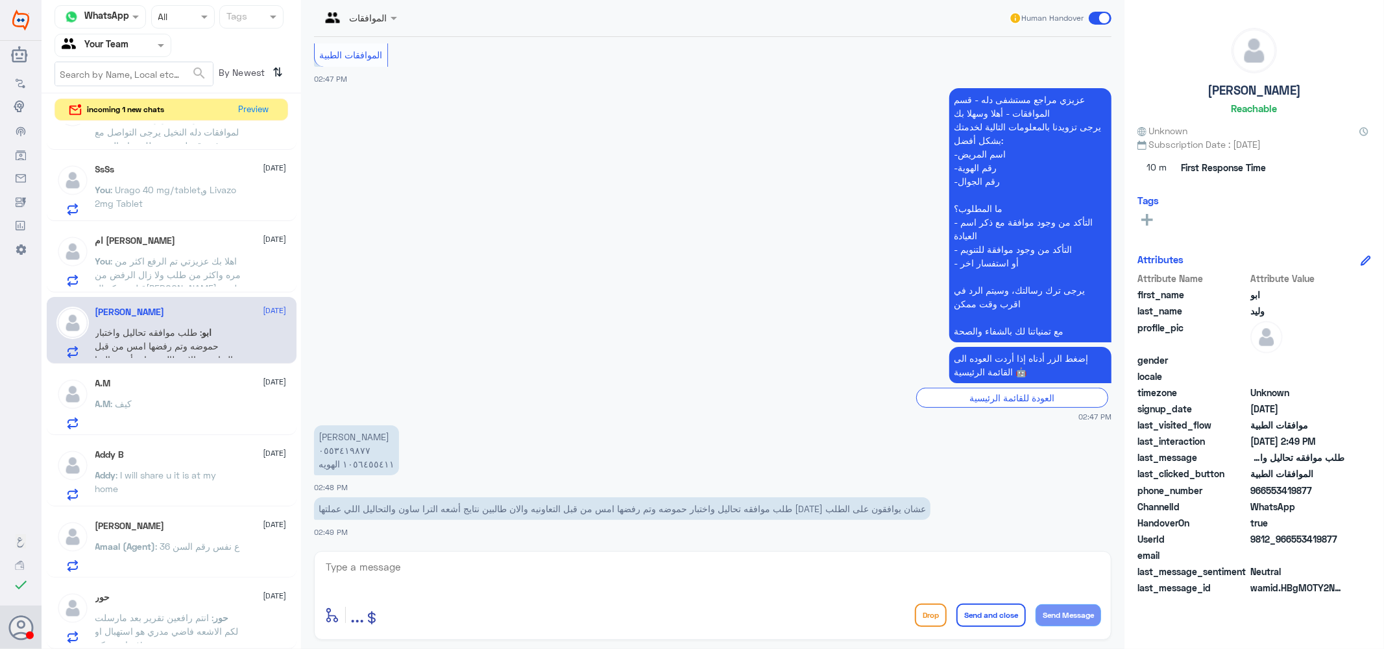
click at [163, 481] on p "Addy : I will share u it is at my home" at bounding box center [168, 484] width 146 height 32
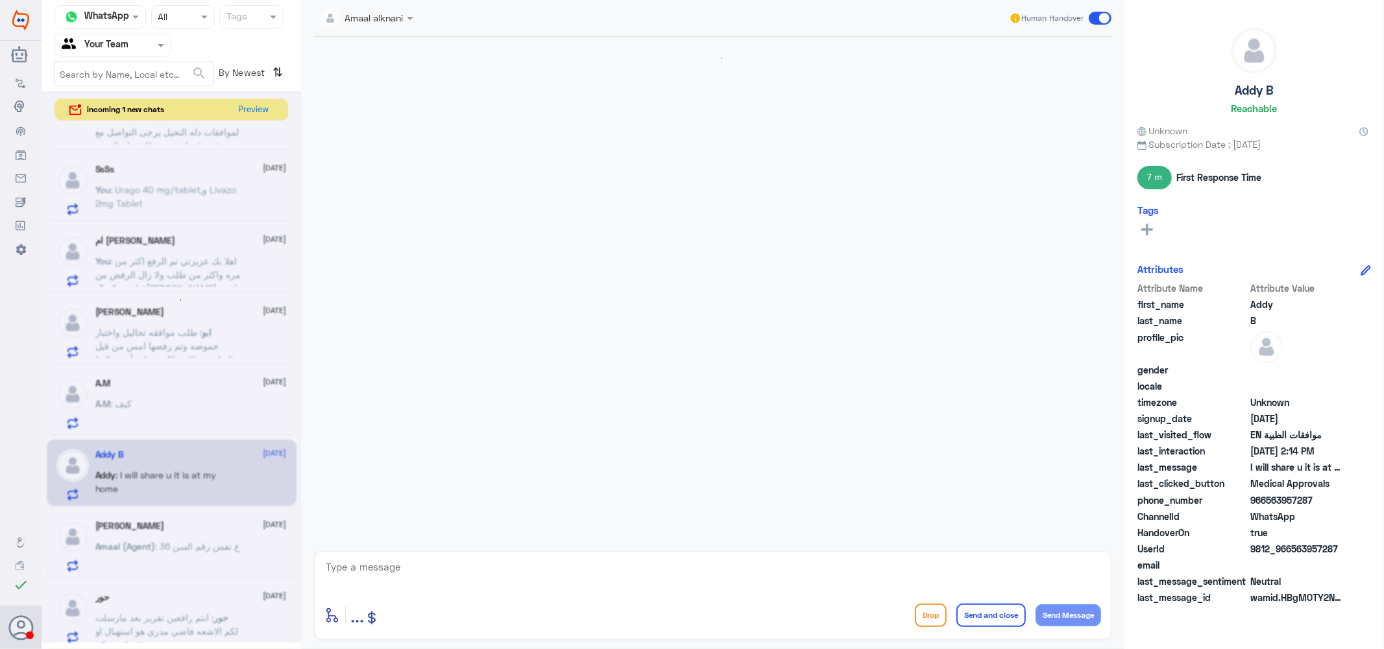
scroll to position [1153, 0]
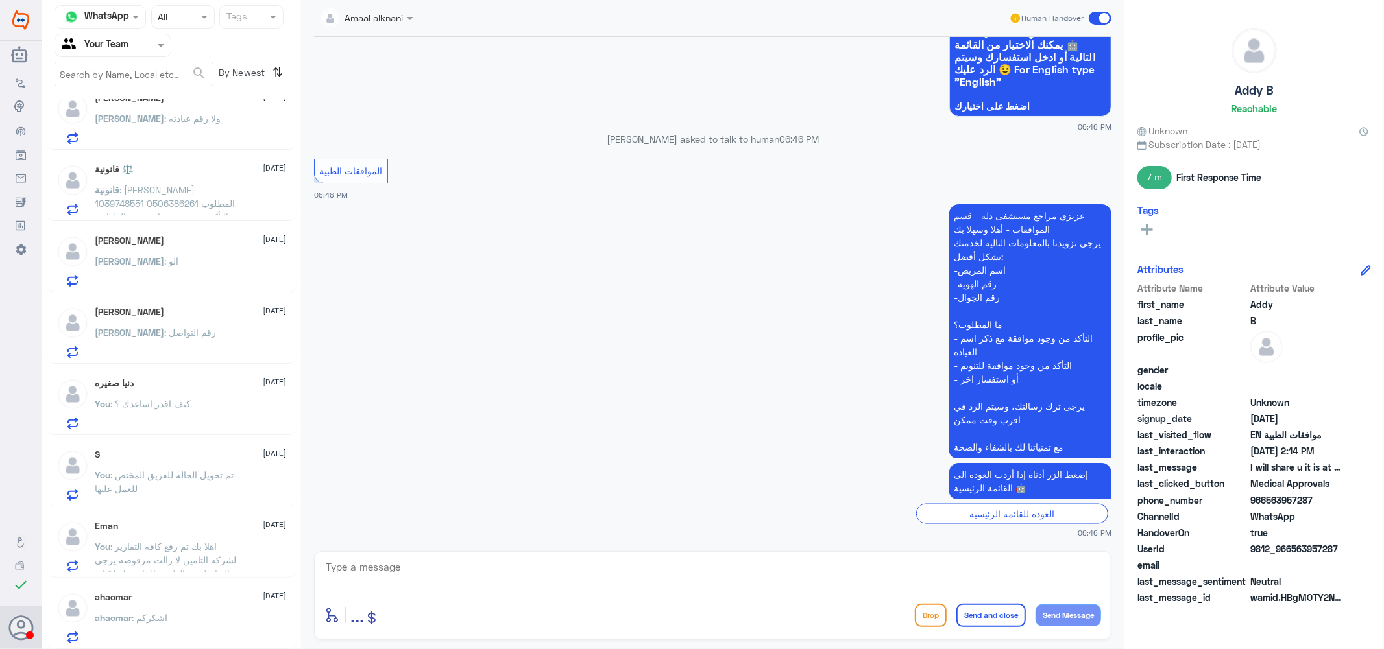
scroll to position [1519, 0]
click at [176, 611] on div "ahaomar [DATE] ahaomar : اشكركم" at bounding box center [190, 617] width 191 height 51
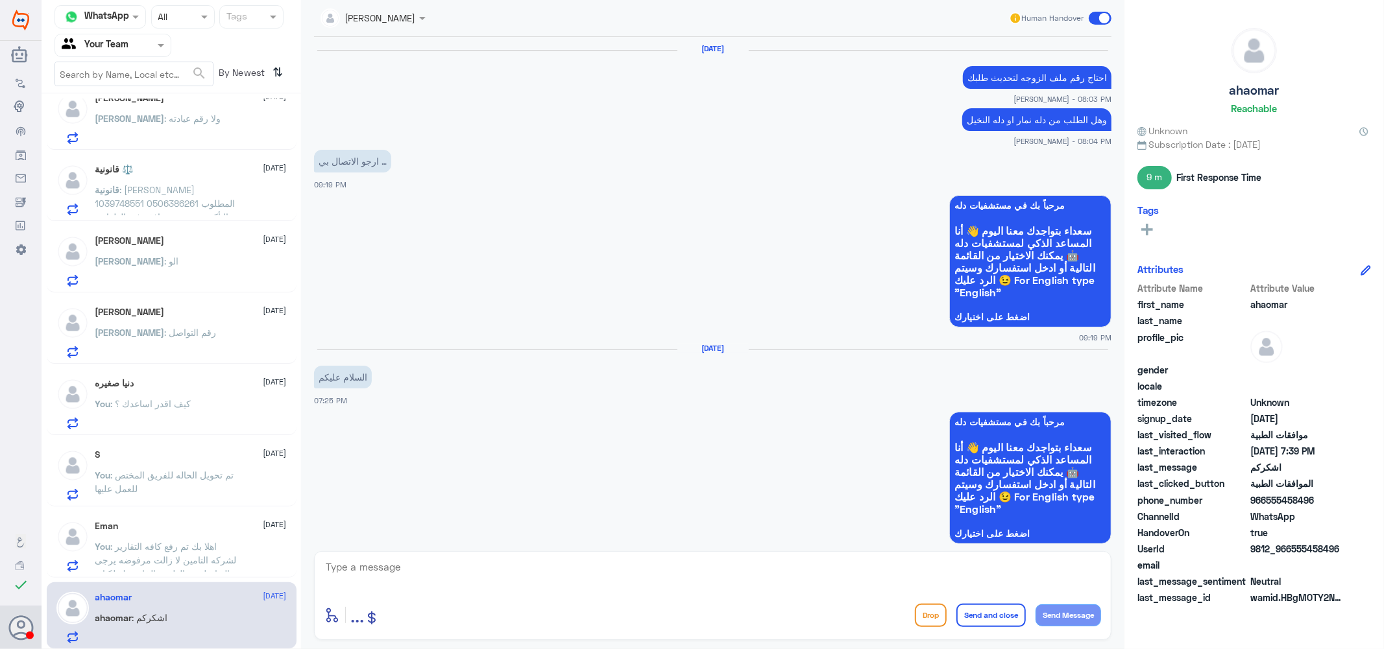
scroll to position [900, 0]
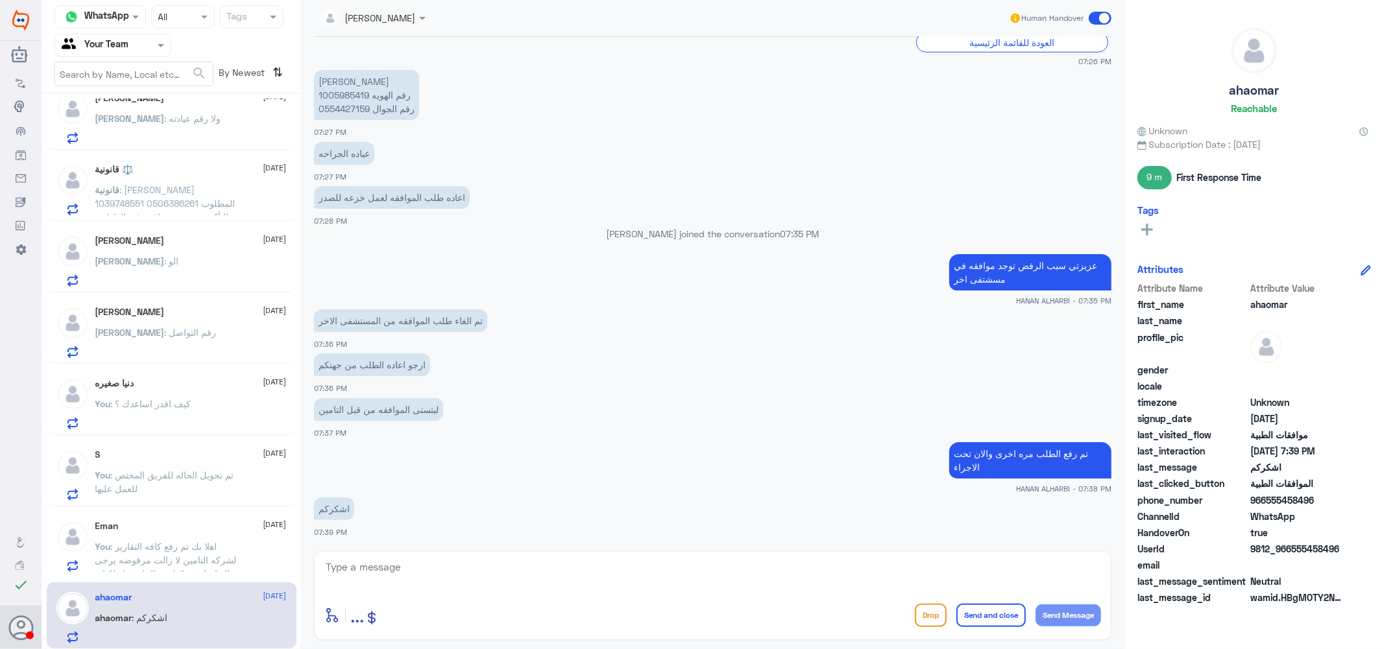
click at [458, 575] on textarea at bounding box center [712, 575] width 776 height 32
click at [1021, 566] on textarea "نتمنى لكم دوام الصحه والعافيه ..." at bounding box center [712, 575] width 776 height 32
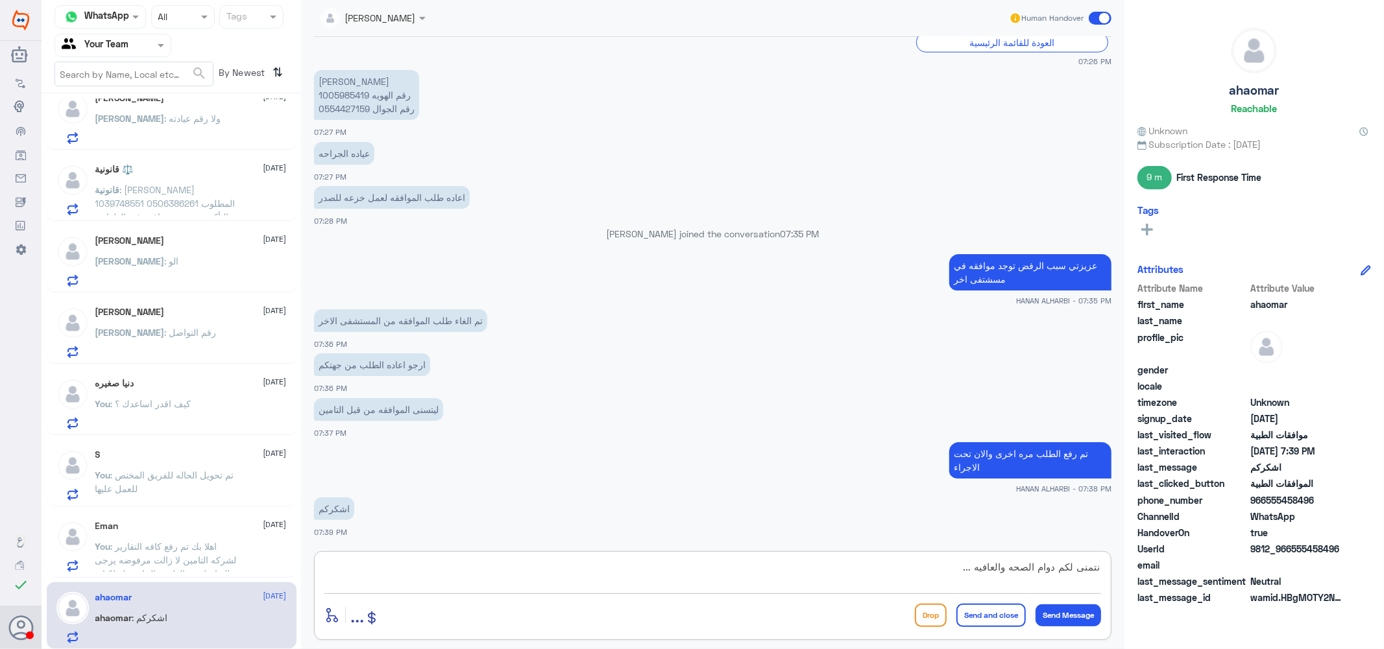
type textarea "نتمنى لكم دوام الصحه والعافيه ..."
click at [1005, 608] on button "Send and close" at bounding box center [990, 615] width 69 height 23
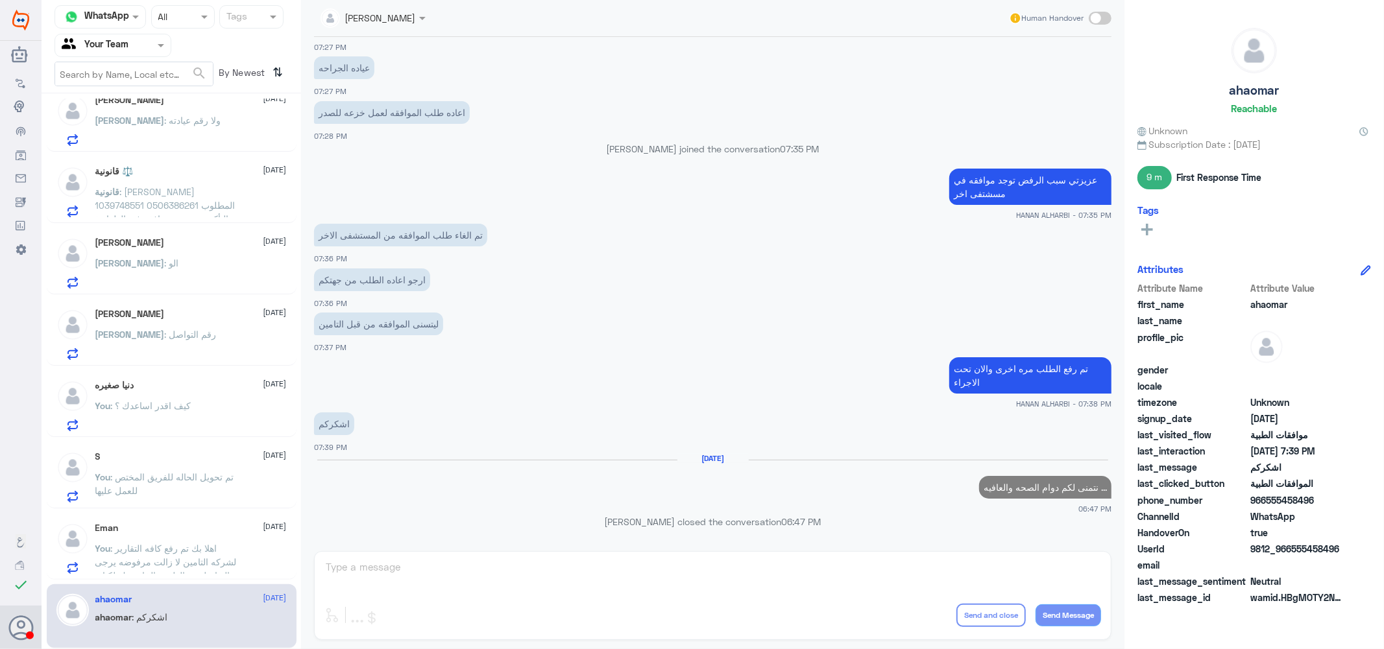
scroll to position [1516, 0]
click at [183, 542] on p "You : اهلا بك تم رفع كافه التقارير لشركه التامين لا زالت مرفوضه يرجى التواصل مع…" at bounding box center [168, 558] width 146 height 32
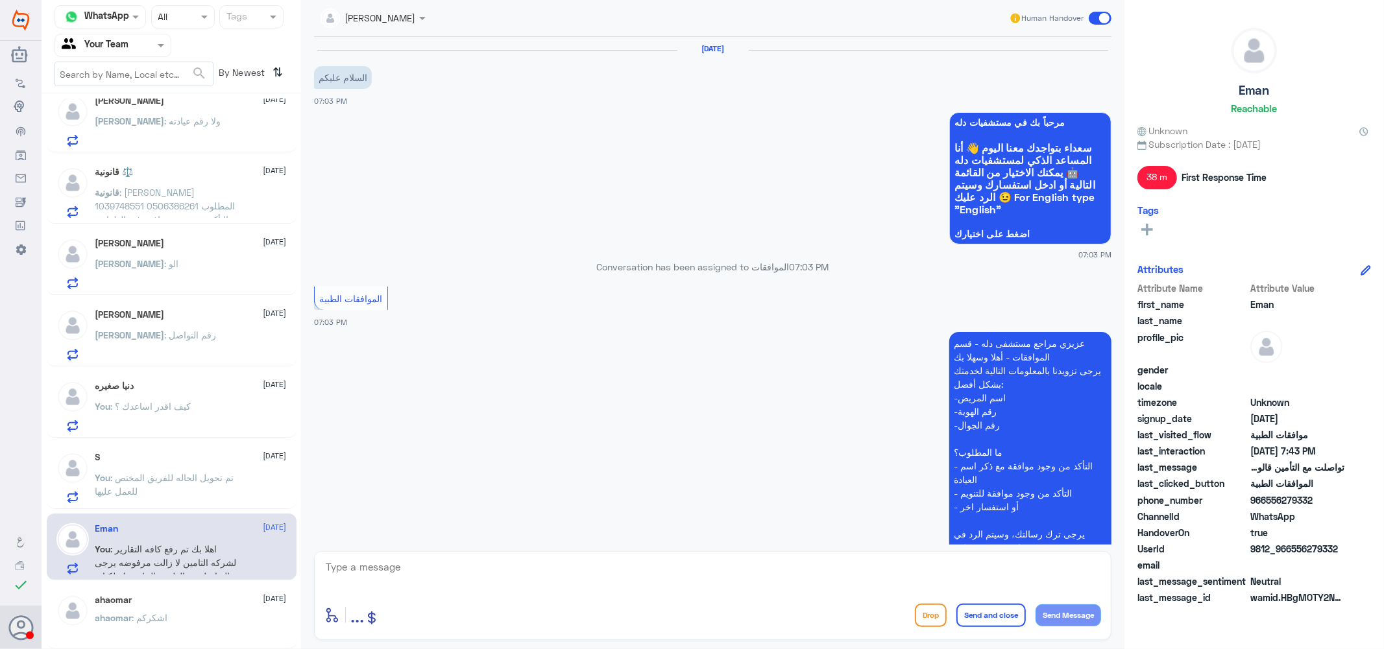
scroll to position [490, 0]
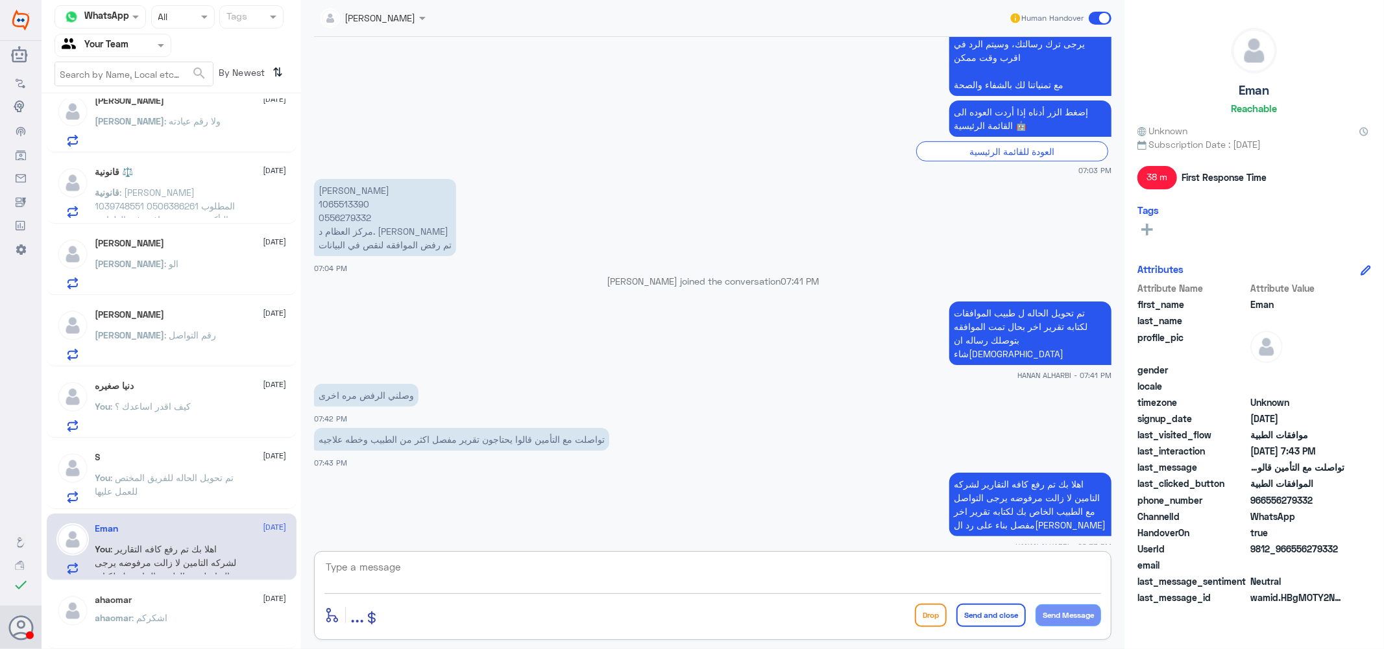
click at [695, 579] on textarea at bounding box center [712, 575] width 776 height 32
paste textarea "نتمنى لكم دوام الصحه والعافيه ..."
type textarea "نتمنى لكم دوام الصحه والعافيه ..."
click at [1001, 616] on button "Send and close" at bounding box center [990, 615] width 69 height 23
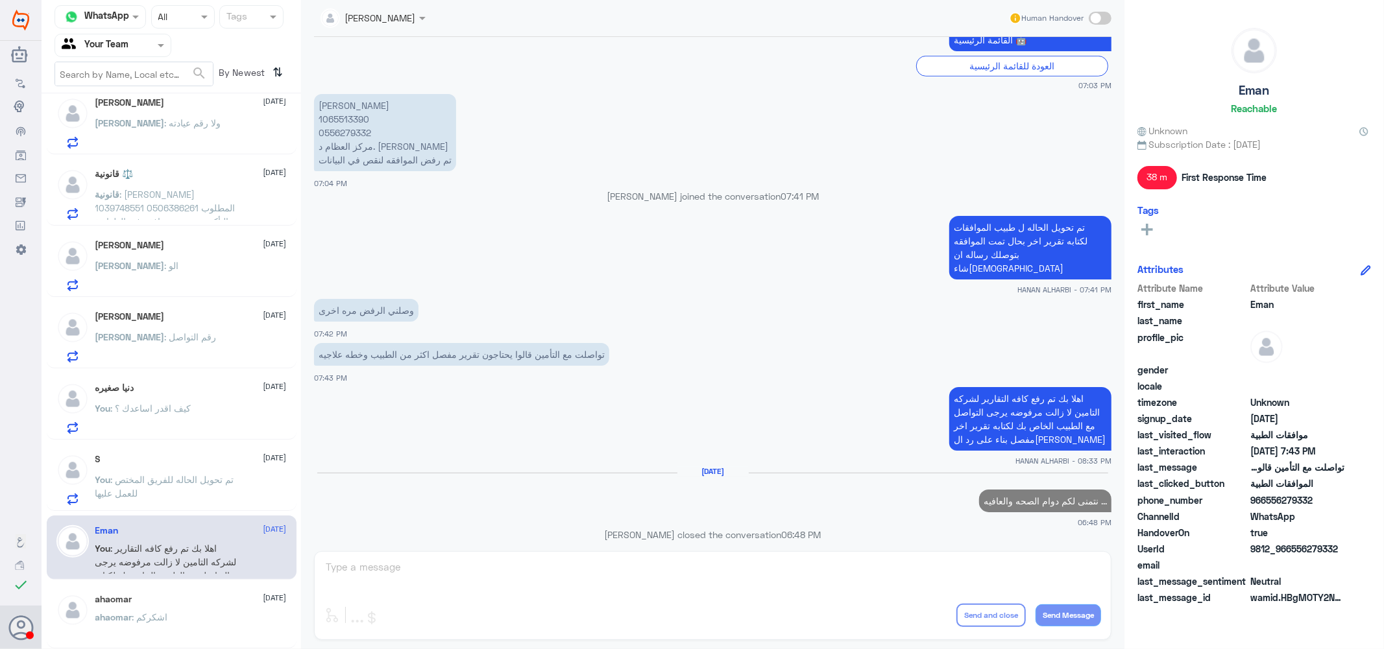
scroll to position [1513, 0]
click at [190, 488] on p "You : تم تحويل الحاله للفريق المختص للعمل عليها" at bounding box center [168, 490] width 146 height 32
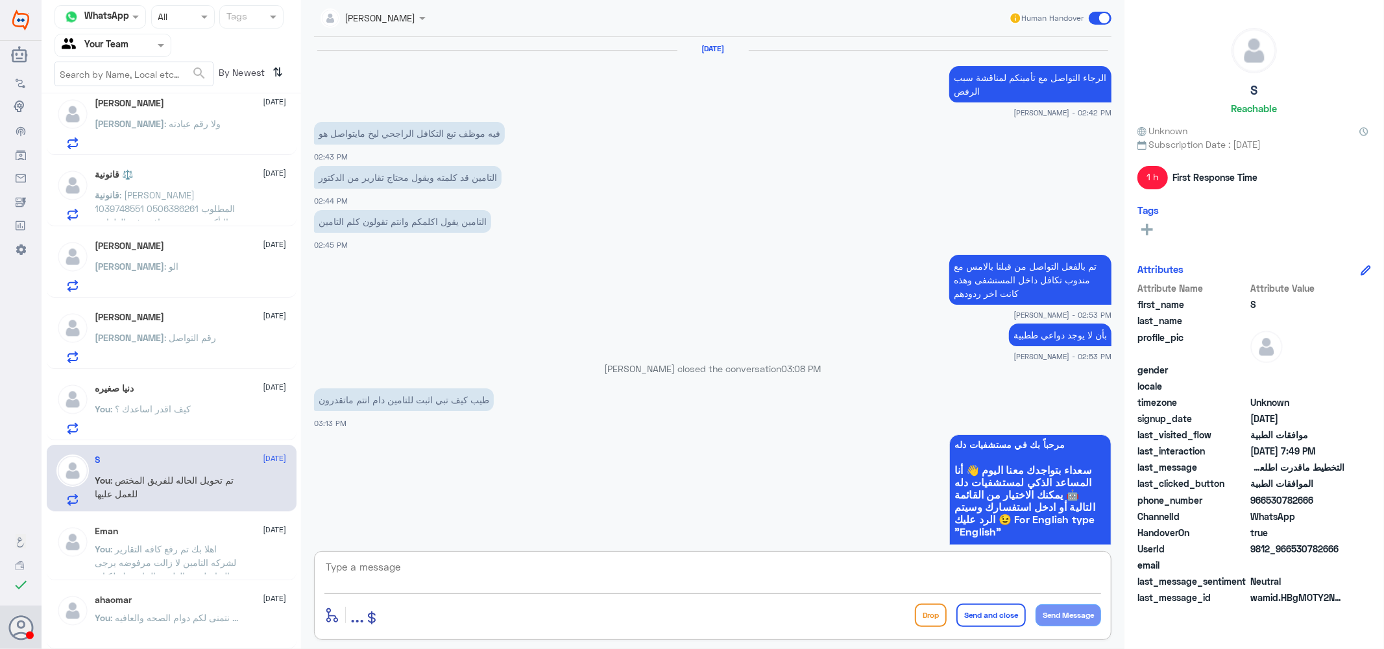
click at [523, 588] on textarea at bounding box center [712, 575] width 776 height 32
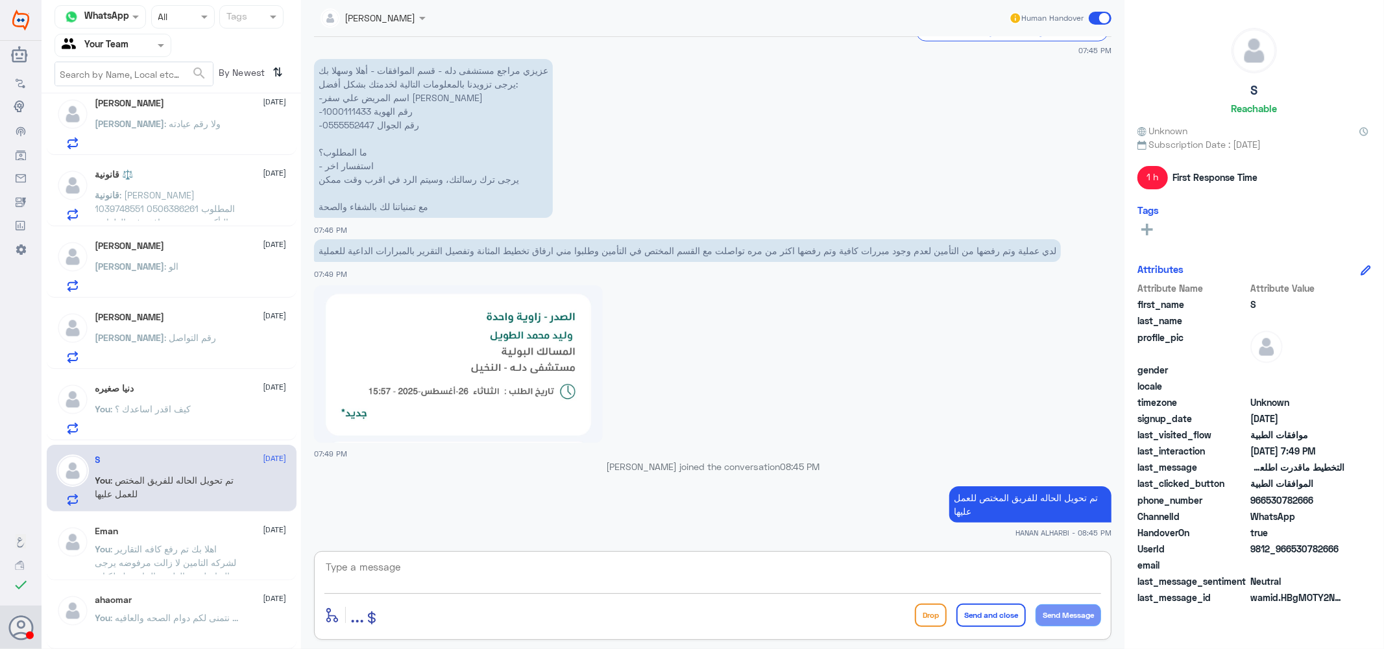
paste textarea "نتمنى لكم دوام الصحه والعافيه ..."
type textarea "نتمنى لكم دوام الصحه والعافيه ..."
click at [996, 614] on button "Send and close" at bounding box center [990, 615] width 69 height 23
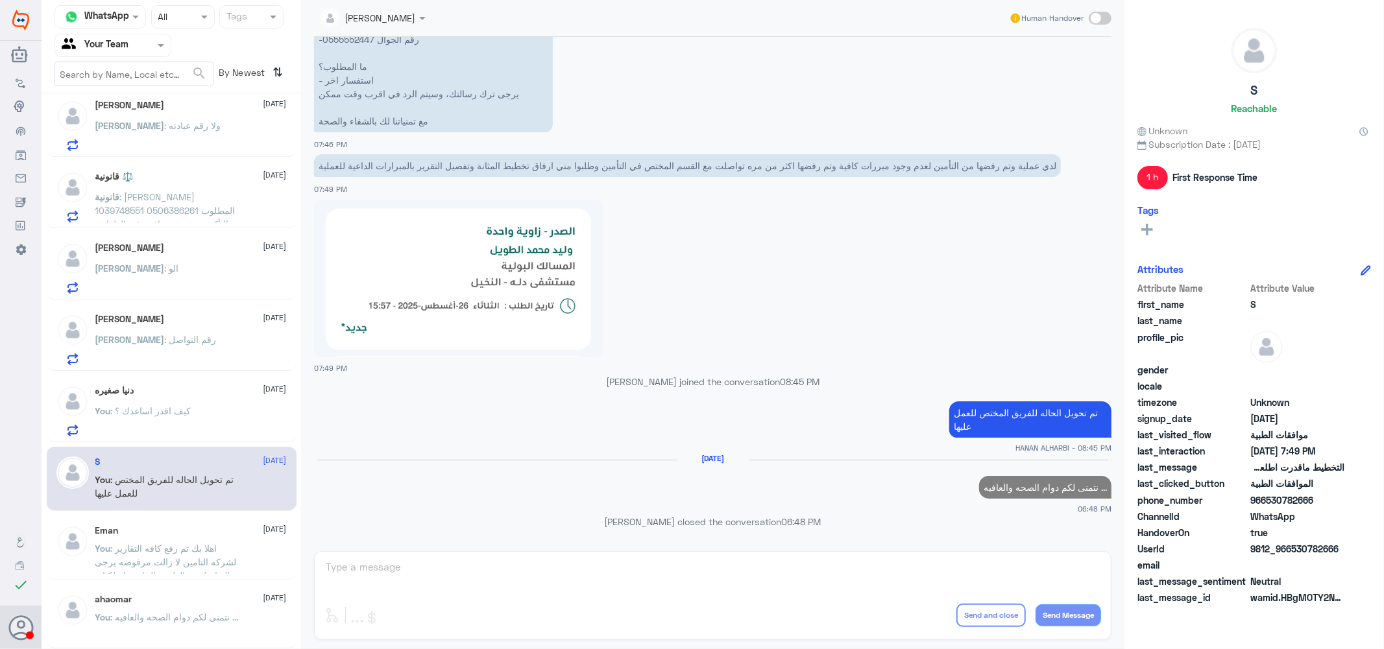
scroll to position [1511, 0]
click at [186, 412] on span ": كيف اقدر اساعدك ؟" at bounding box center [151, 410] width 80 height 11
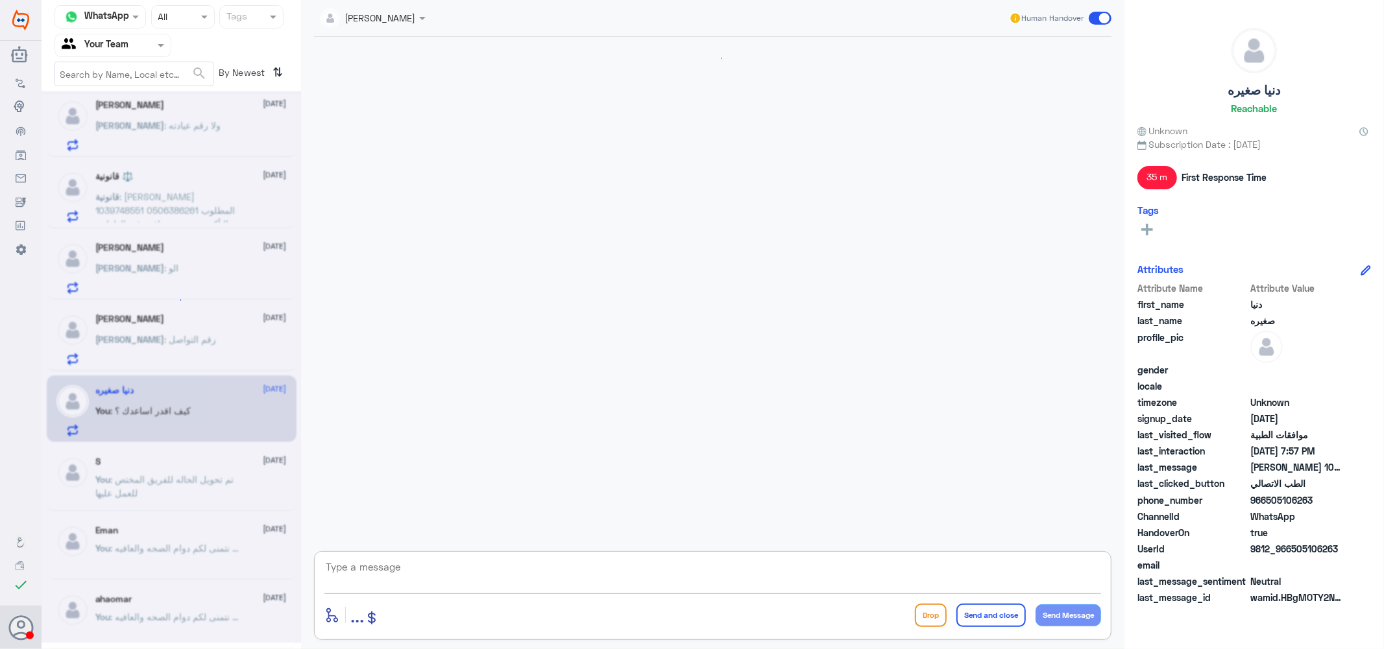
click at [549, 568] on textarea at bounding box center [712, 575] width 776 height 32
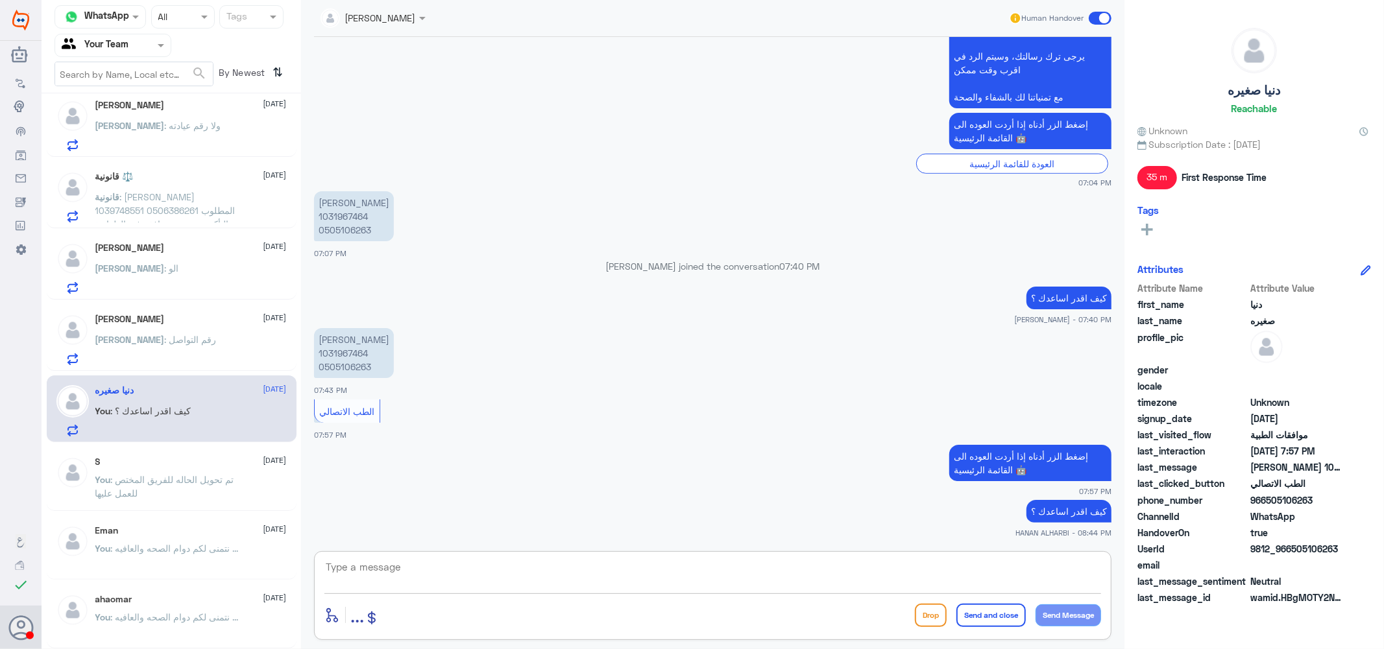
paste textarea "نتمنى لكم دوام الصحه والعافيه ..."
type textarea "نتمنى لكم دوام الصحه والعافيه ..."
click at [977, 610] on button "Send and close" at bounding box center [990, 615] width 69 height 23
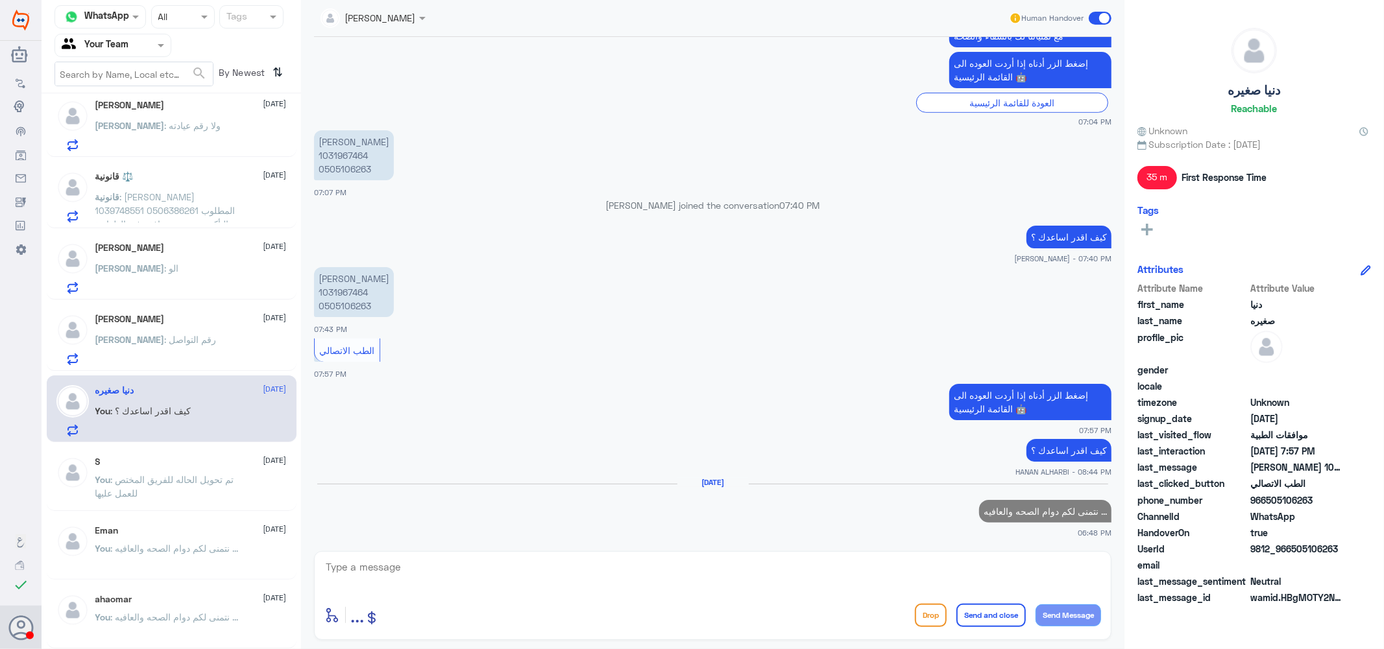
scroll to position [1508, 0]
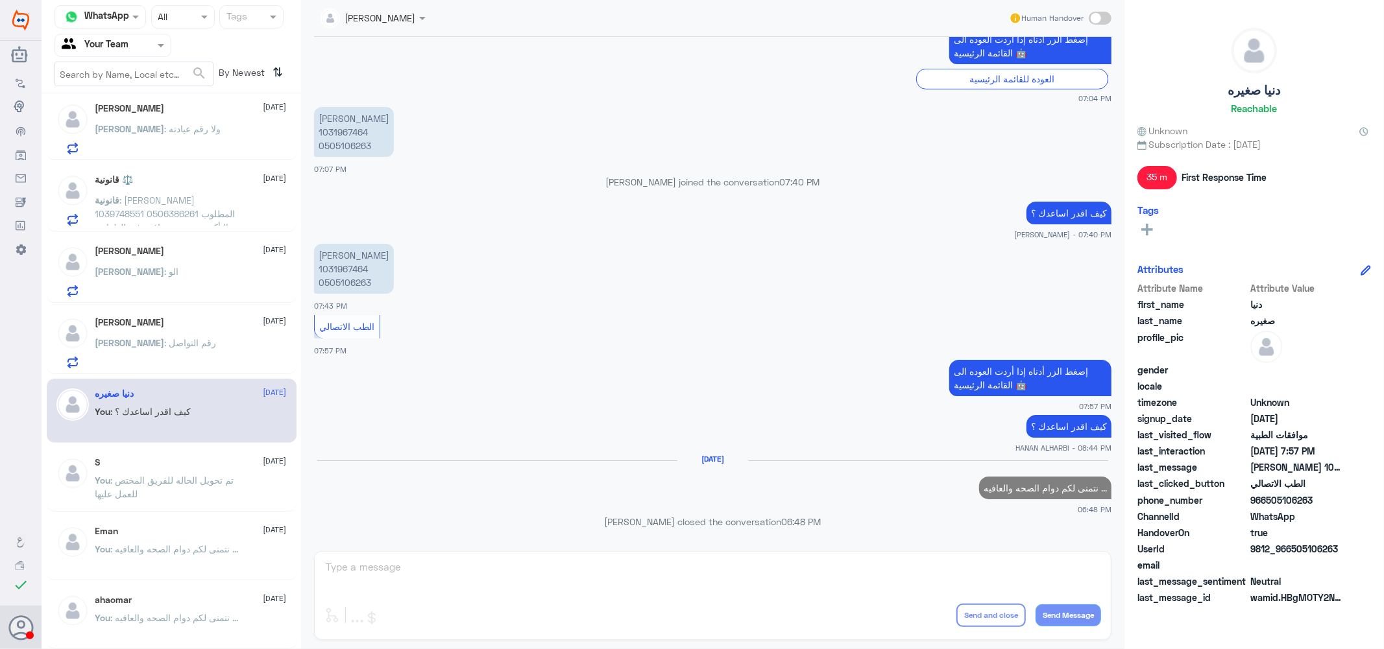
click at [180, 349] on div "[PERSON_NAME] : رقم التواصل" at bounding box center [190, 353] width 191 height 29
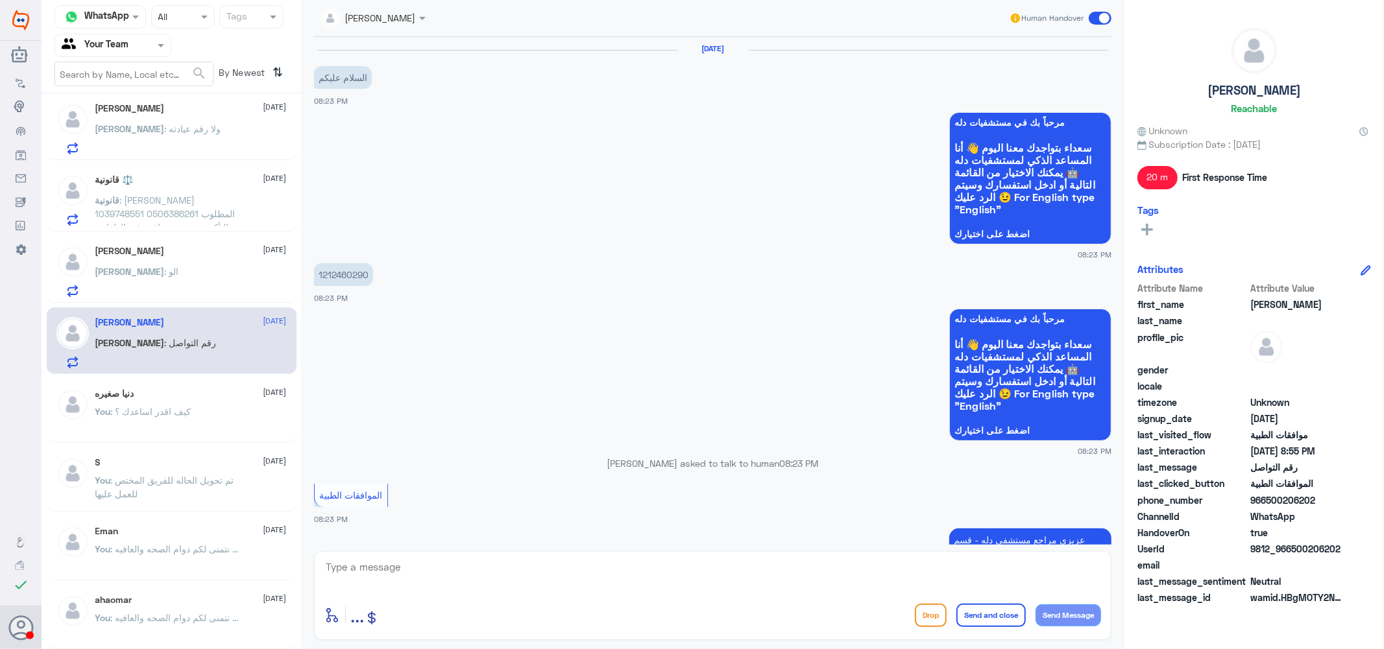
scroll to position [925, 0]
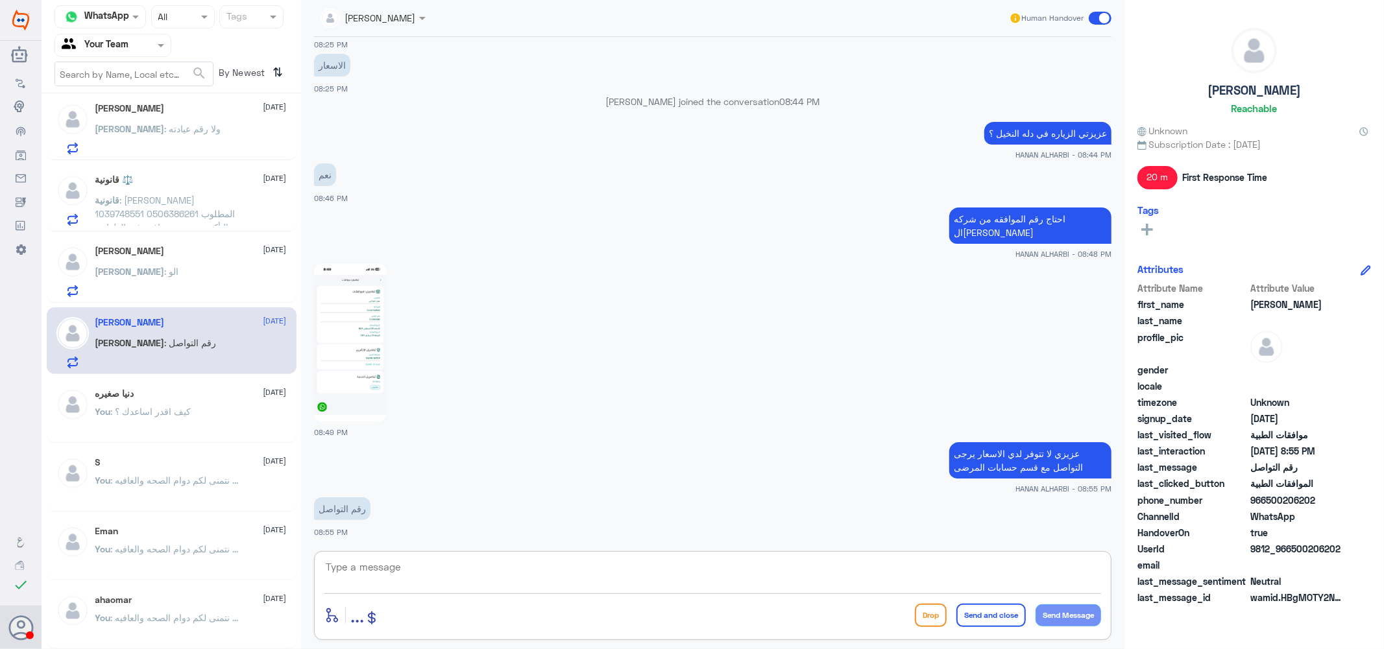
click at [610, 568] on textarea at bounding box center [712, 575] width 776 height 32
paste textarea "نتمنى لكم دوام الصحه والعافيه ..."
type textarea "نتمنى لكم دوام الصحه والعافيه ..."
click at [993, 608] on button "Send and close" at bounding box center [990, 615] width 69 height 23
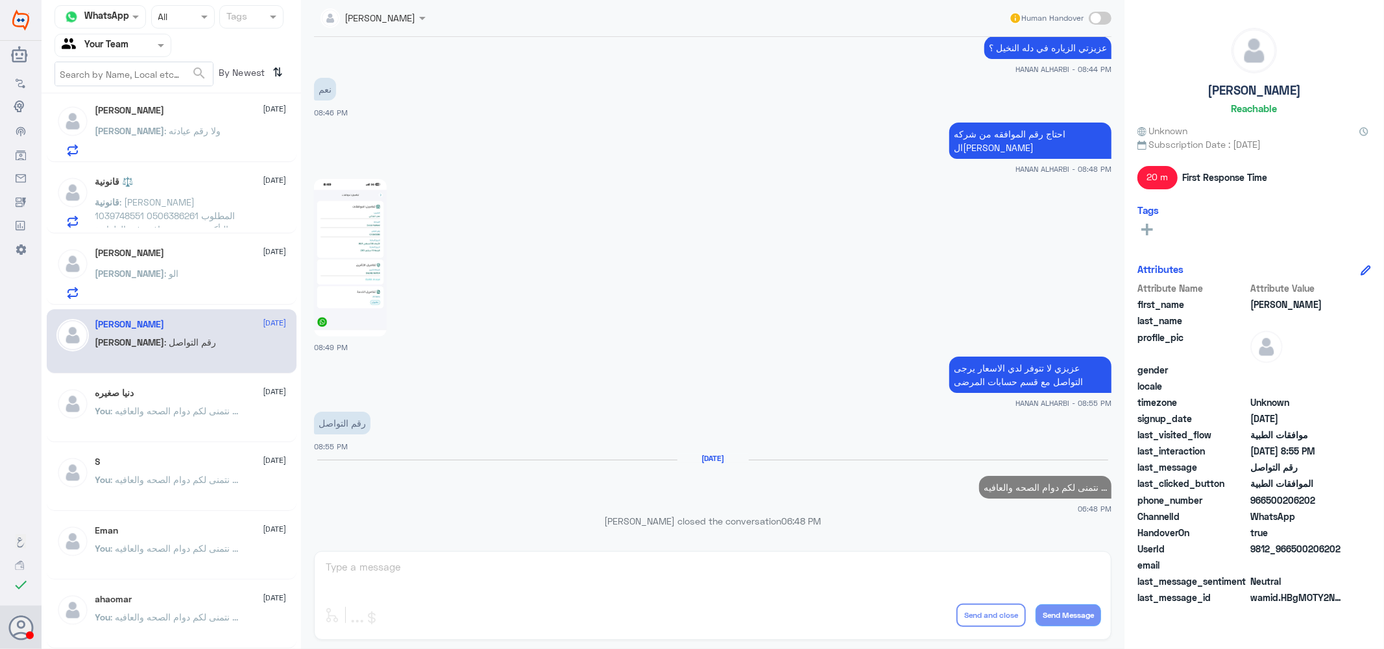
scroll to position [1506, 0]
click at [197, 284] on div "[PERSON_NAME] : الو" at bounding box center [190, 284] width 191 height 29
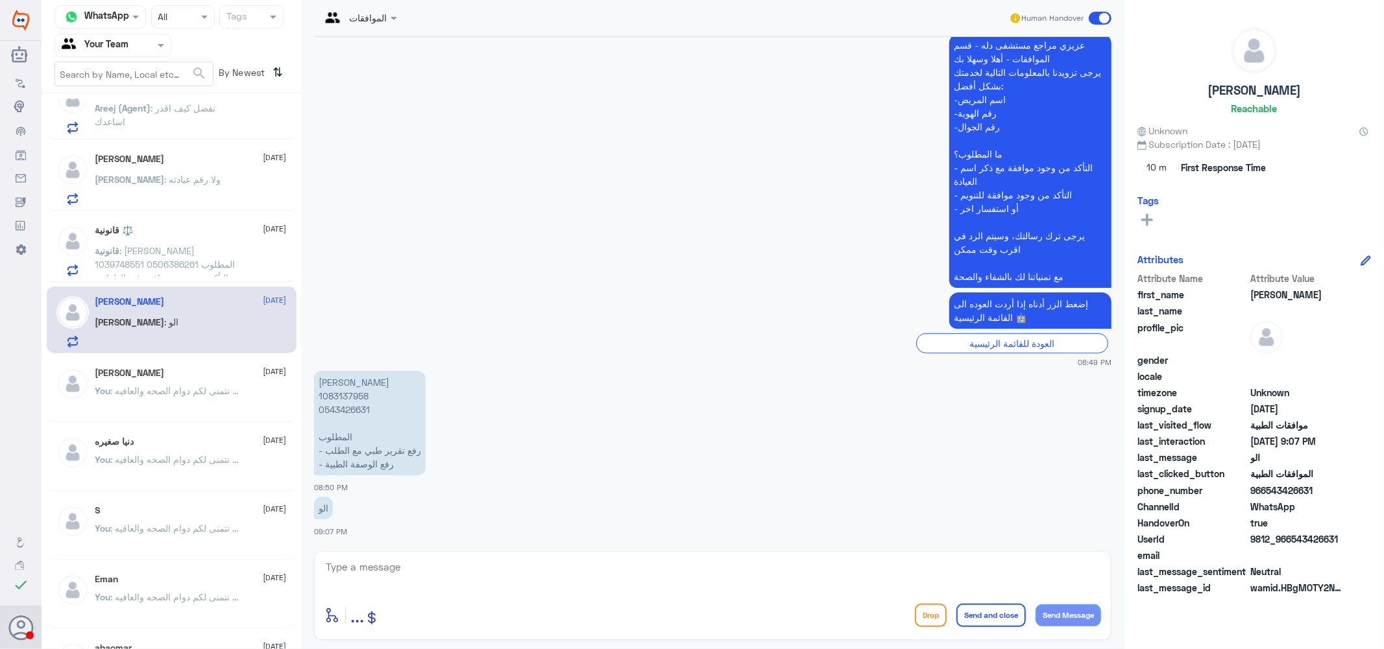
scroll to position [1434, 0]
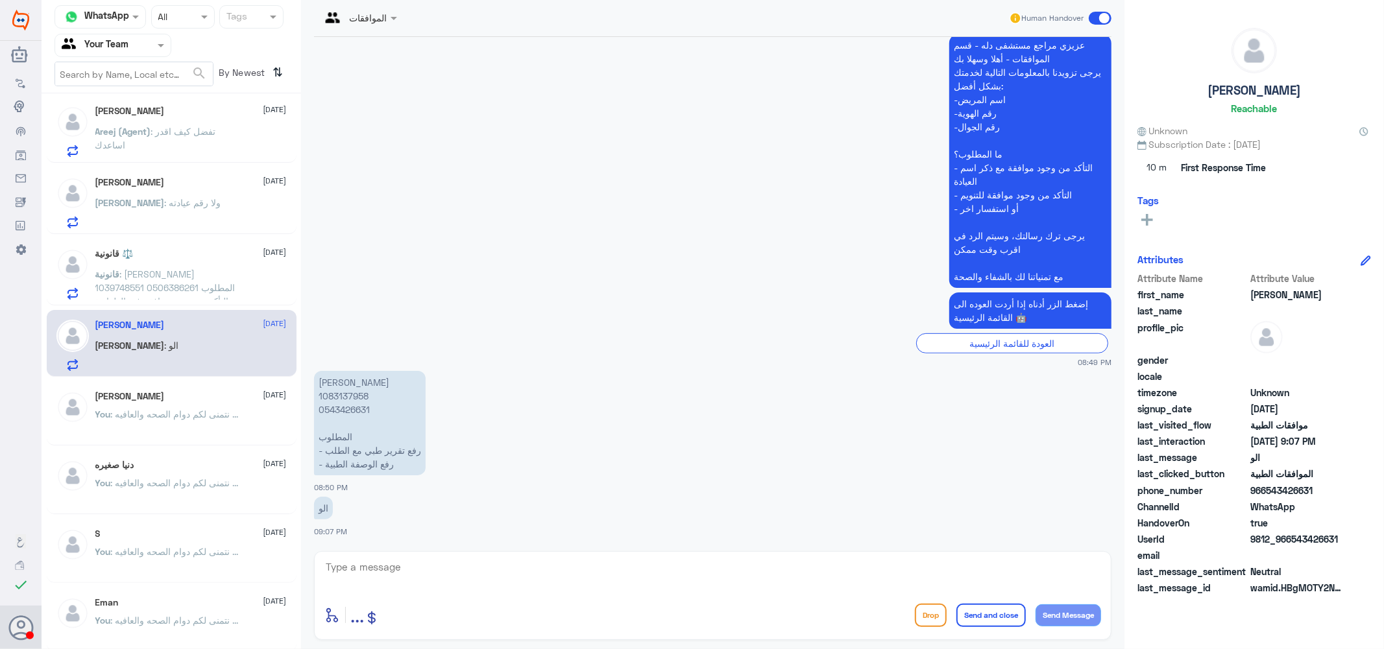
click at [176, 269] on span ": [PERSON_NAME] 1039748551 0506386261 المطلوب التأكد من وجود موافقة في الطوارئ …" at bounding box center [166, 302] width 142 height 66
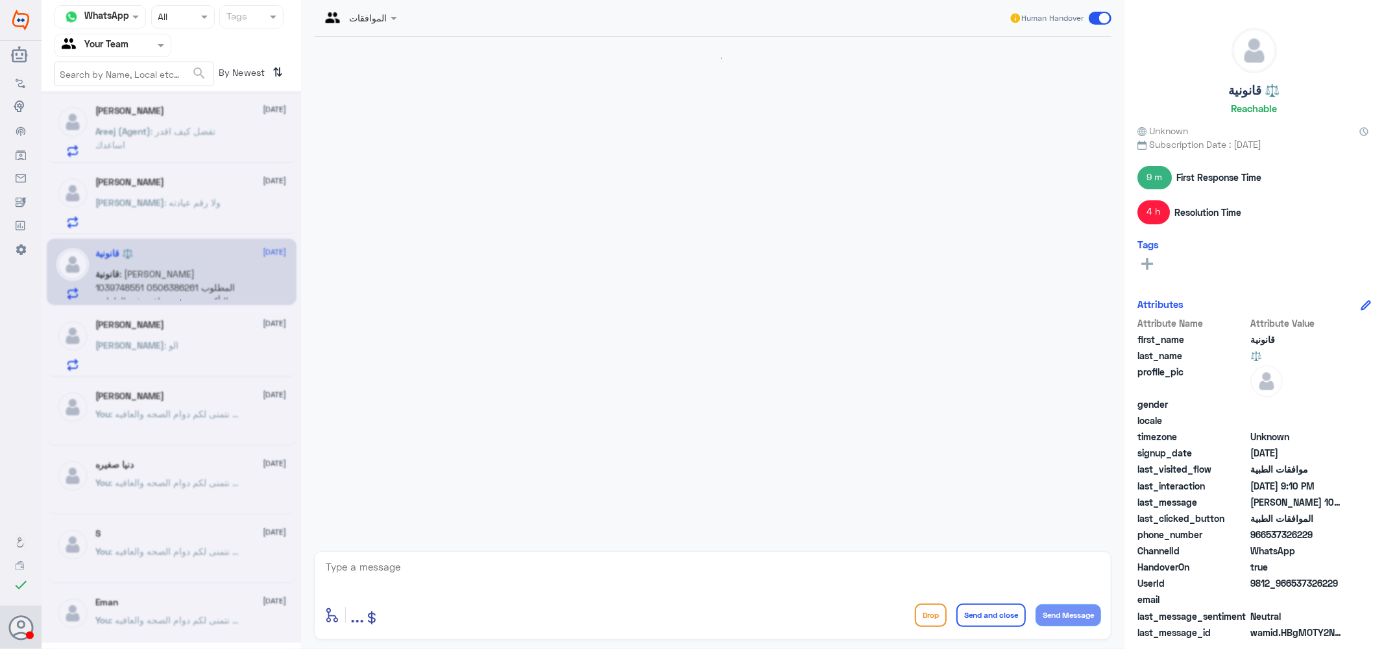
scroll to position [1190, 0]
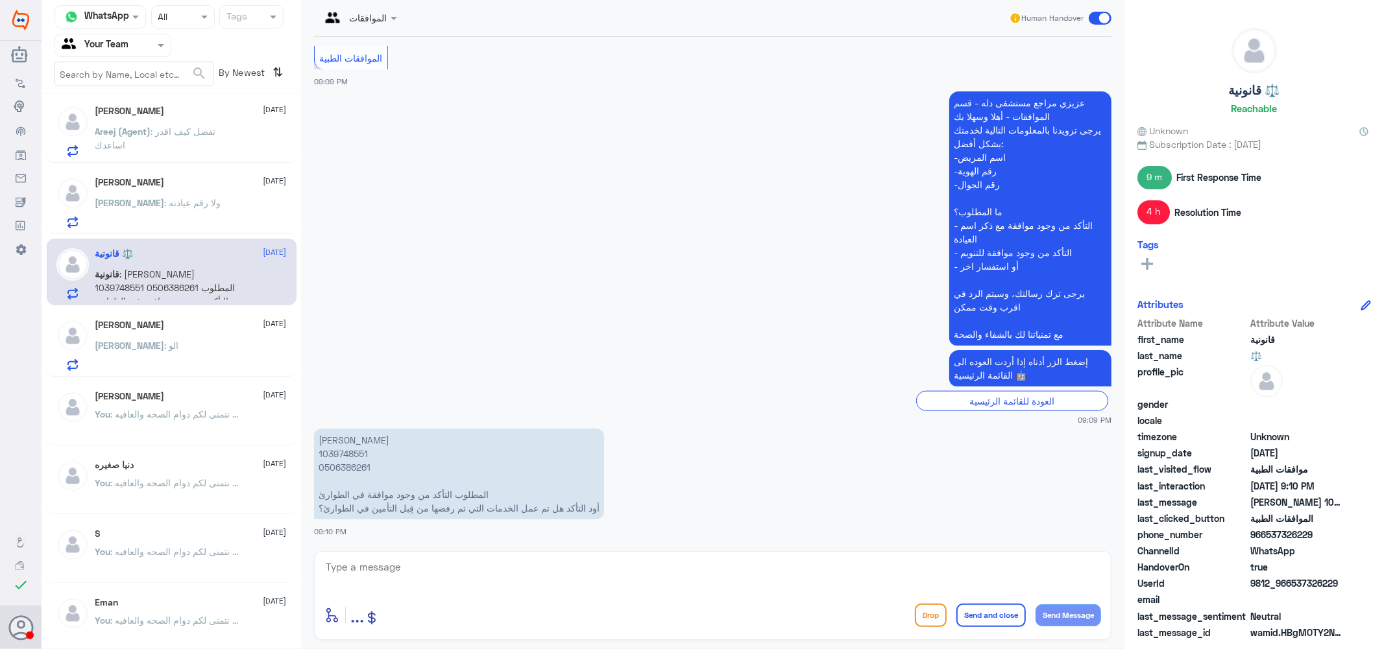
click at [150, 208] on p "[PERSON_NAME] : ولا رقم عيادته" at bounding box center [158, 212] width 126 height 32
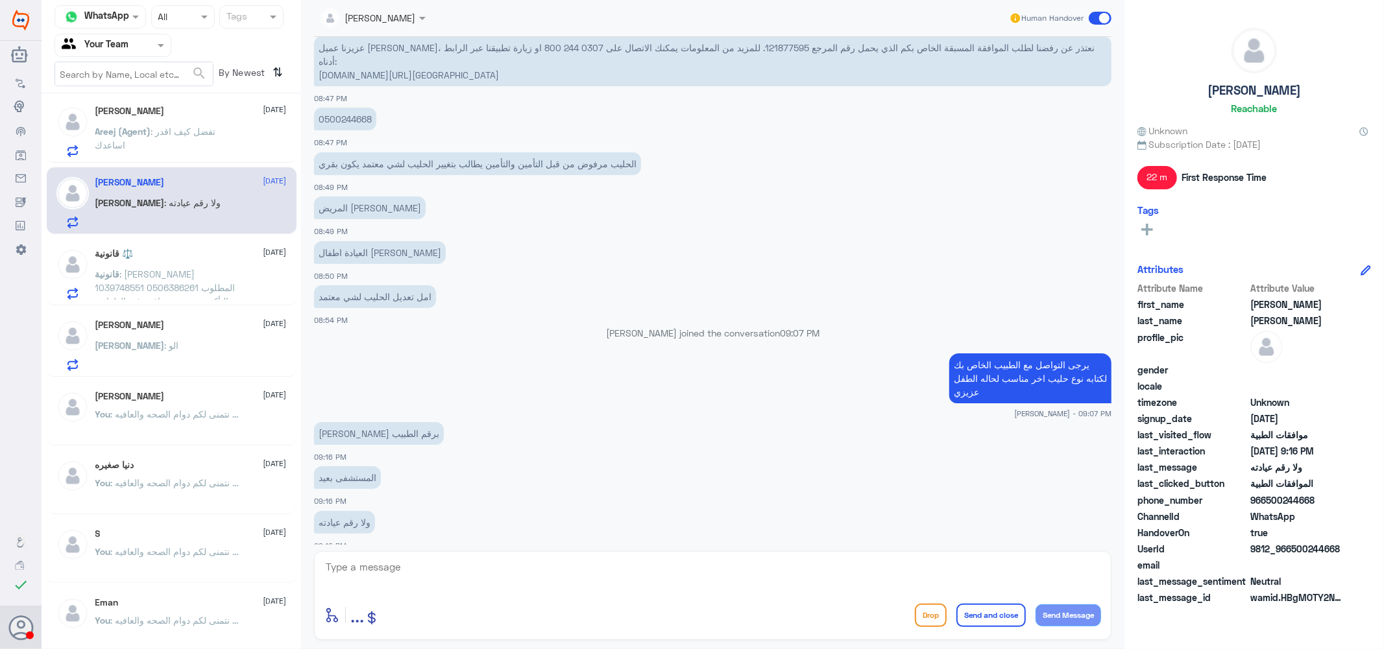
click at [402, 577] on textarea at bounding box center [712, 575] width 776 height 32
paste textarea "نتمنى لكم دوام الصحه والعافيه ..."
type textarea "نتمنى لكم دوام الصحه والعافيه ..."
click at [993, 614] on button "Send and close" at bounding box center [990, 615] width 69 height 23
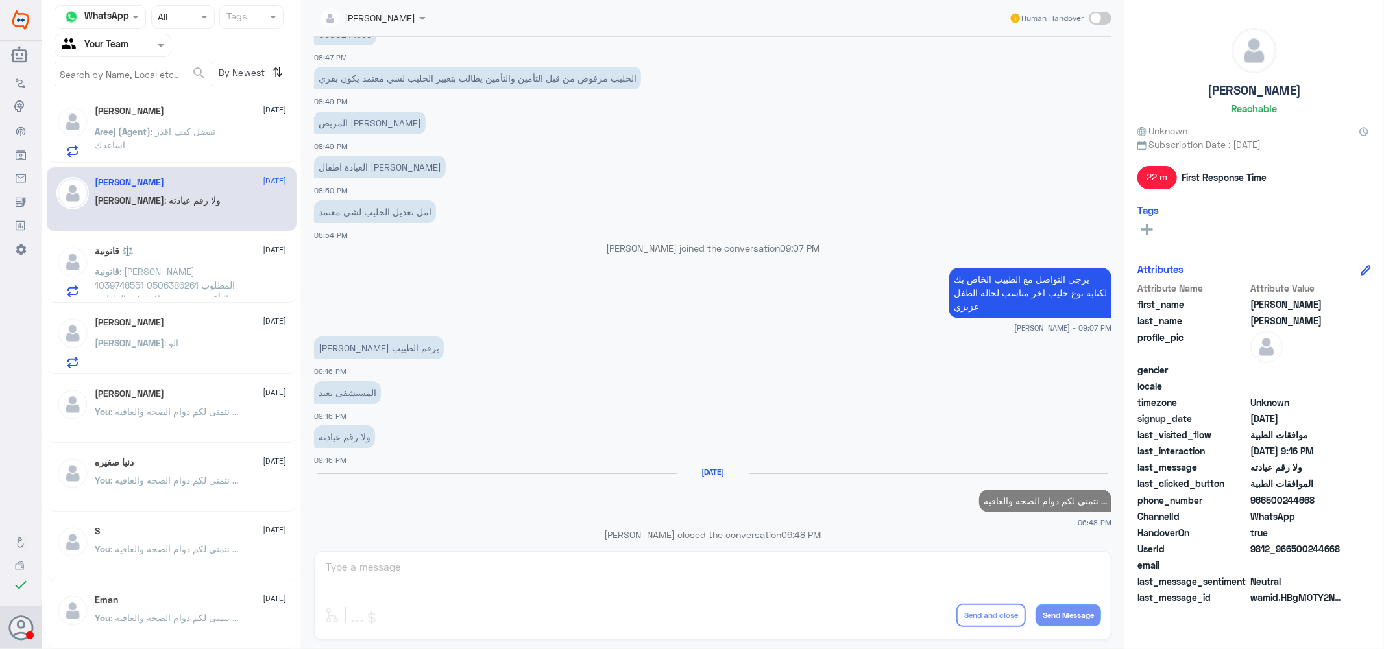
click at [161, 267] on span ": [PERSON_NAME] 1039748551 0506386261 المطلوب التأكد من وجود موافقة في الطوارئ …" at bounding box center [166, 299] width 142 height 66
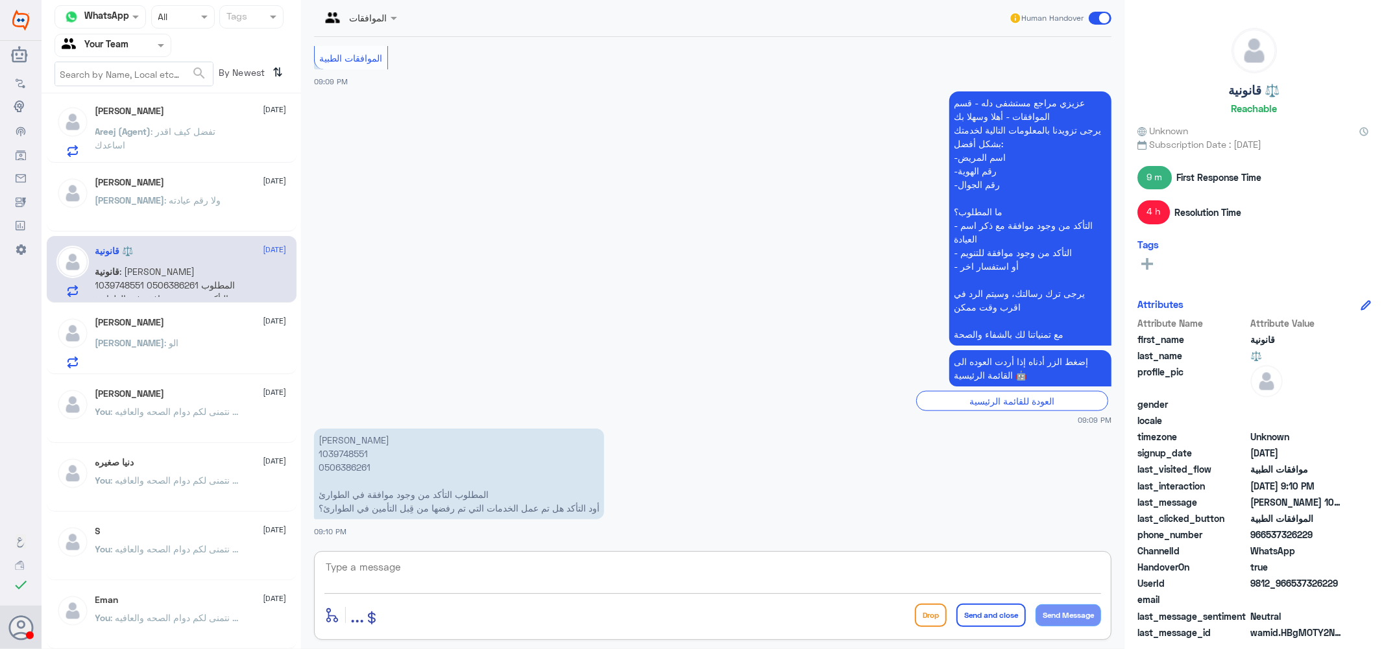
click at [446, 568] on textarea at bounding box center [712, 575] width 776 height 32
paste textarea "نتمنى لكم دوام الصحه والعافيه ..."
type textarea "نتمنى لكم دوام الصحه والعافيه ..."
click at [1000, 614] on button "Send and close" at bounding box center [990, 615] width 69 height 23
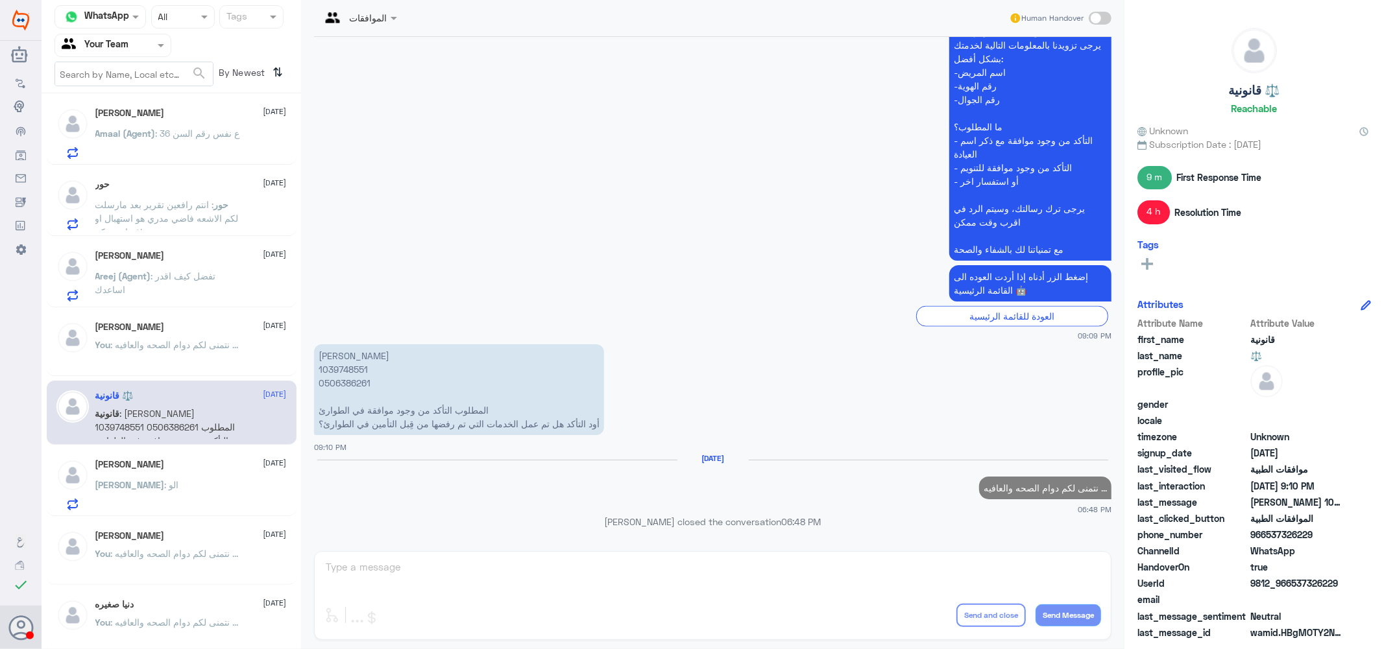
click at [196, 285] on p "Areej (Agent) : تفضل كيف اقدر اساعدك" at bounding box center [168, 285] width 146 height 32
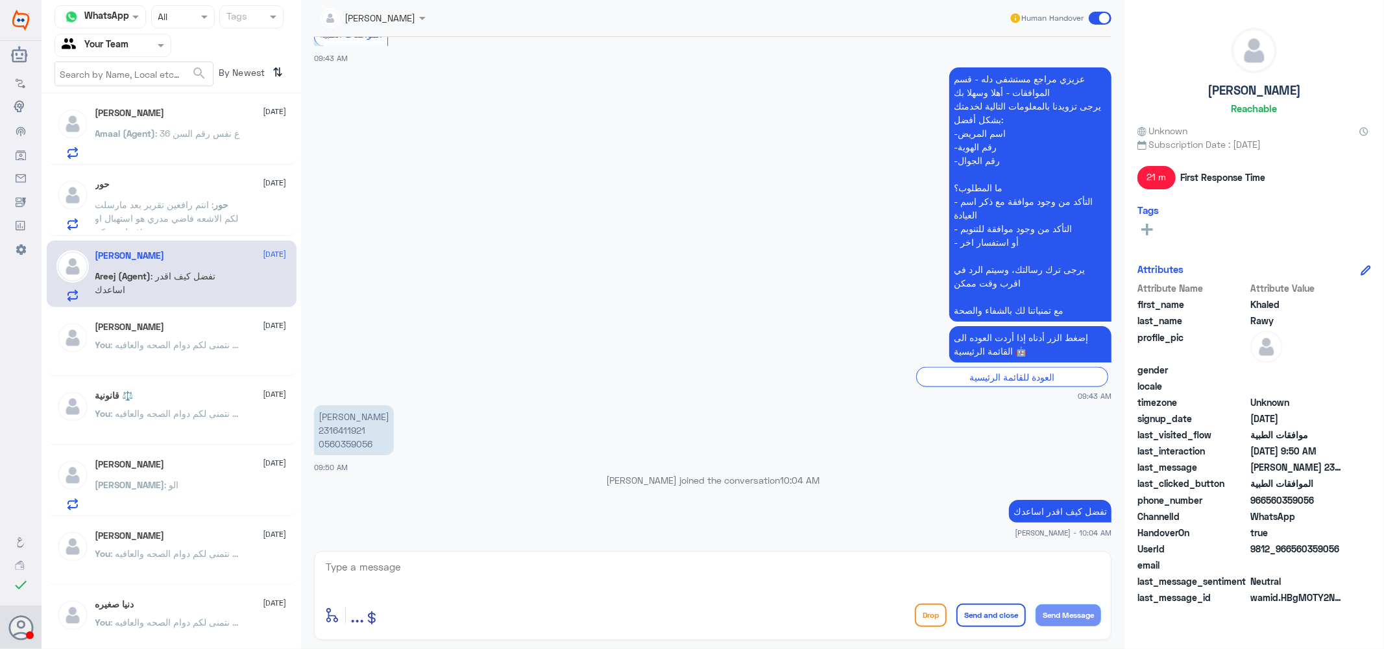
click at [465, 574] on textarea at bounding box center [712, 575] width 776 height 32
paste textarea "نتمنى لكم دوام الصحه والعافيه ..."
type textarea "نتمنى لكم دوام الصحه والعافيه ..."
click at [984, 614] on button "Send and close" at bounding box center [990, 615] width 69 height 23
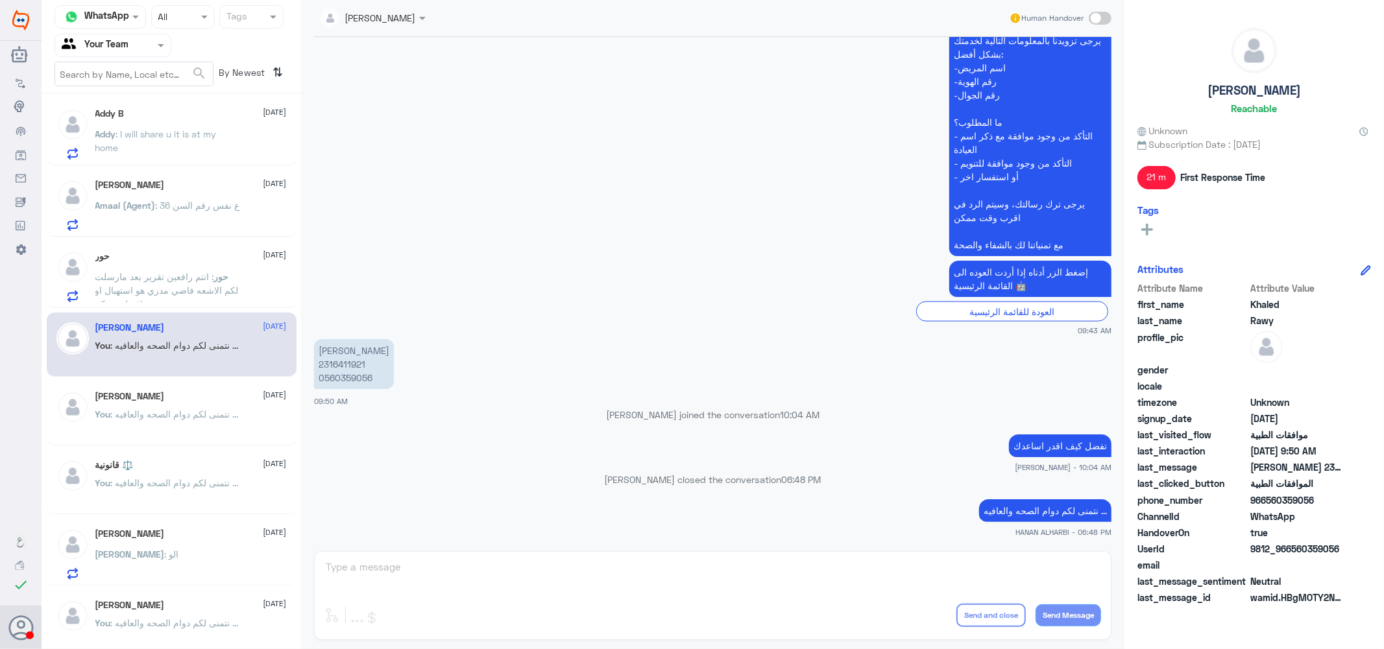
click at [165, 204] on span ": ع نفس رقم السن 36" at bounding box center [198, 205] width 84 height 11
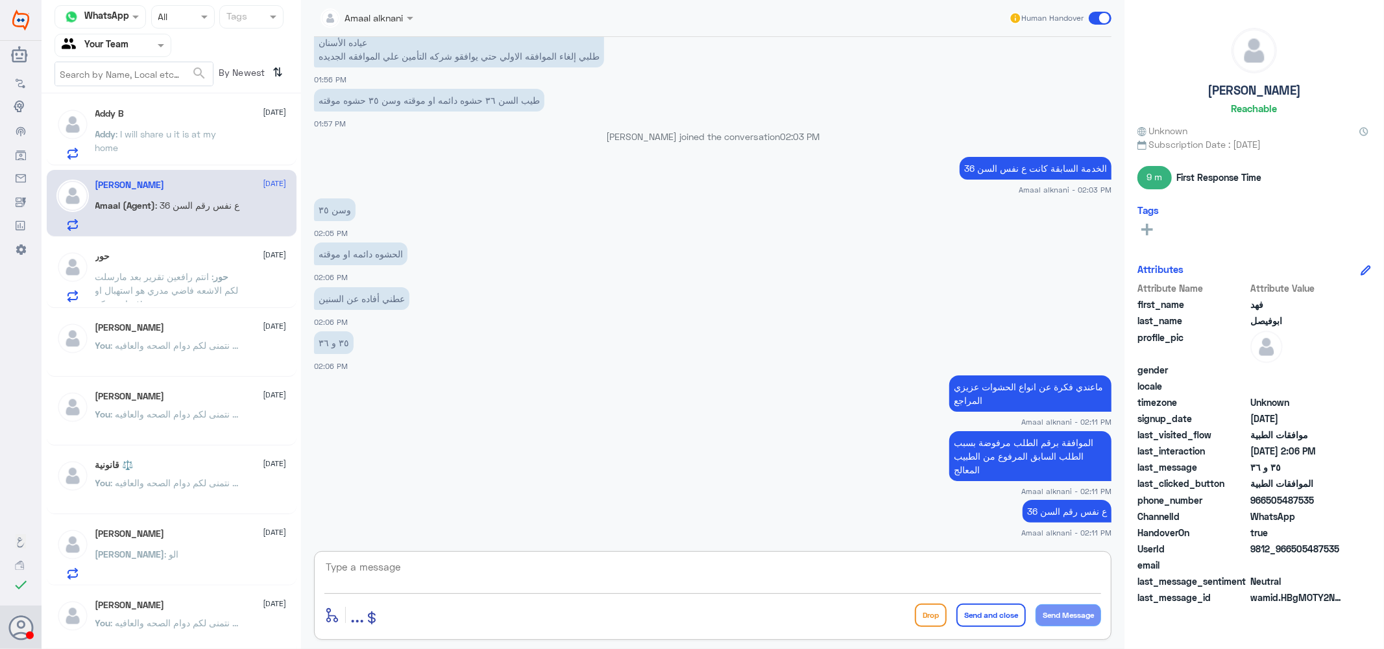
click at [826, 579] on textarea at bounding box center [712, 575] width 776 height 32
paste textarea "نتمنى لكم دوام الصحه والعافيه ..."
type textarea "نتمنى لكم دوام الصحه والعافيه ..."
click at [1000, 611] on button "Send and close" at bounding box center [990, 615] width 69 height 23
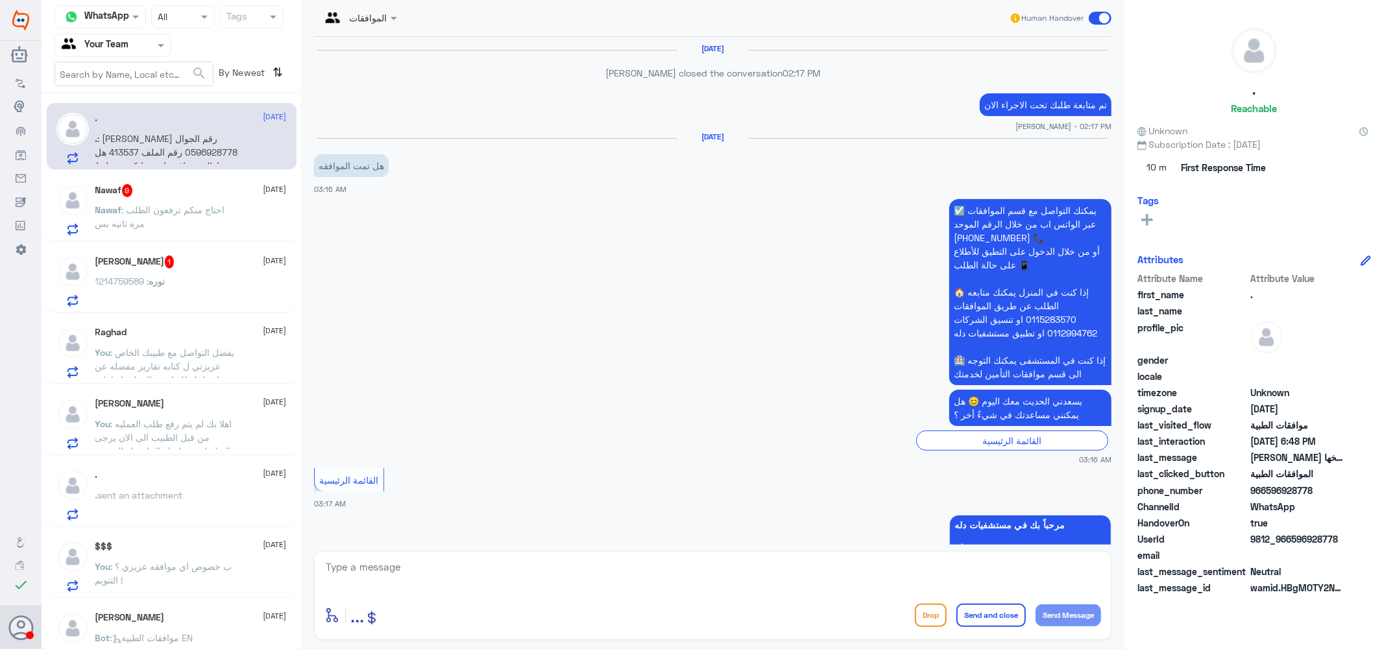
scroll to position [1463, 0]
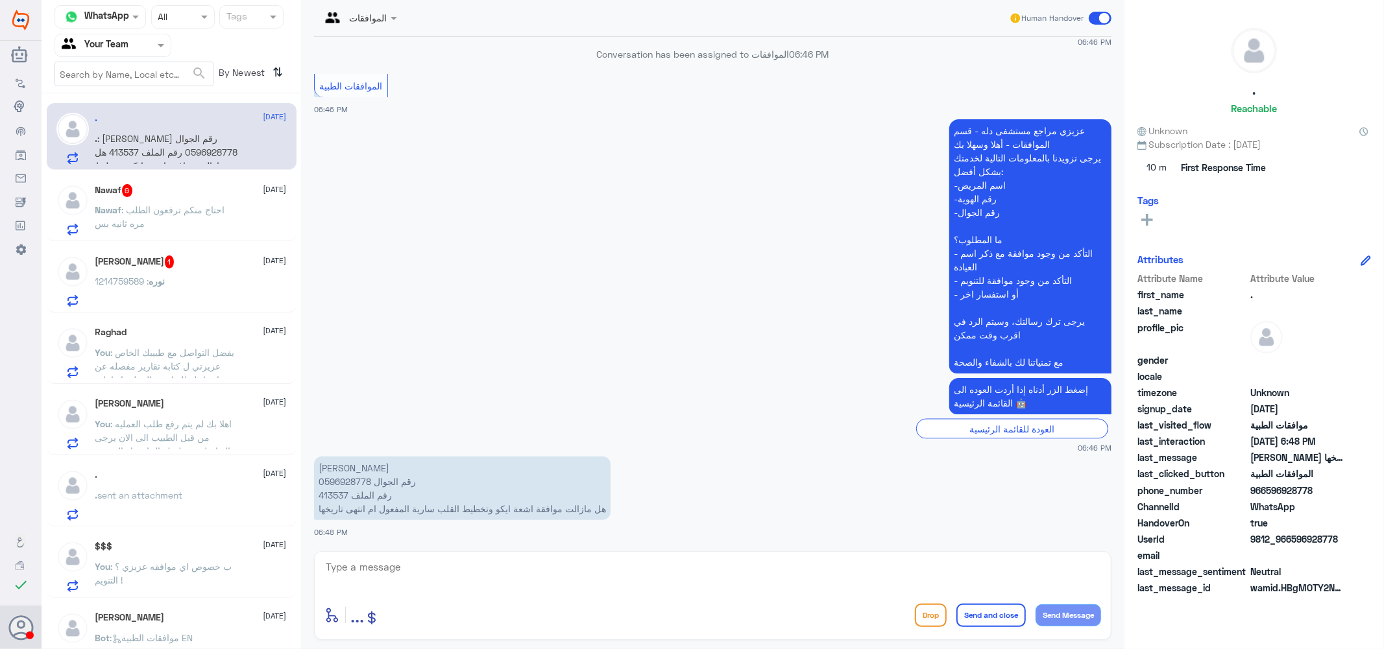
click at [331, 494] on p "عبدالرحمن العبداللطيف رقم الجوال 0596928778 رقم الملف 413537 هل مازالت موافقة ا…" at bounding box center [462, 489] width 296 height 64
copy p "413537"
click at [441, 575] on textarea at bounding box center [712, 575] width 776 height 32
type textarea "ش"
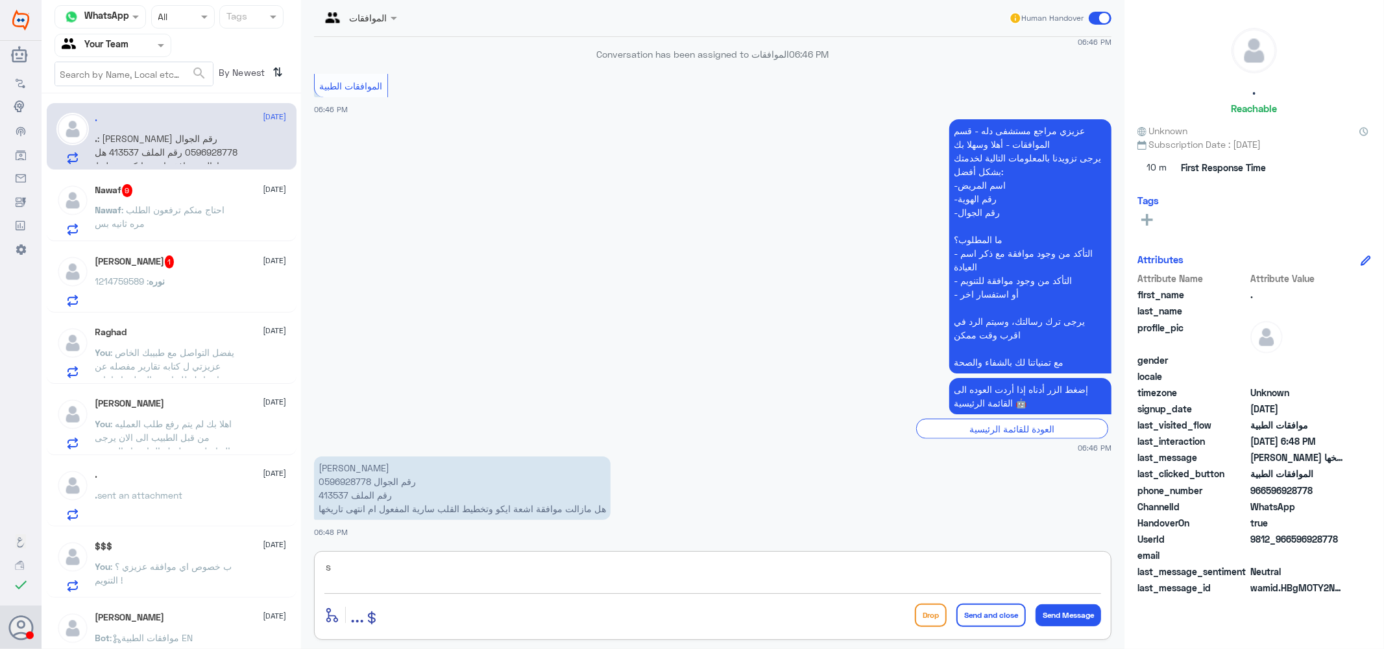
type textarea "sh"
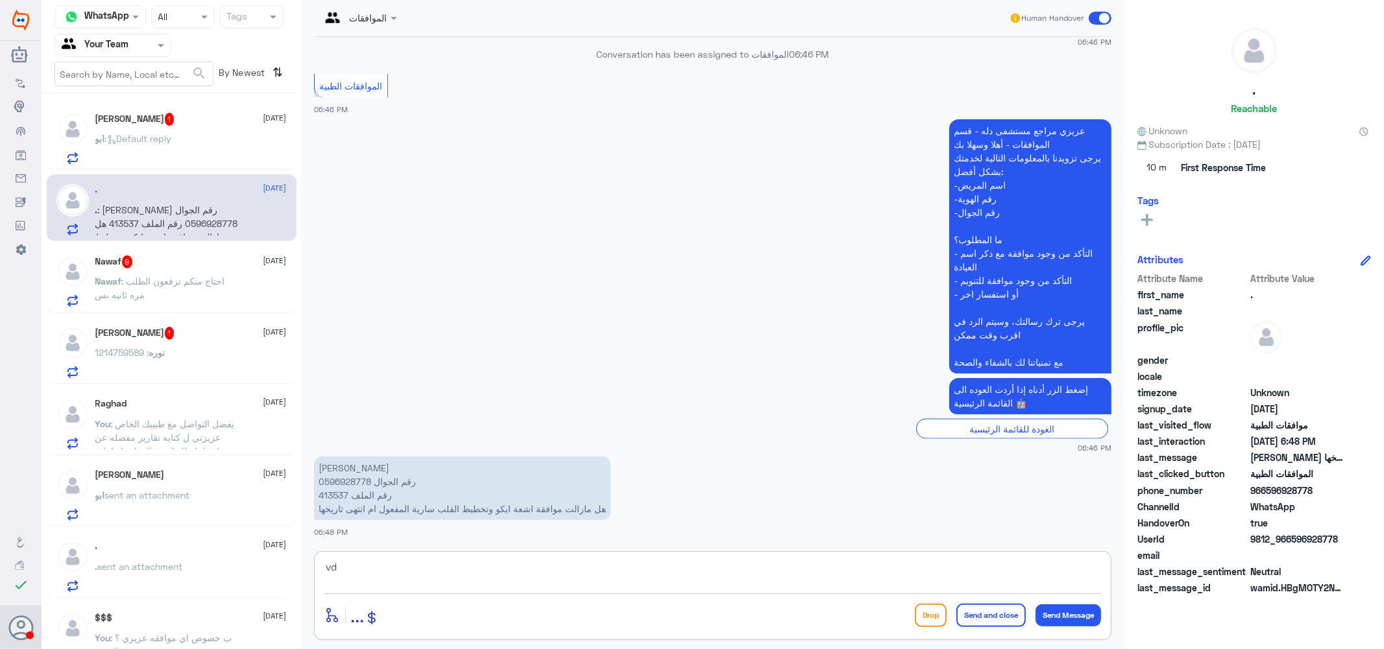
type textarea "v"
type textarea "ساريه عزيزي لكن لابد لك من اعاده فتح الكشفيه لانتهاء مدتها"
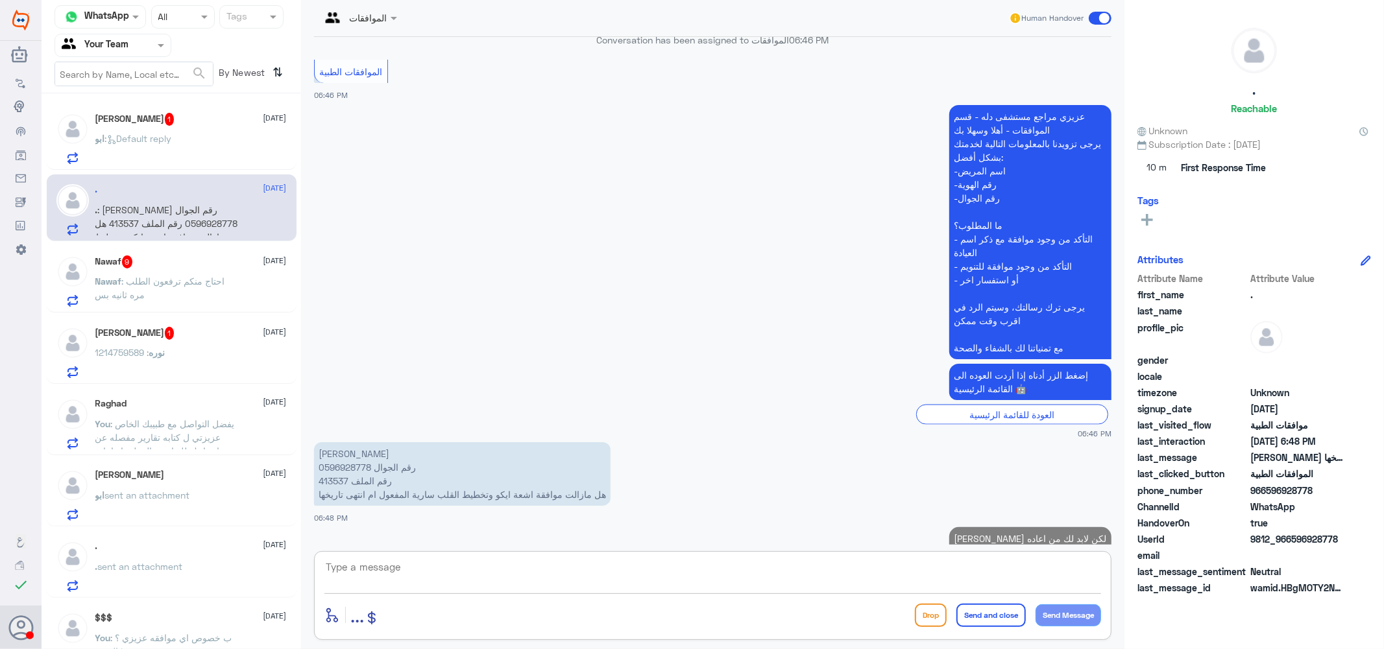
scroll to position [1519, 0]
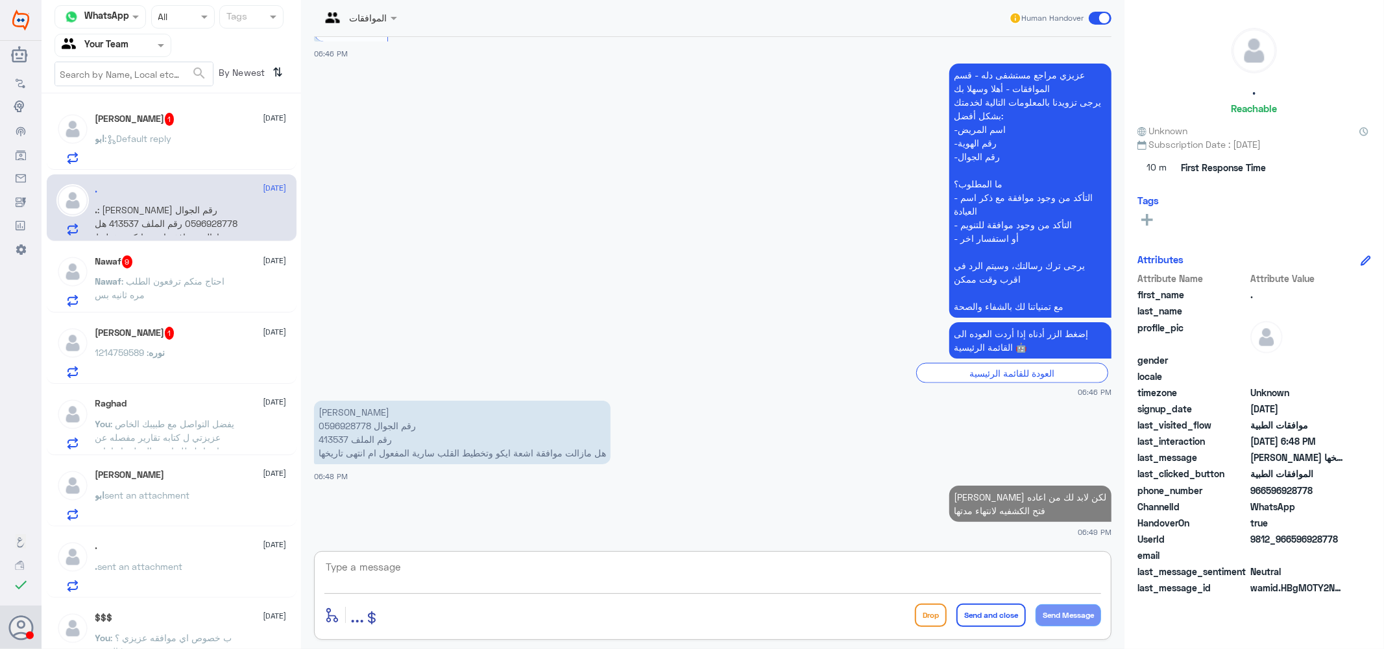
click at [149, 141] on span ": Default reply" at bounding box center [138, 138] width 67 height 11
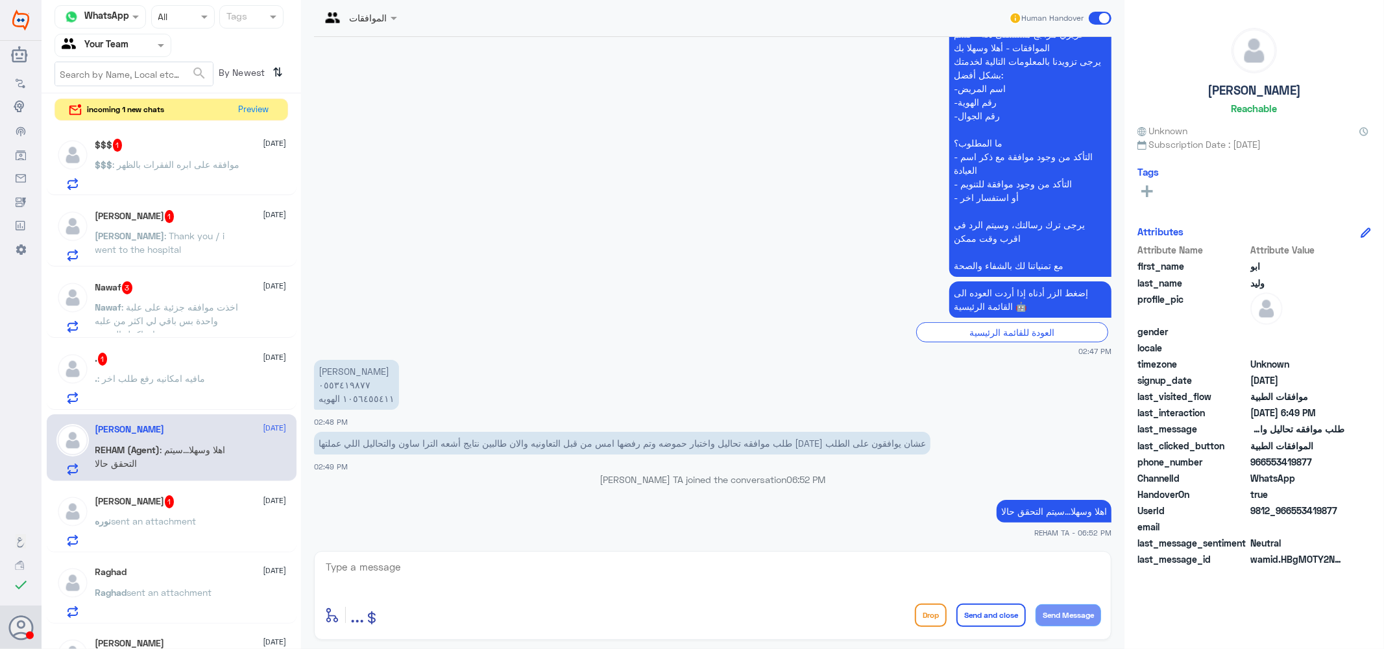
click at [186, 306] on span ": اخذت موافقه جزئية على علبة واحدة بس باقي لي اكثر من علبه عشان اكمل الجرعه" at bounding box center [166, 321] width 143 height 38
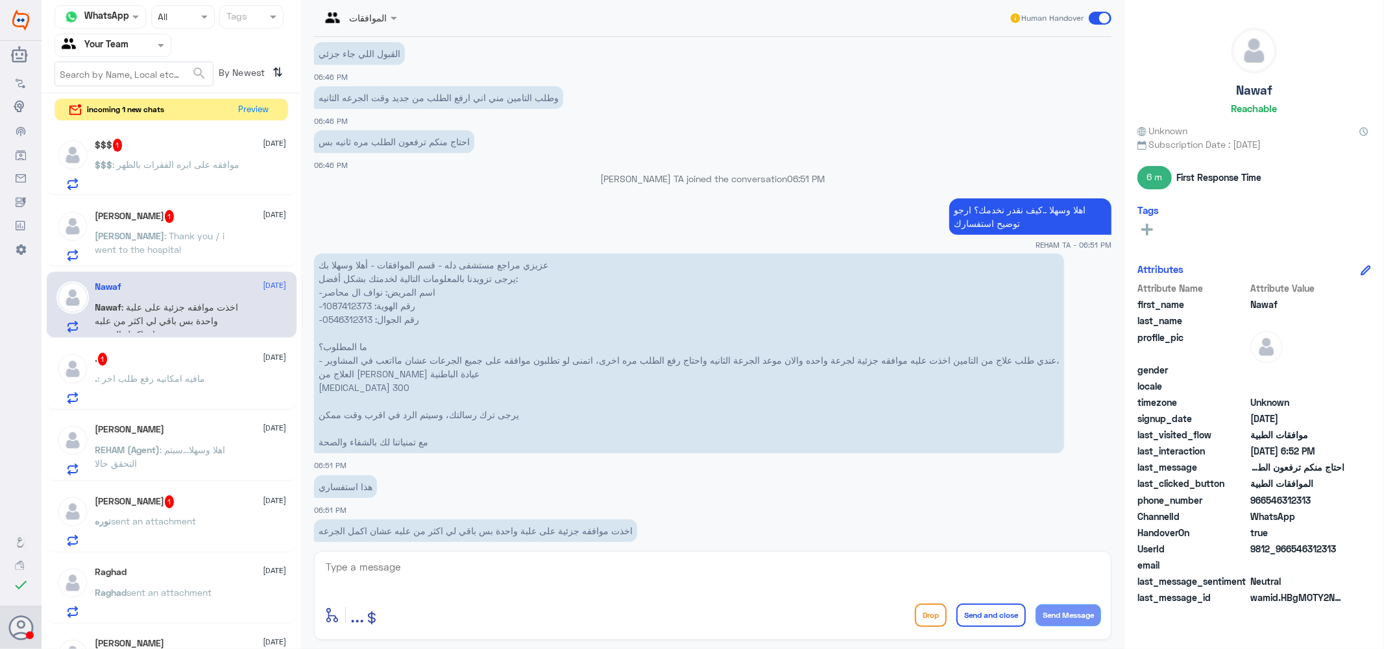
scroll to position [3077, 0]
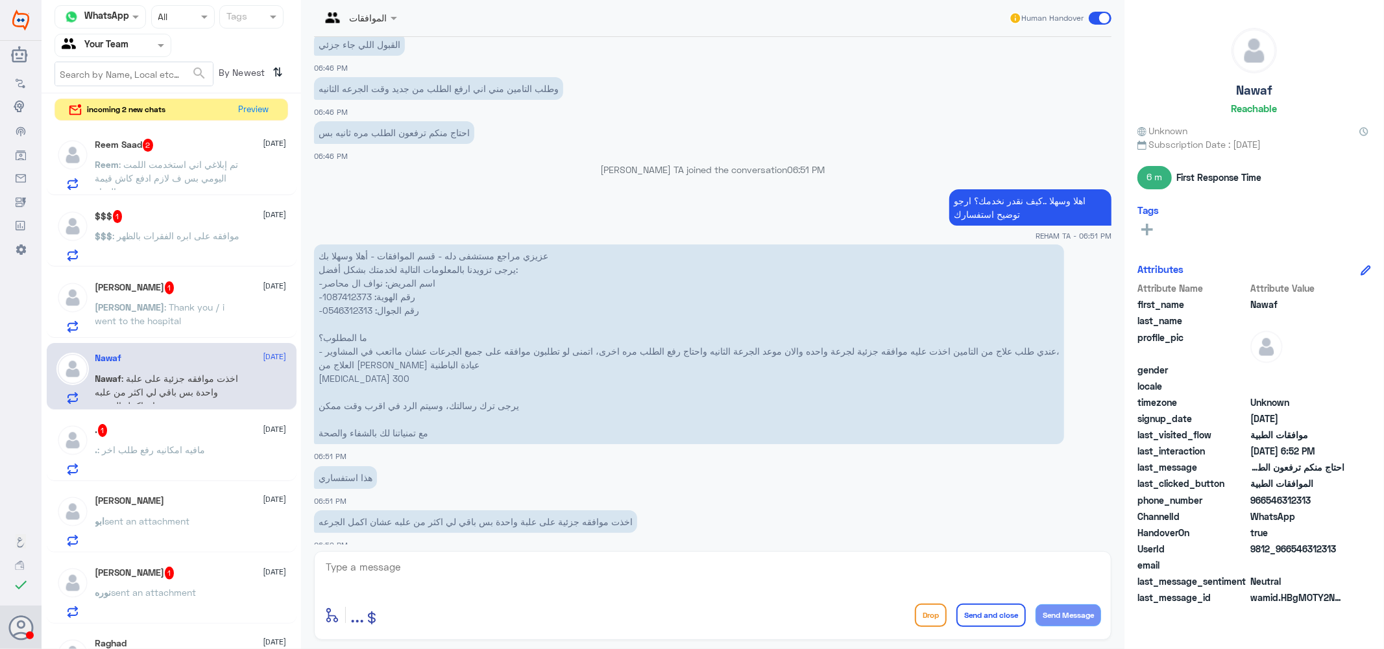
click at [208, 145] on div "Reem Saad 2 4 September" at bounding box center [190, 145] width 191 height 13
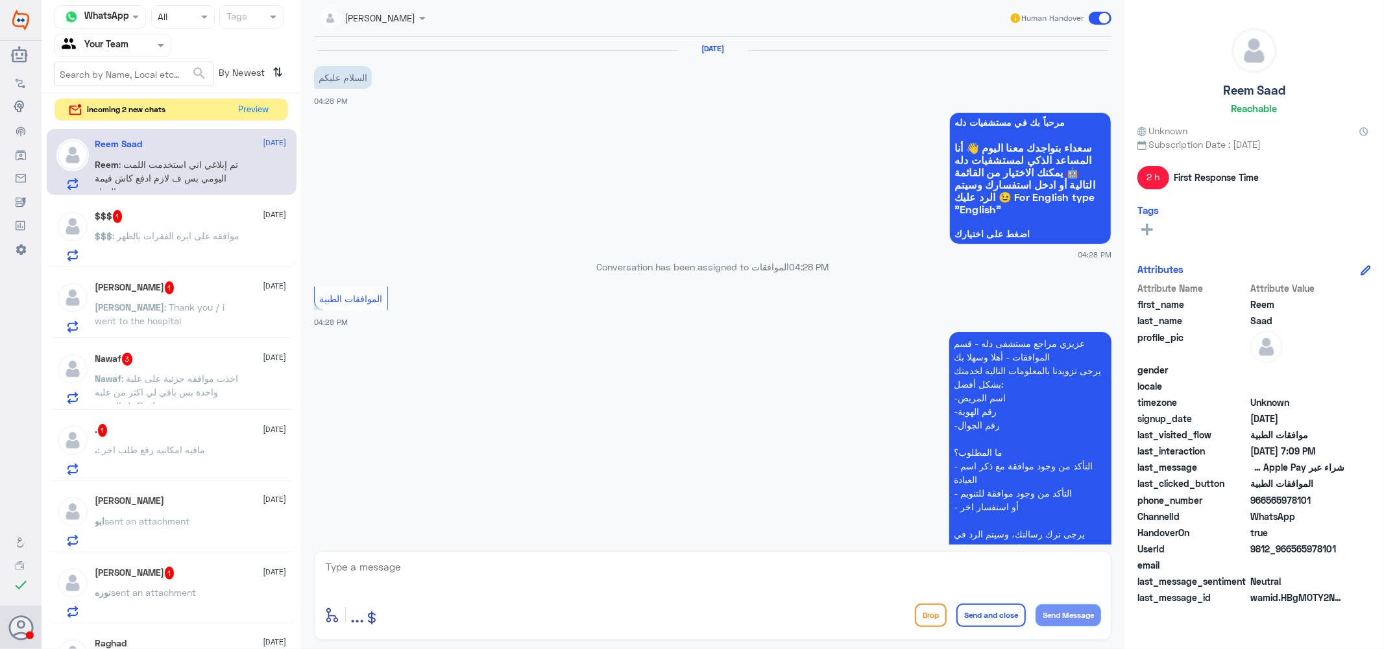
scroll to position [466, 0]
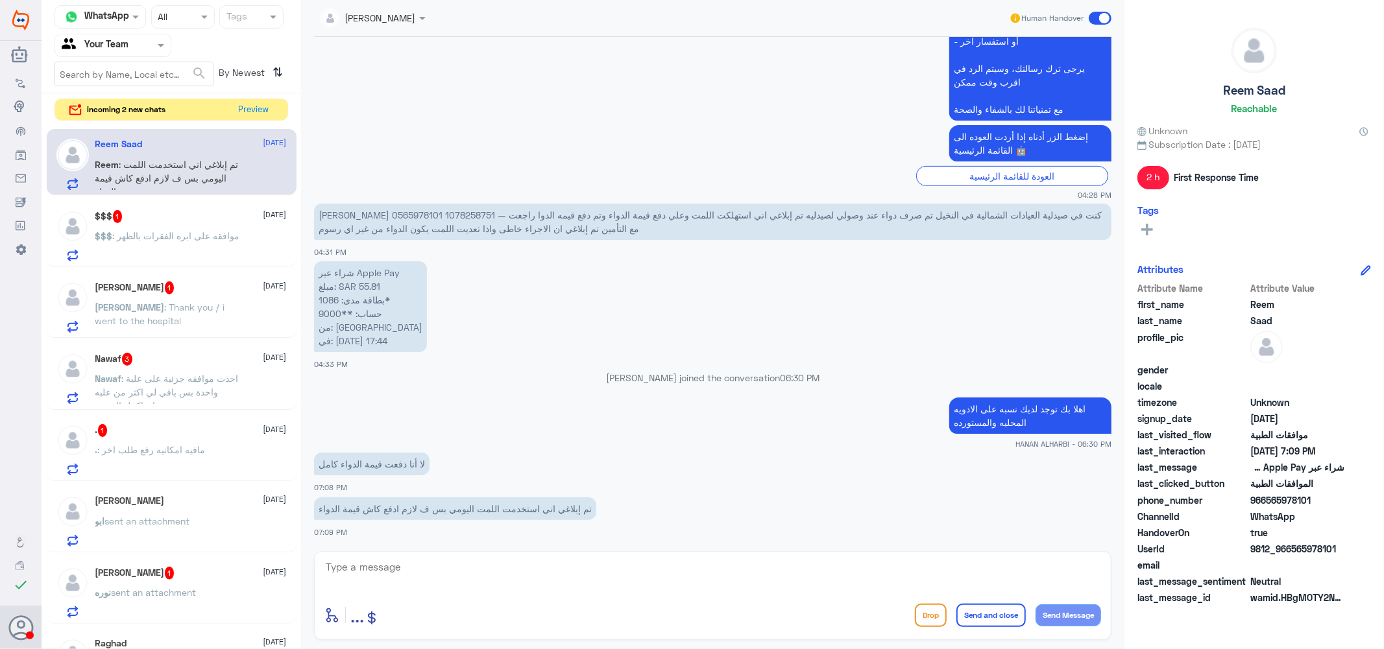
click at [172, 228] on div "$$$ 1 4 September $$$ : موافقه على ابره الفقرات بالظهر" at bounding box center [190, 235] width 191 height 51
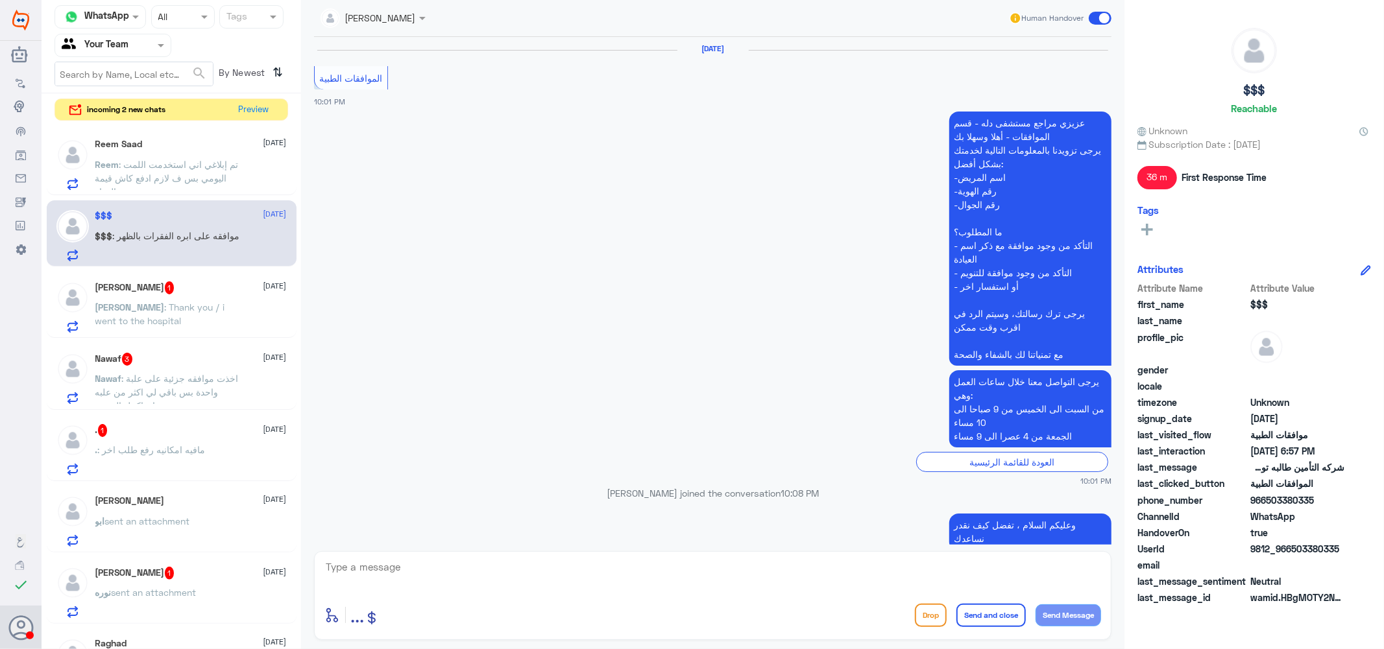
scroll to position [1088, 0]
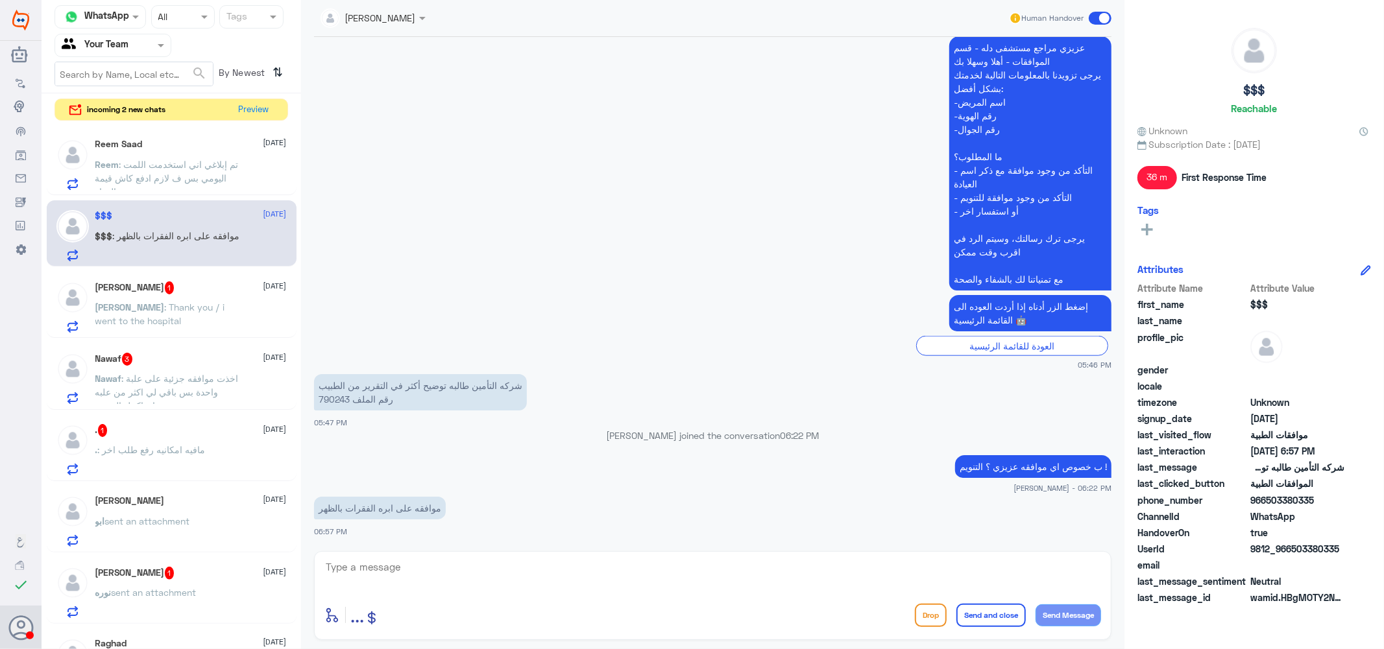
click at [333, 400] on p "شركه التأمين طالبه توضيح أكثر في التقرير من الطبيب رقم الملف 790243" at bounding box center [420, 392] width 213 height 36
copy p "790243"
click at [426, 575] on textarea at bounding box center [712, 575] width 776 height 32
type textarea "u"
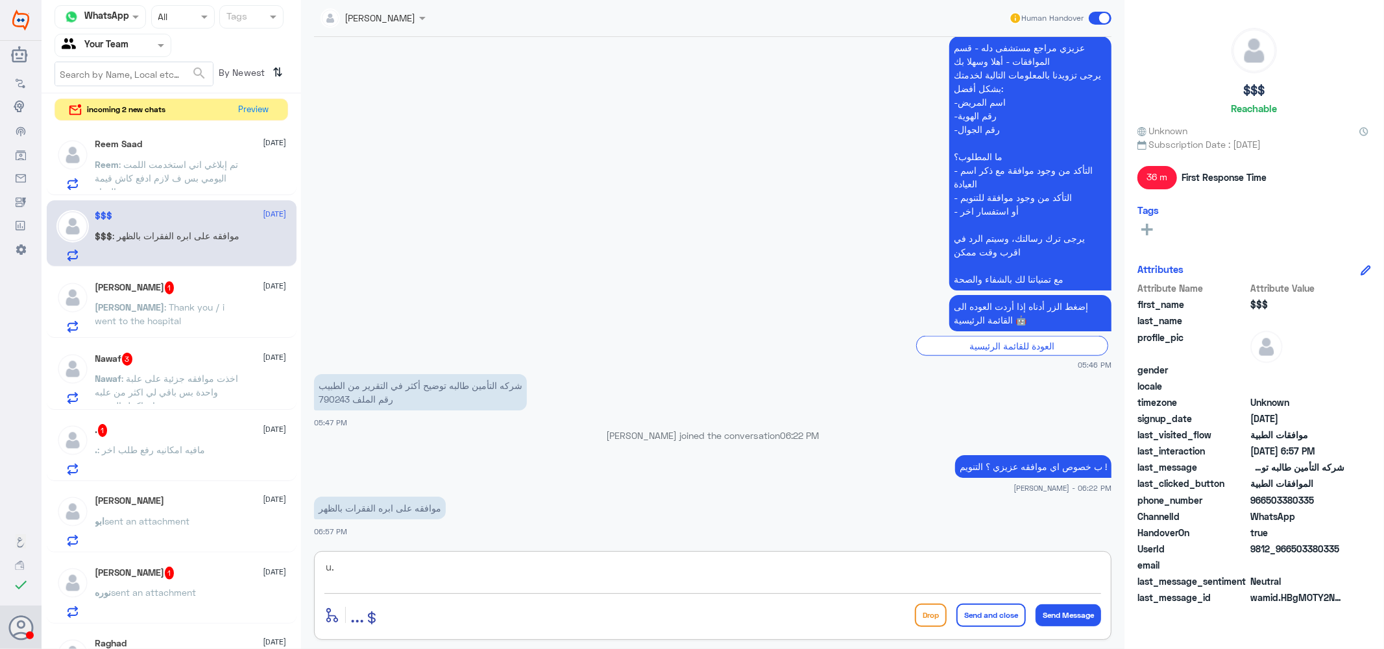
type textarea "u"
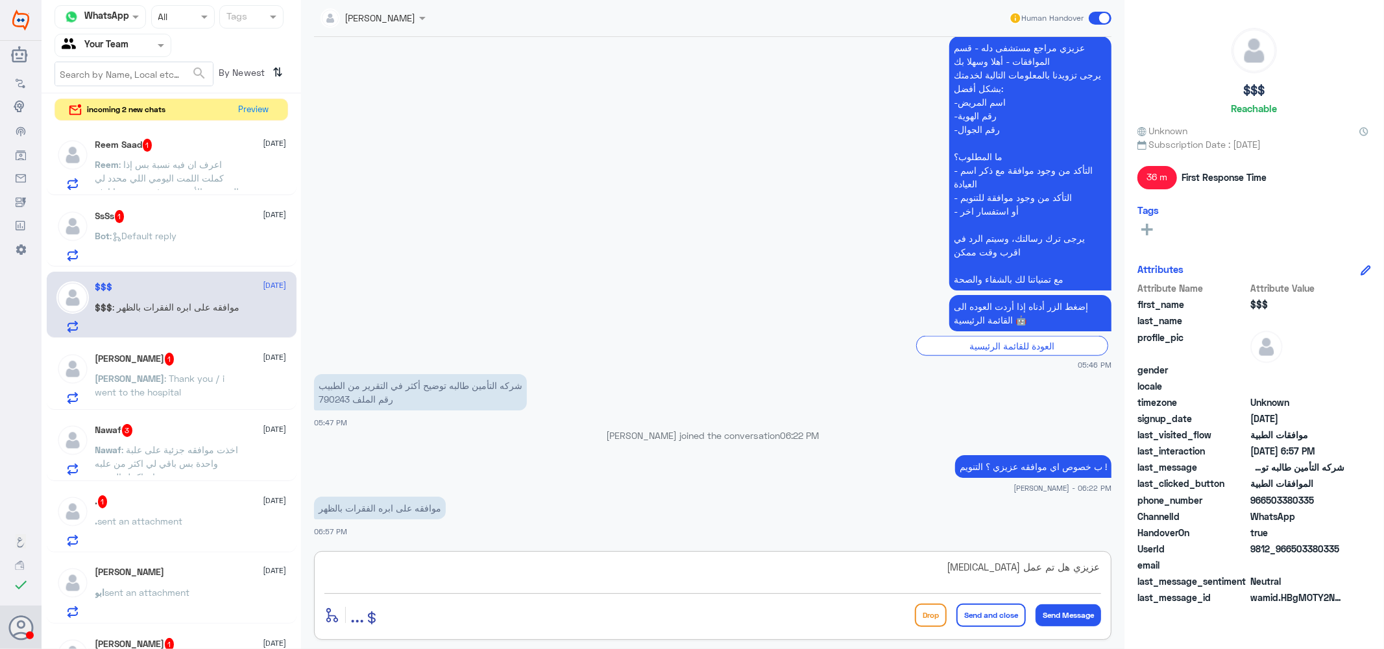
type textarea "عزيزي هل تم عمل mri ?"
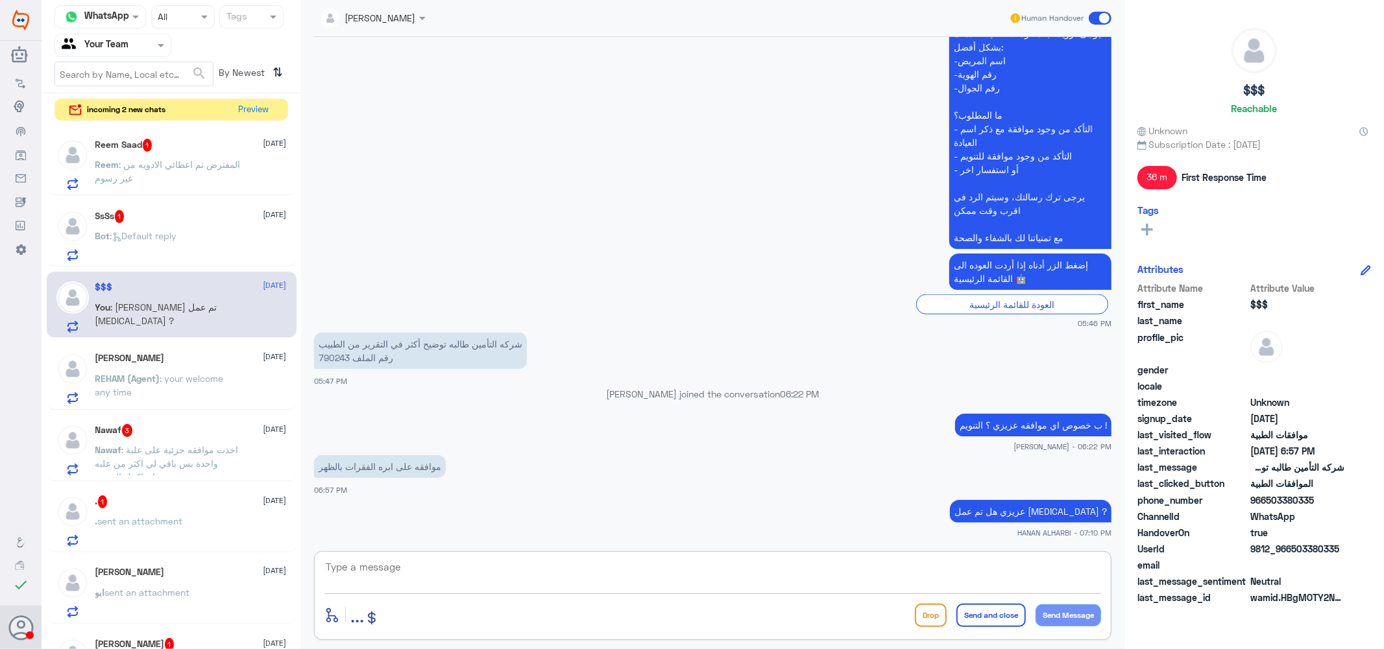
scroll to position [1174, 0]
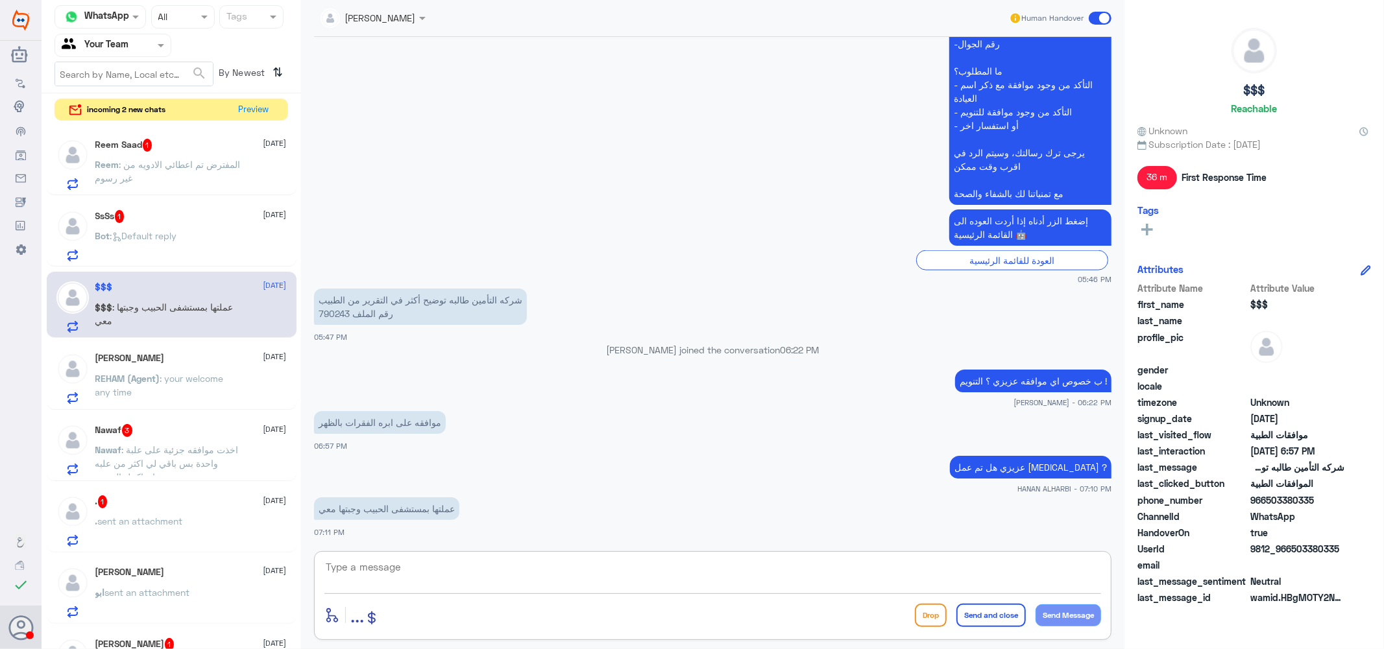
click at [182, 160] on span ": المفترض تم اعطائي الادويه من غير رسوم" at bounding box center [167, 171] width 145 height 25
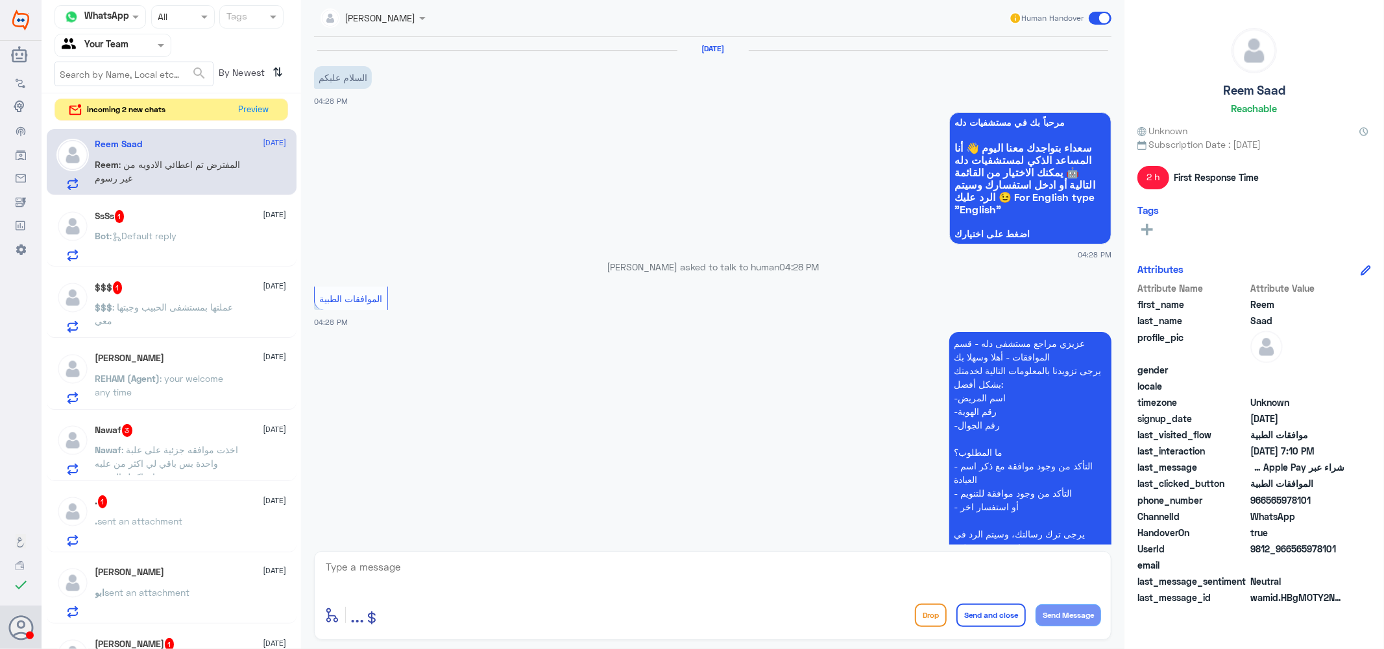
scroll to position [599, 0]
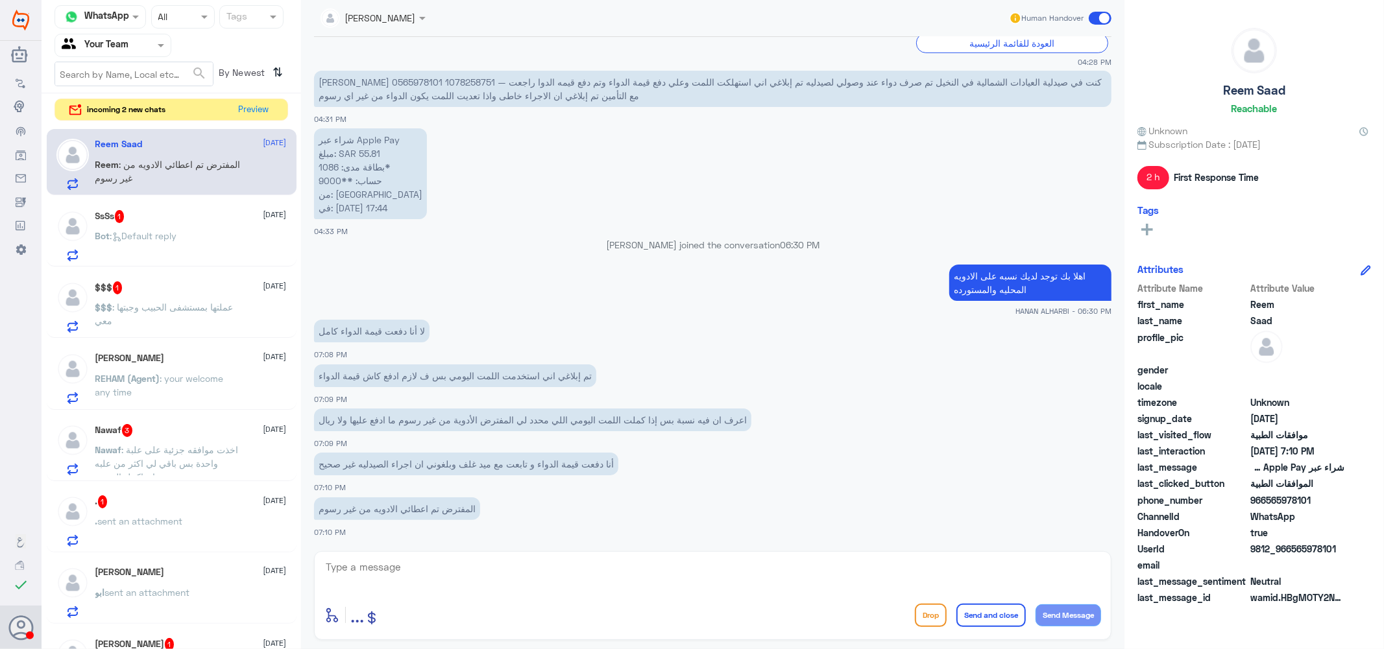
click at [932, 78] on p "ريم سعد العبدالعزيز 0565978101 1078258751 — كنت في صيدلية العيادات الشمالية في …" at bounding box center [712, 89] width 797 height 36
copy p "1078258751"
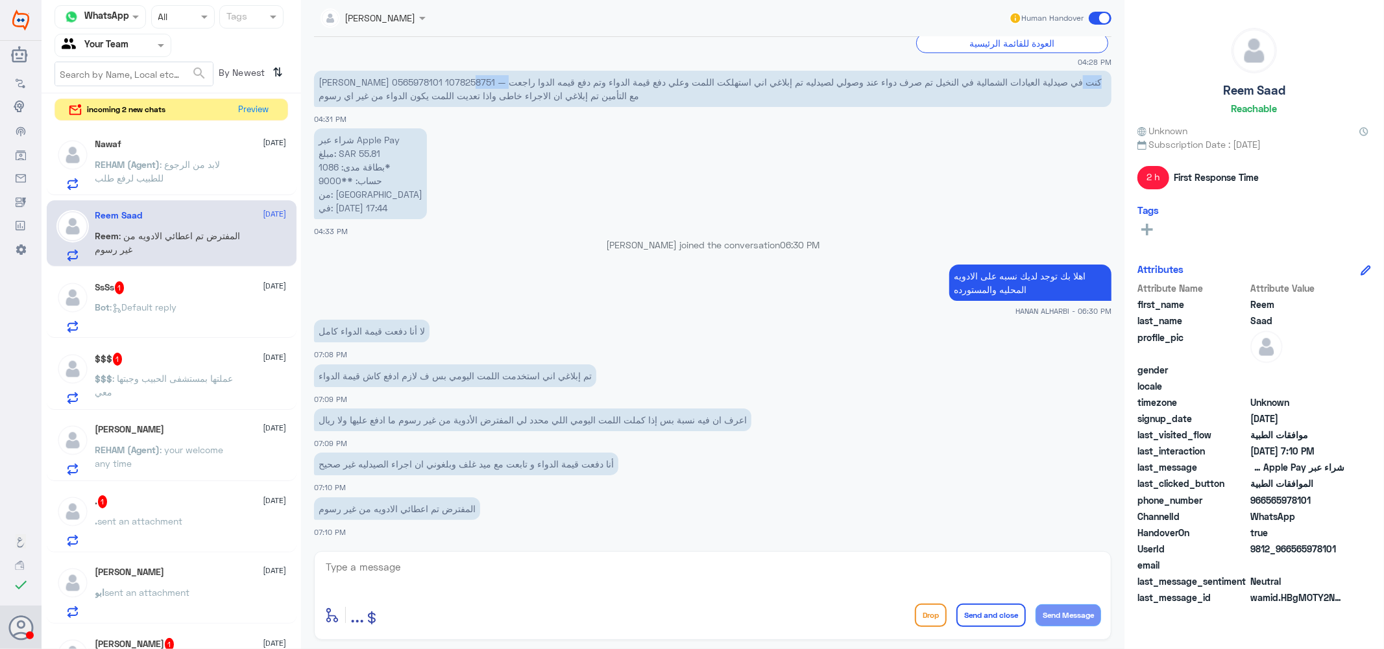
copy p "1078258751"
click at [424, 15] on span at bounding box center [424, 18] width 16 height 14
click at [503, 230] on div "شراء عبر Apple Pay مبلغ: SAR 55.81 بطاقة مدى: 1086* حساب: **9000 من: Dallah Hos…" at bounding box center [712, 181] width 797 height 112
click at [200, 166] on span ": لابد من الرجوع للطبيب لرفع طلب" at bounding box center [157, 171] width 125 height 25
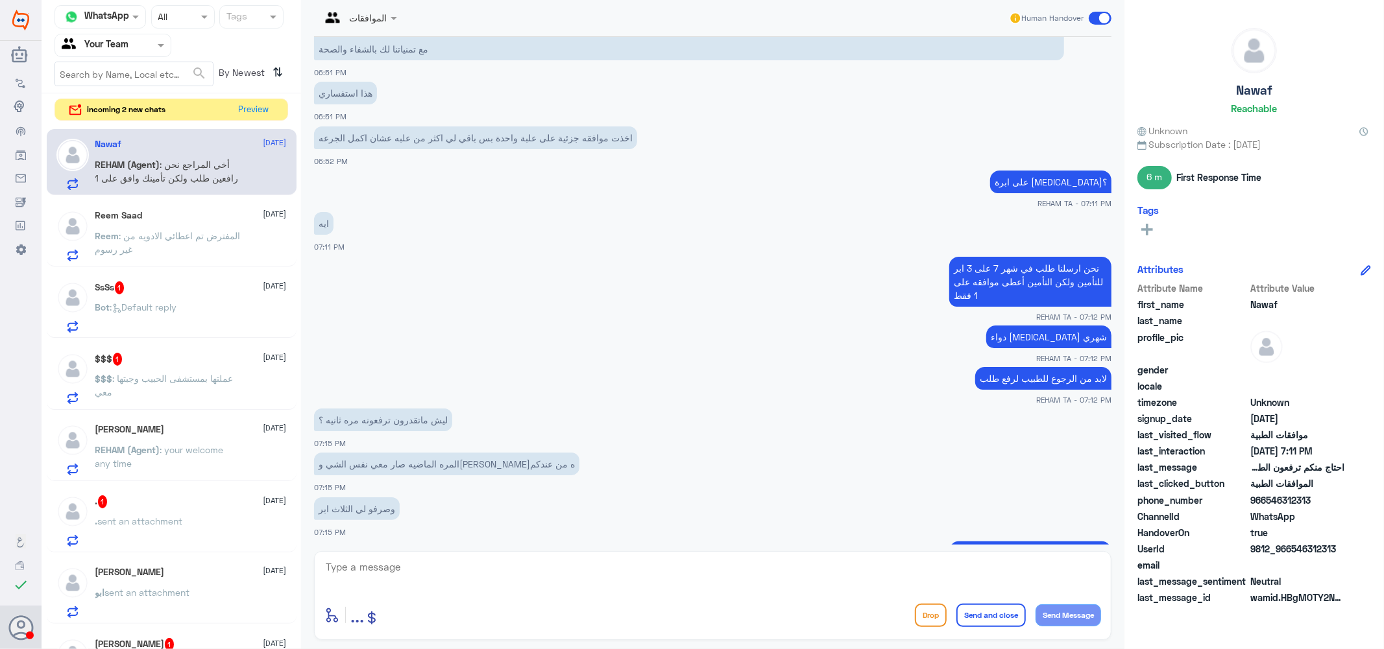
scroll to position [1120, 0]
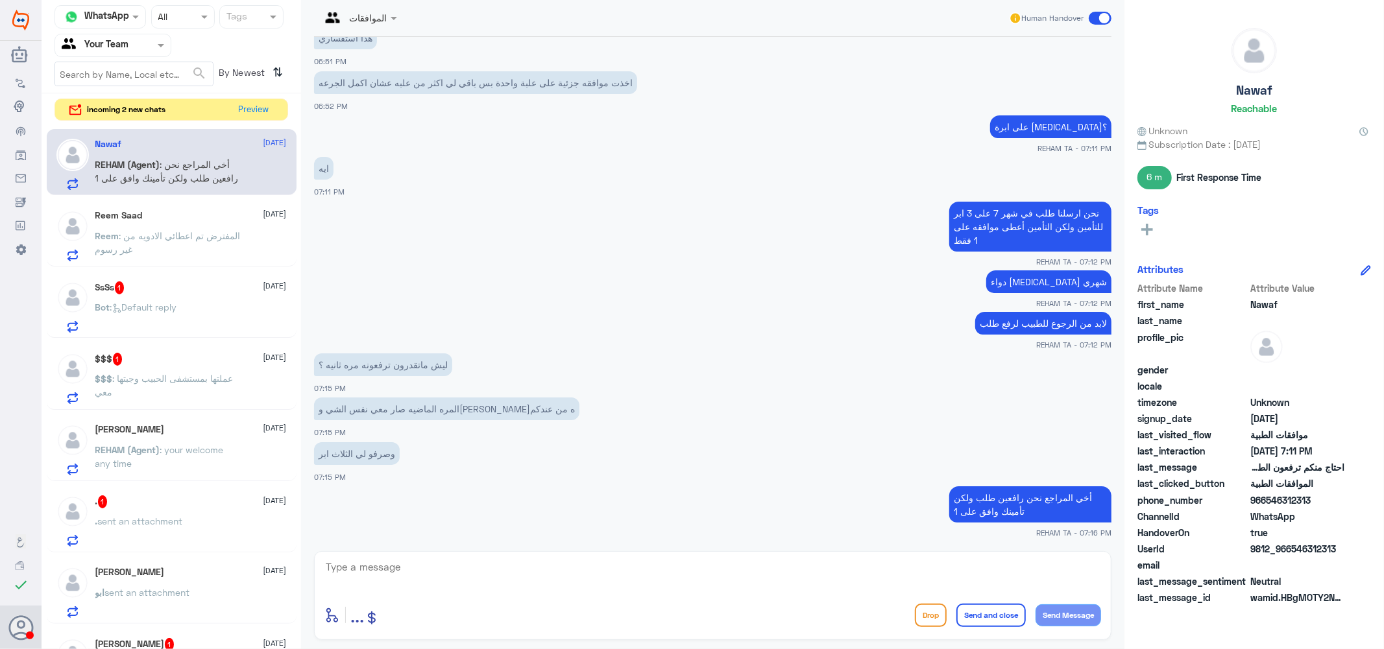
click at [197, 242] on p "Reem : المفترض تم اعطائي الادويه من غير رسوم" at bounding box center [168, 245] width 146 height 32
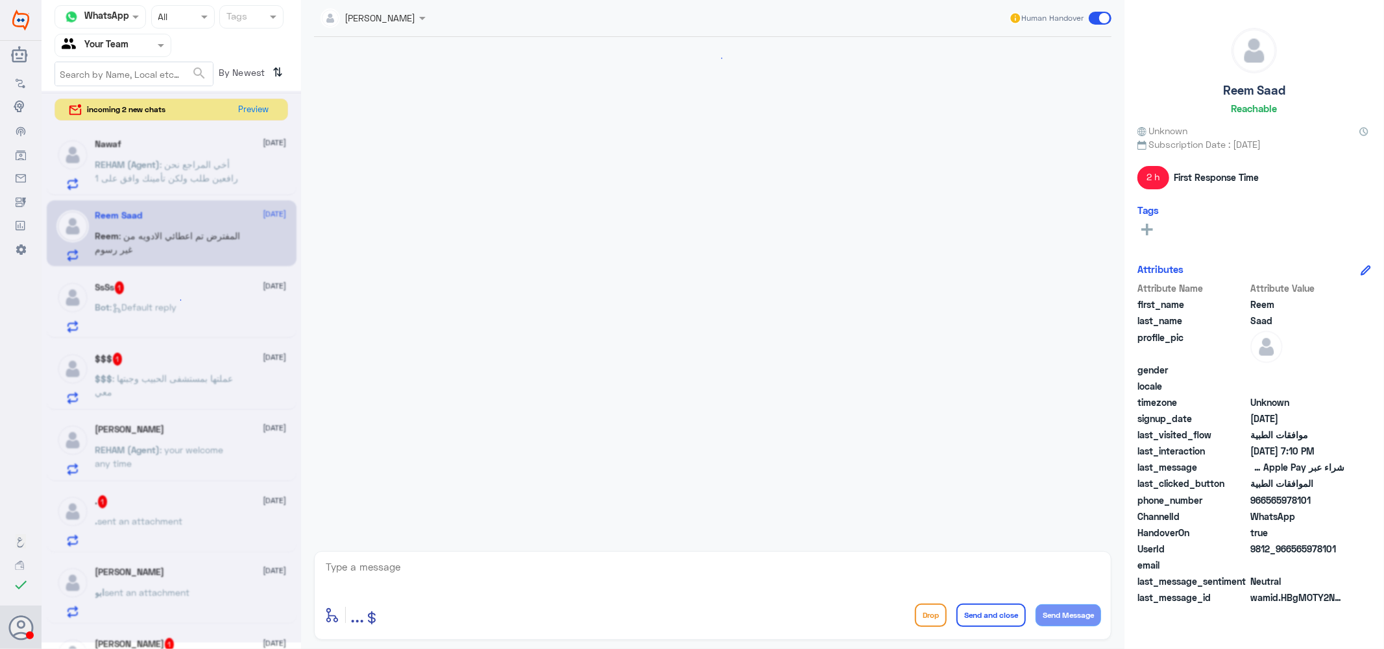
scroll to position [599, 0]
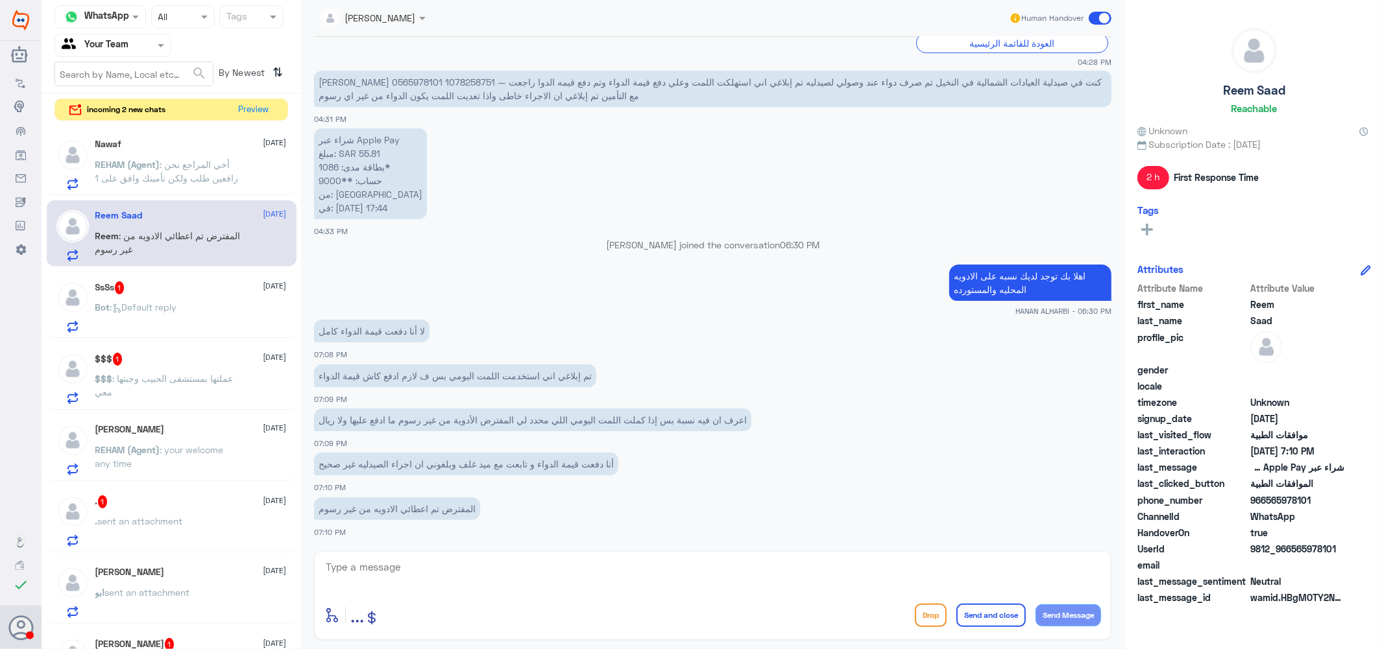
click at [173, 295] on div "SsSs 1 4 September Bot : Default reply" at bounding box center [190, 307] width 191 height 51
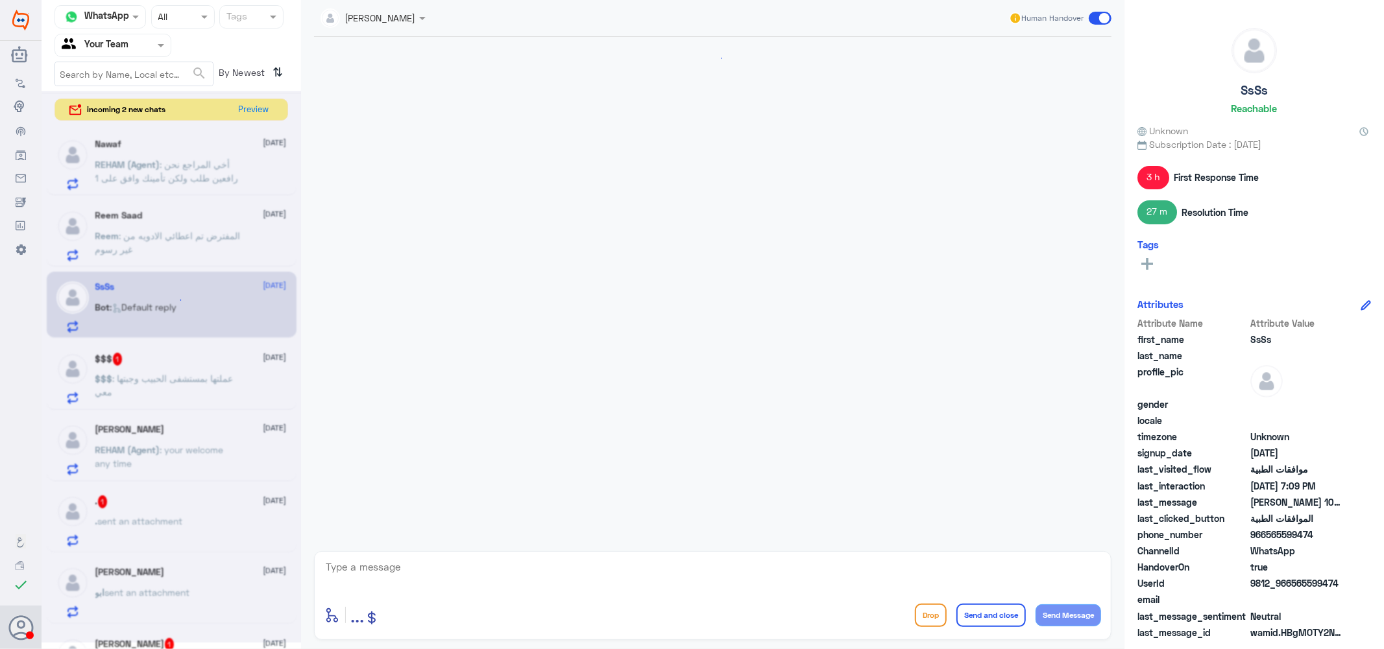
scroll to position [568, 0]
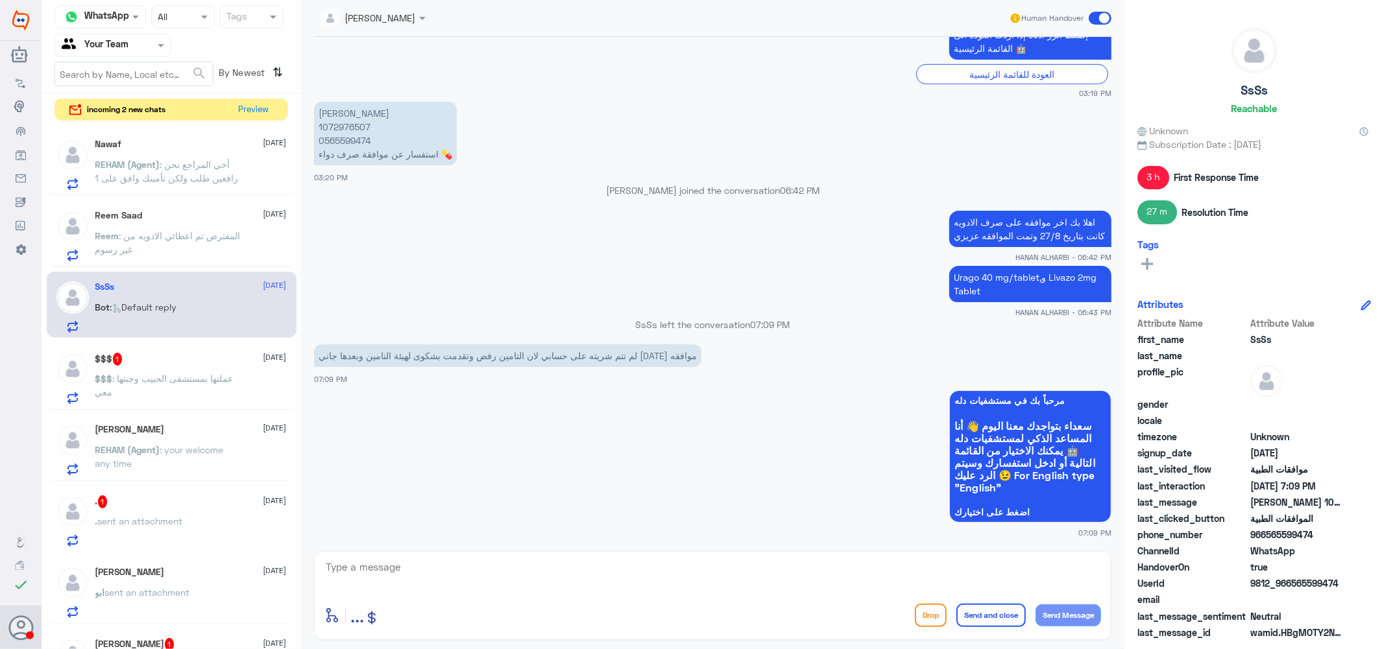
click at [176, 365] on div "$$$ 1 4 September" at bounding box center [190, 359] width 191 height 13
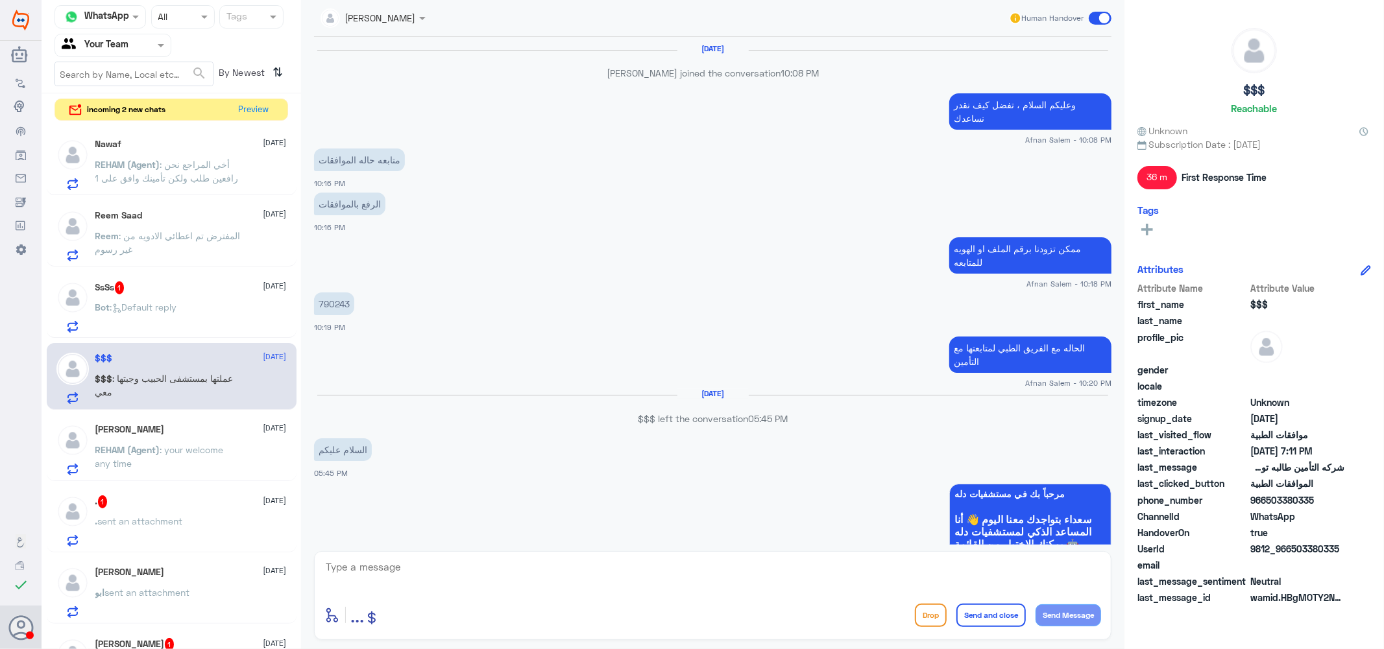
scroll to position [754, 0]
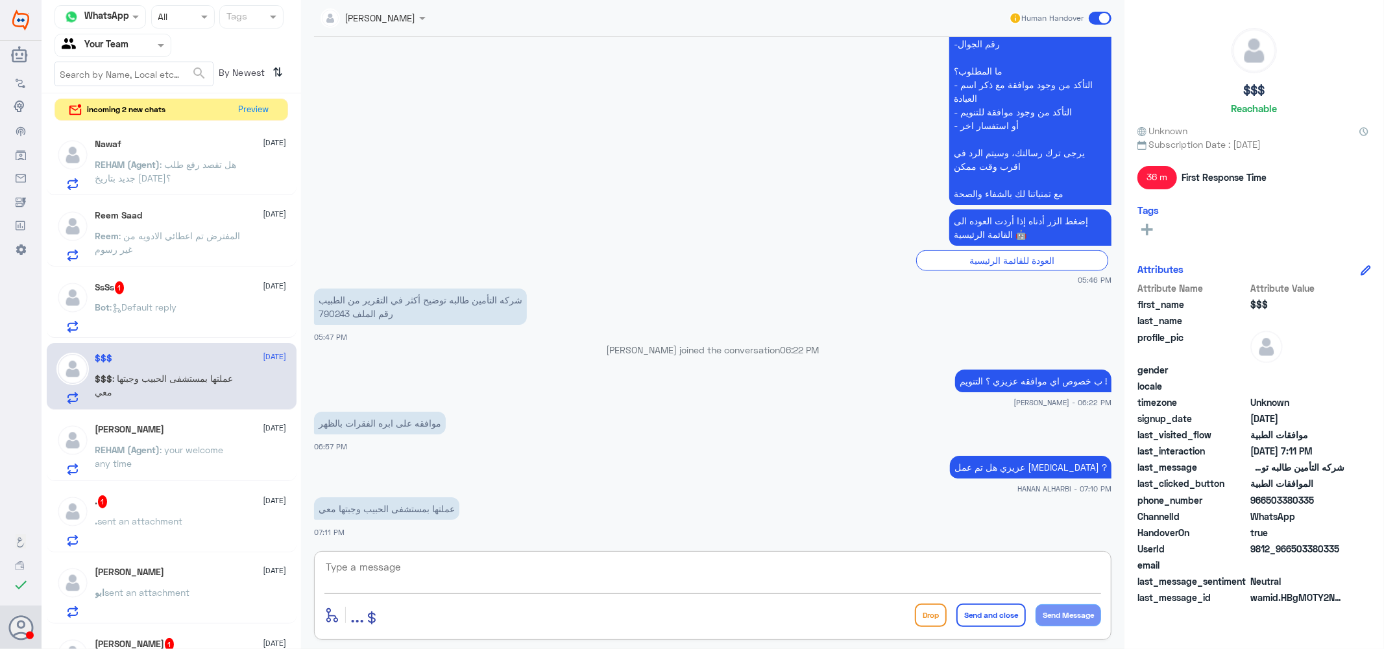
click at [392, 565] on textarea at bounding box center [712, 575] width 776 height 32
type textarea "l"
type textarea "هل من الممكن ارفاق التقرير لي هنا عزيزي"
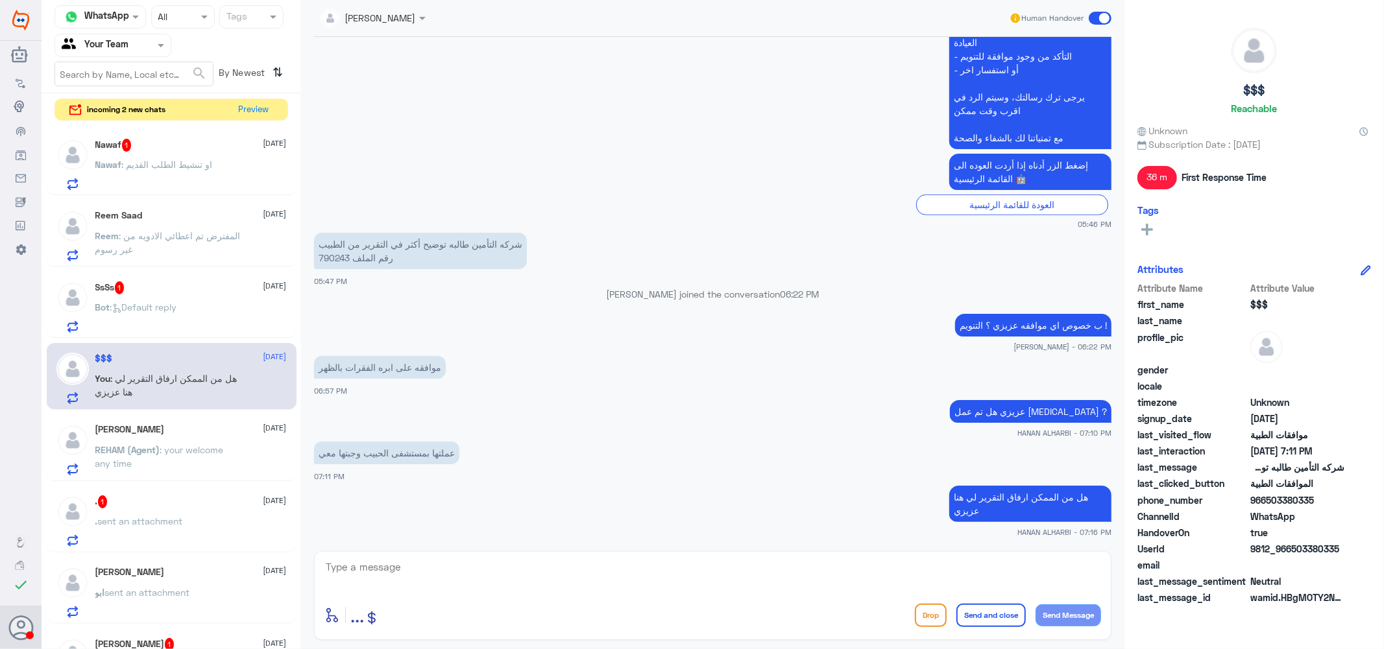
click at [165, 290] on div "SsSs 1 4 September" at bounding box center [190, 288] width 191 height 13
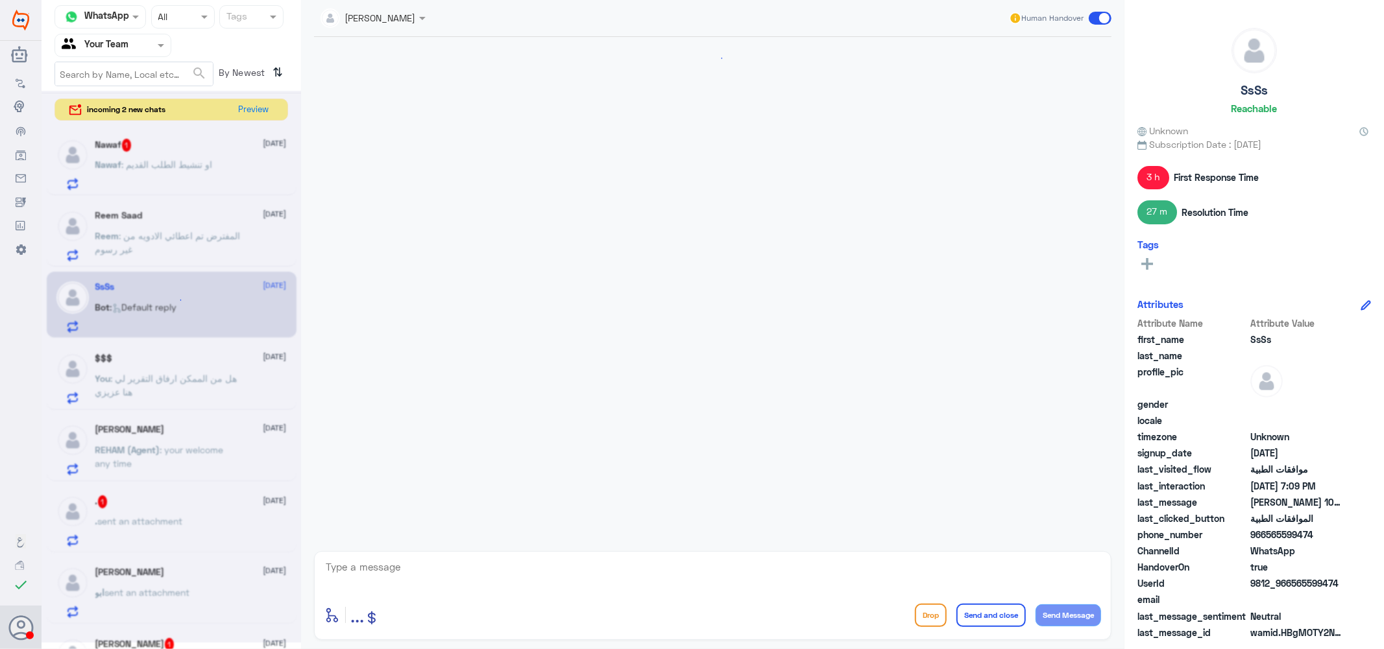
scroll to position [568, 0]
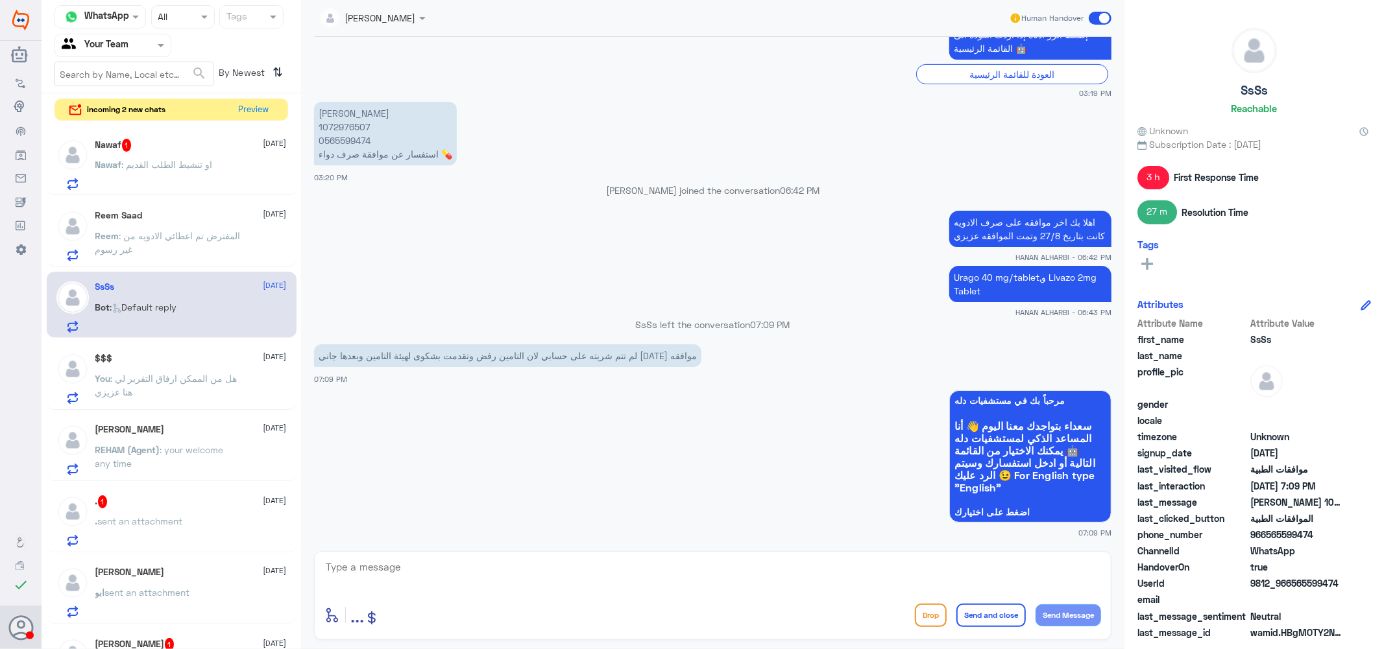
click at [342, 127] on p "سعود القحطاني 1072976507 0565599474 استفسار عن موافقة صرف دواء 💊" at bounding box center [385, 134] width 143 height 64
copy p "1072976507"
click at [407, 574] on textarea at bounding box center [712, 575] width 776 height 32
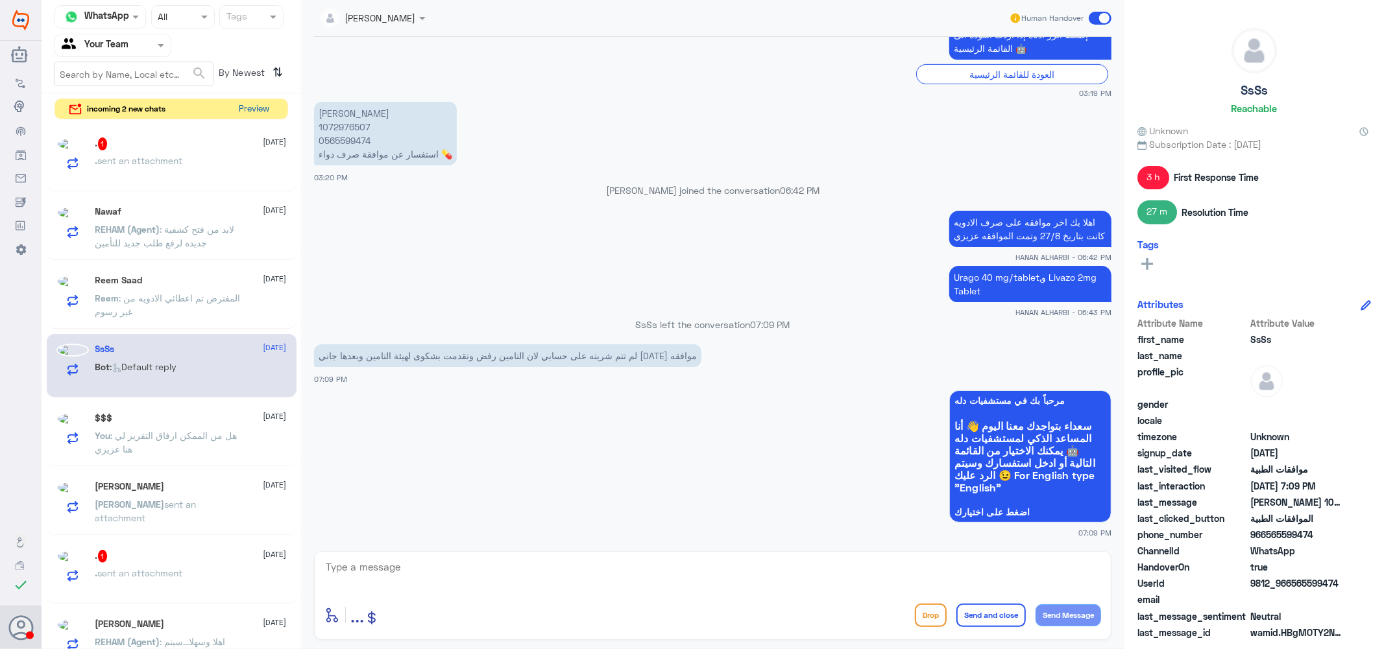
click at [249, 106] on button "Preview" at bounding box center [254, 109] width 40 height 20
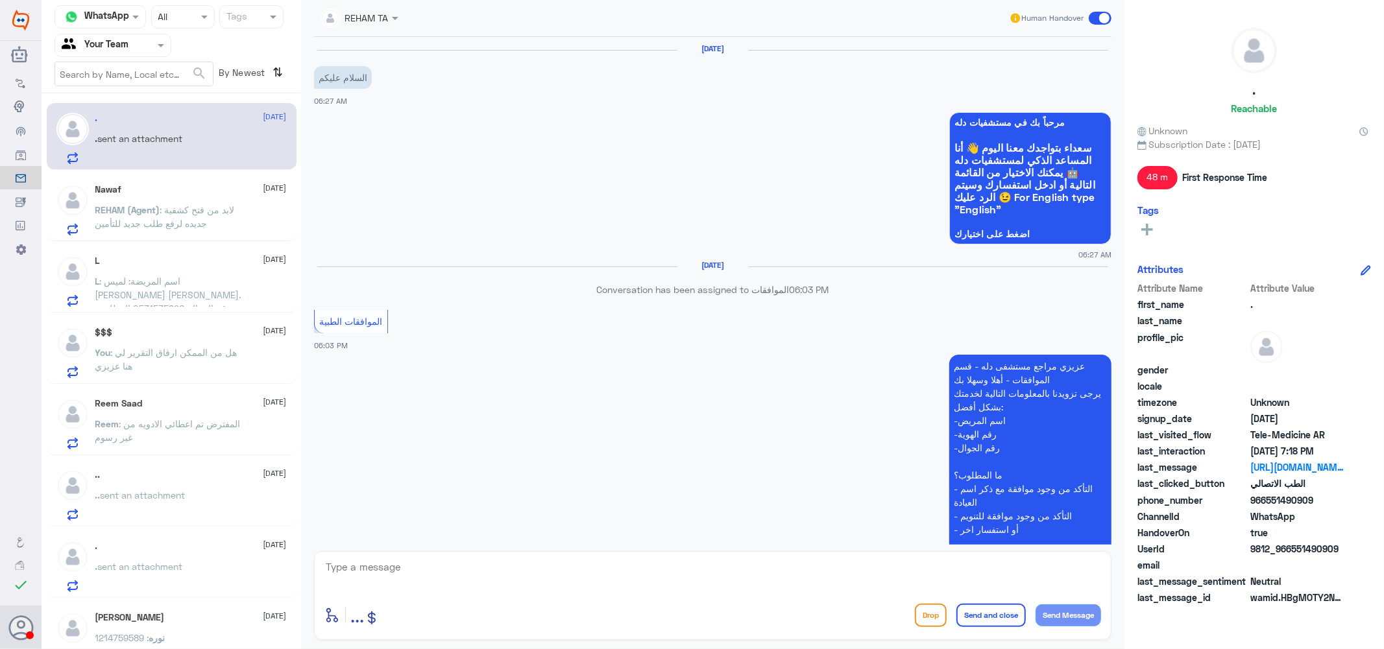
scroll to position [509, 0]
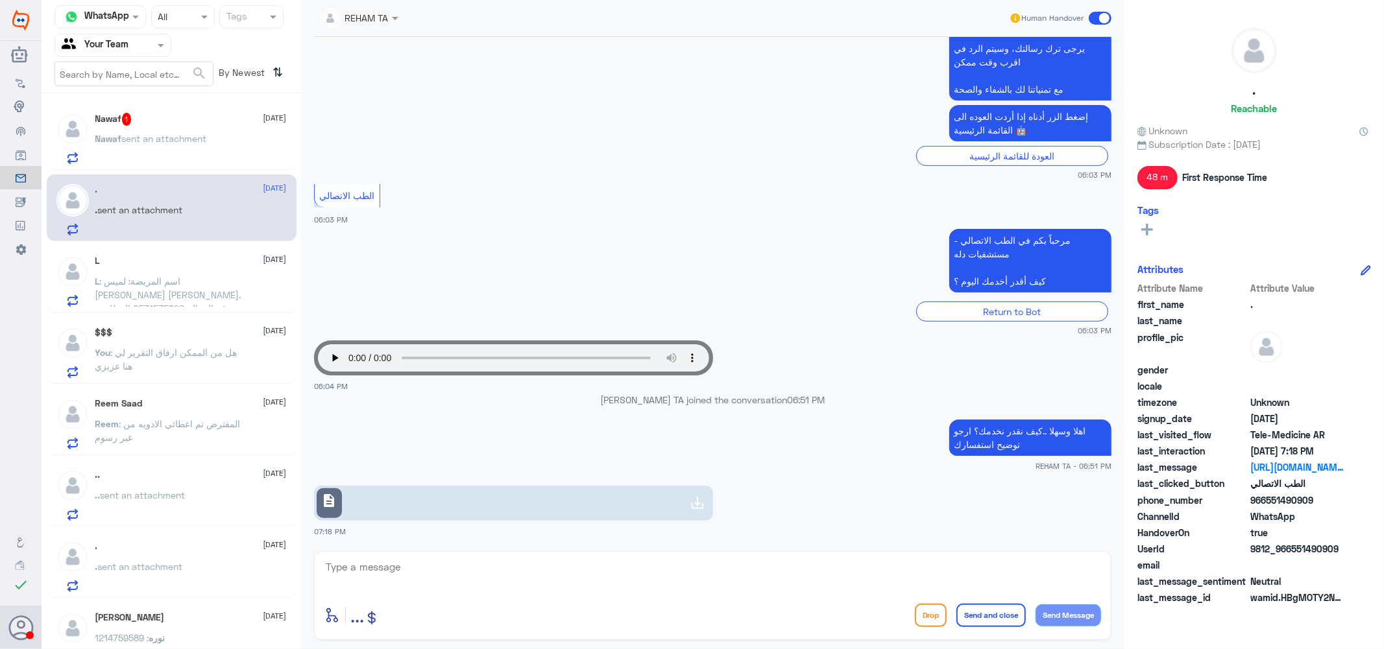
click at [172, 285] on span ": اسم المريضة: لميس سامي محمد عبد القادر خيري. رقم الجوال: 0531535896 المطلوب: …" at bounding box center [168, 322] width 146 height 93
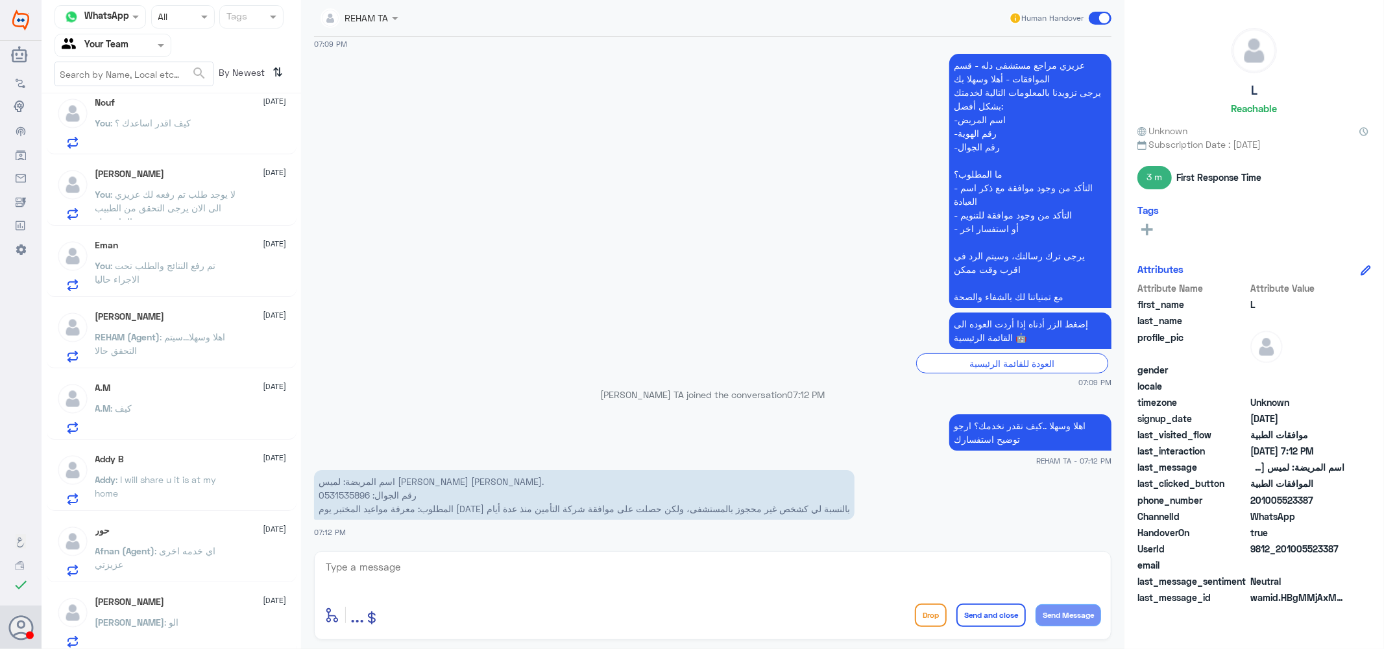
scroll to position [805, 0]
click at [134, 604] on div "Abdullah 3 September Abdullah : الو" at bounding box center [190, 617] width 191 height 51
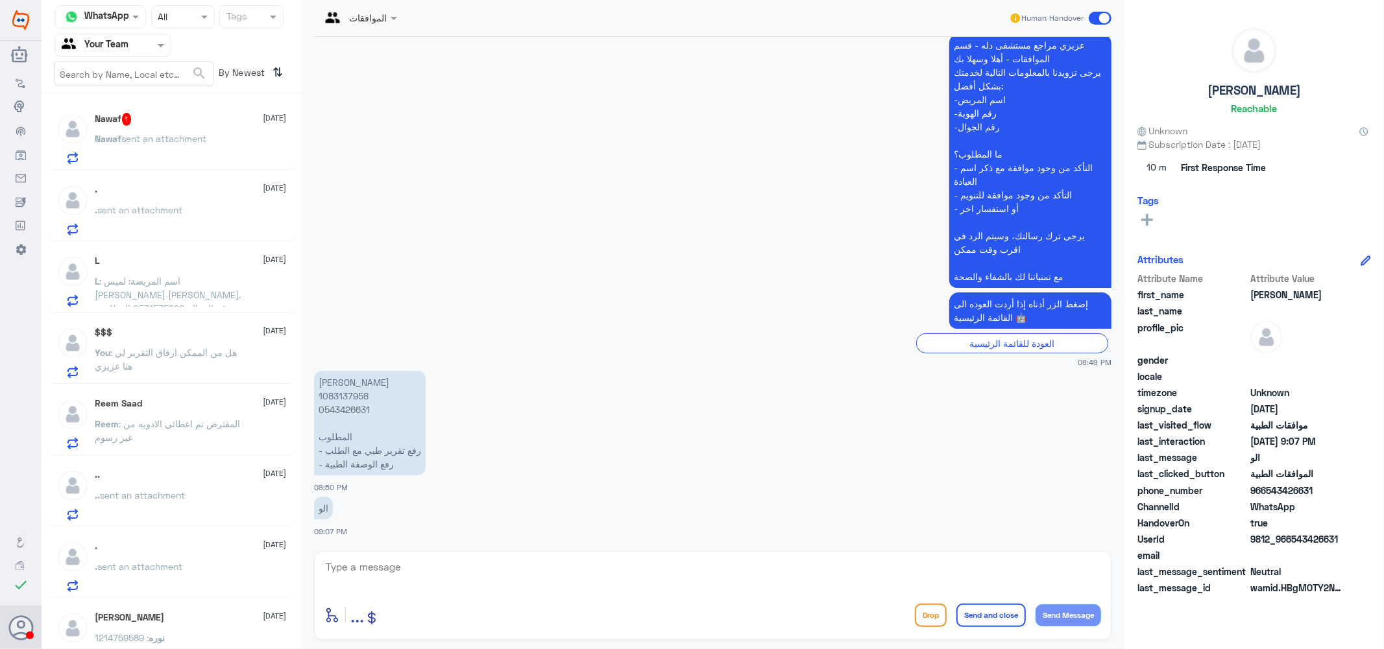
click at [149, 418] on span ": المفترض تم اعطائي الادويه من غير رسوم" at bounding box center [167, 430] width 145 height 25
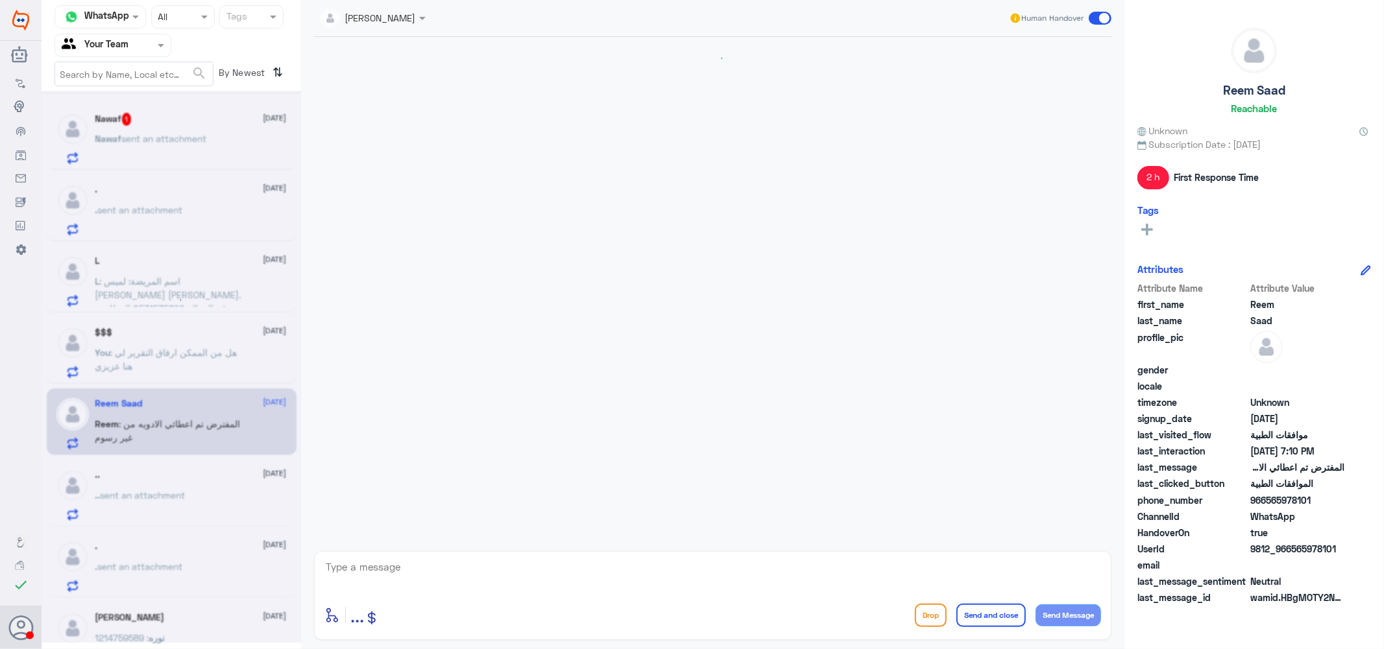
scroll to position [599, 0]
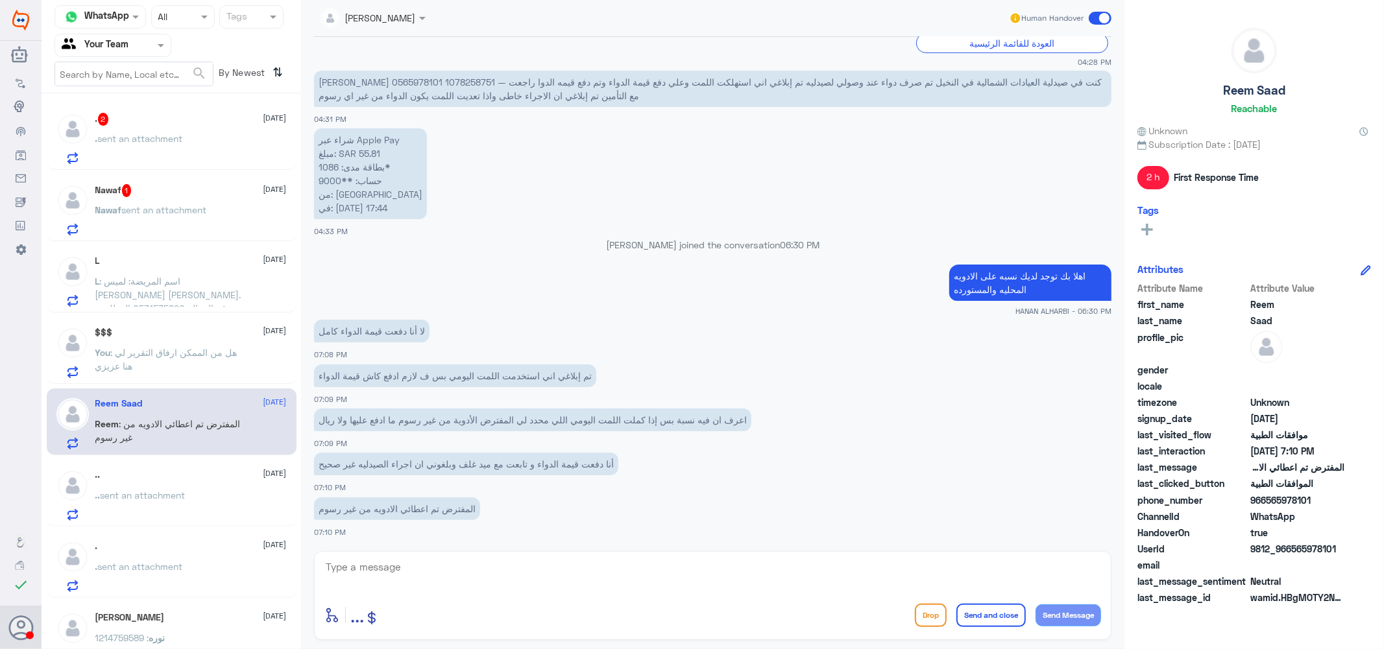
click at [134, 127] on div ". 2 4 September . sent an attachment" at bounding box center [190, 138] width 191 height 51
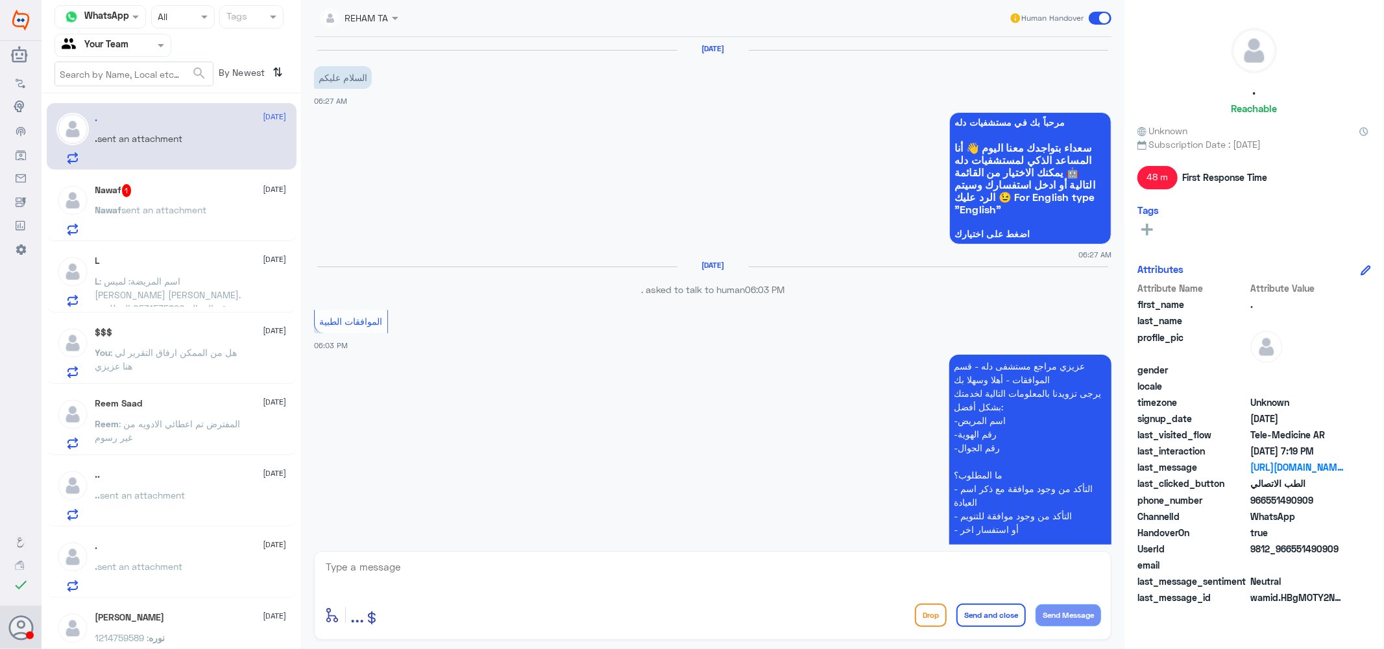
scroll to position [629, 0]
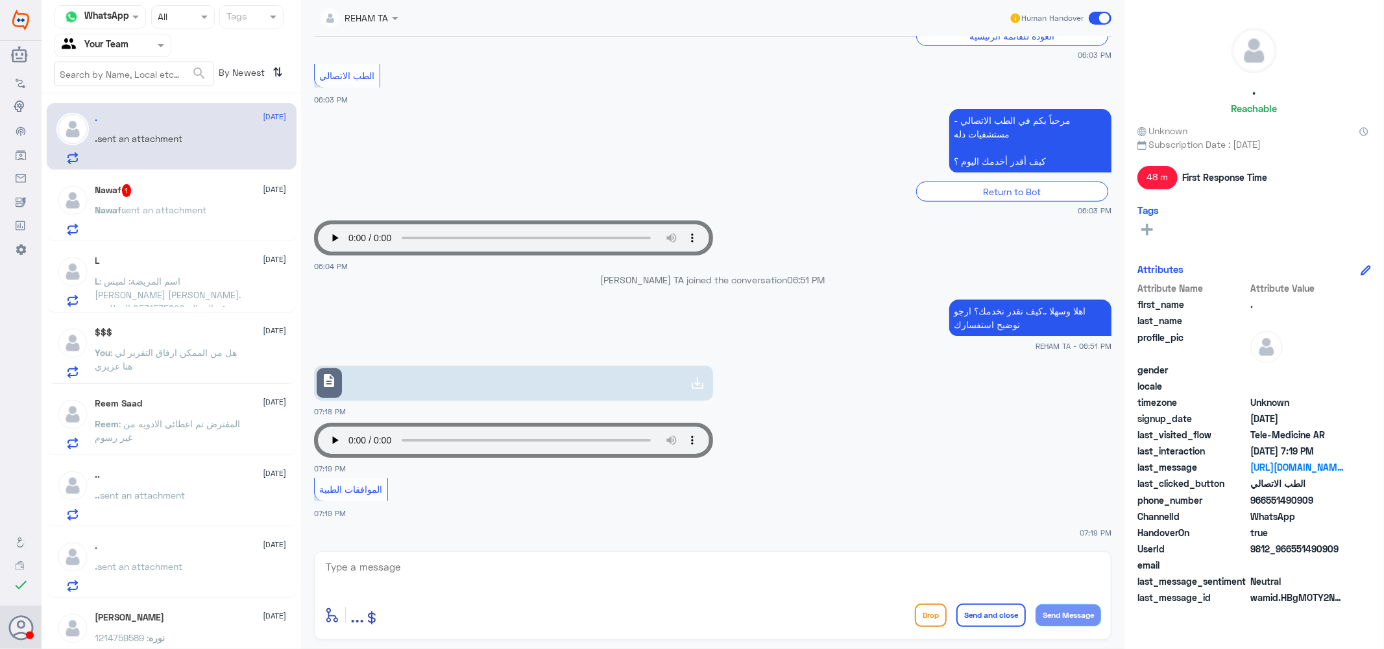
click at [132, 204] on span "sent an attachment" at bounding box center [164, 209] width 85 height 11
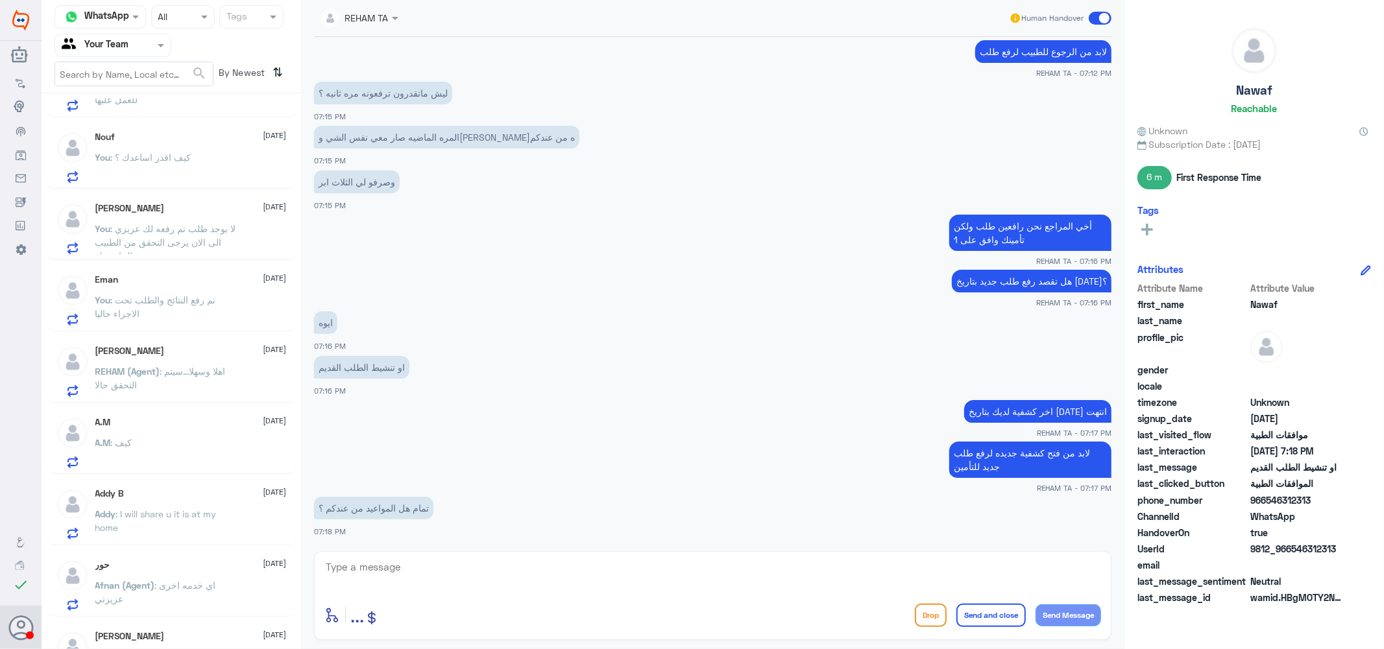
scroll to position [805, 0]
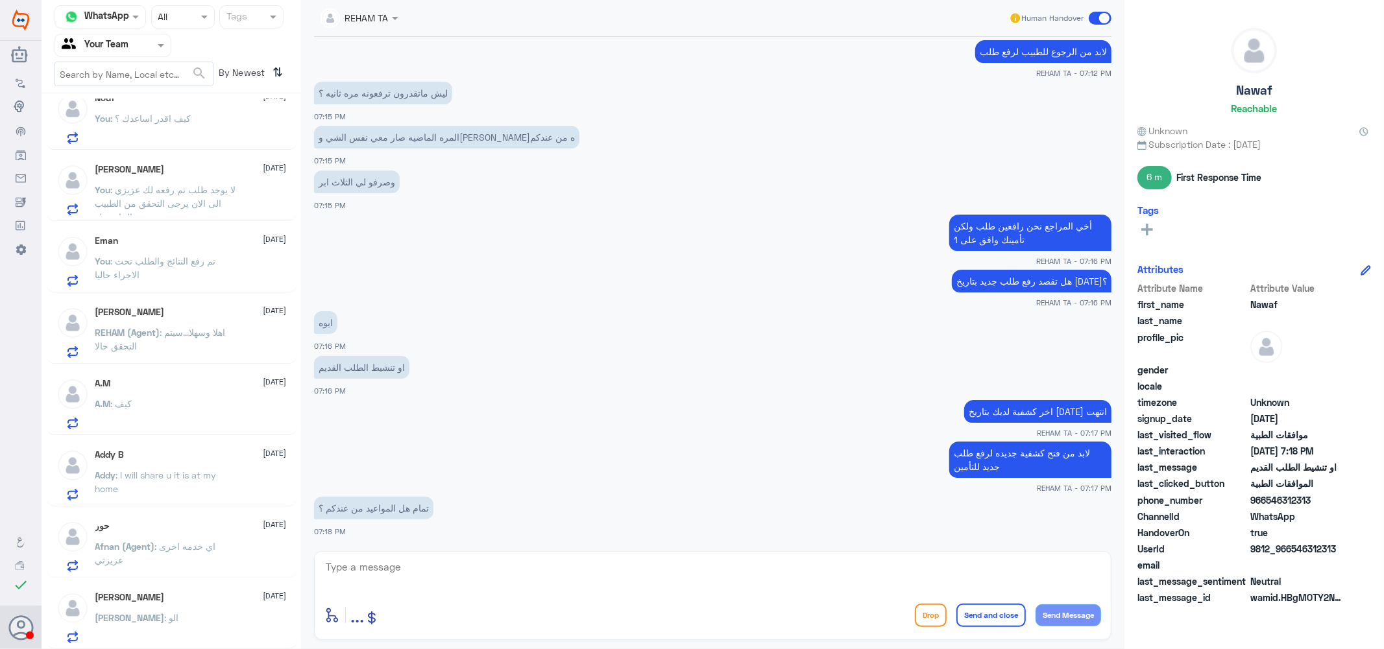
click at [195, 599] on div "Abdullah 3 September" at bounding box center [190, 597] width 191 height 11
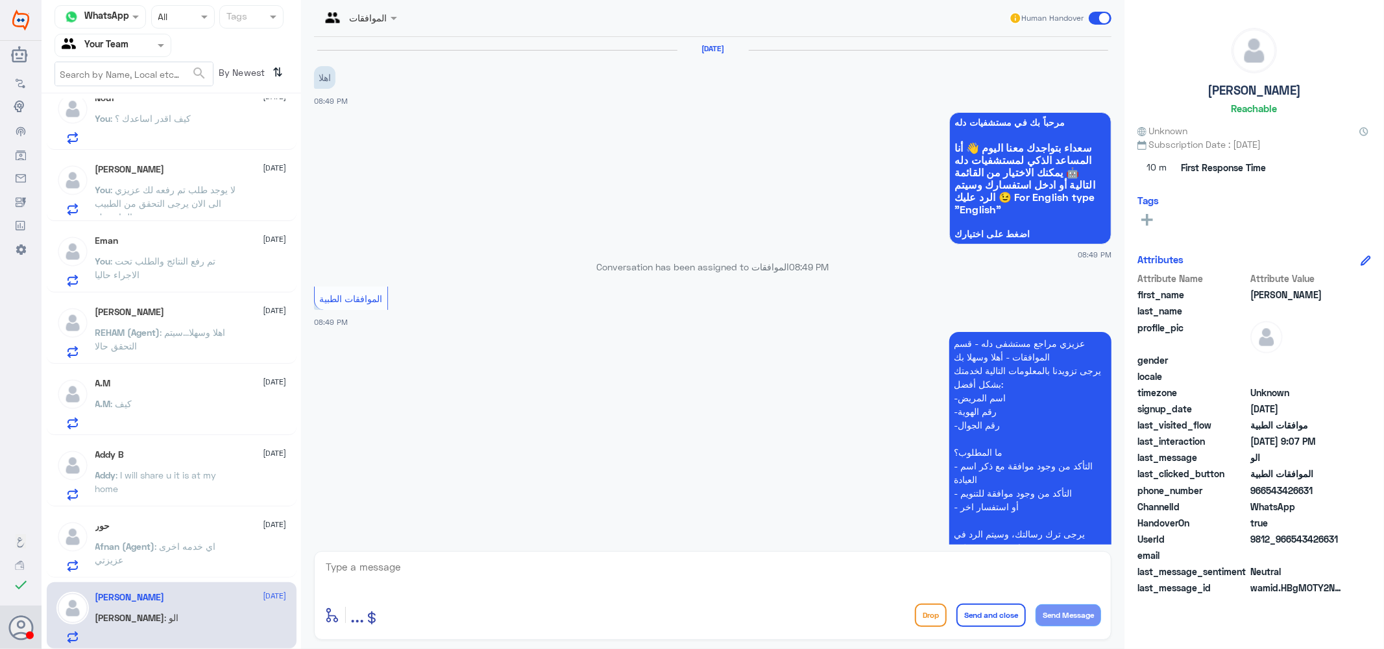
scroll to position [299, 0]
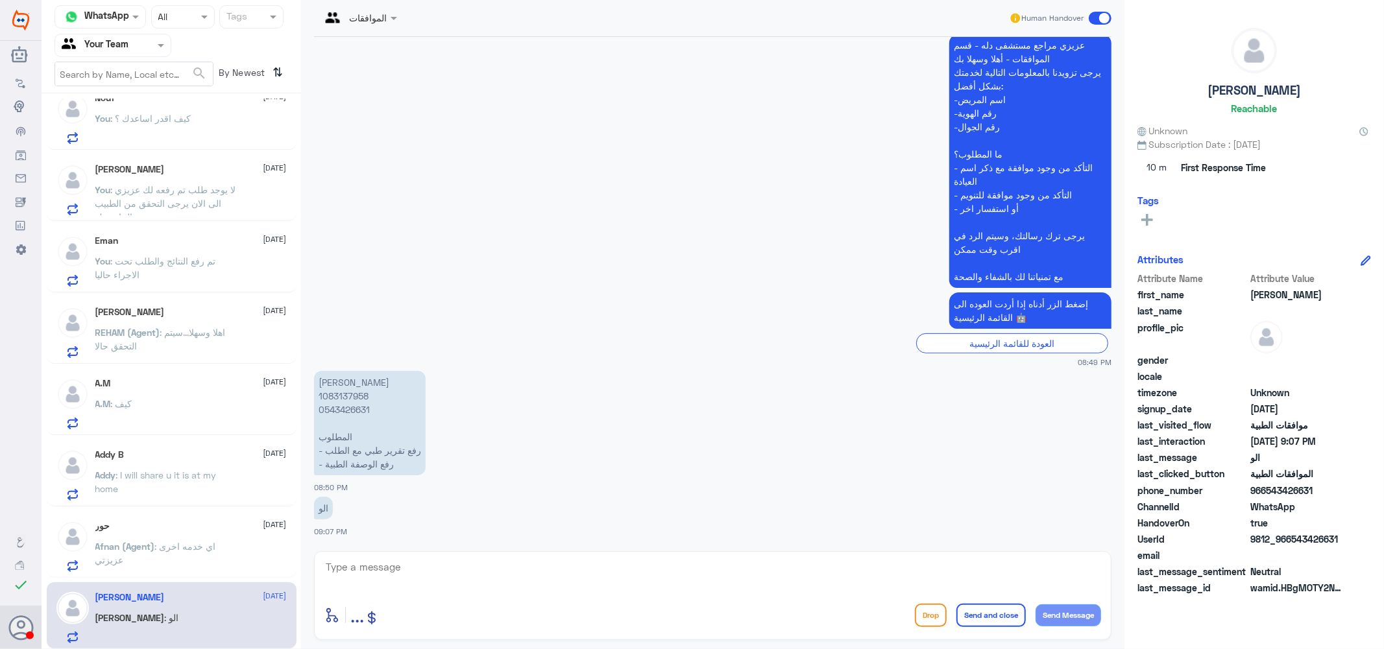
click at [342, 388] on p "أسماء مبارك حجلاء 1083137958 0543426631 المطلوب - رفع تقرير طبي مع الطلب - ⁠رفع…" at bounding box center [370, 423] width 112 height 104
click at [352, 392] on p "أسماء مبارك حجلاء 1083137958 0543426631 المطلوب - رفع تقرير طبي مع الطلب - ⁠رفع…" at bounding box center [370, 423] width 112 height 104
copy p "1083137958"
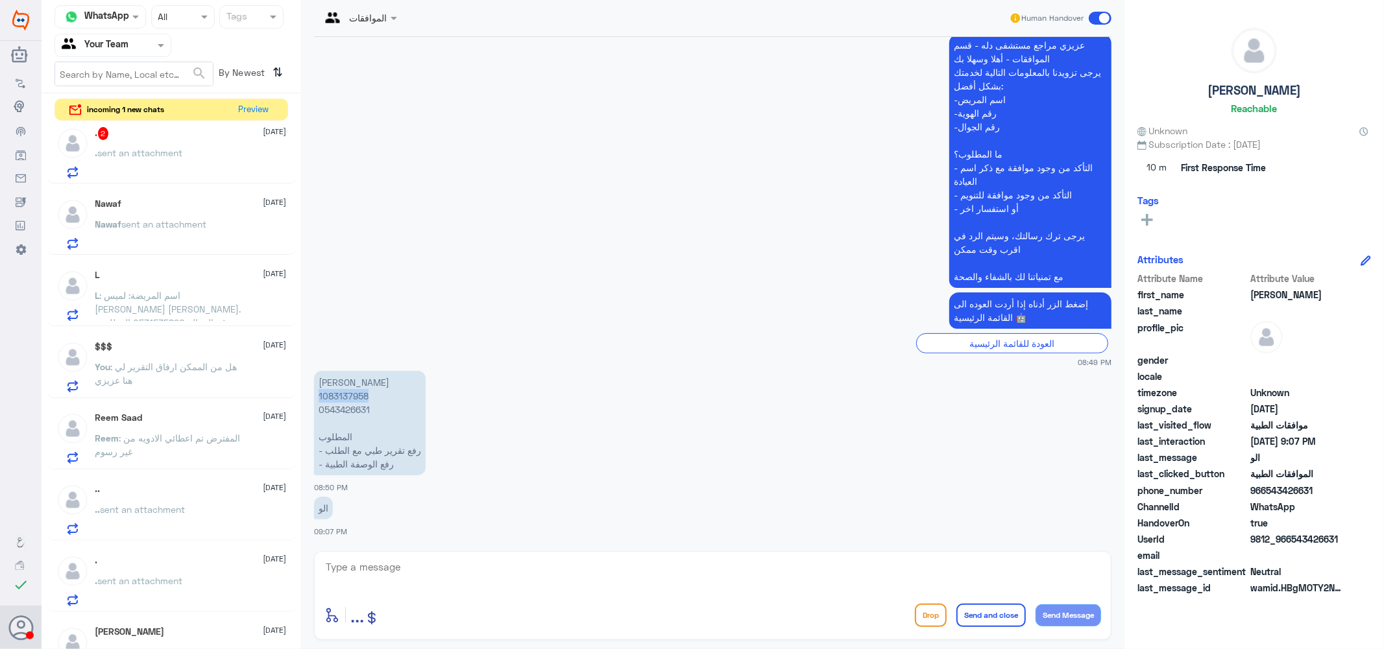
scroll to position [0, 0]
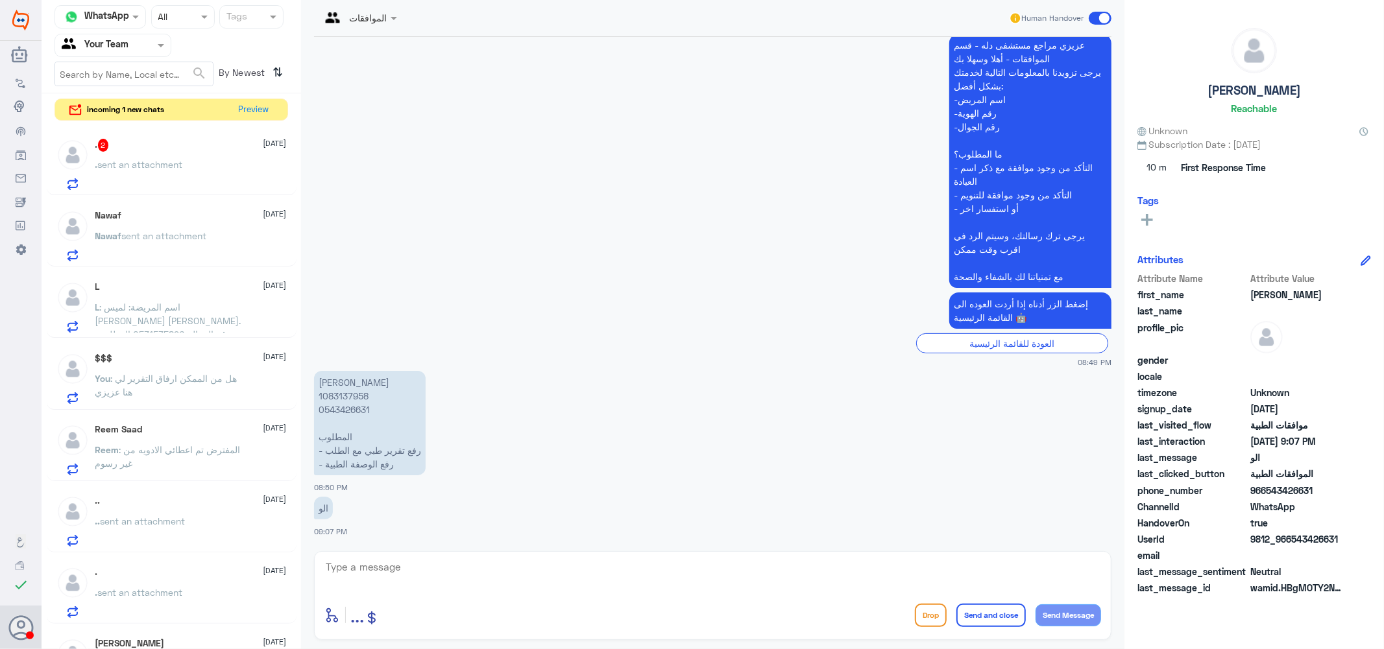
click at [176, 156] on div ". 2 4 September . sent an attachment" at bounding box center [190, 164] width 191 height 51
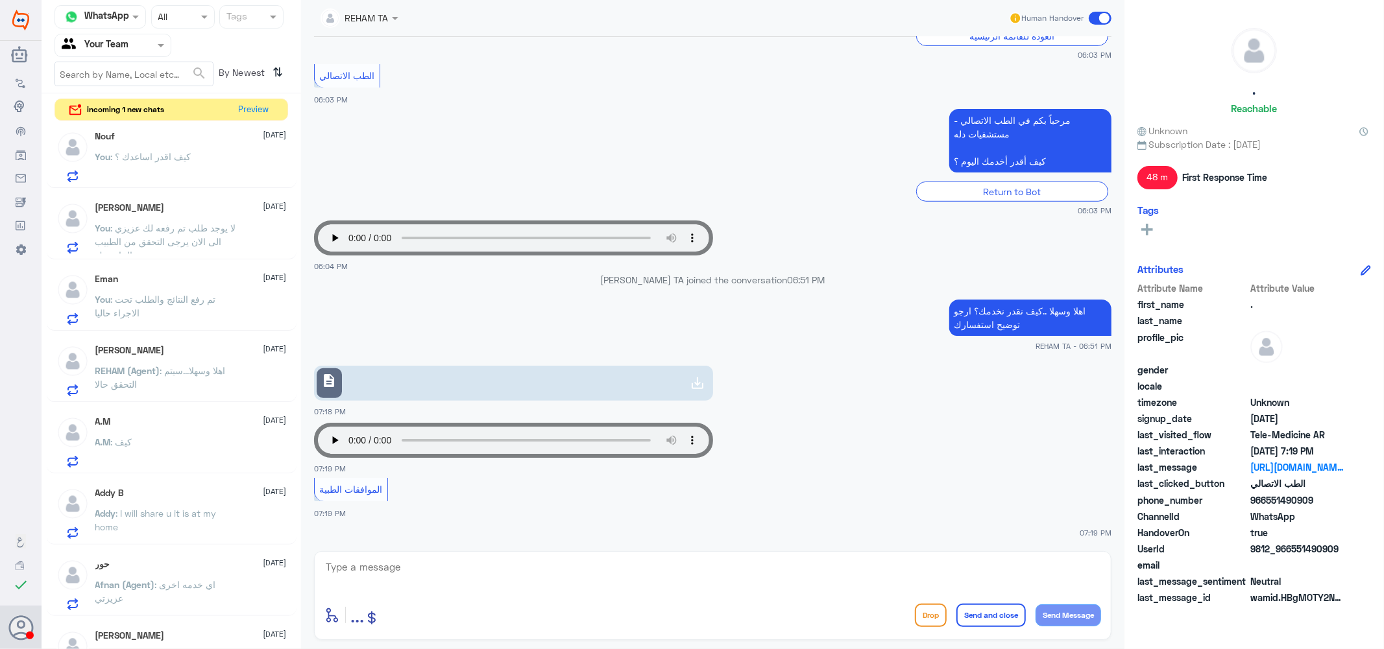
scroll to position [831, 0]
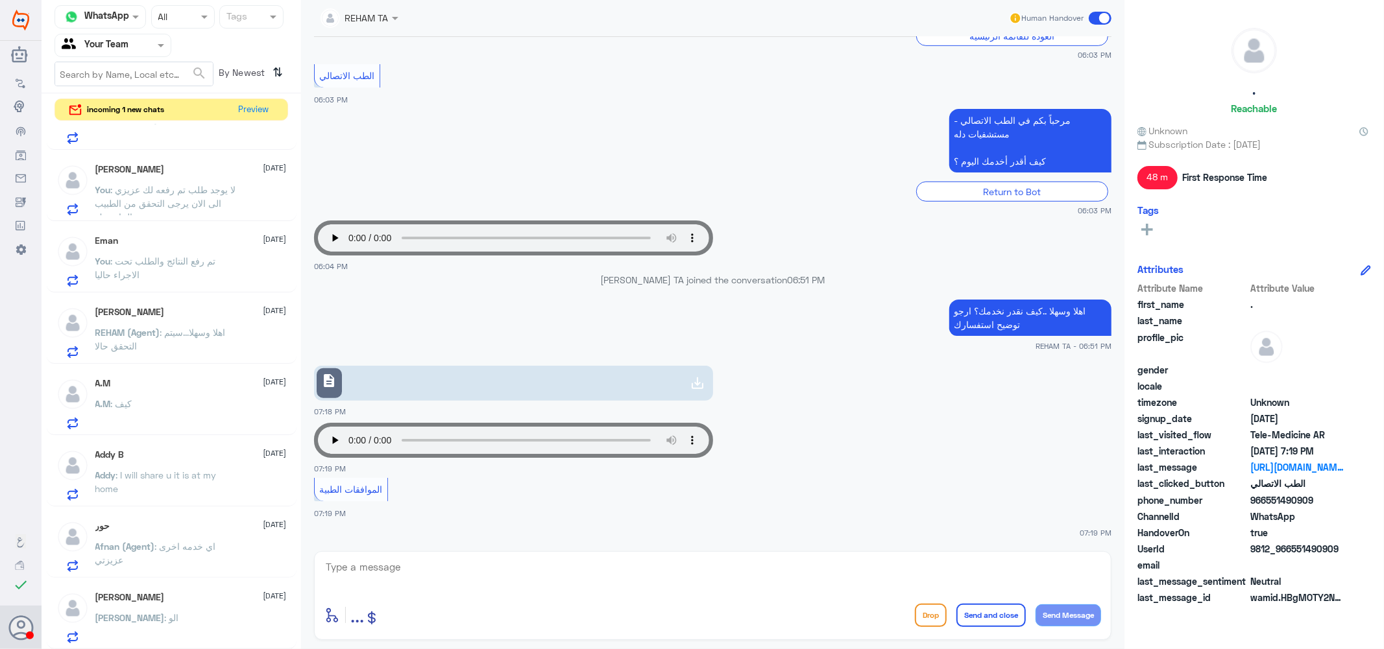
click at [126, 612] on span "[PERSON_NAME]" at bounding box center [129, 617] width 69 height 11
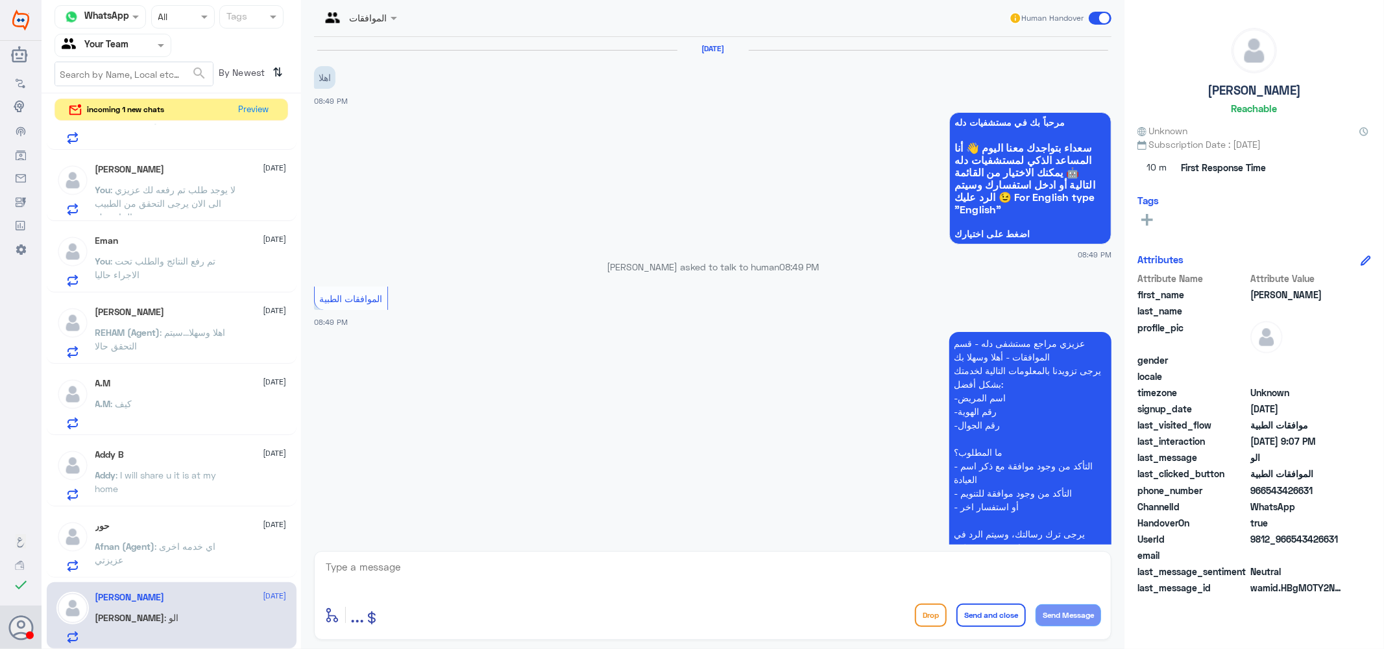
scroll to position [299, 0]
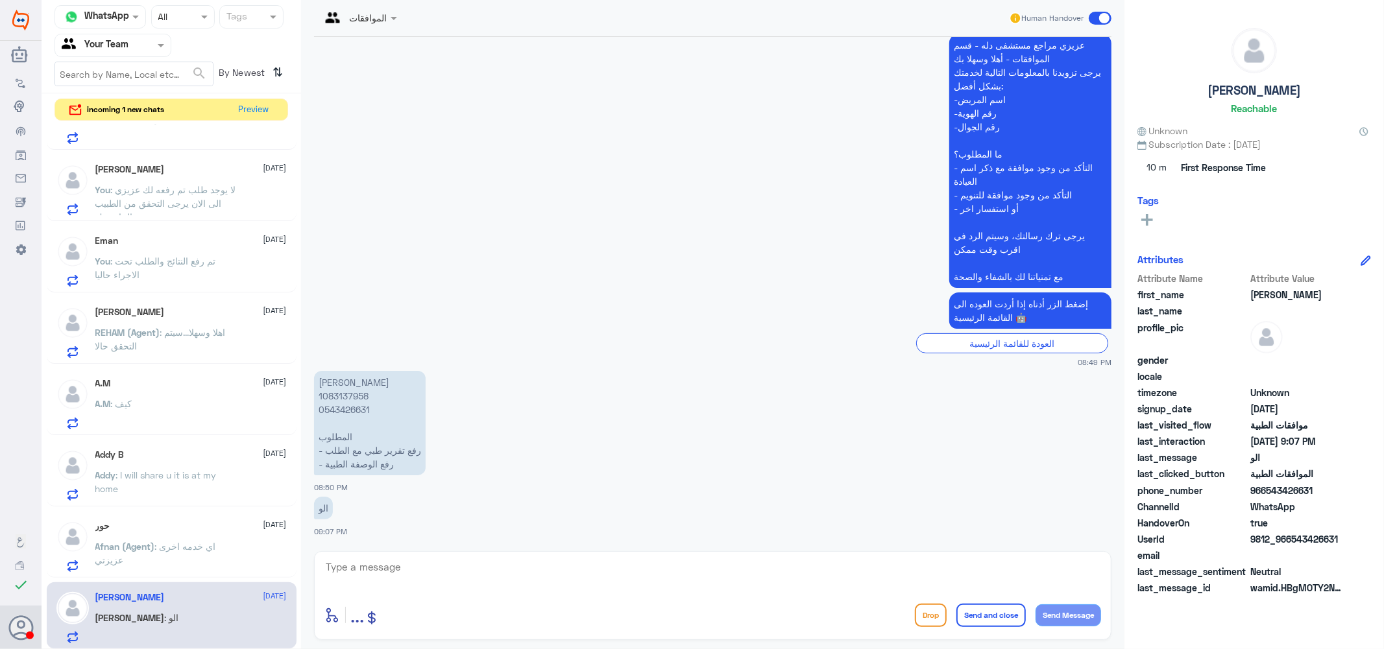
click at [350, 394] on p "أسماء مبارك حجلاء 1083137958 0543426631 المطلوب - رفع تقرير طبي مع الطلب - ⁠رفع…" at bounding box center [370, 423] width 112 height 104
copy p "1083137958"
click at [385, 579] on textarea at bounding box center [712, 575] width 776 height 32
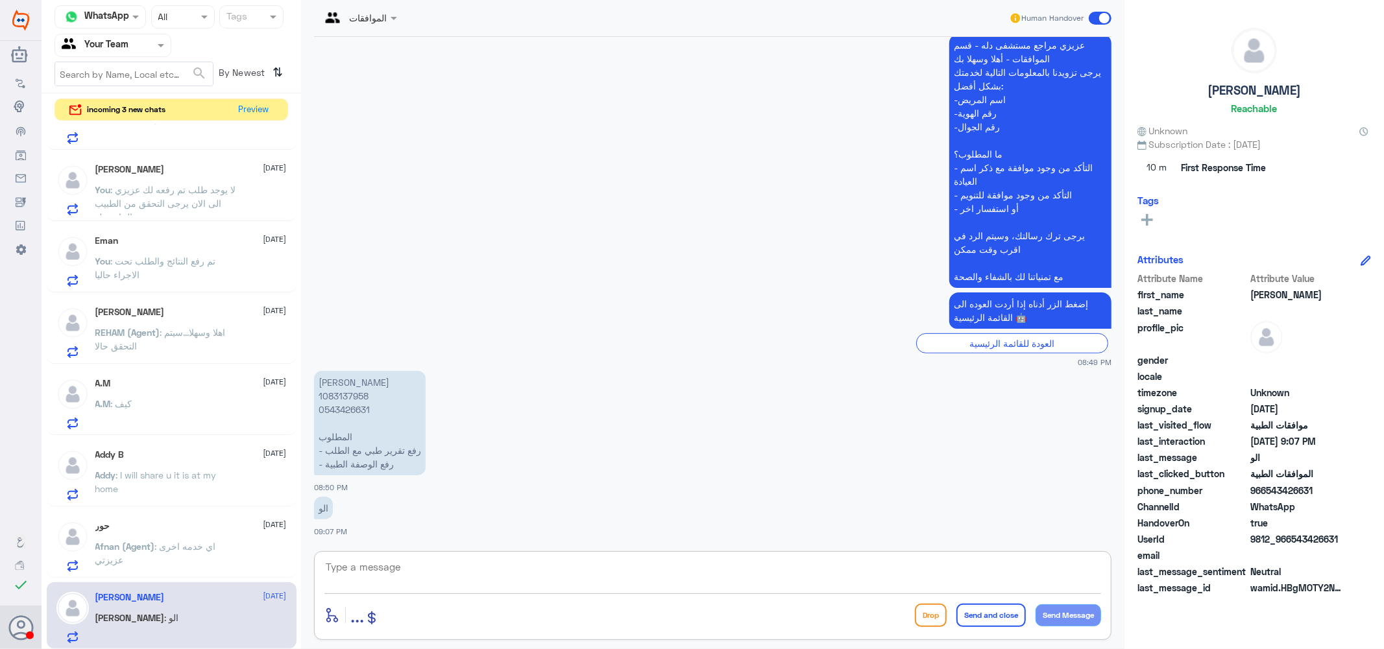
paste textarea "KESIMPTA"
type textarea "KESIMPTA عزيزتي توجد موافقه عى دواء"
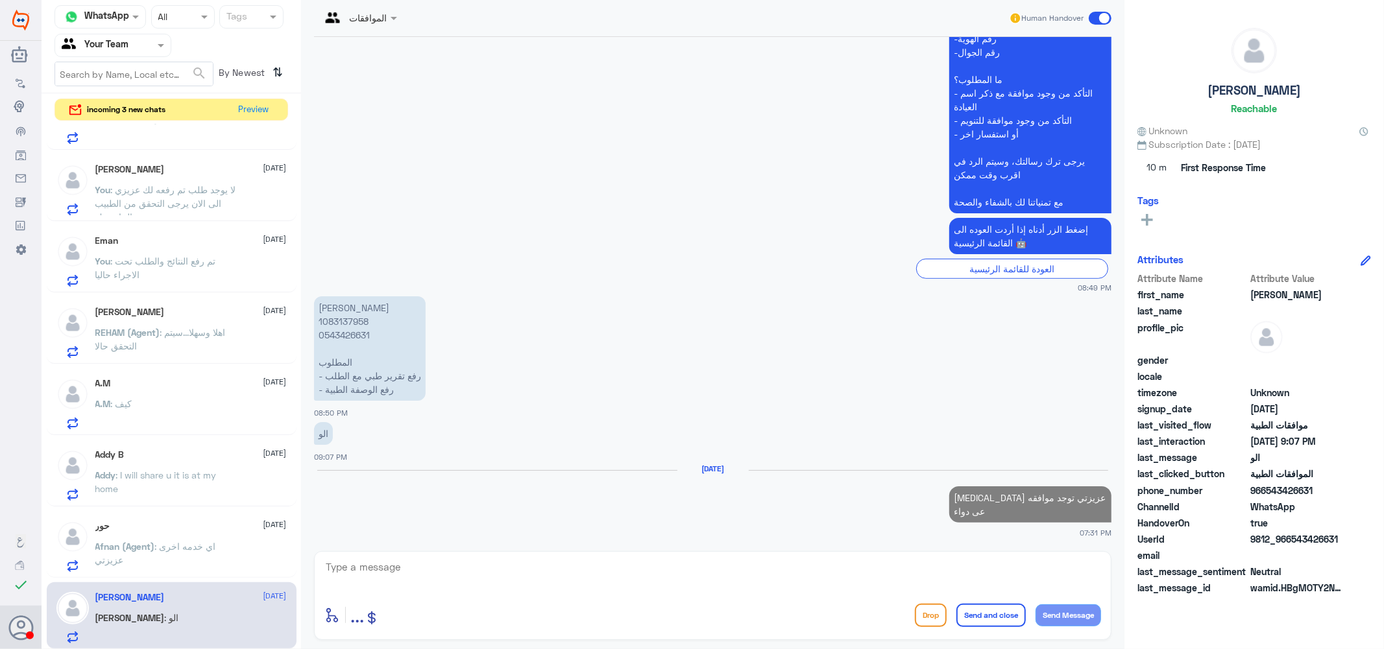
click at [172, 536] on div "حور 4 September Afnan (Agent) : اي خدمه اخرى عزيزتي" at bounding box center [190, 546] width 191 height 51
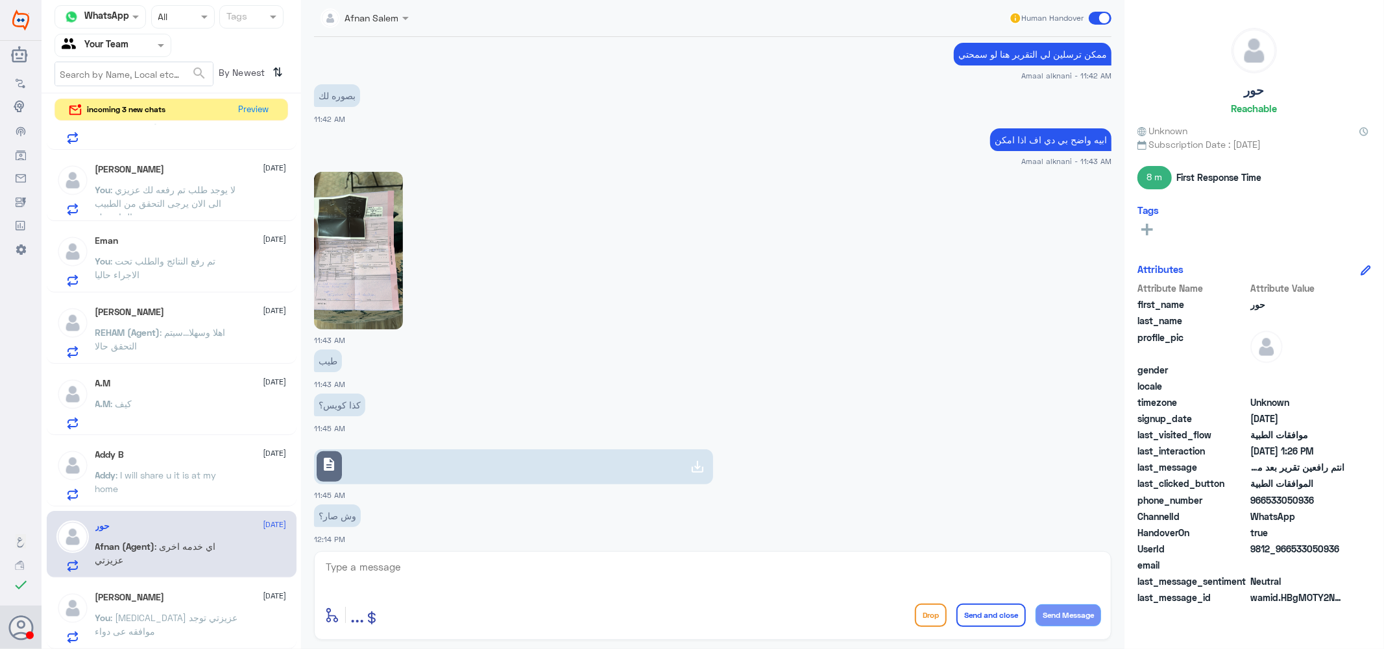
scroll to position [610, 0]
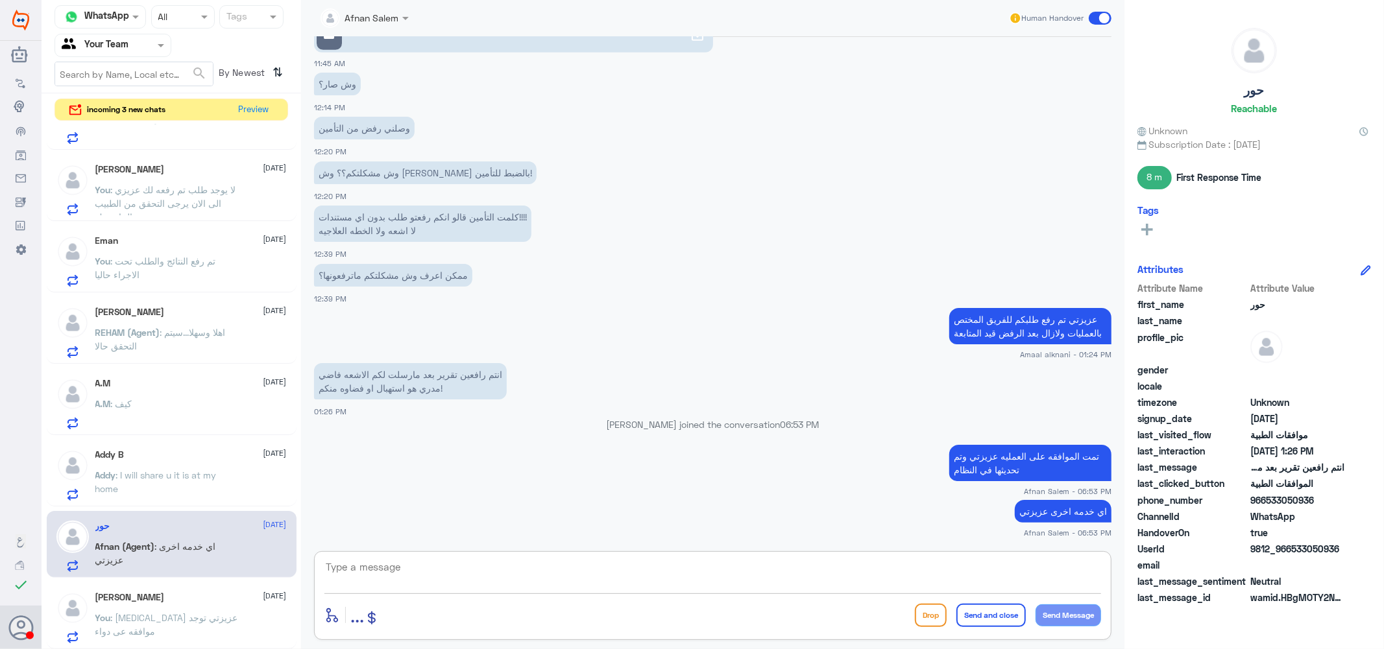
click at [400, 574] on textarea at bounding box center [712, 575] width 776 height 32
type textarea "نتمنى لك دوام"
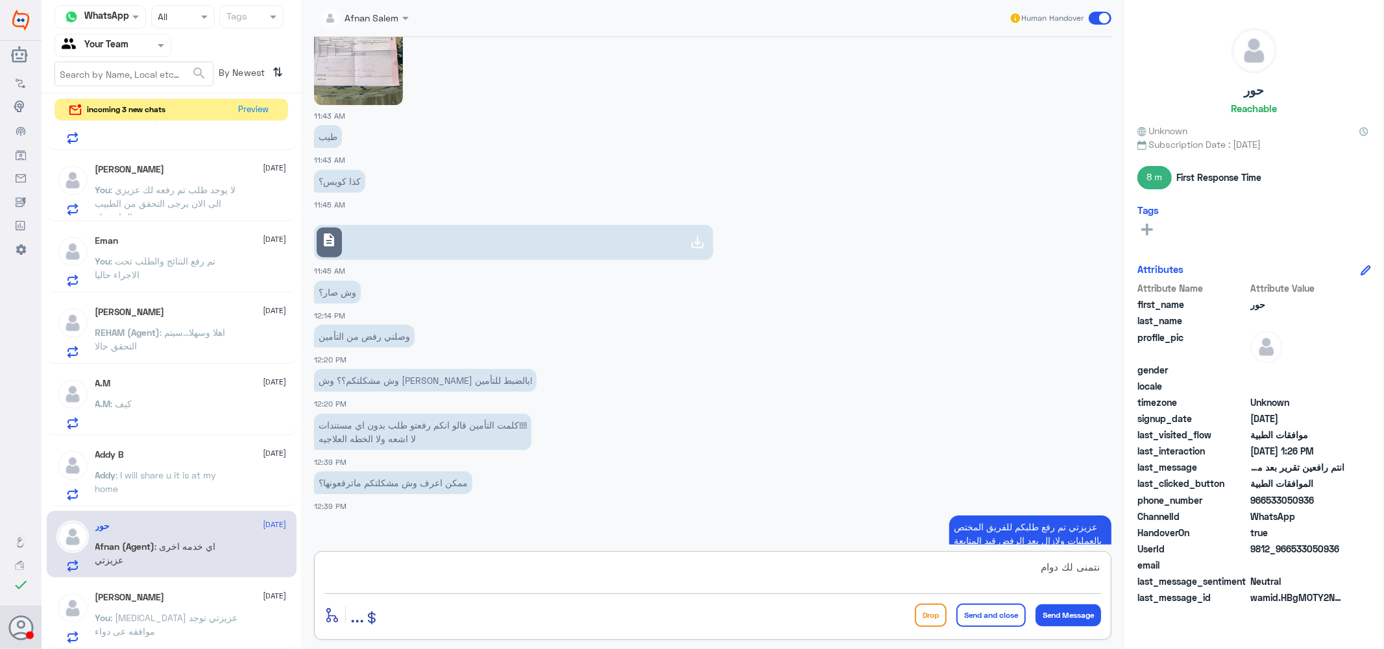
scroll to position [1417, 0]
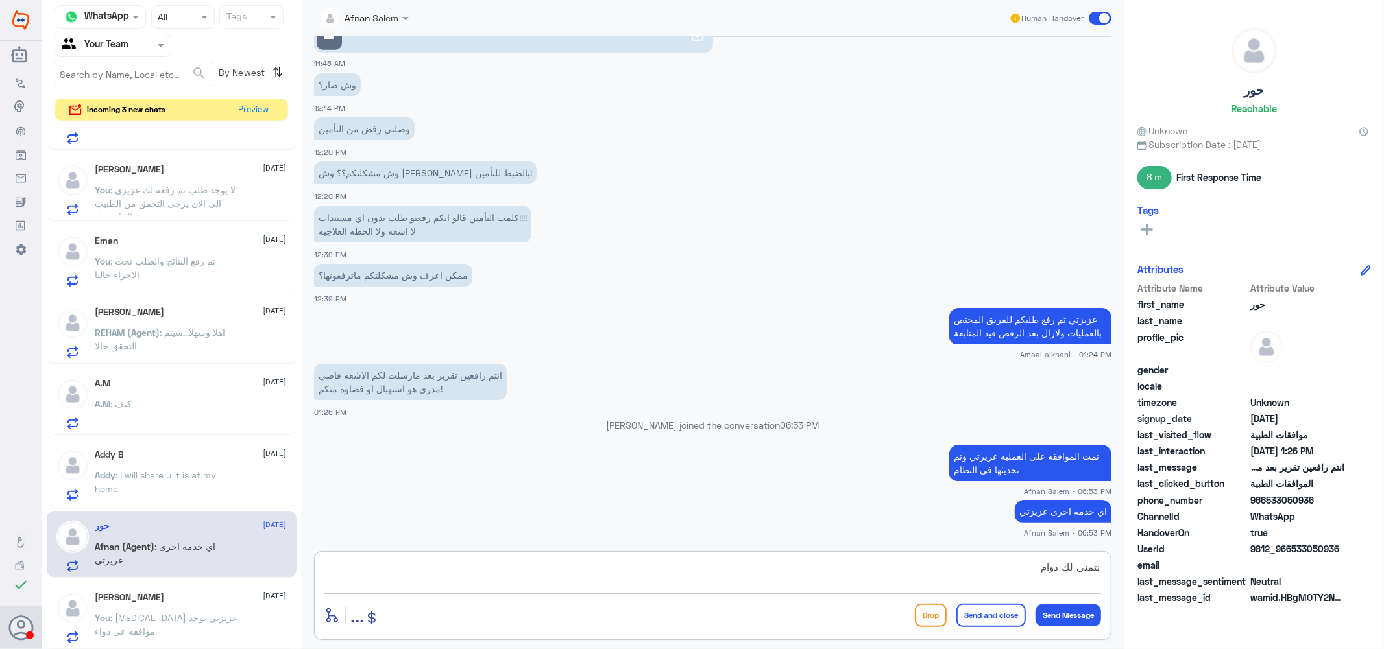
click at [1028, 570] on textarea "نتمنى لك دوام" at bounding box center [712, 575] width 776 height 32
drag, startPoint x: 1028, startPoint y: 570, endPoint x: 1103, endPoint y: 559, distance: 76.1
click at [1103, 559] on div "نتمنى لك دوام enter flow name ... Drop Send and close Send Message" at bounding box center [712, 595] width 797 height 89
click at [156, 415] on div "A.M : كيف" at bounding box center [190, 414] width 191 height 29
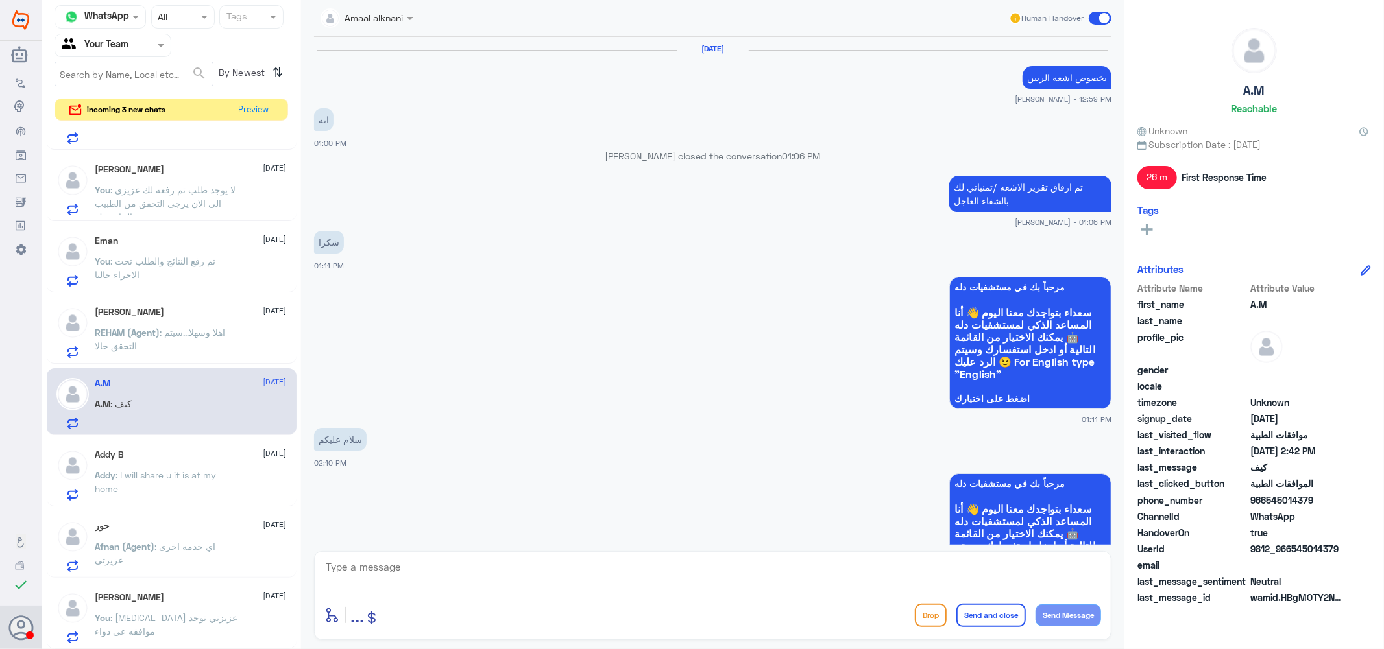
scroll to position [997, 0]
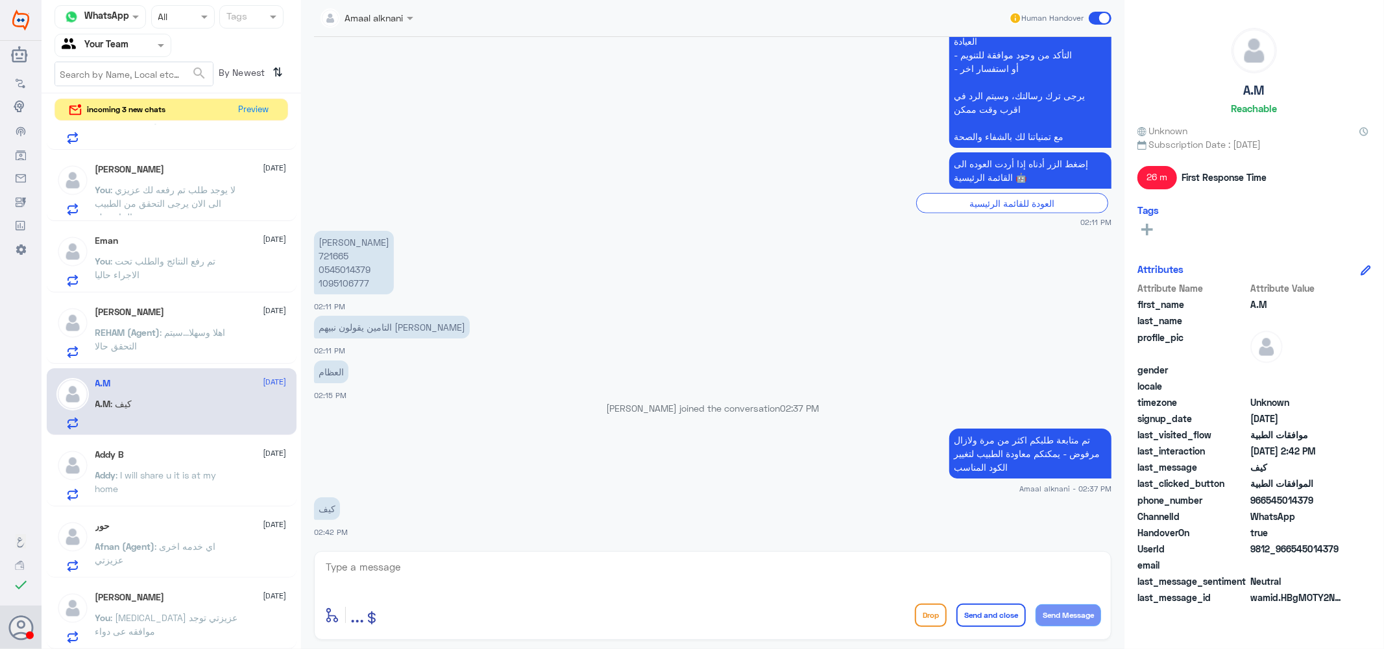
click at [326, 254] on p "عبدالرحمن حمد المرزوق 721665 0545014379 1095106777" at bounding box center [354, 263] width 80 height 64
copy p "721665"
click at [555, 571] on textarea at bounding box center [712, 575] width 776 height 32
type textarea "h"
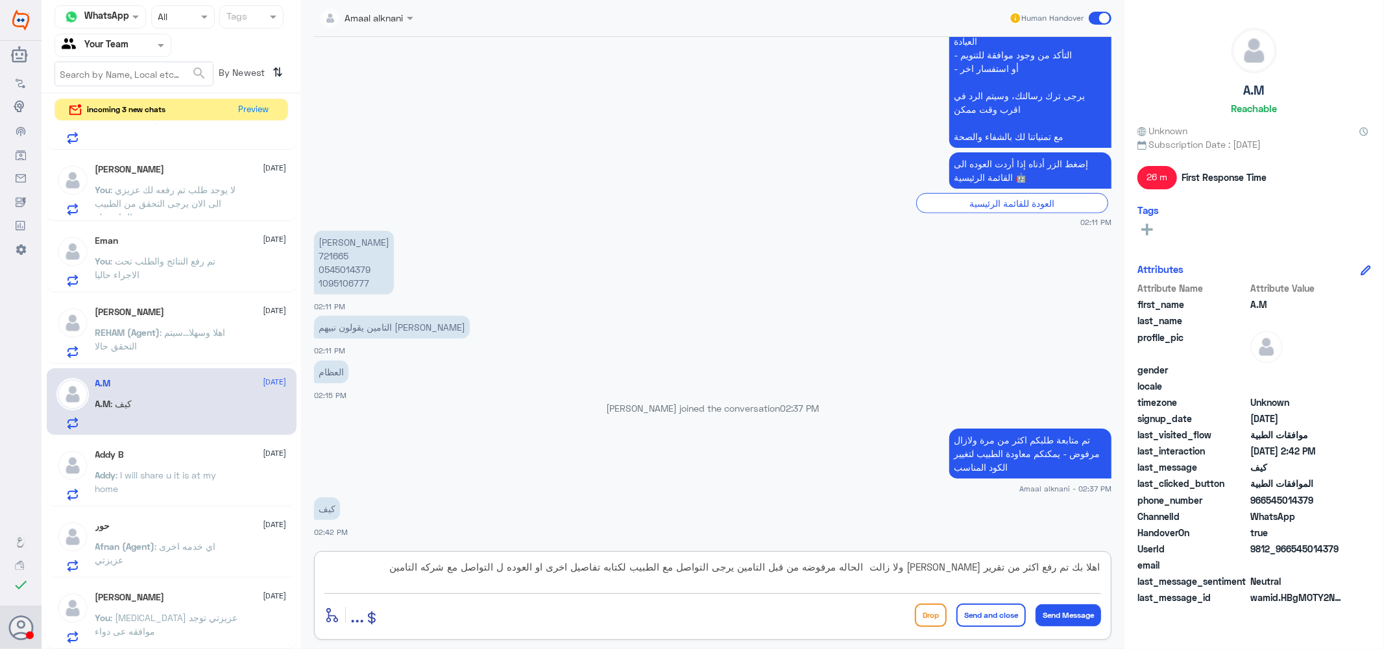
type textarea "اهلا بك تم رفع اكثر من تقرير عزيزي ولا زالت الحاله مرفوضه من قبل التامين يرجى ا…"
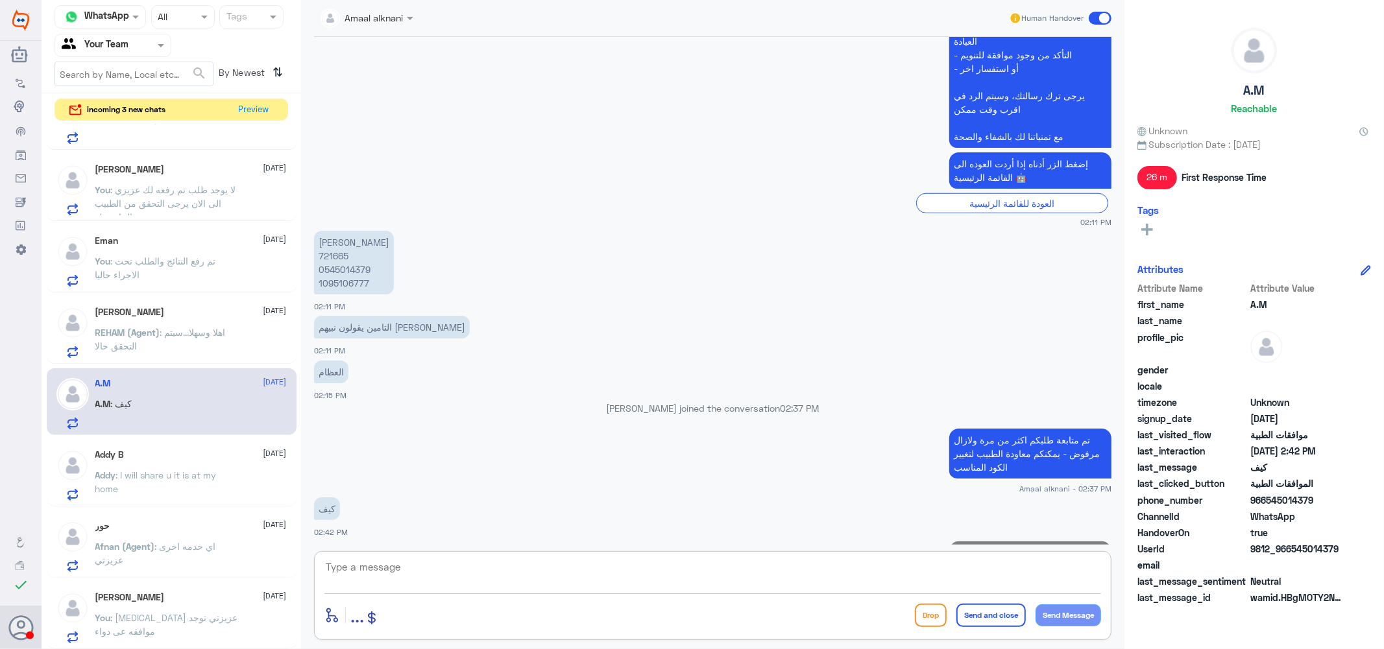
scroll to position [1093, 0]
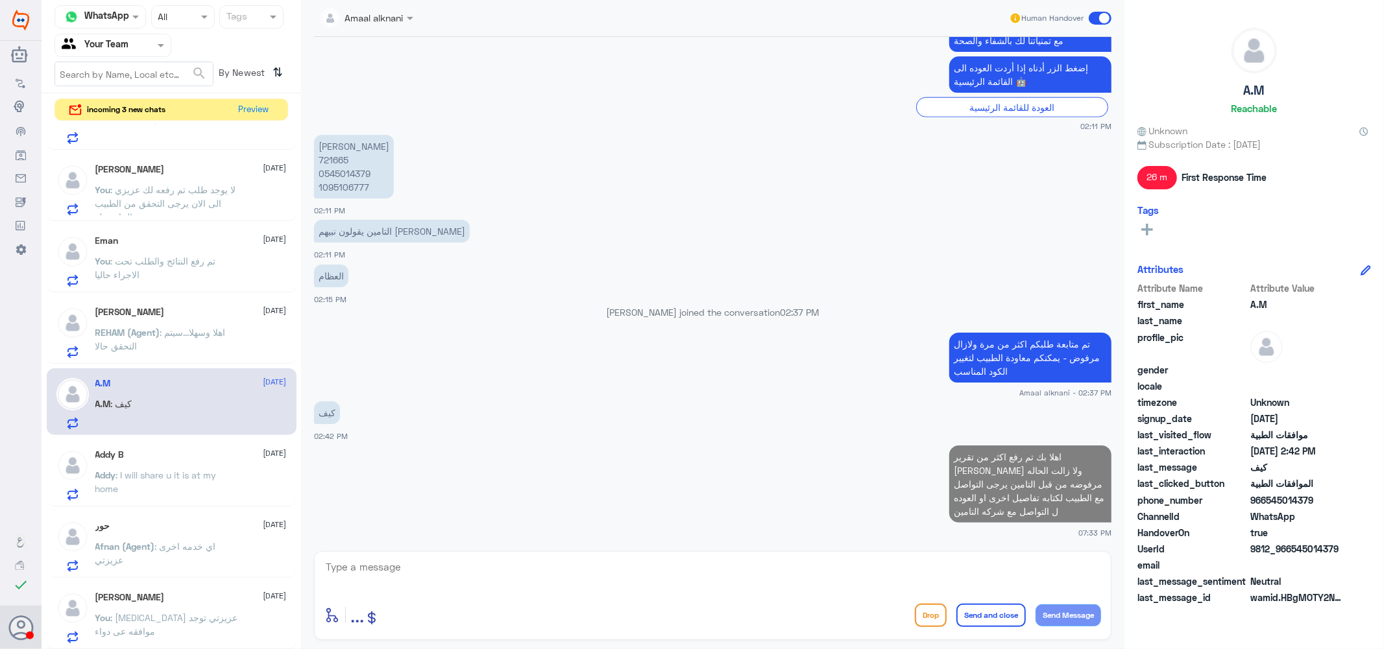
click at [195, 335] on span ": اهلا وسهلا...سيتم التحقق حالا" at bounding box center [160, 339] width 130 height 25
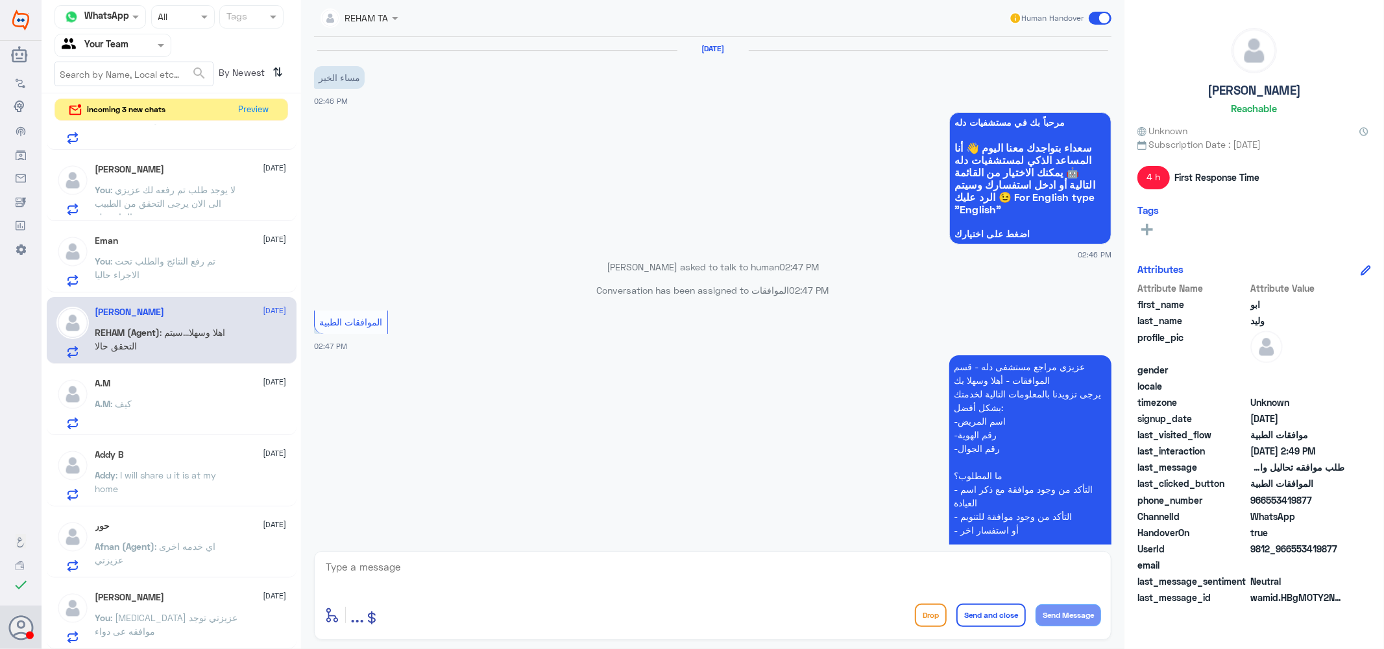
scroll to position [333, 0]
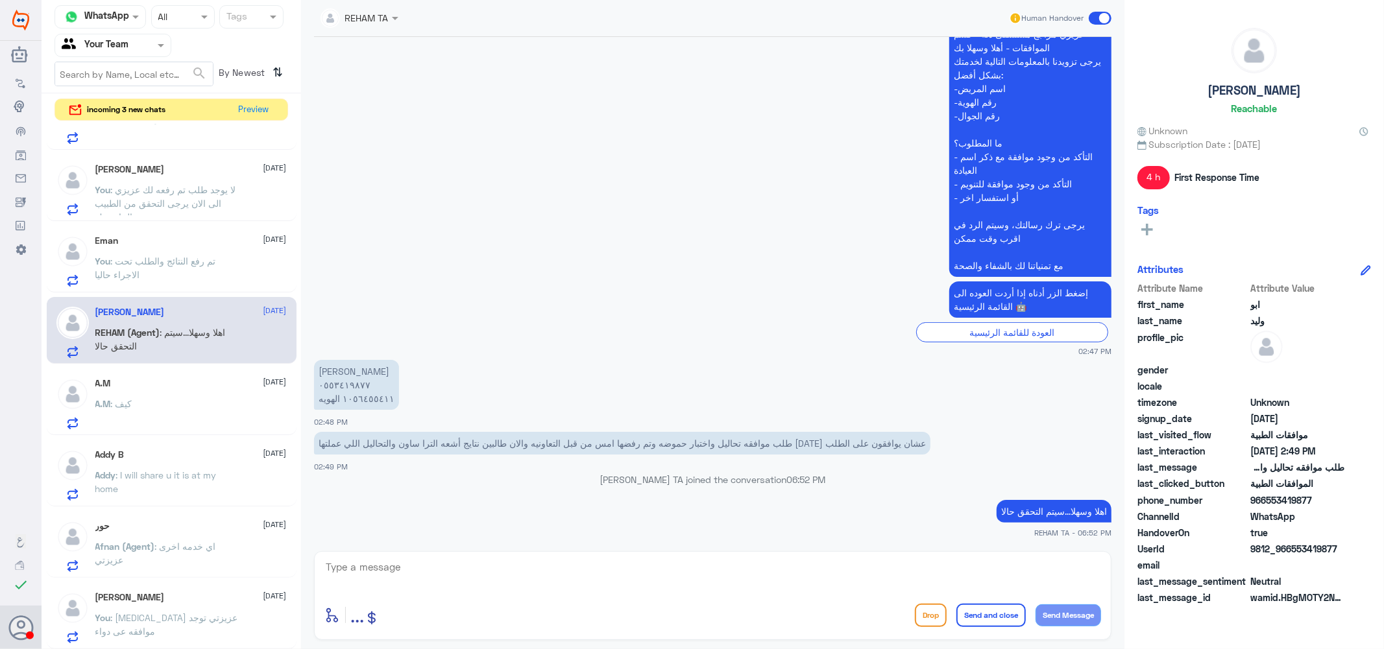
click at [180, 261] on span ": تم رفع النتائج والطلب تحت الاجراء حاليا" at bounding box center [155, 268] width 121 height 25
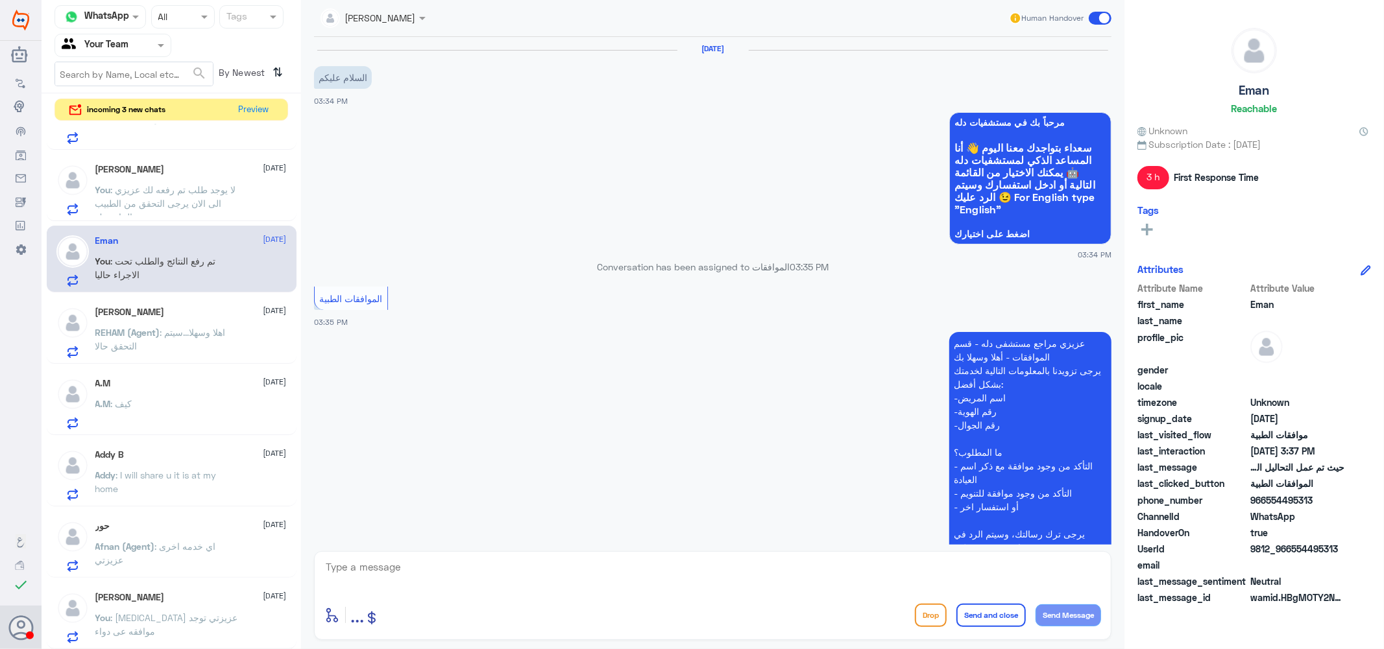
scroll to position [322, 0]
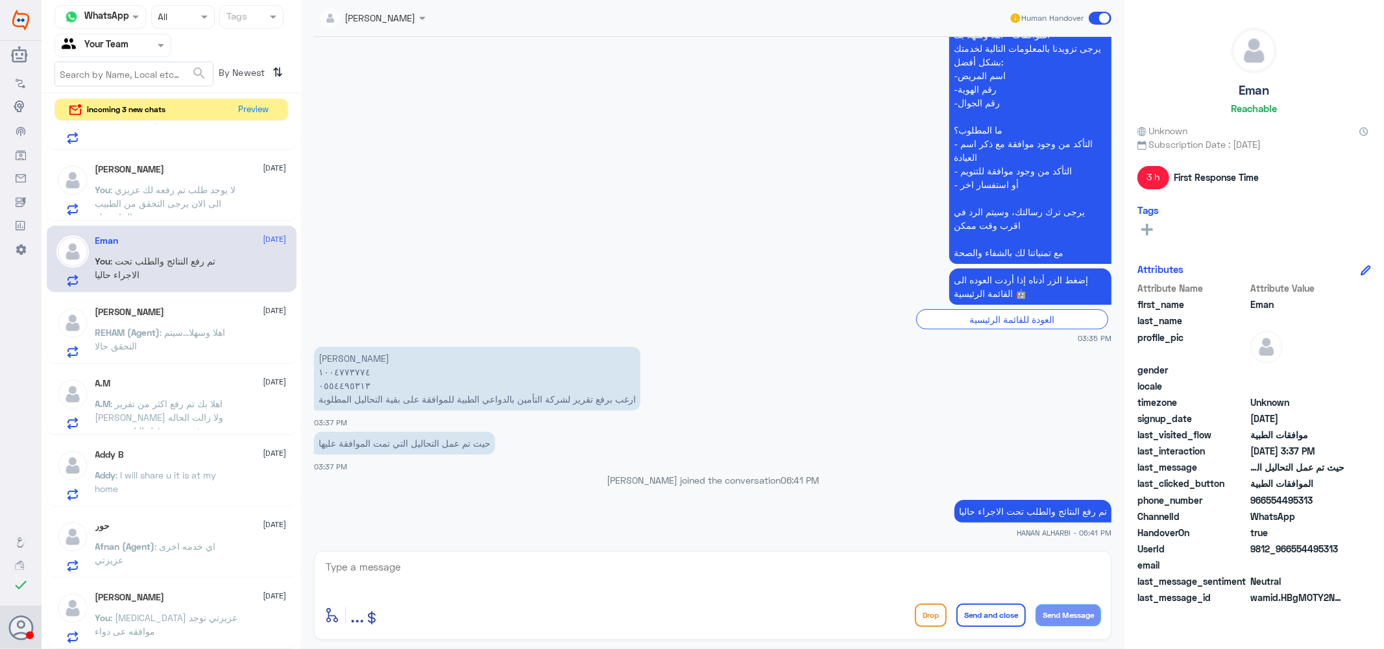
click at [171, 197] on span ": لا يوجد طلب تم رفعه لك عزيزي الى الان يرجى التحقق من الطبيب الخاص بك" at bounding box center [165, 203] width 141 height 38
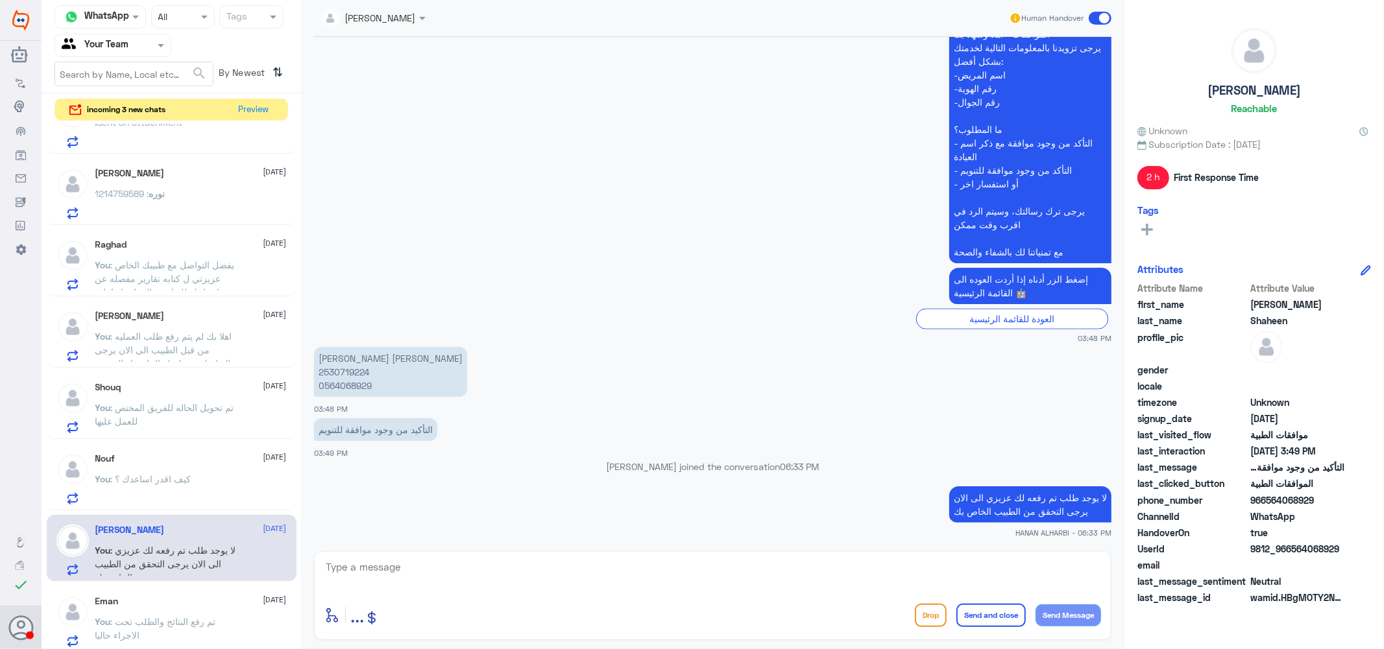
scroll to position [398, 0]
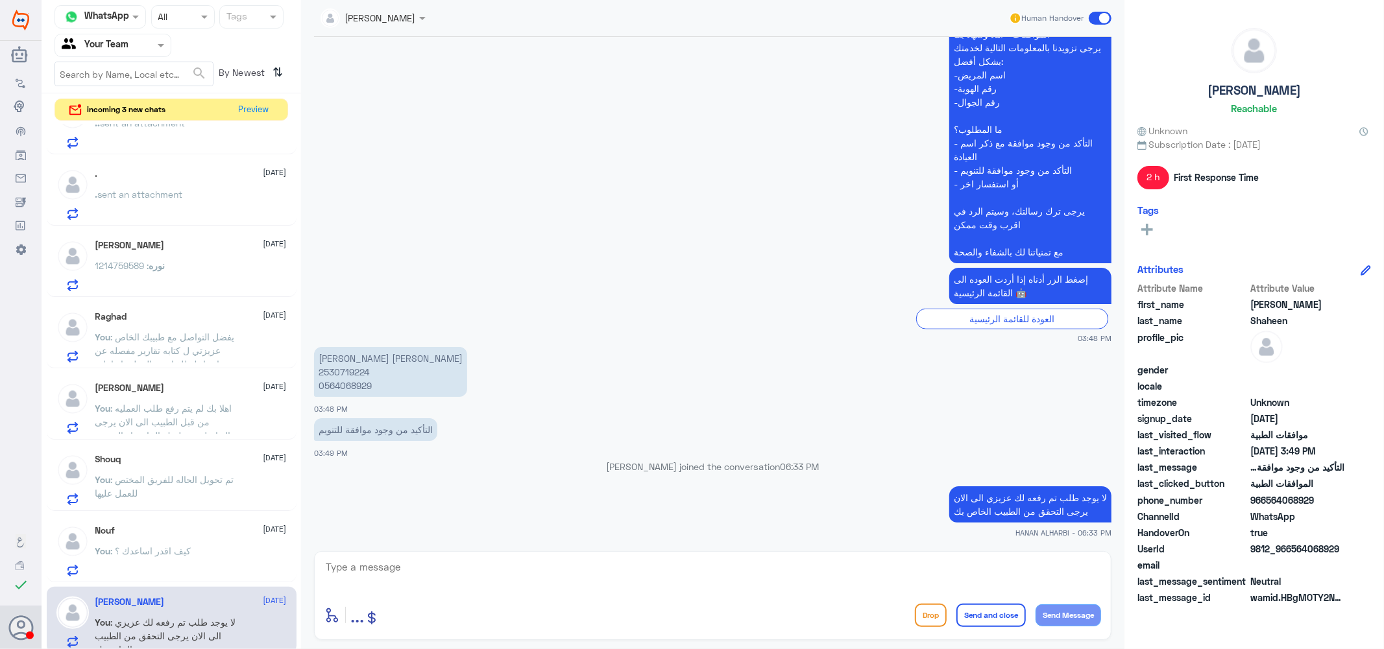
click at [173, 247] on div "نوره الشرافي 4 September" at bounding box center [190, 245] width 191 height 11
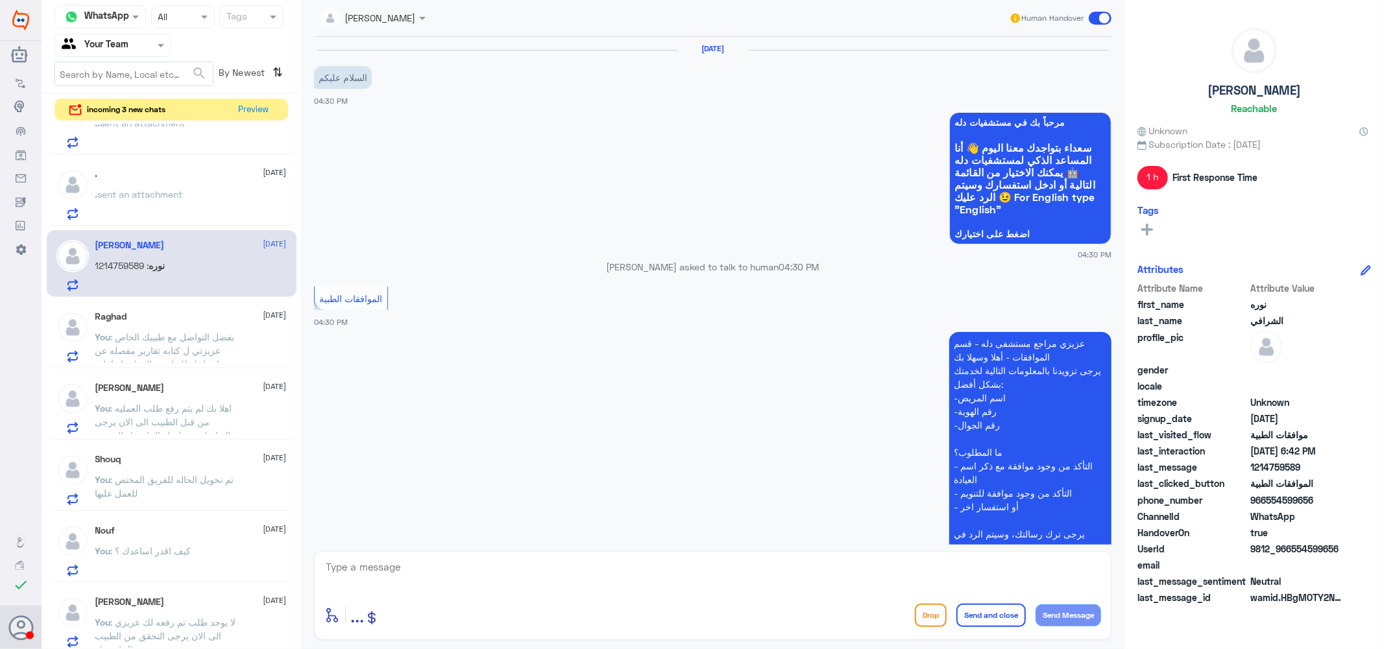
scroll to position [354, 0]
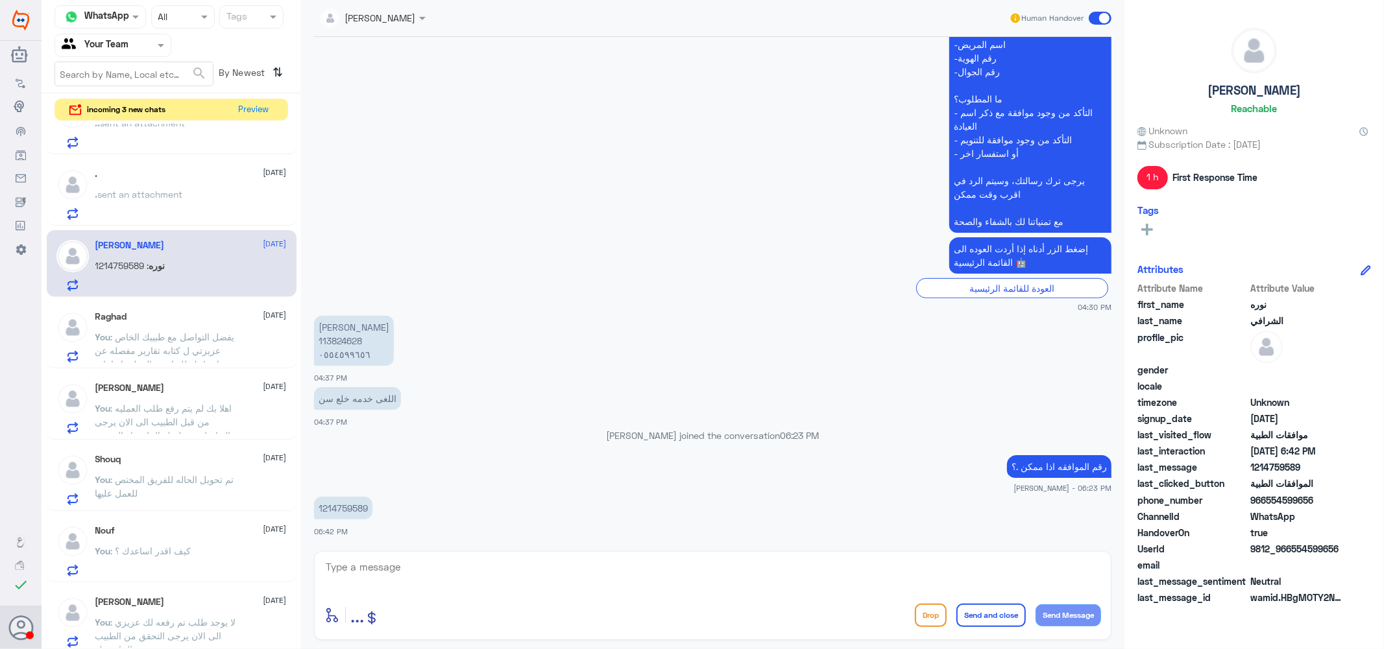
click at [337, 507] on p "1214759589" at bounding box center [343, 508] width 58 height 23
copy div "1214759589"
click at [402, 578] on textarea at bounding box center [712, 575] width 776 height 32
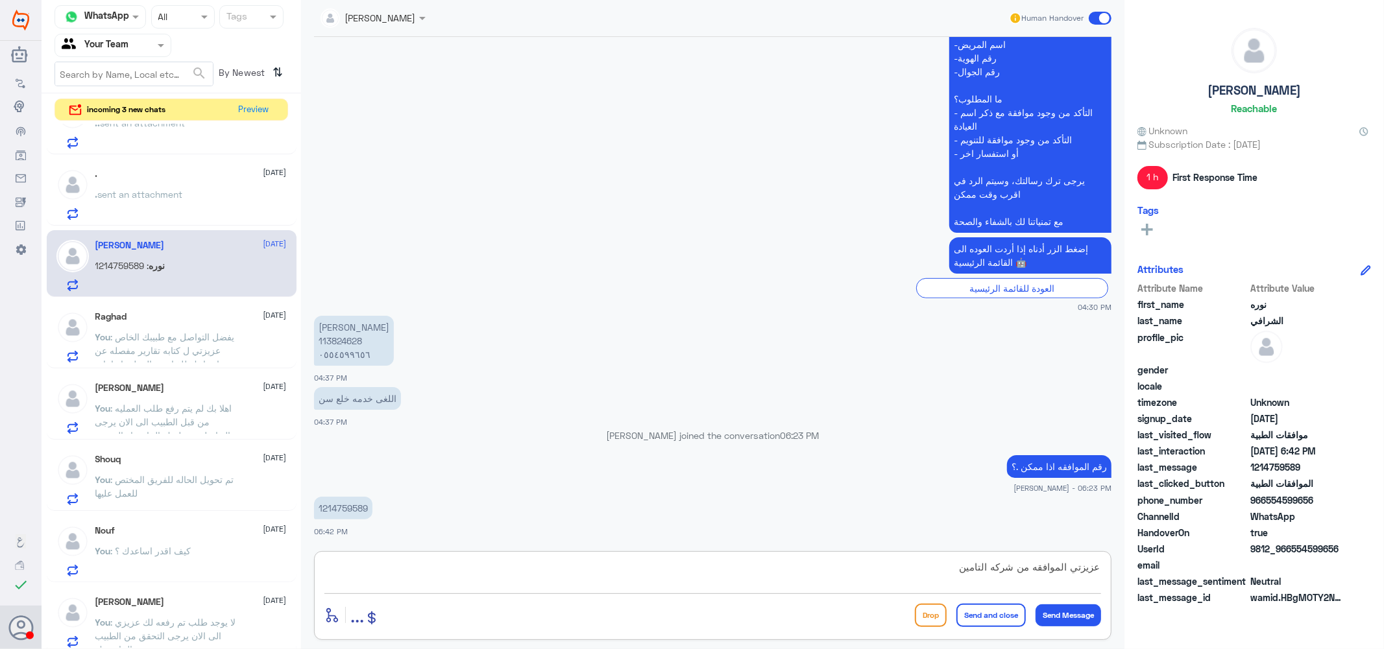
click at [1072, 568] on textarea "عزيزتي الموافقه من شركه التامين" at bounding box center [712, 575] width 776 height 32
type textarea "عزيزتي رقم الموافقه من شركه التامين"
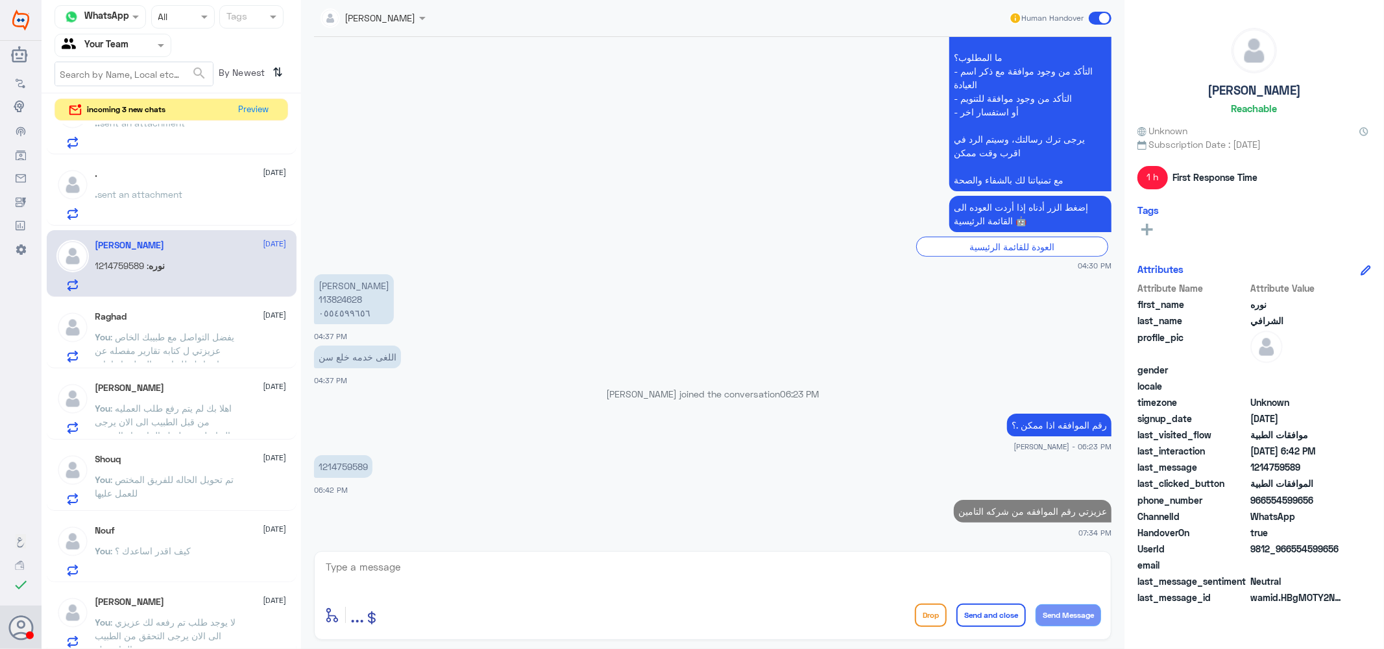
click at [166, 184] on div ". 4 September . sent an attachment" at bounding box center [190, 194] width 191 height 51
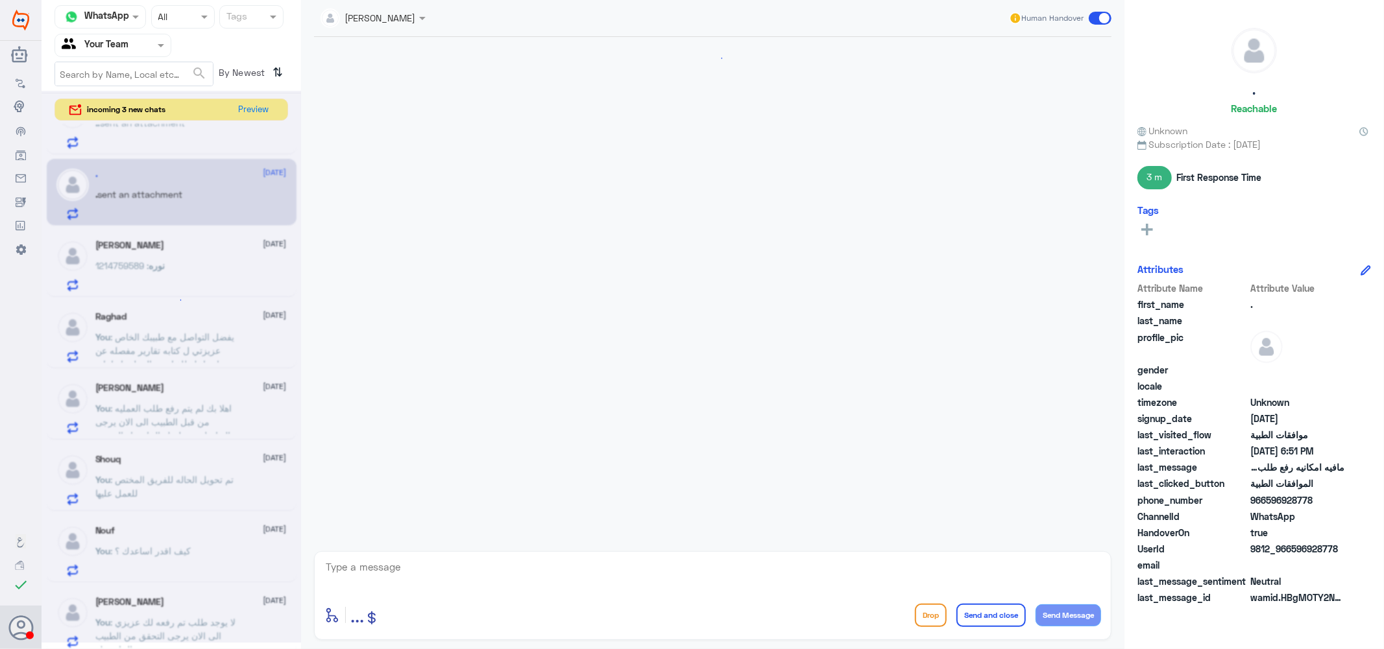
scroll to position [1215, 0]
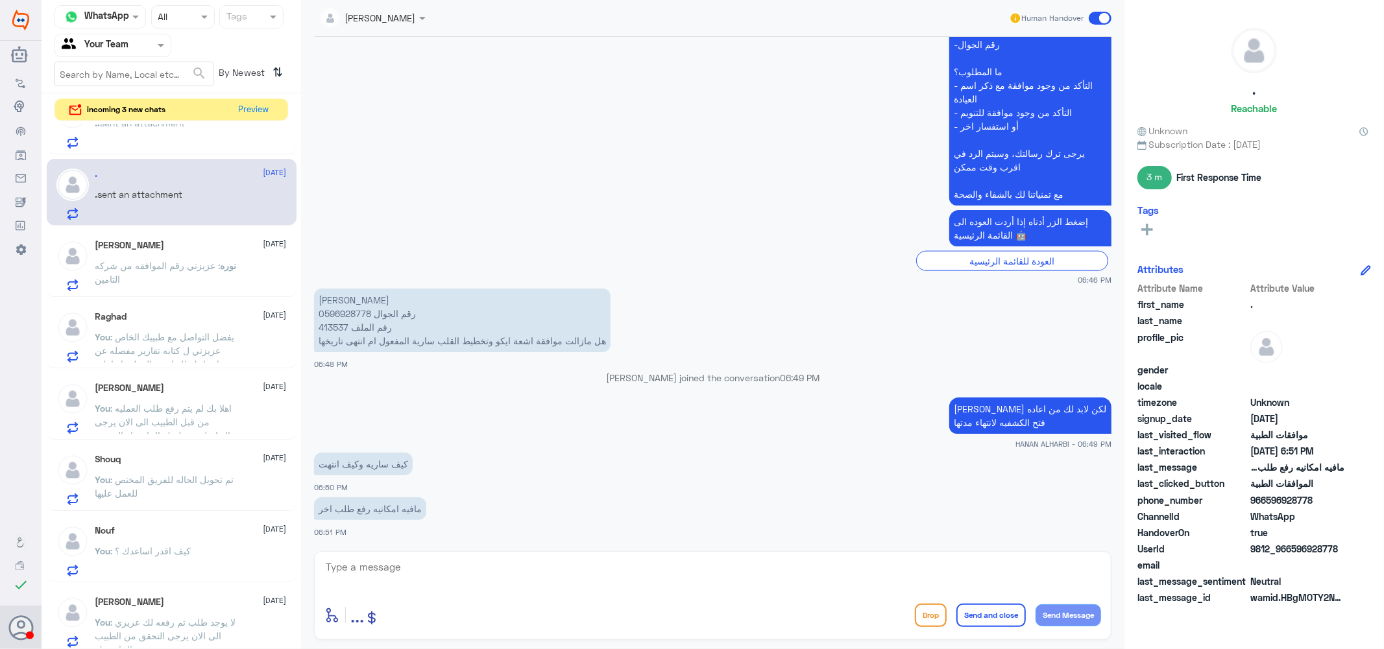
click at [464, 589] on textarea at bounding box center [712, 575] width 776 height 32
type textarea "عزيزي مده الموافقه شهر كامل"
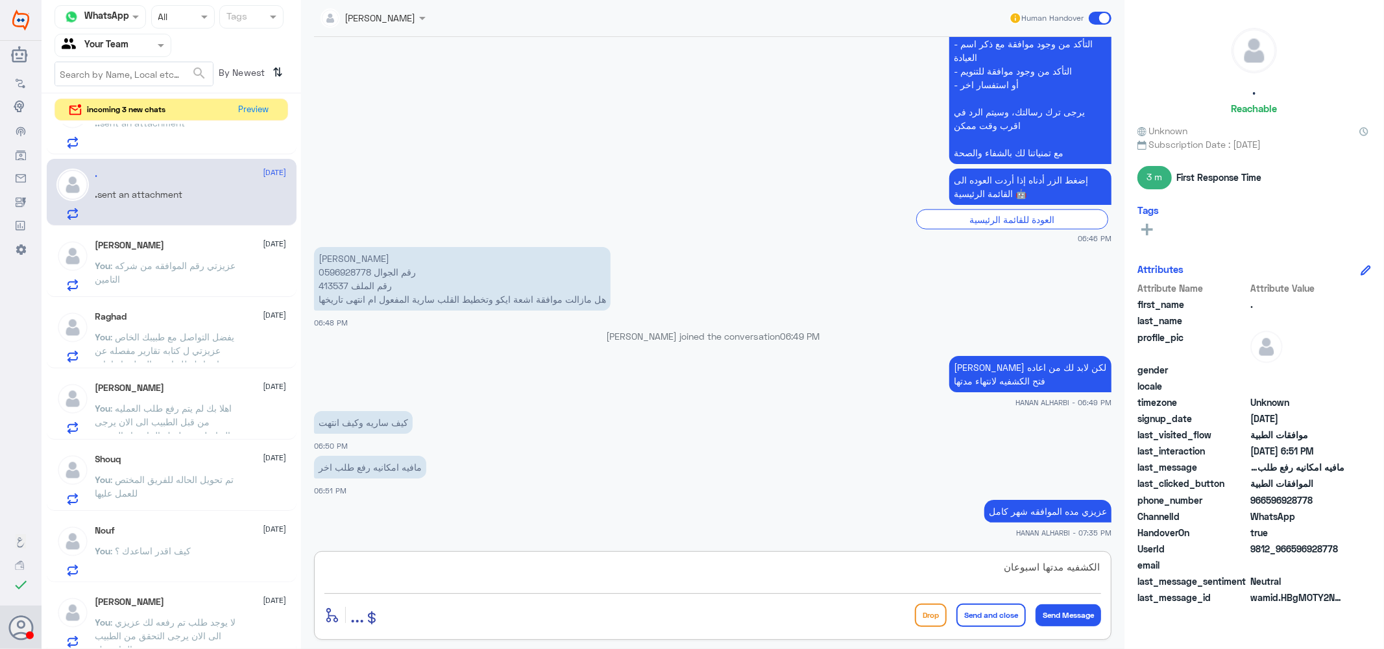
type textarea "الكشفيه مدتها اسبوعان"
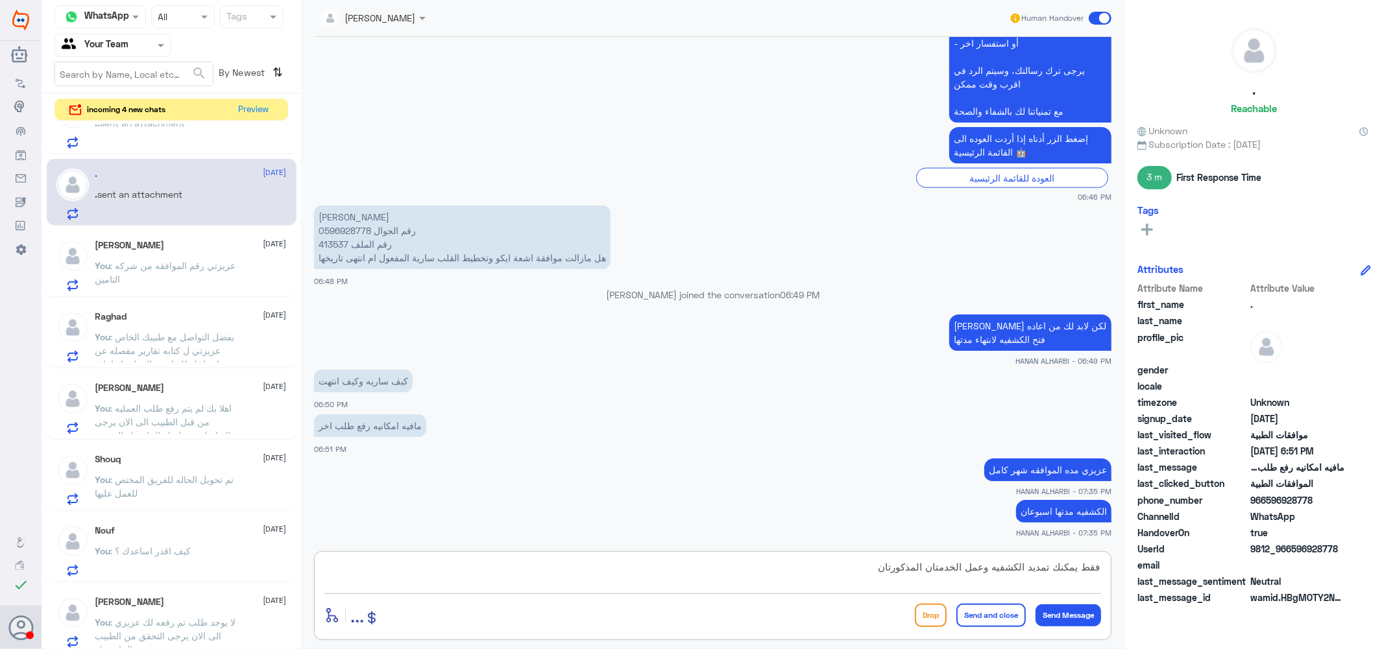
type textarea "فقط يمكنك تمديد الكشفيه وعمل الخدمتان المذكورتان"
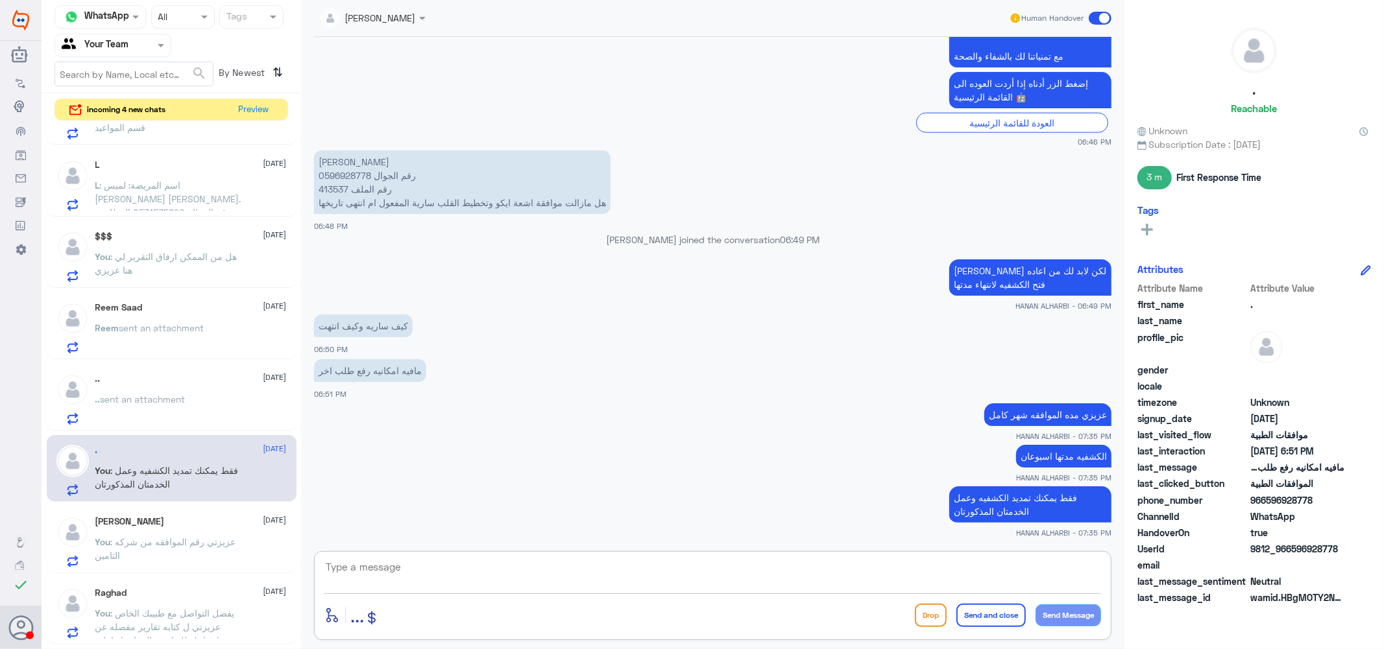
scroll to position [216, 0]
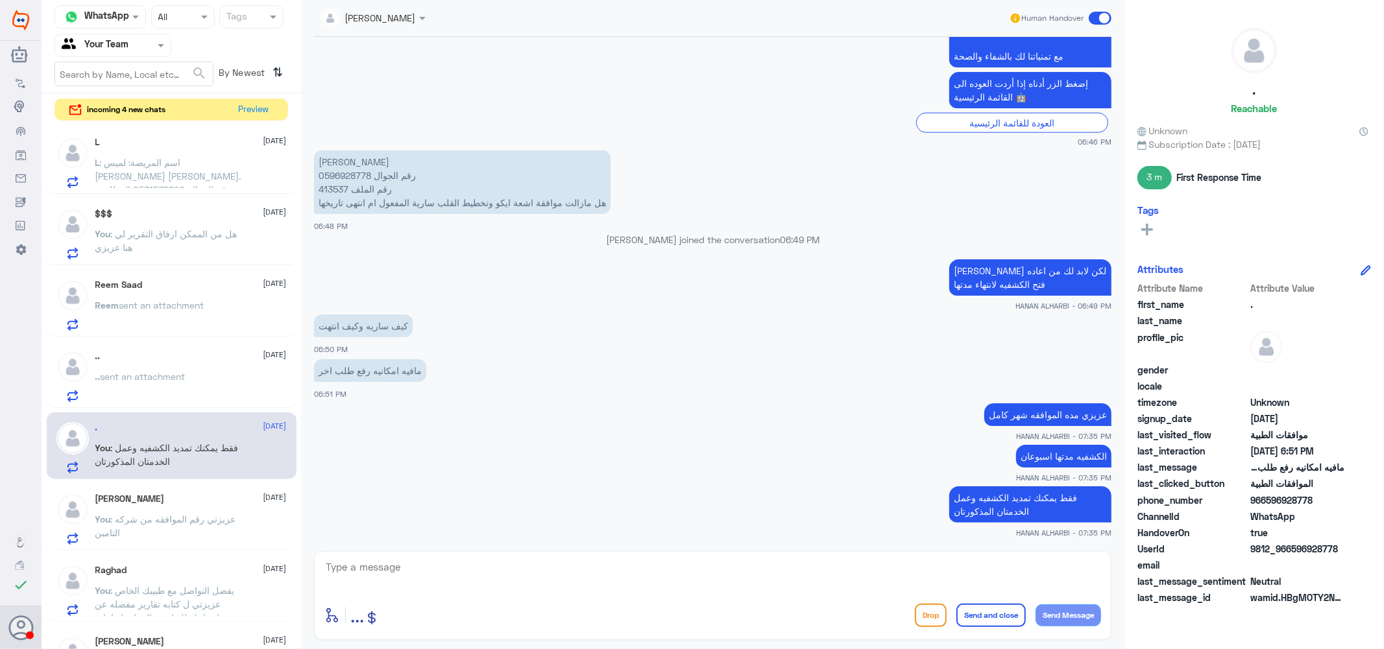
click at [176, 358] on div ".. 4 September" at bounding box center [190, 356] width 191 height 11
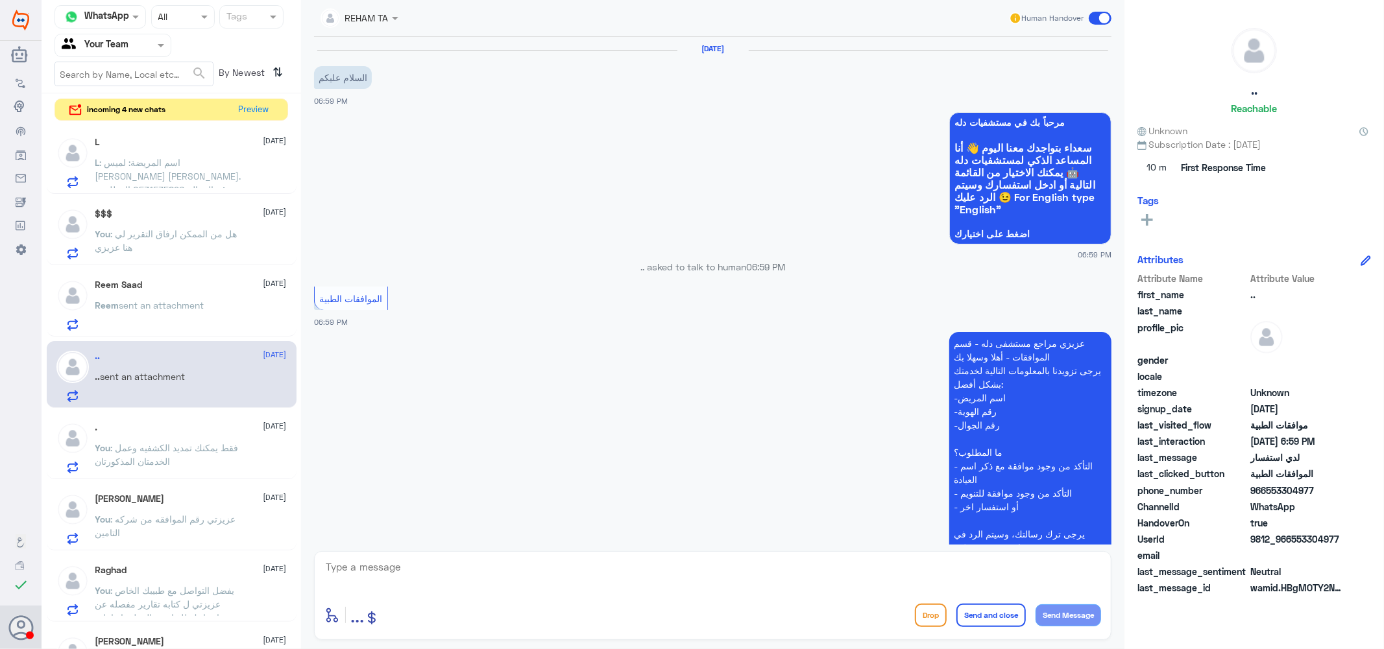
click at [150, 283] on div "Reem Saad 4 September" at bounding box center [190, 285] width 191 height 11
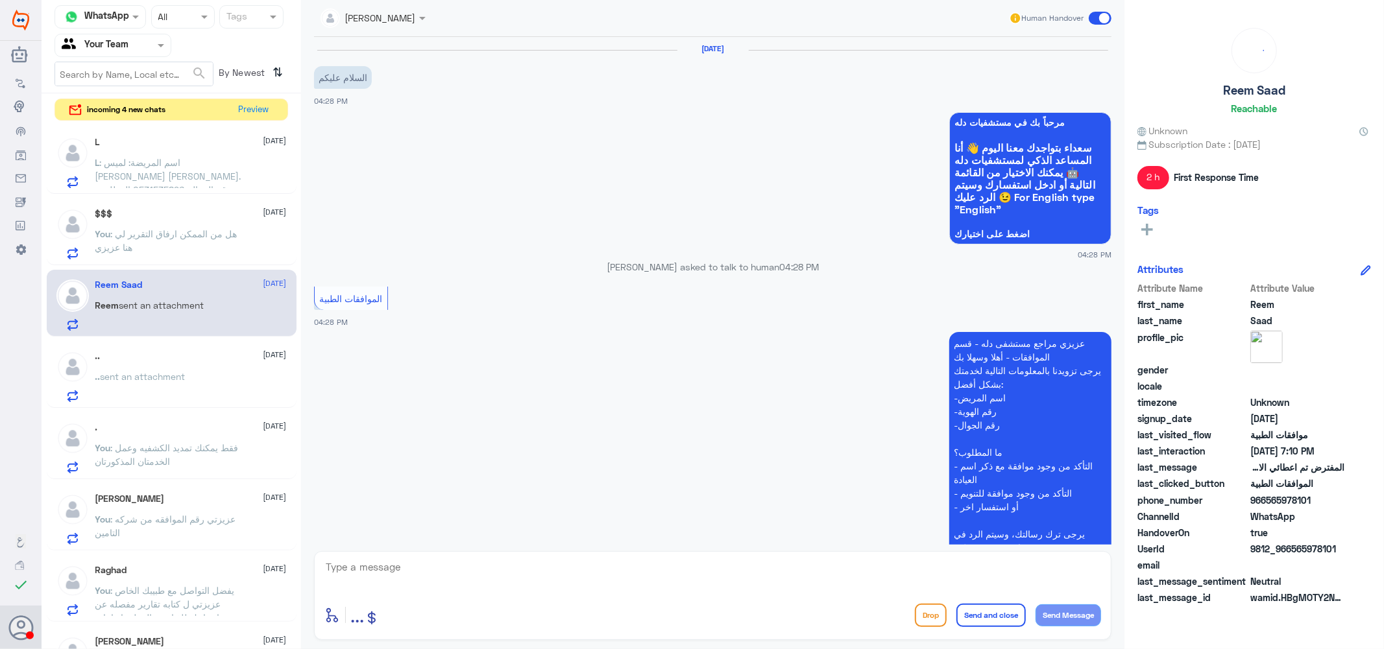
scroll to position [599, 0]
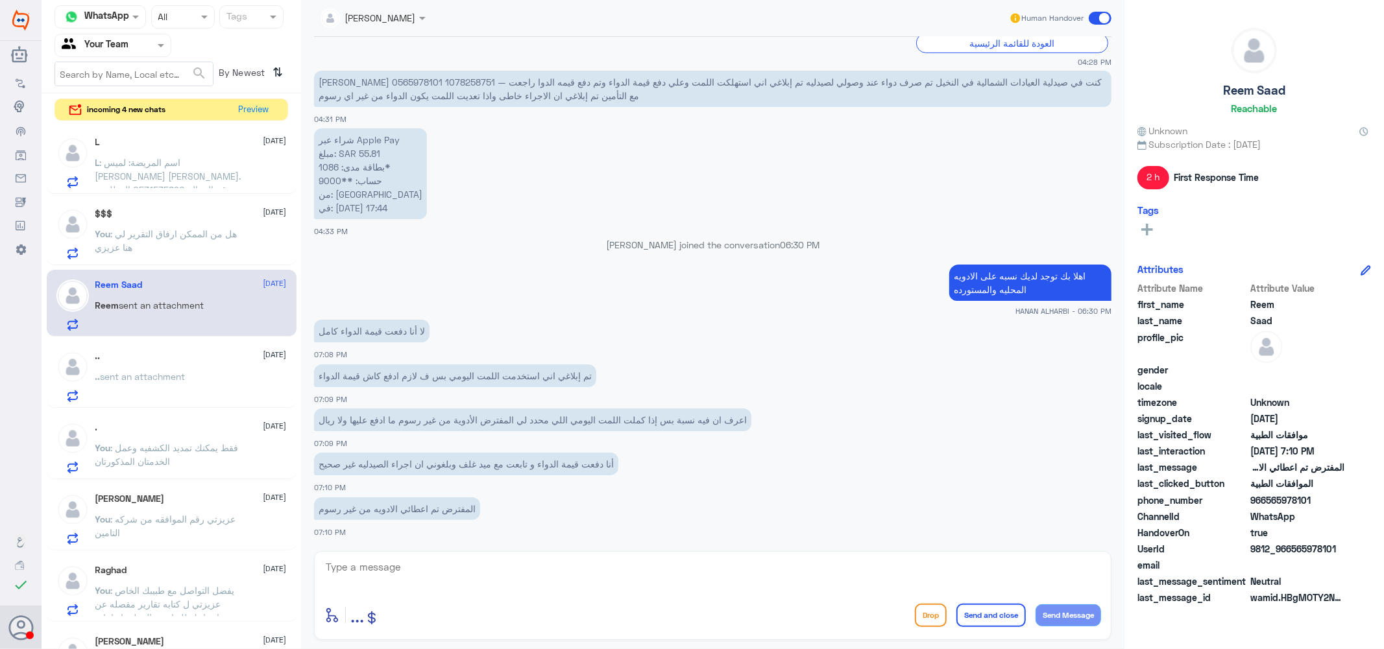
click at [159, 234] on span ": هل من الممكن ارفاق التقرير لي هنا عزيزي" at bounding box center [166, 240] width 142 height 25
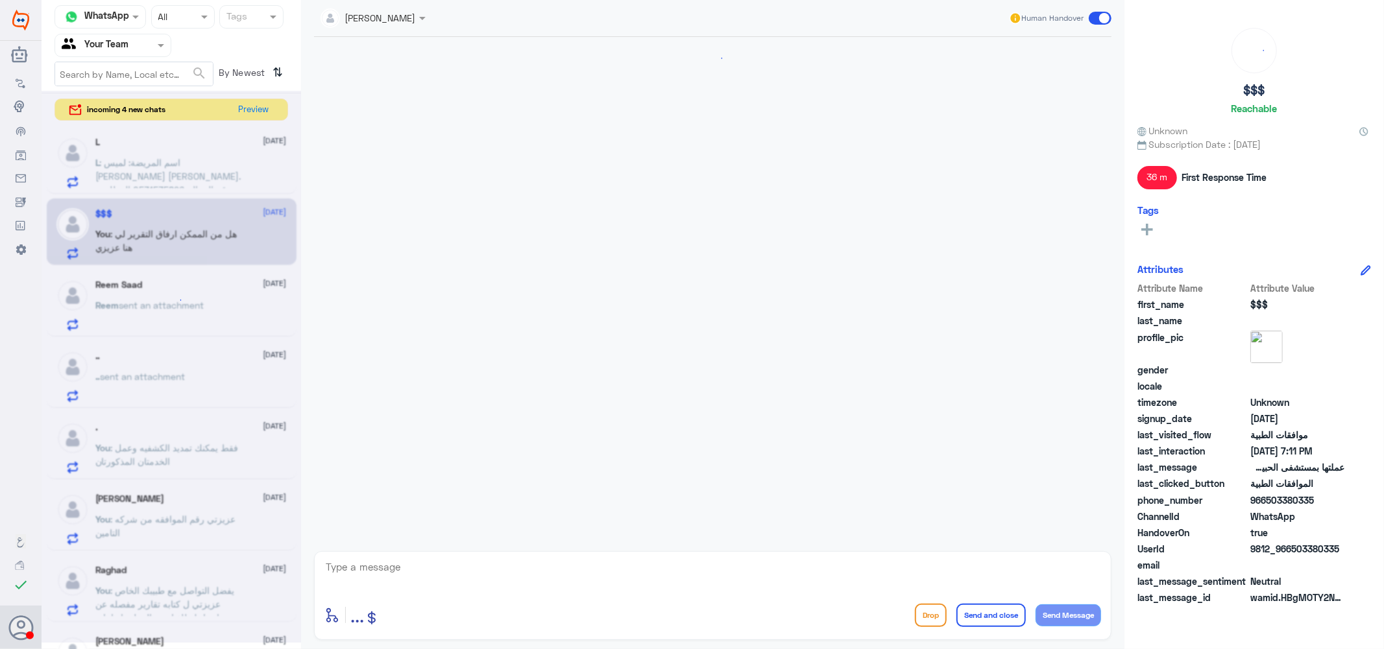
scroll to position [782, 0]
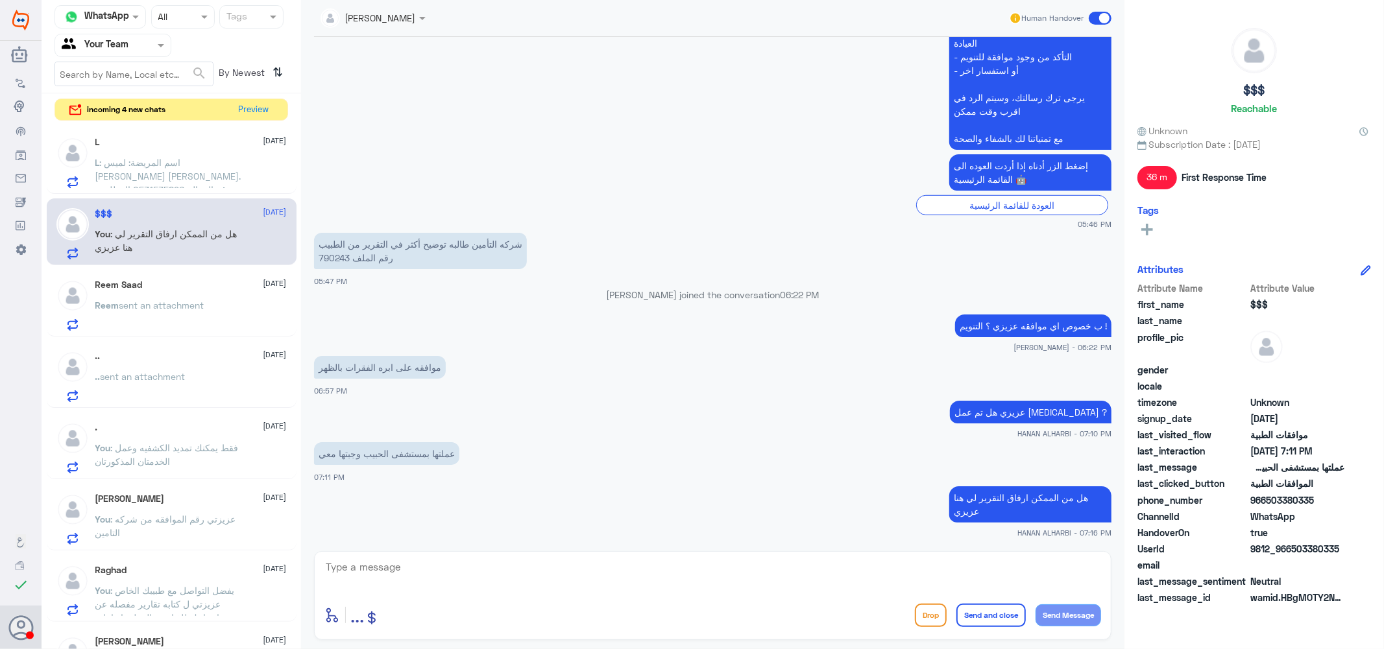
click at [158, 174] on span ": اسم المريضة: لميس سامي محمد عبد القادر خيري. رقم الجوال: 0531535896 المطلوب: …" at bounding box center [168, 203] width 146 height 93
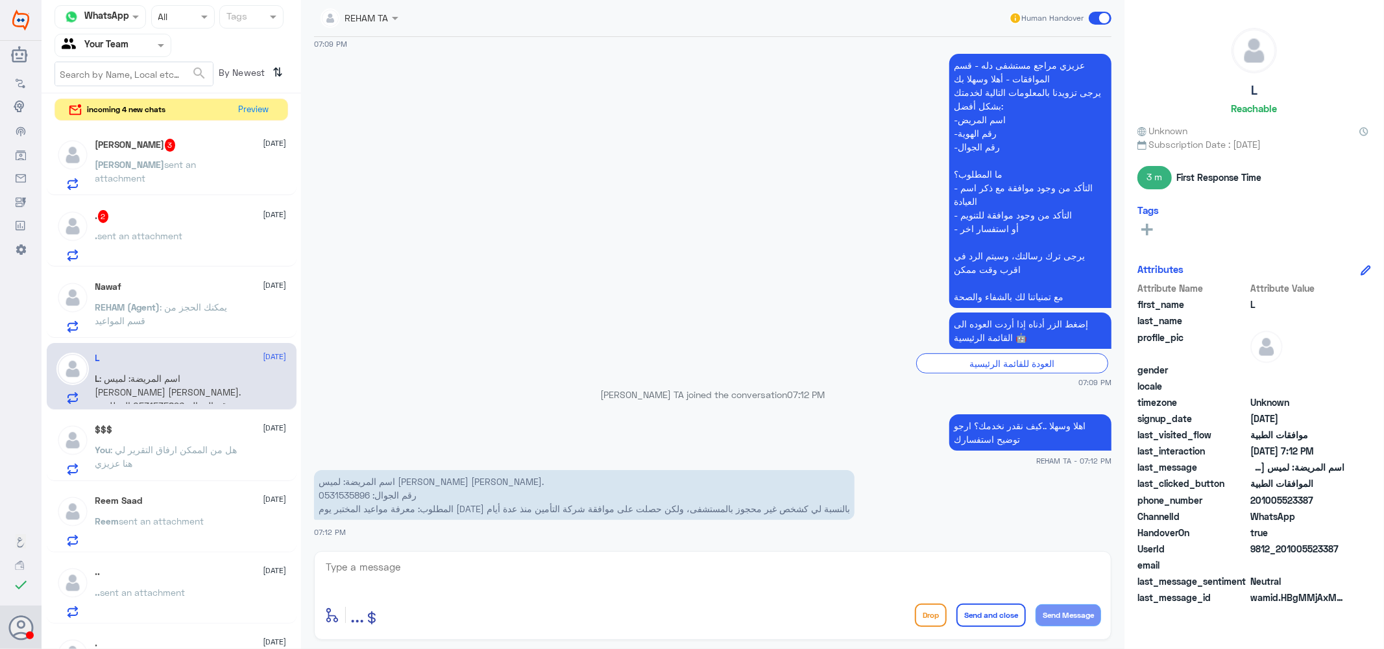
click at [174, 223] on div ". 2 4 September . sent an attachment" at bounding box center [190, 235] width 191 height 51
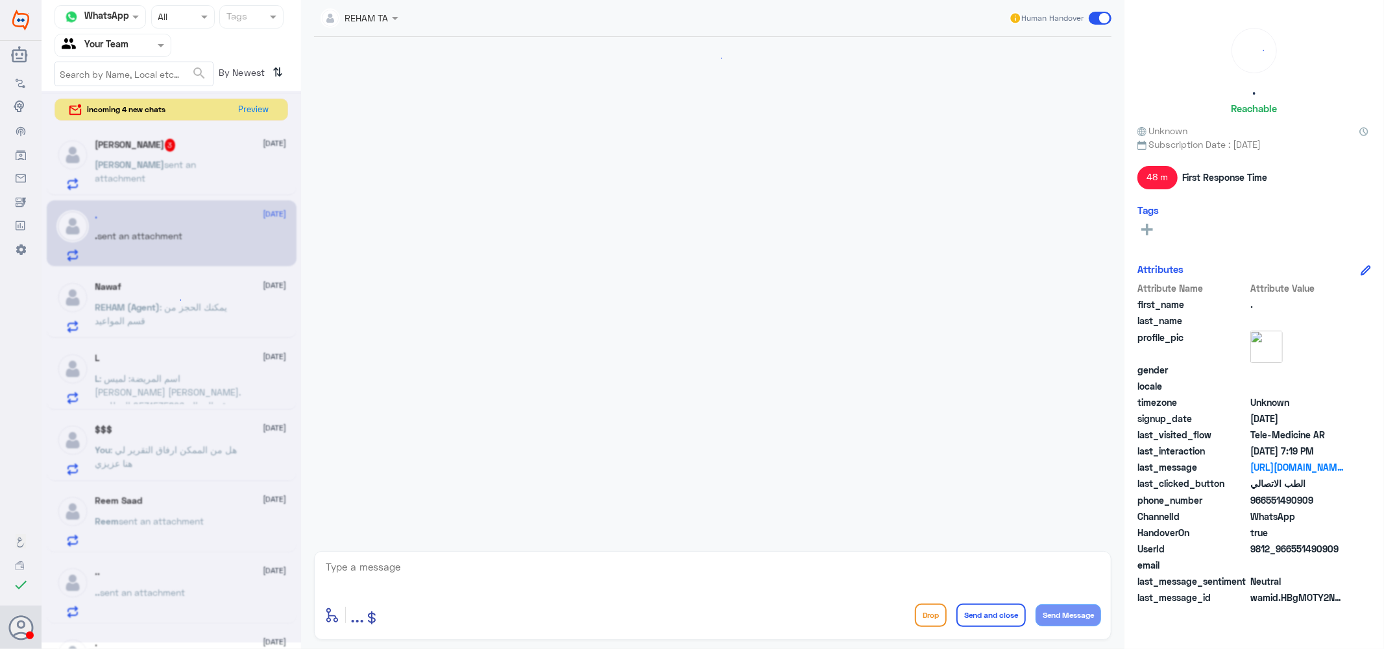
scroll to position [629, 0]
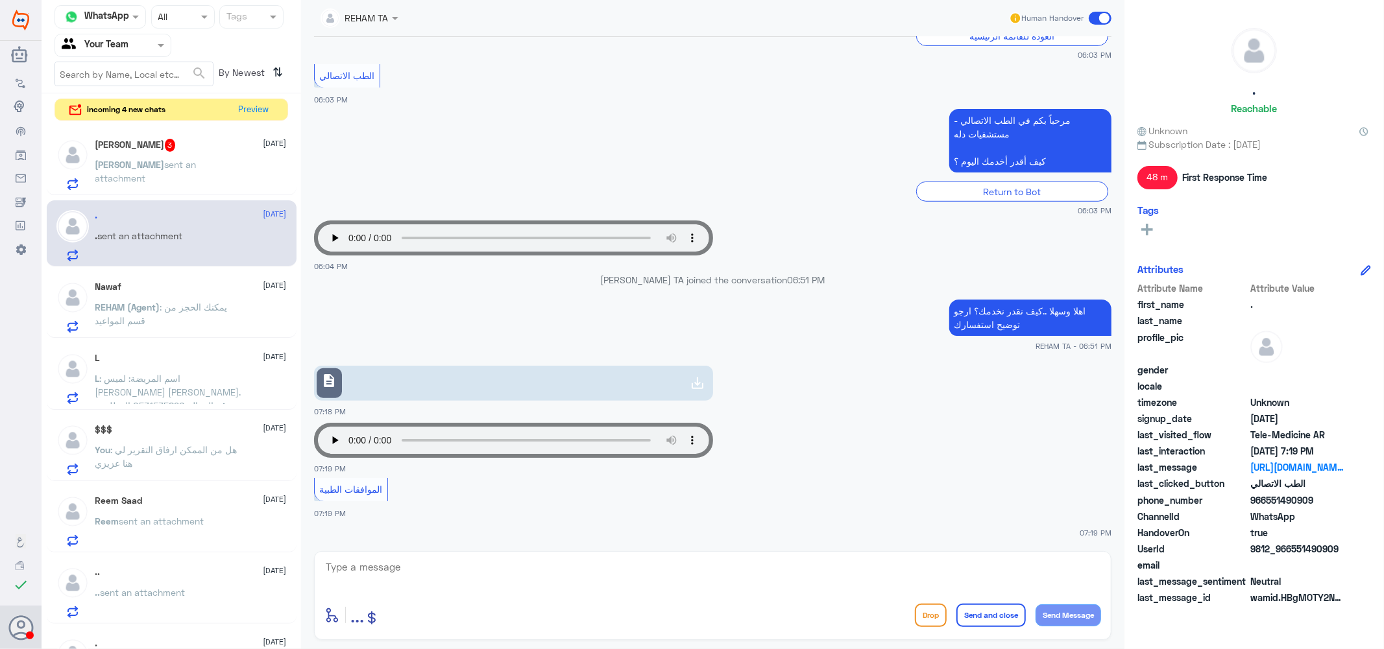
click at [171, 161] on span "sent an attachment" at bounding box center [145, 171] width 101 height 25
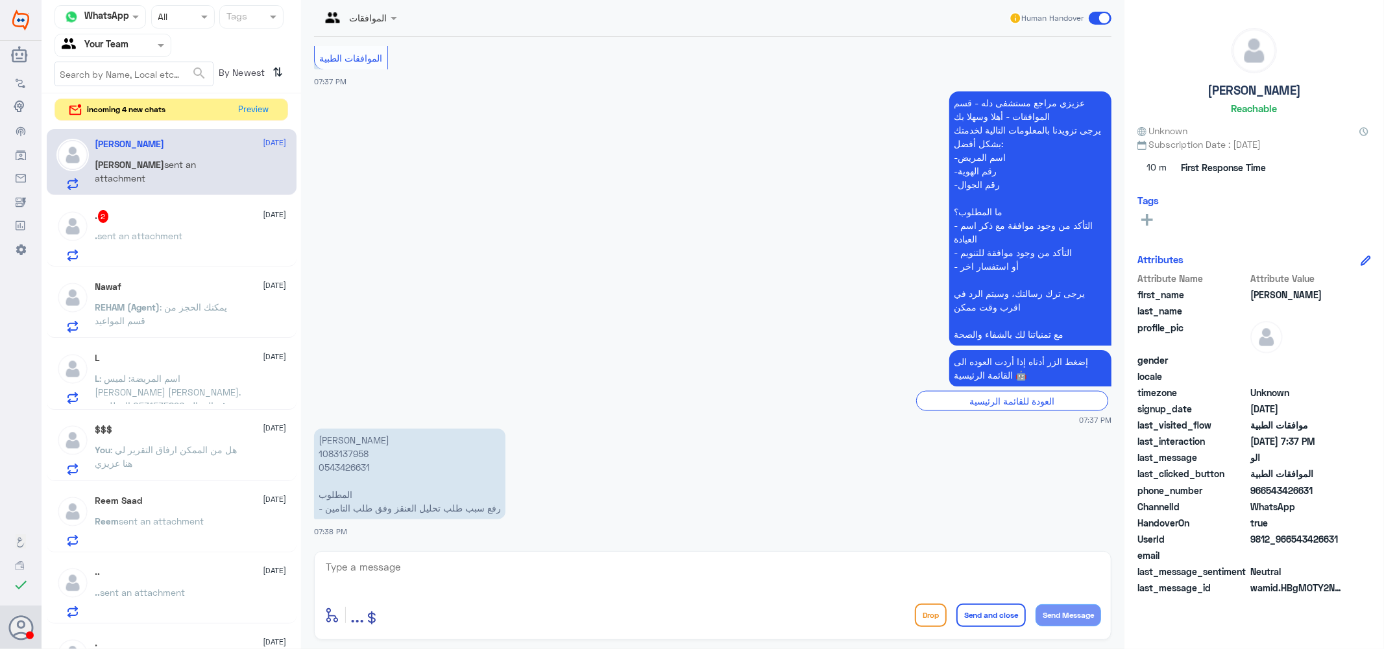
scroll to position [1337, 0]
click at [341, 454] on p "أسماء مبارك حجلاء 1083137958 0543426631 المطلوب - رفع سبب طلب تحليل العنقز وفق …" at bounding box center [409, 474] width 191 height 91
click at [461, 576] on textarea at bounding box center [712, 575] width 776 height 32
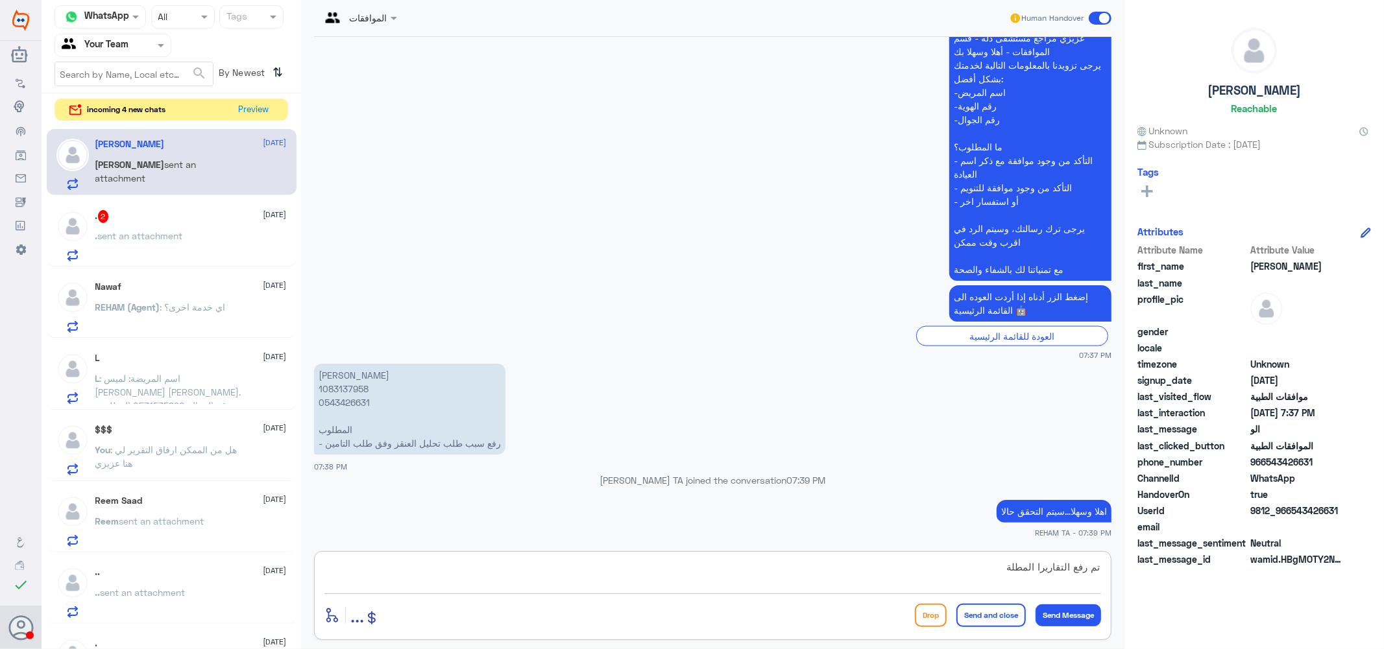
drag, startPoint x: 991, startPoint y: 559, endPoint x: 1098, endPoint y: 571, distance: 107.2
click at [1098, 571] on textarea "تم رفع التقاريرا المطلة" at bounding box center [712, 575] width 776 height 32
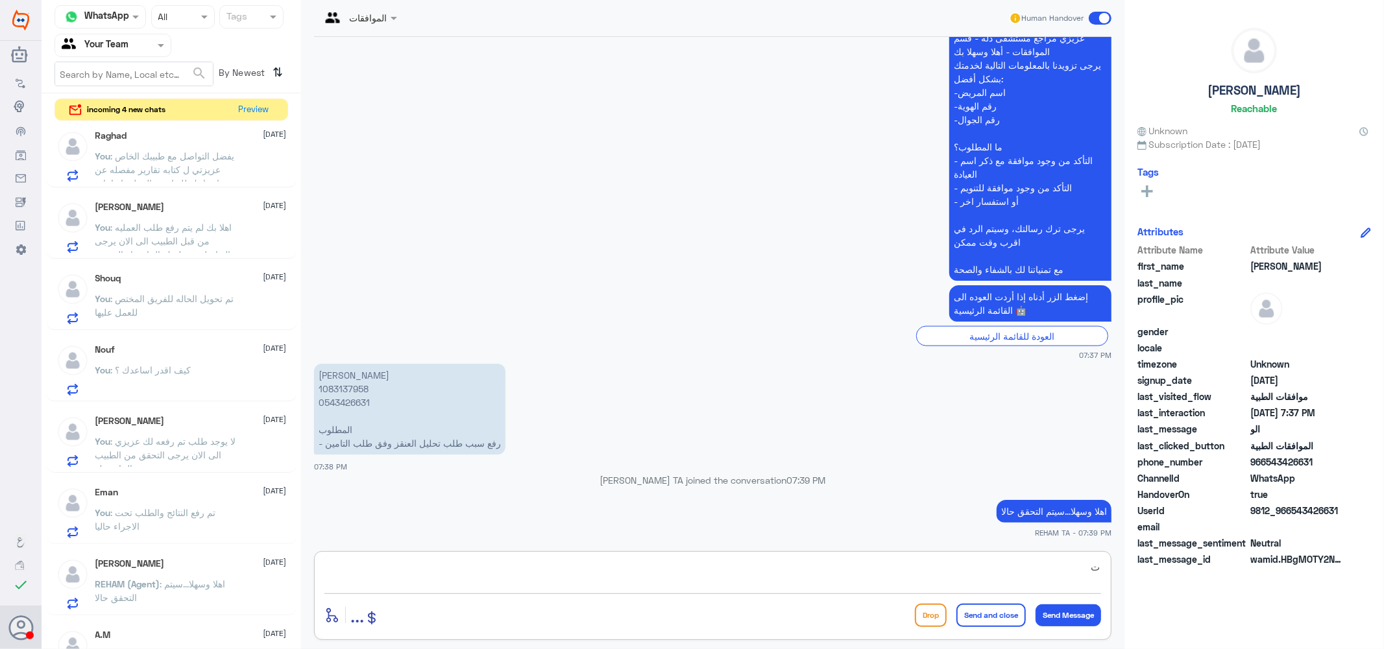
scroll to position [831, 0]
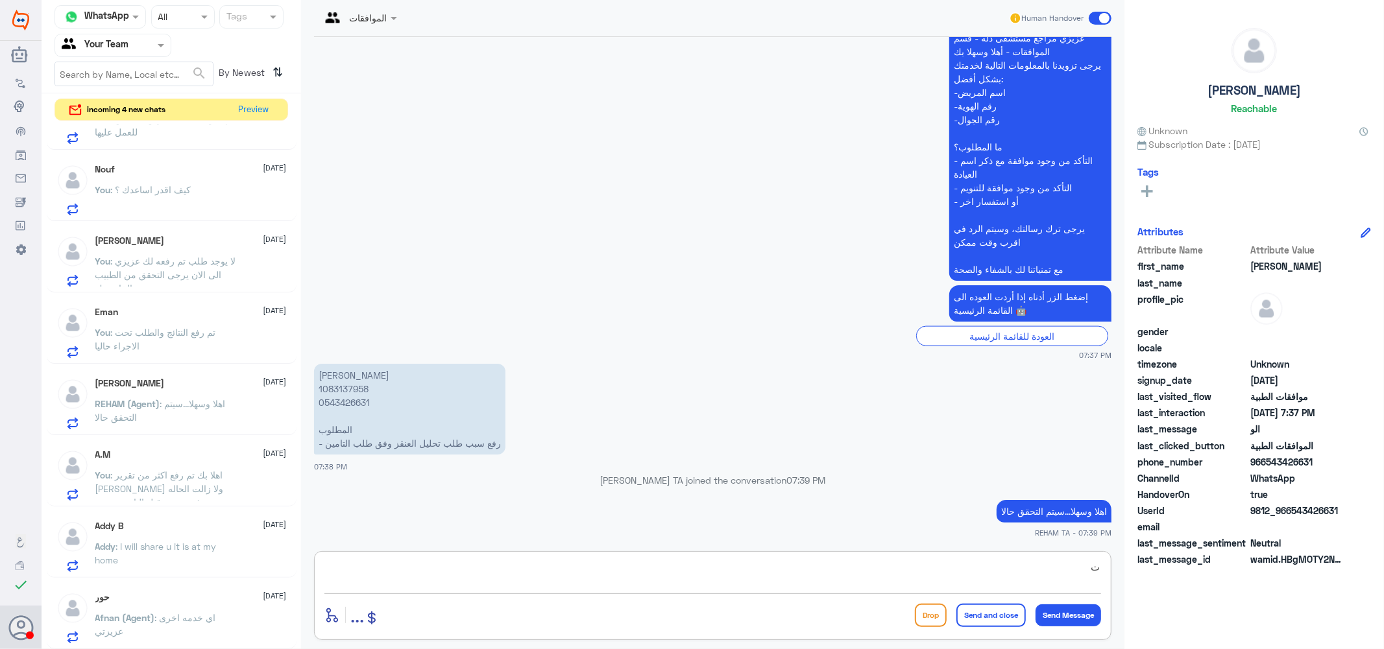
type textarea "ت"
